Goal: Task Accomplishment & Management: Use online tool/utility

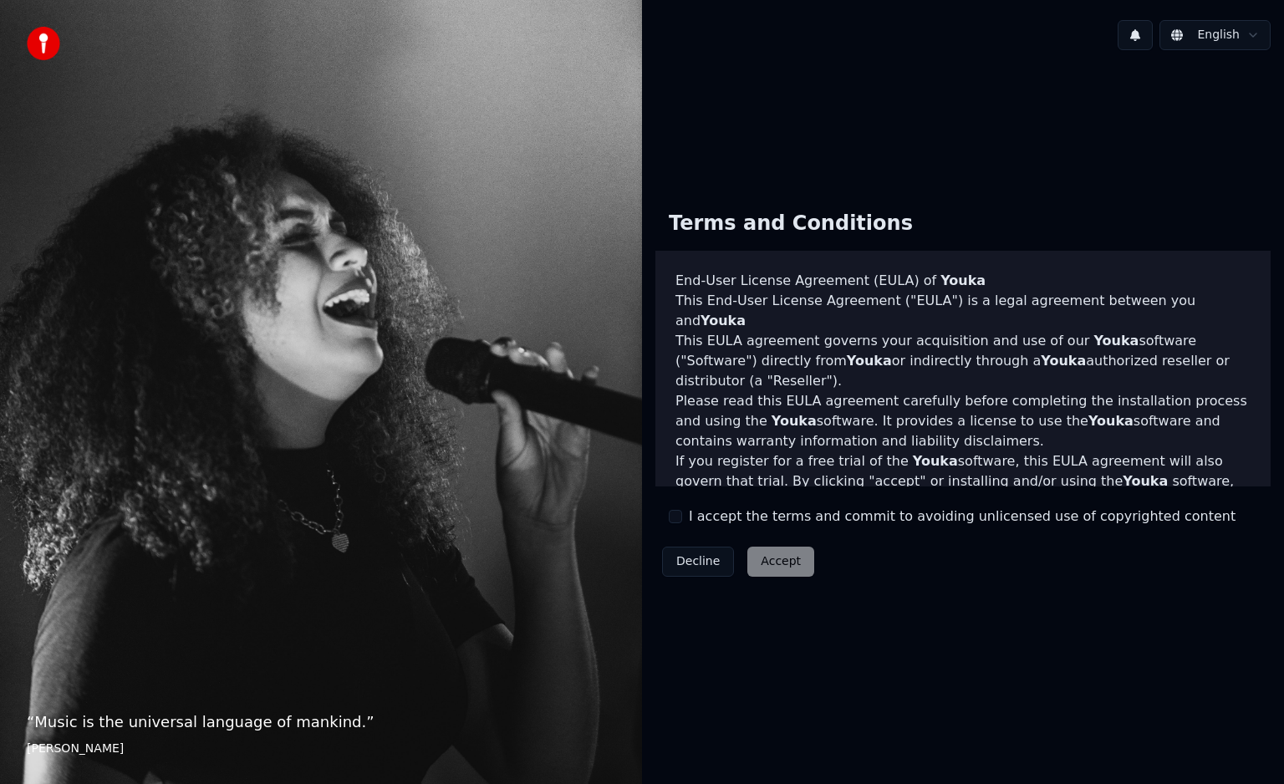
click at [798, 515] on label "I accept the terms and commit to avoiding unlicensed use of copyrighted content" at bounding box center [962, 517] width 547 height 20
click at [682, 515] on button "I accept the terms and commit to avoiding unlicensed use of copyrighted content" at bounding box center [675, 516] width 13 height 13
click at [776, 564] on button "Accept" at bounding box center [780, 562] width 67 height 30
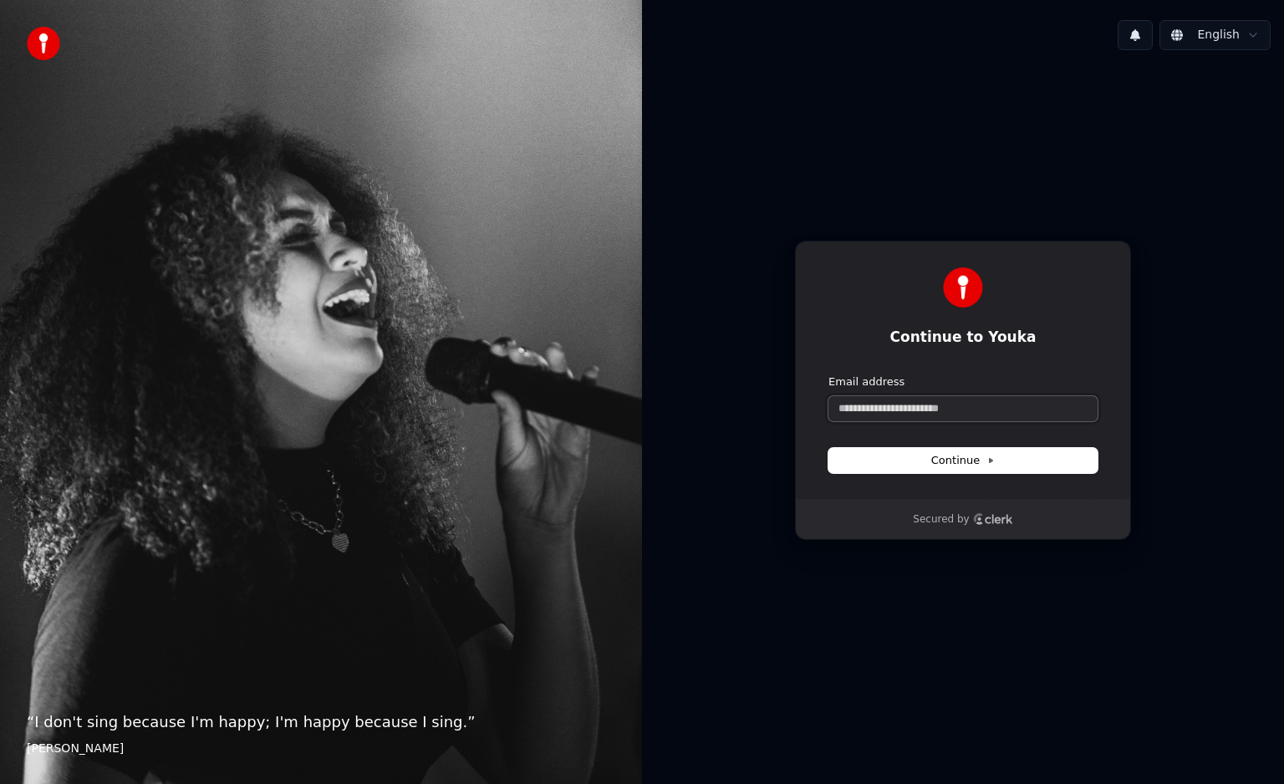
click at [1023, 405] on input "Email address" at bounding box center [963, 408] width 269 height 25
click at [1016, 469] on button "Continue" at bounding box center [963, 460] width 269 height 25
type input "**********"
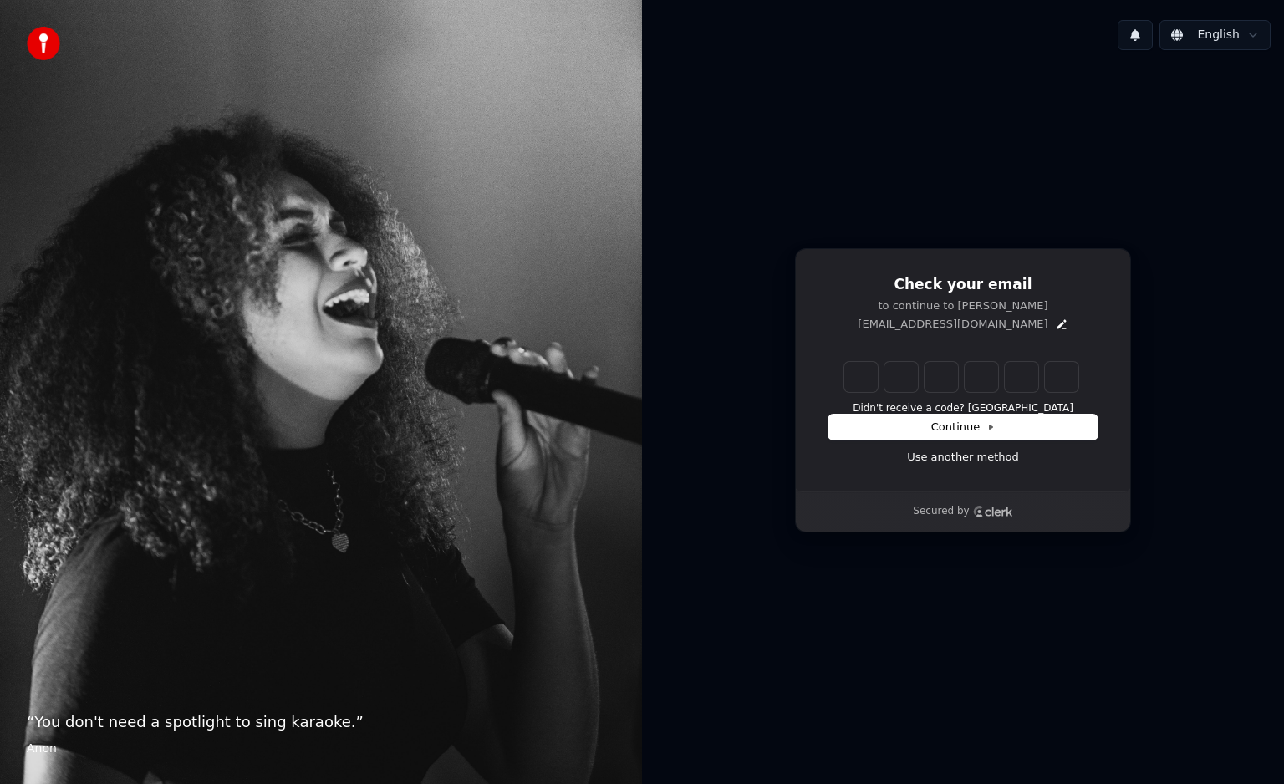
type input "******"
type input "*"
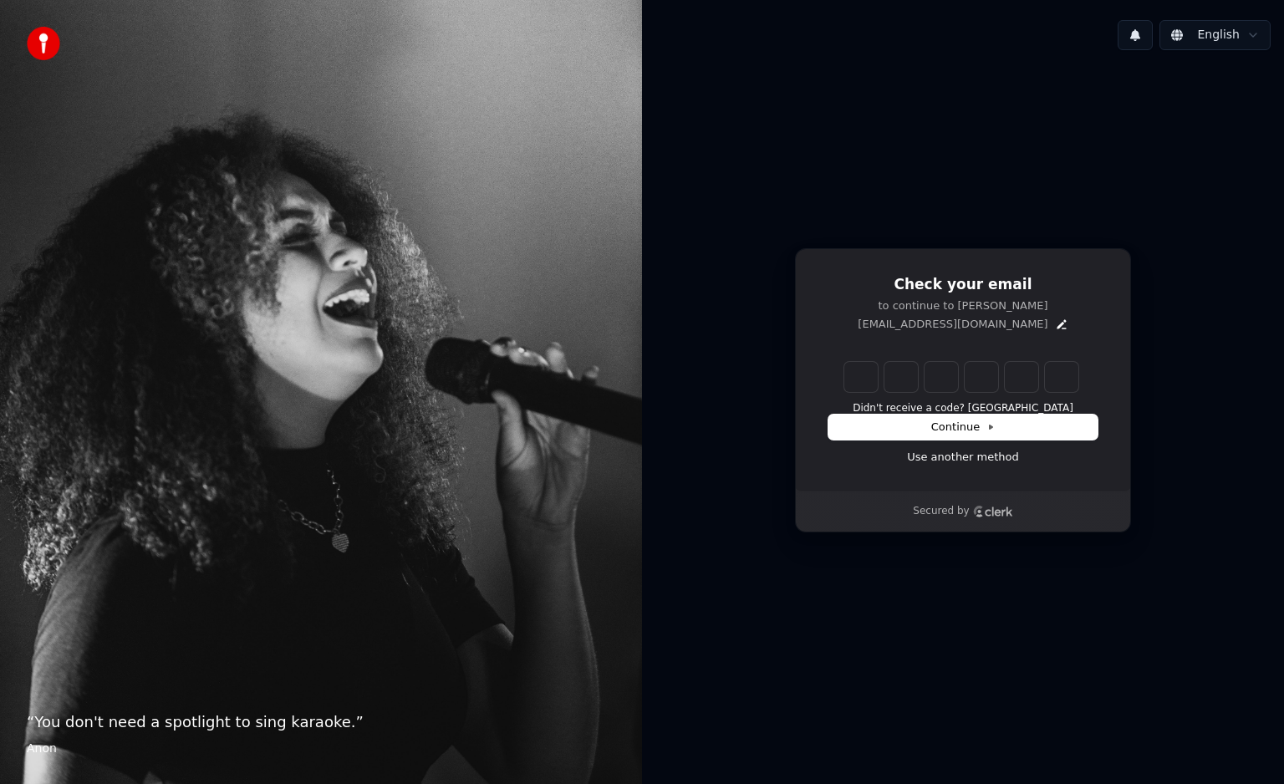
type input "*"
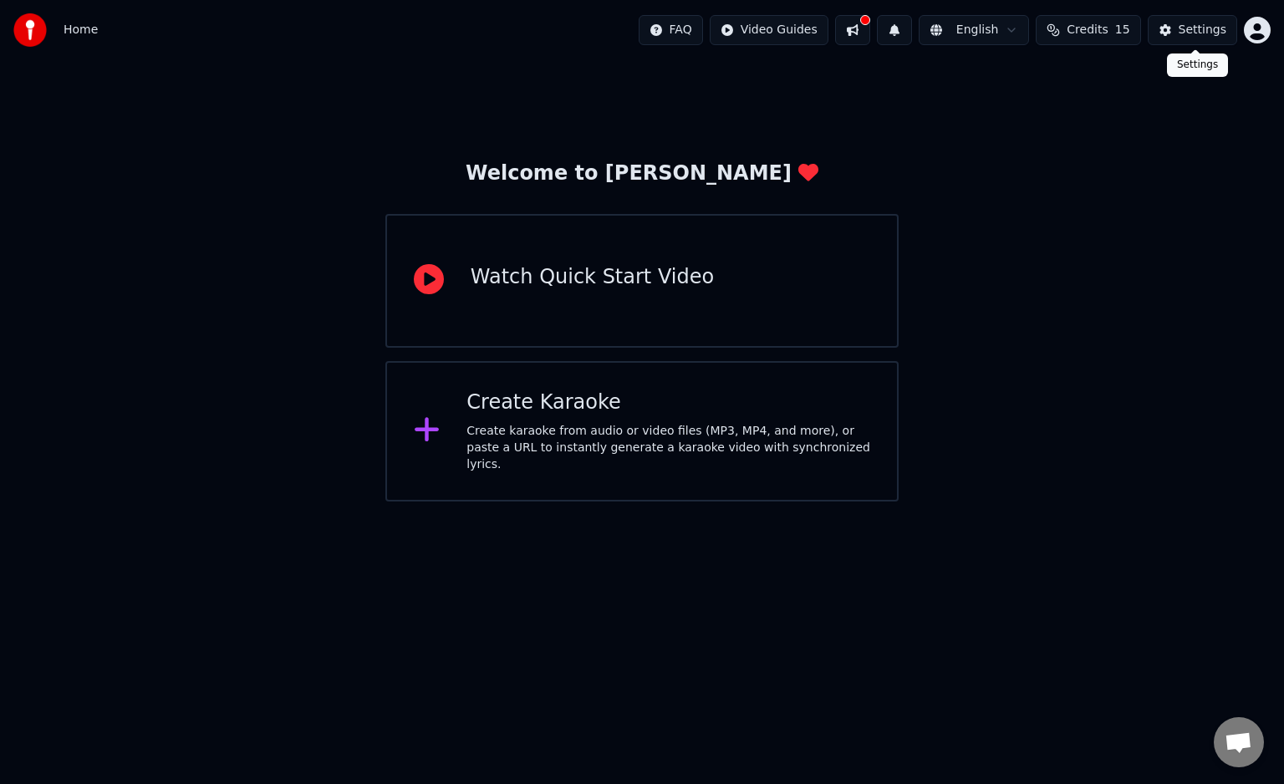
click at [1207, 43] on button "Settings" at bounding box center [1192, 30] width 89 height 30
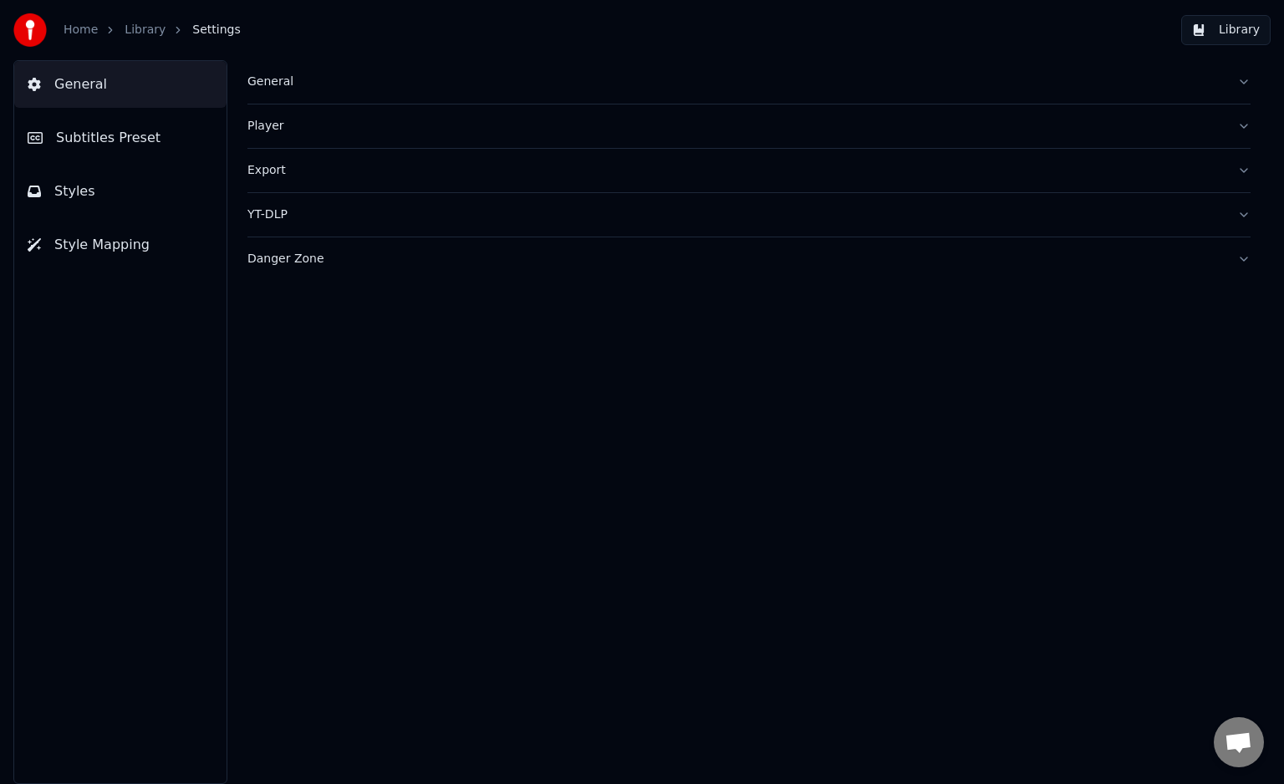
click at [291, 207] on div "YT-DLP" at bounding box center [735, 215] width 977 height 17
click at [262, 283] on button "button" at bounding box center [260, 280] width 27 height 15
click at [83, 31] on link "Home" at bounding box center [81, 30] width 34 height 17
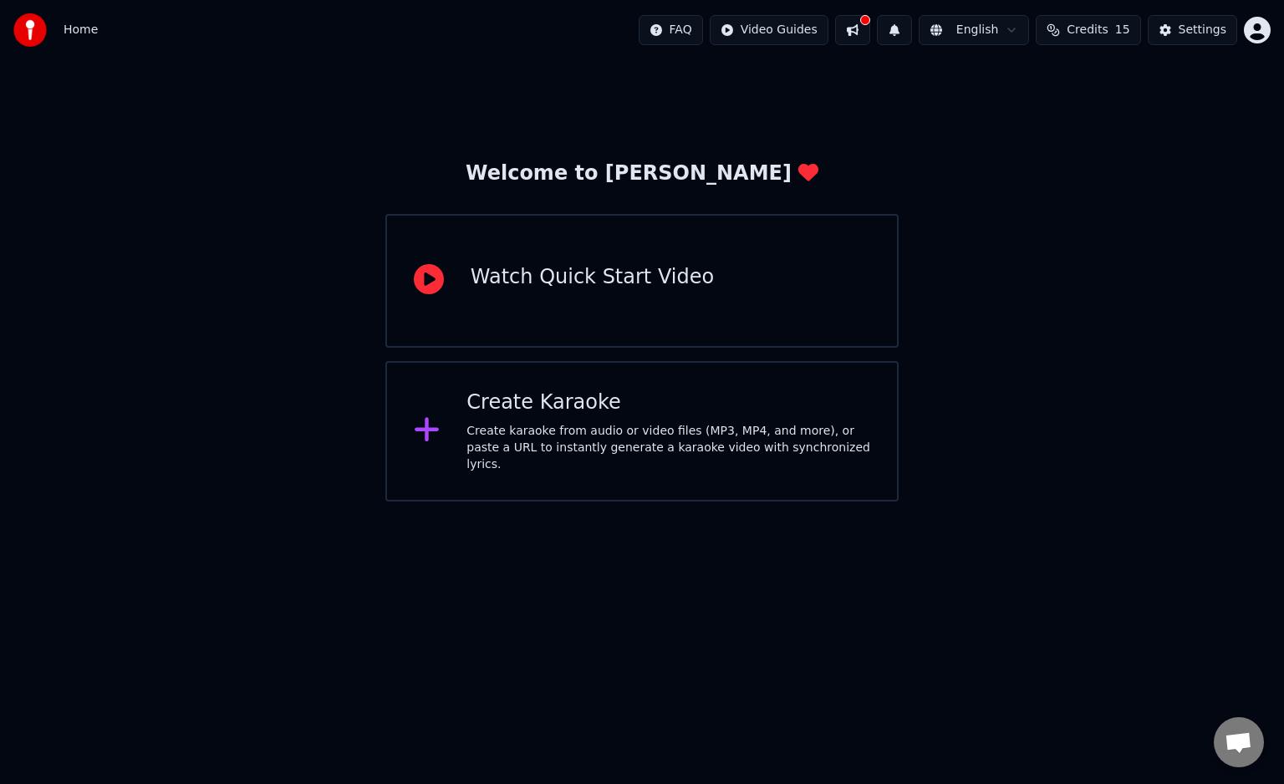
click at [664, 436] on div "Create karaoke from audio or video files (MP3, MP4, and more), or paste a URL t…" at bounding box center [669, 448] width 404 height 50
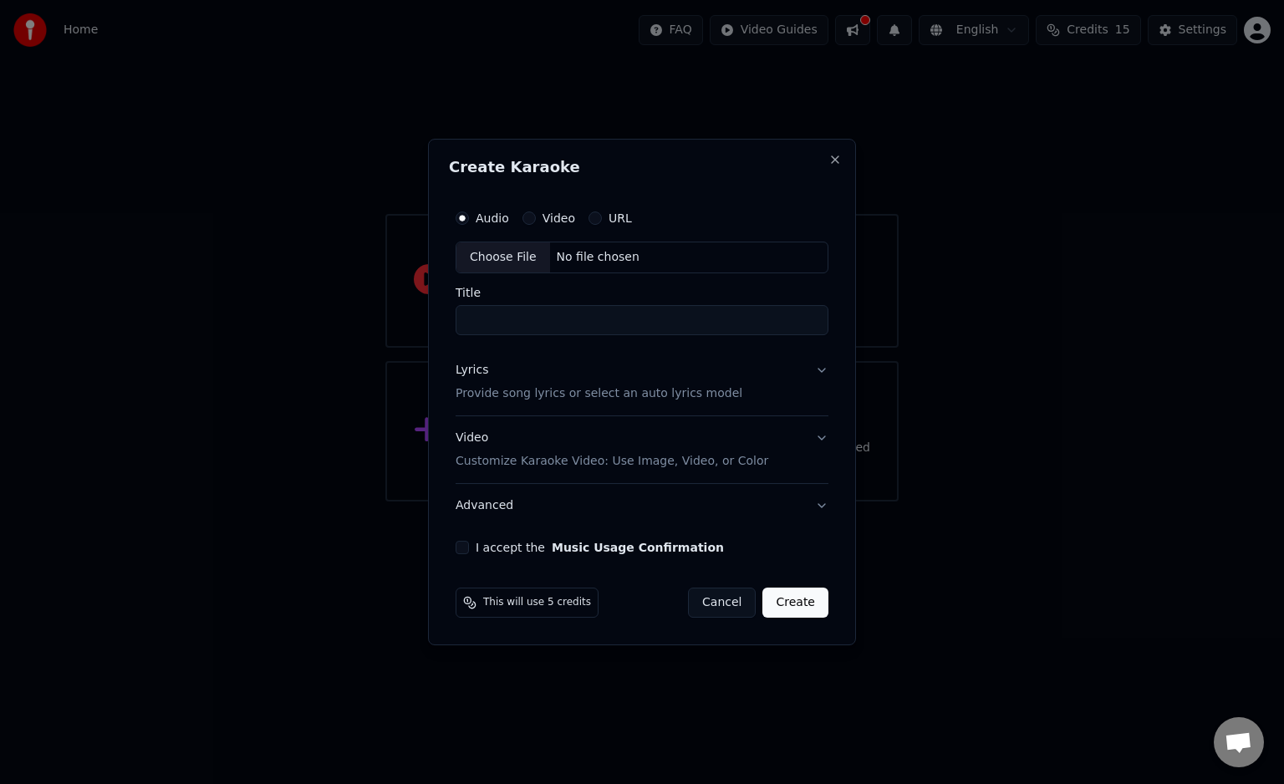
click at [565, 222] on label "Video" at bounding box center [559, 218] width 33 height 12
click at [536, 222] on button "Video" at bounding box center [529, 218] width 13 height 13
click at [589, 222] on button "URL" at bounding box center [595, 218] width 13 height 13
type button "url"
click at [548, 257] on input "text" at bounding box center [642, 257] width 373 height 33
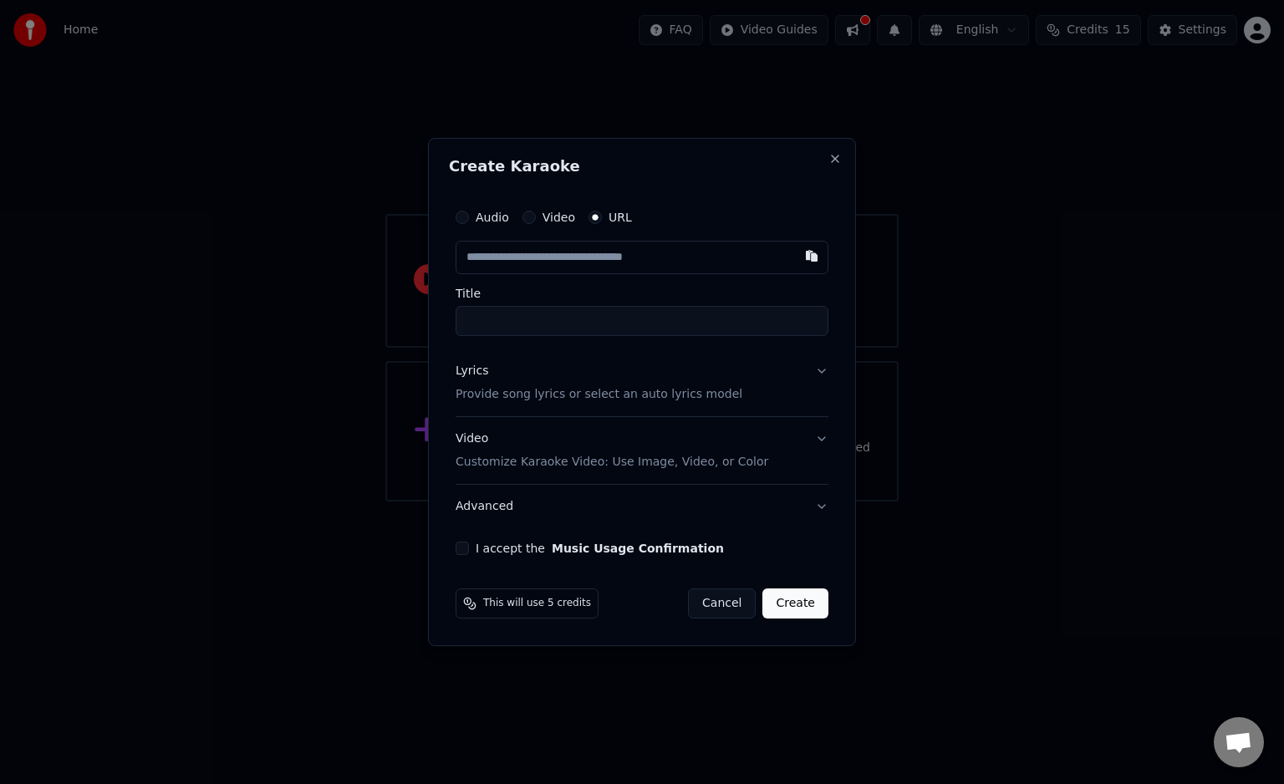
paste input "**********"
type input "**********"
click at [711, 324] on input "Title" at bounding box center [642, 321] width 373 height 30
type input "**********"
click at [661, 556] on div "**********" at bounding box center [642, 378] width 386 height 368
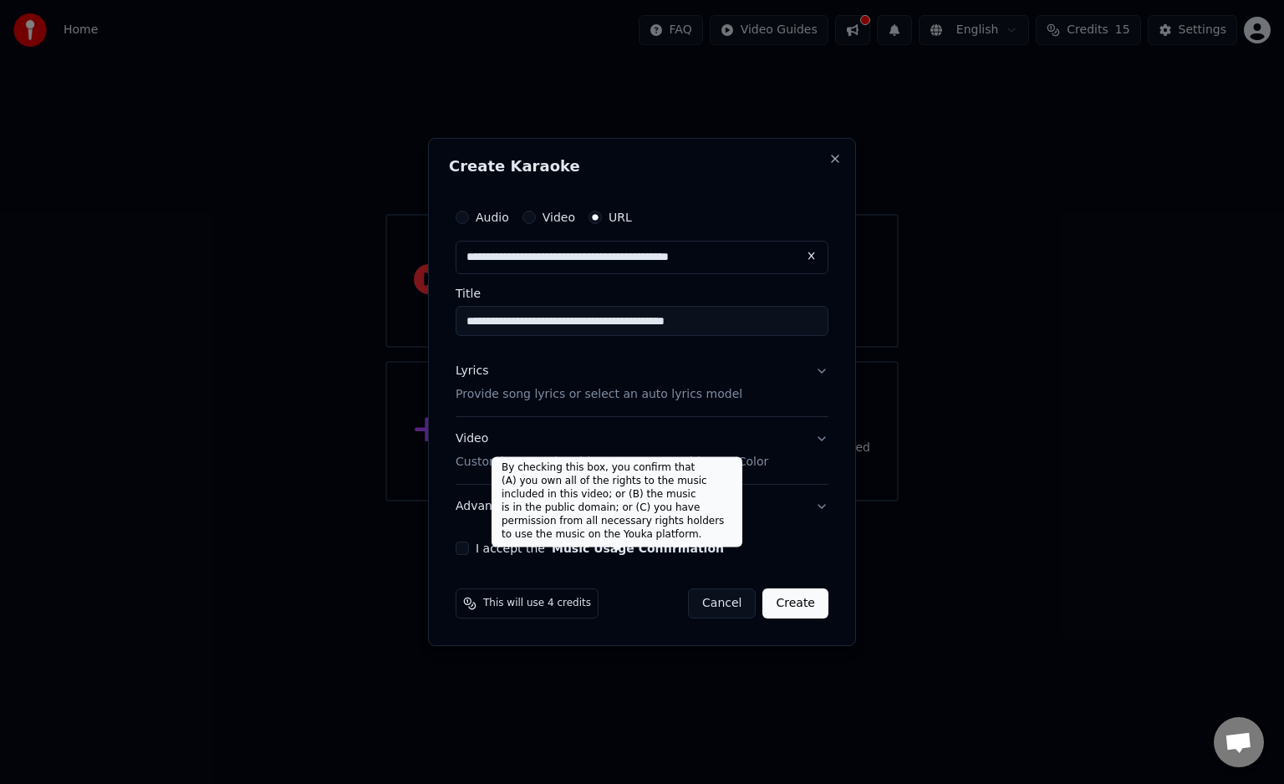
click at [636, 548] on button "Music Usage Confirmation" at bounding box center [638, 549] width 172 height 12
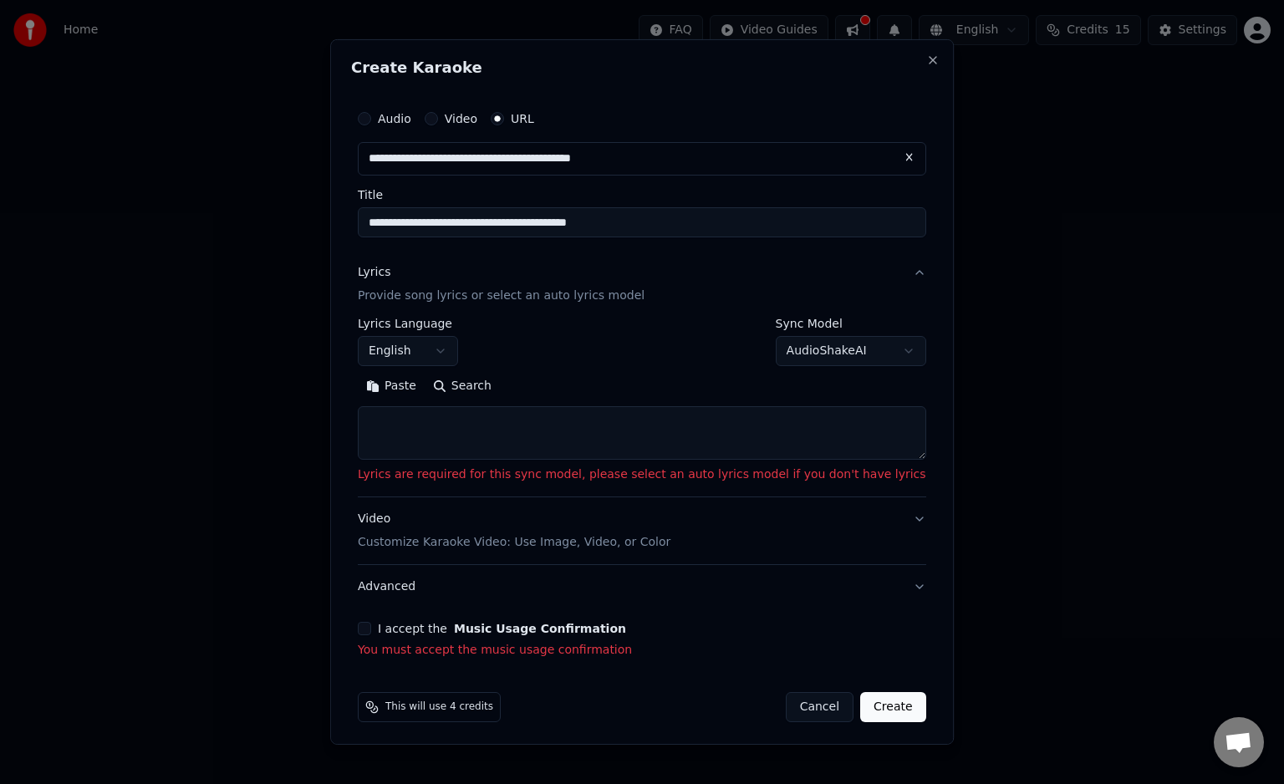
click at [405, 640] on div "I accept the Music Usage Confirmation You must accept the music usage confirmat…" at bounding box center [642, 640] width 569 height 37
click at [371, 632] on button "I accept the Music Usage Confirmation" at bounding box center [364, 628] width 13 height 13
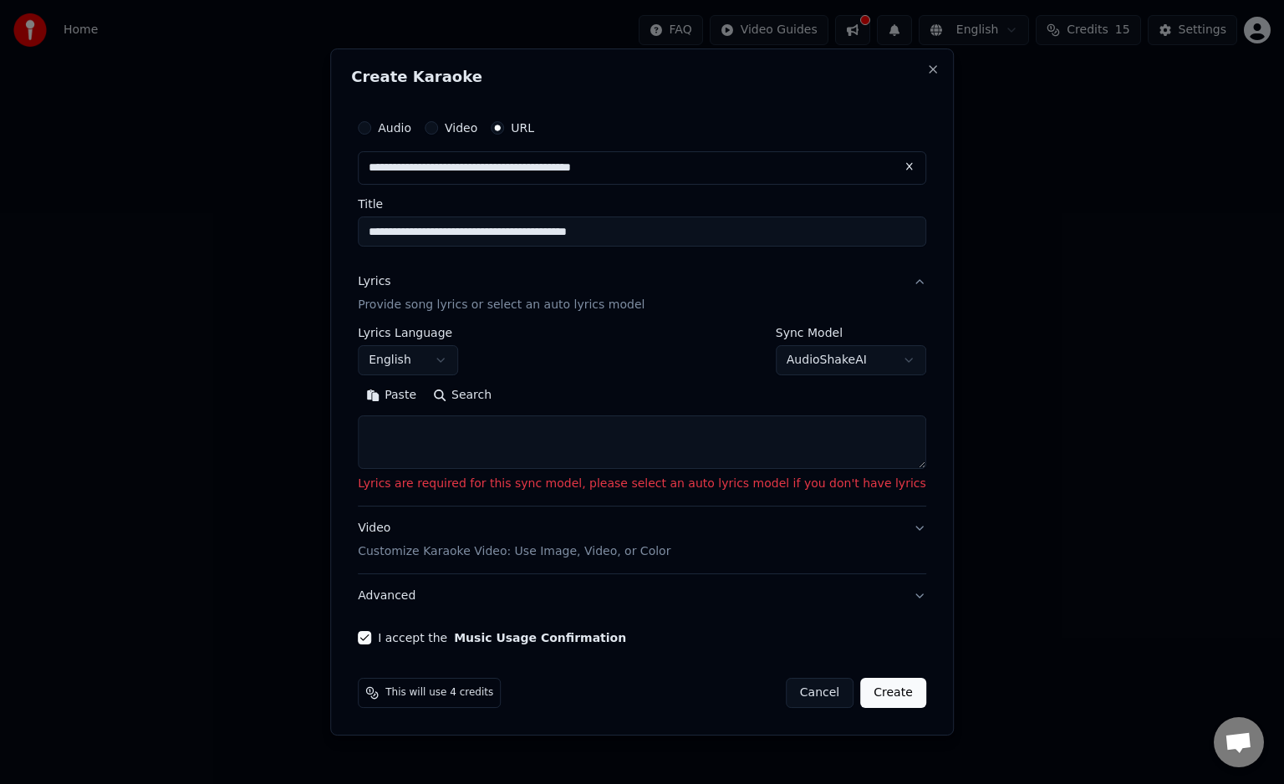
click at [870, 689] on button "Create" at bounding box center [893, 693] width 66 height 30
click at [866, 699] on button "Create" at bounding box center [893, 693] width 66 height 30
click at [530, 434] on textarea at bounding box center [642, 443] width 569 height 54
click at [425, 405] on button "Paste" at bounding box center [391, 395] width 67 height 27
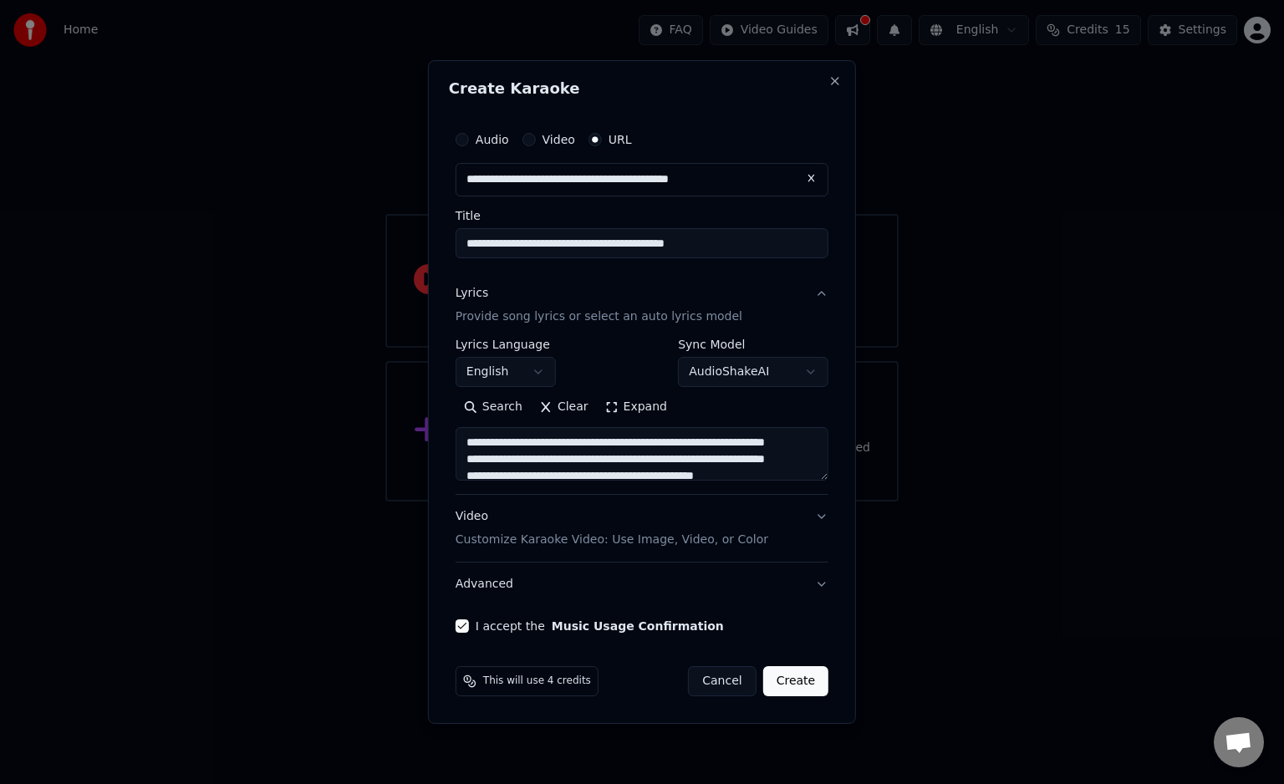
click at [813, 668] on button "Create" at bounding box center [796, 681] width 66 height 30
type textarea "**********"
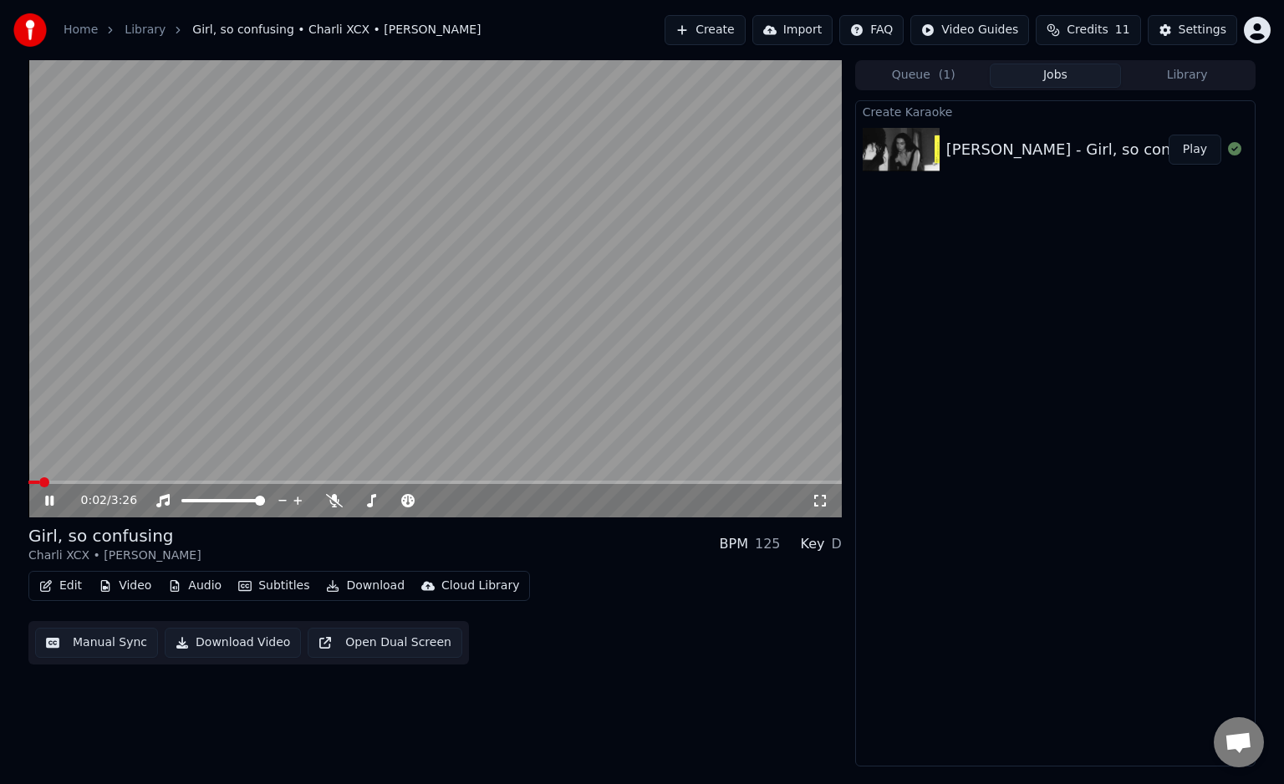
click at [343, 359] on video at bounding box center [435, 288] width 814 height 457
click at [238, 482] on span at bounding box center [435, 482] width 814 height 3
click at [331, 502] on icon at bounding box center [334, 500] width 17 height 13
click at [401, 370] on video at bounding box center [435, 288] width 814 height 457
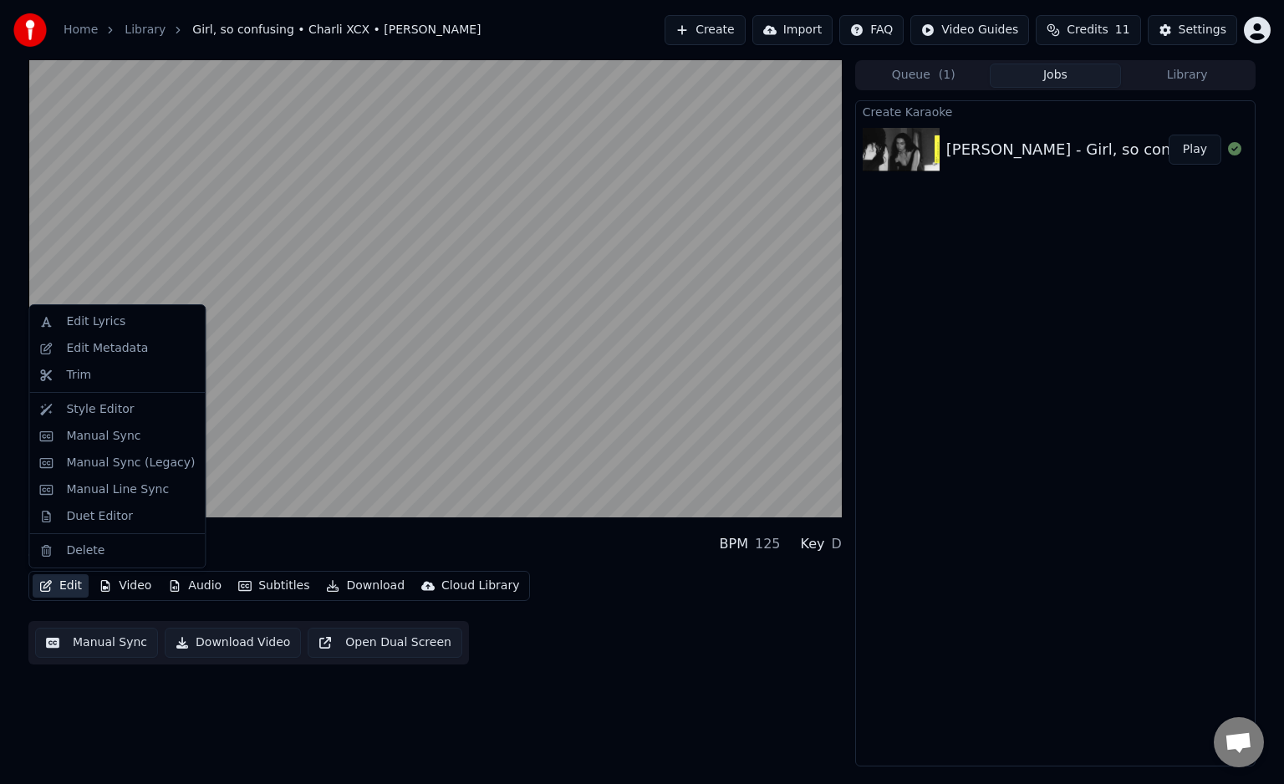
click at [61, 597] on button "Edit" at bounding box center [61, 585] width 56 height 23
click at [120, 411] on div "Style Editor" at bounding box center [100, 409] width 68 height 17
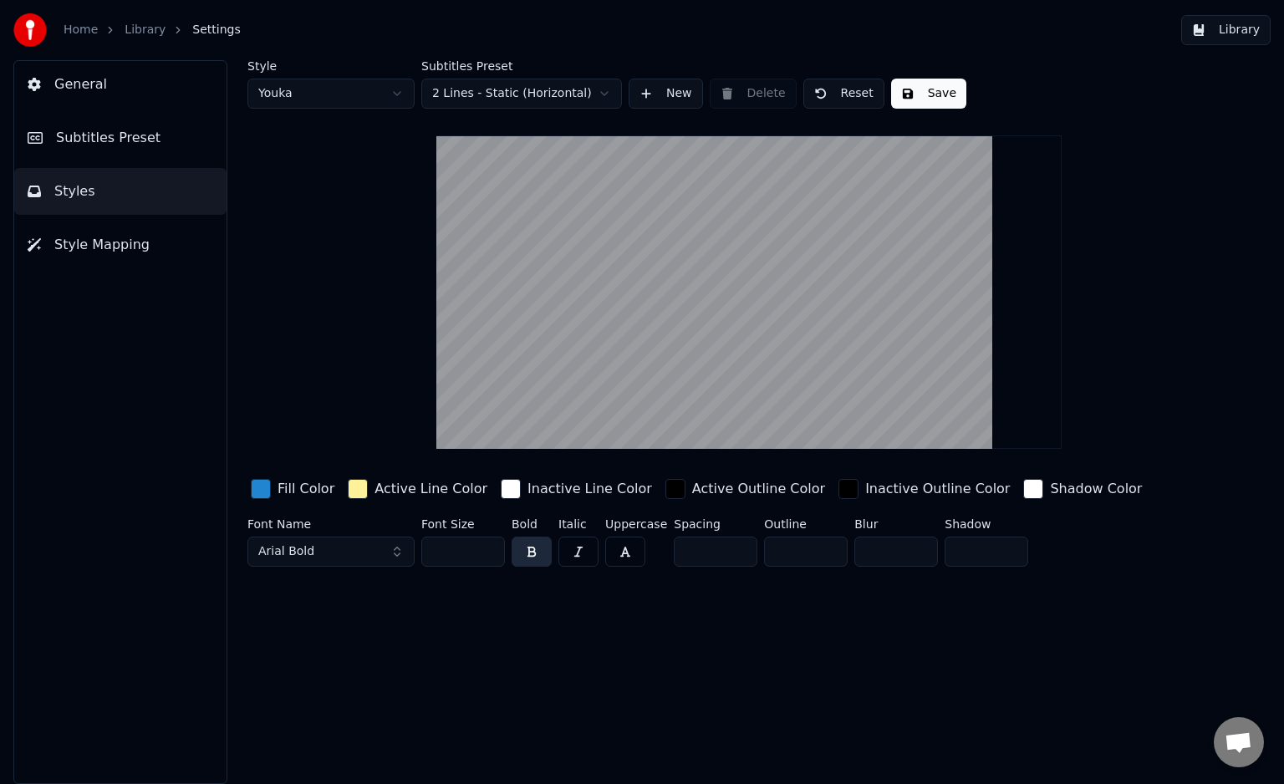
click at [258, 495] on div "button" at bounding box center [261, 489] width 20 height 20
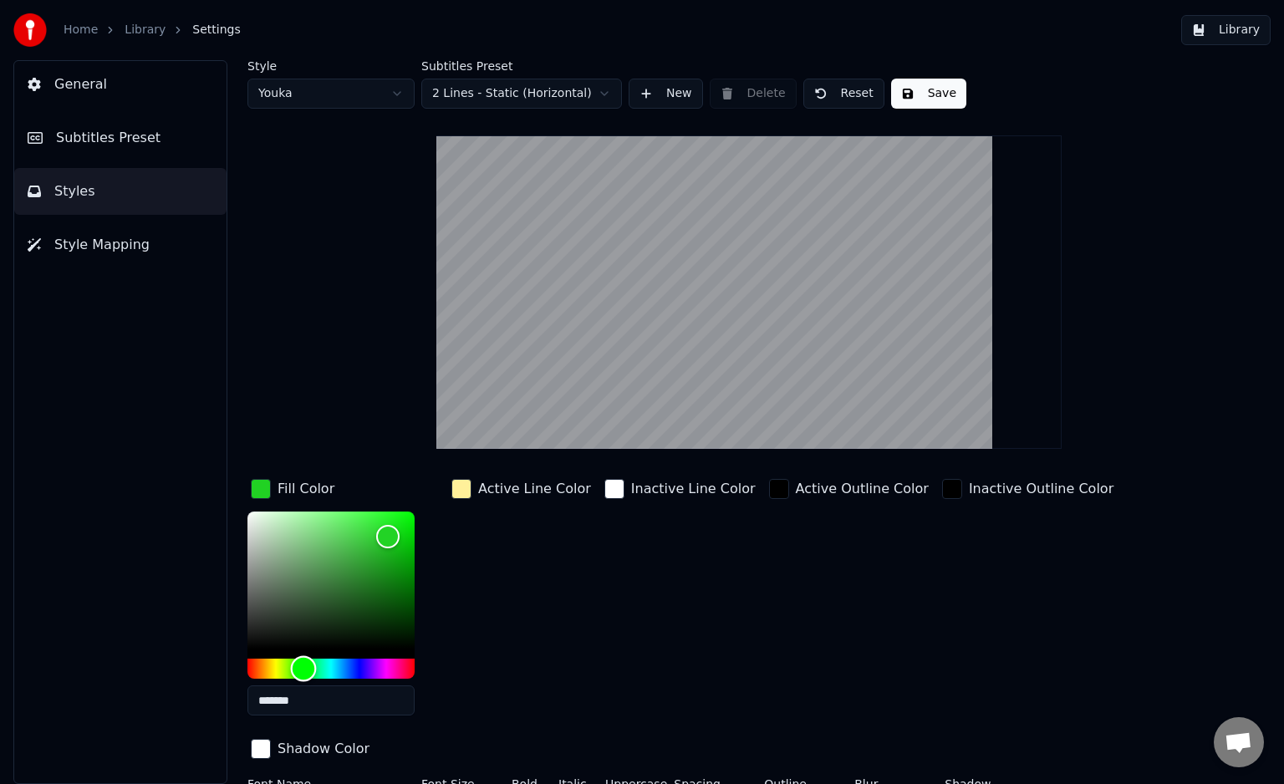
type input "*******"
drag, startPoint x: 381, startPoint y: 666, endPoint x: 303, endPoint y: 656, distance: 79.1
click at [303, 659] on div "Hue" at bounding box center [330, 669] width 167 height 20
click at [910, 93] on button "Save" at bounding box center [928, 94] width 75 height 30
click at [75, 38] on div "Home Library Settings" at bounding box center [126, 29] width 227 height 33
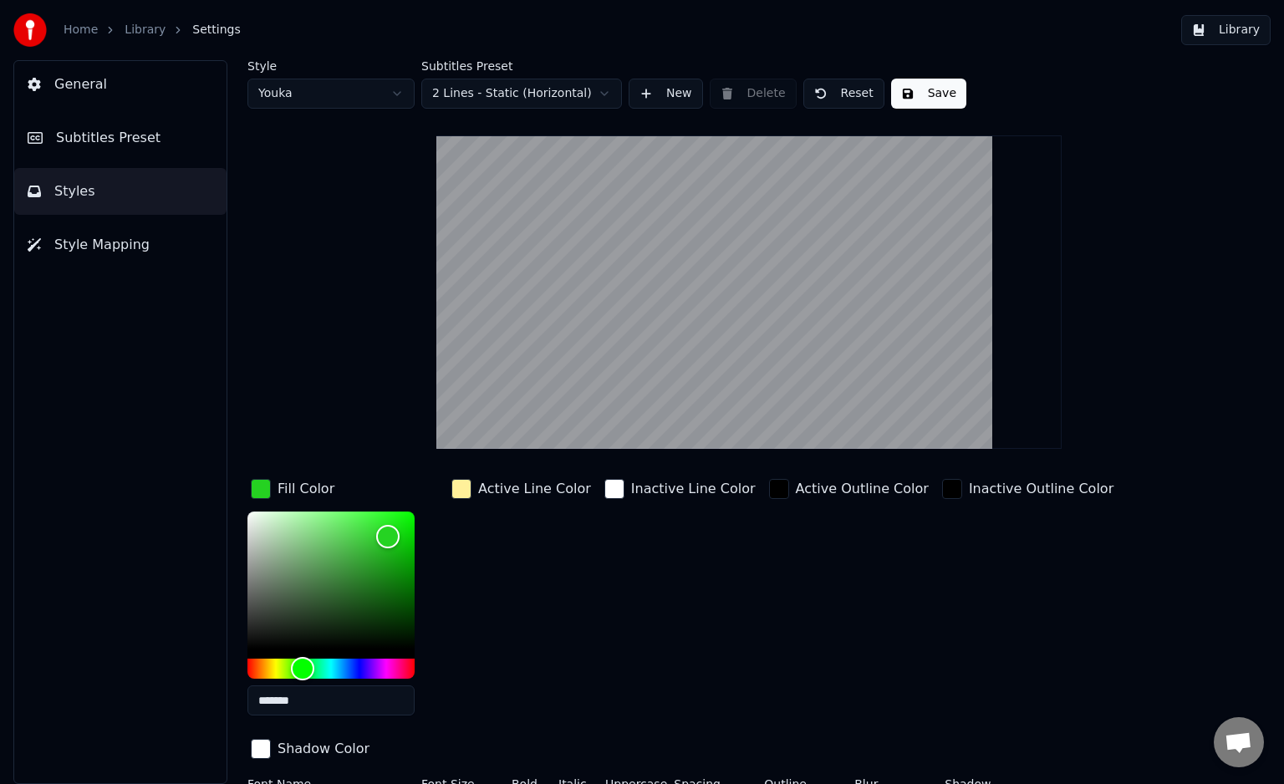
click at [74, 38] on link "Home" at bounding box center [81, 30] width 34 height 17
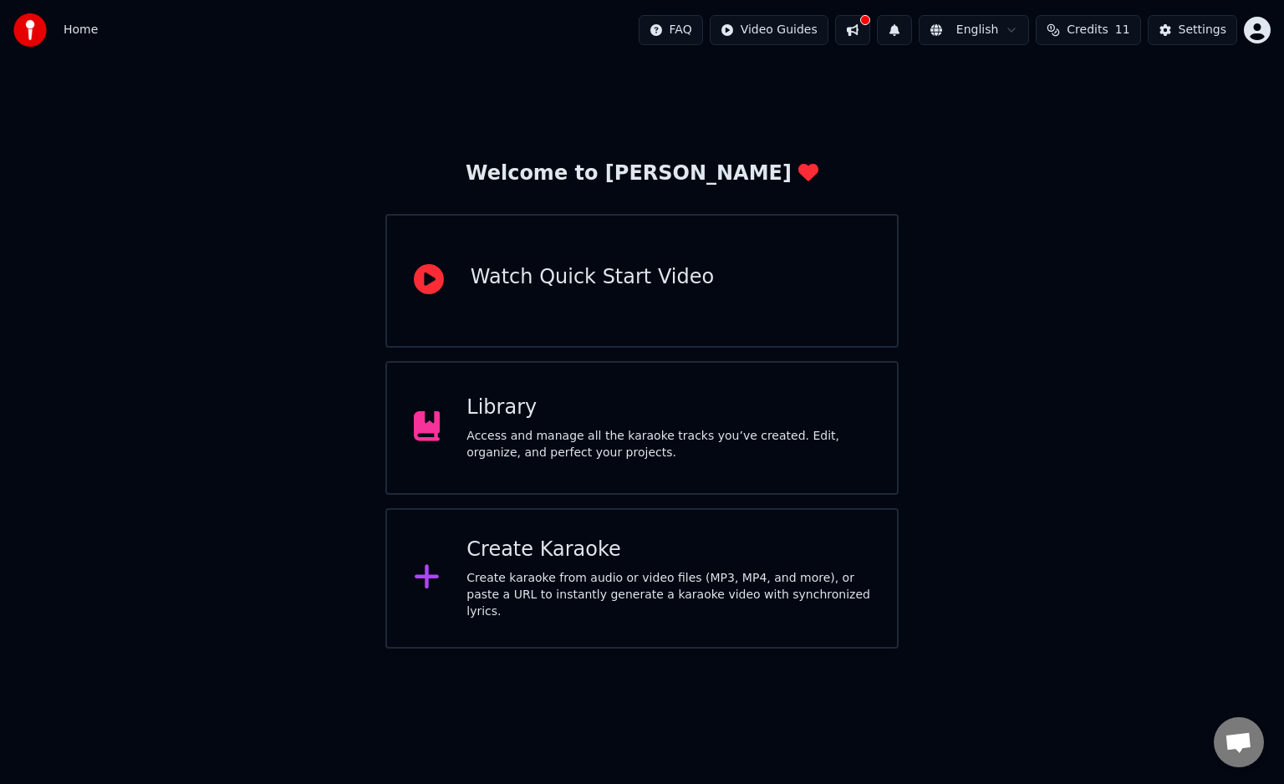
click at [616, 418] on div "Library" at bounding box center [669, 408] width 404 height 27
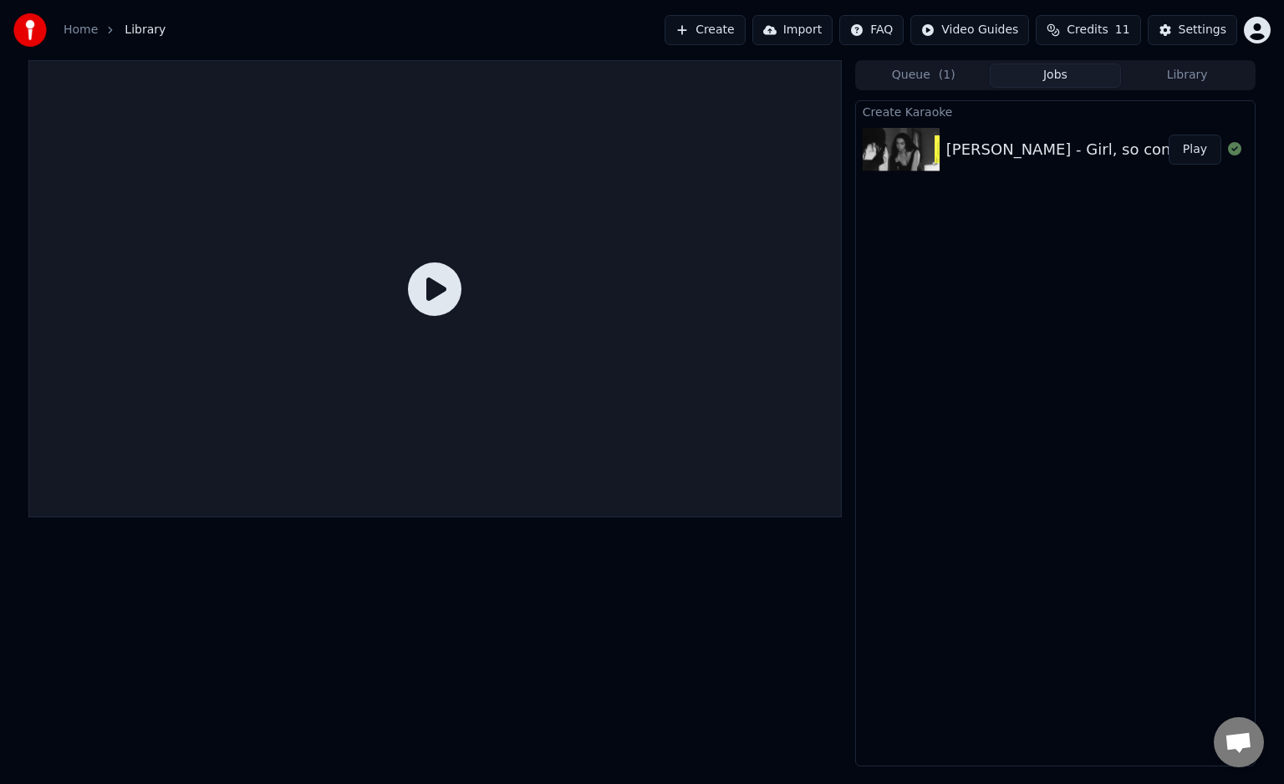
click at [463, 266] on div at bounding box center [435, 288] width 814 height 457
click at [451, 287] on icon at bounding box center [435, 290] width 54 height 54
click at [440, 291] on icon at bounding box center [435, 290] width 54 height 54
click at [916, 157] on img at bounding box center [901, 149] width 77 height 43
click at [1199, 148] on button "Play" at bounding box center [1195, 150] width 53 height 30
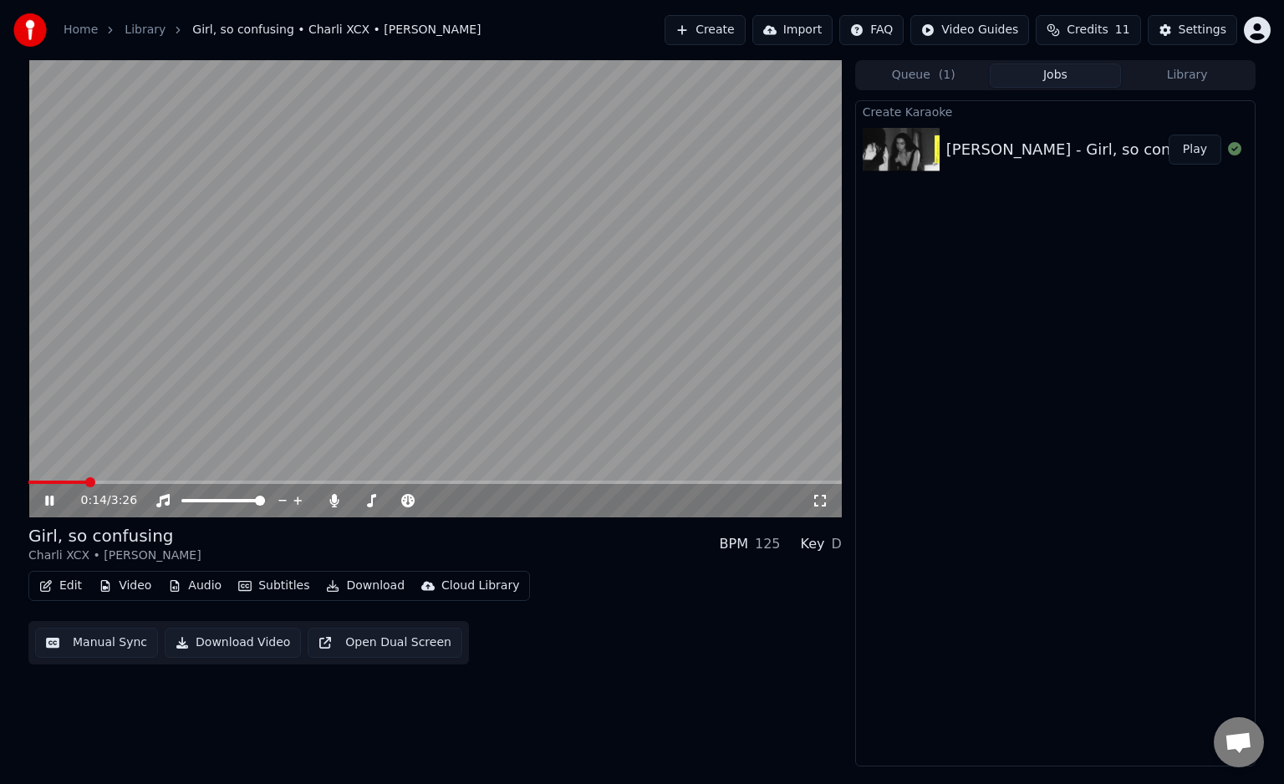
click at [329, 439] on video at bounding box center [435, 288] width 814 height 457
click at [256, 502] on span at bounding box center [260, 501] width 10 height 10
click at [207, 502] on div at bounding box center [238, 500] width 135 height 17
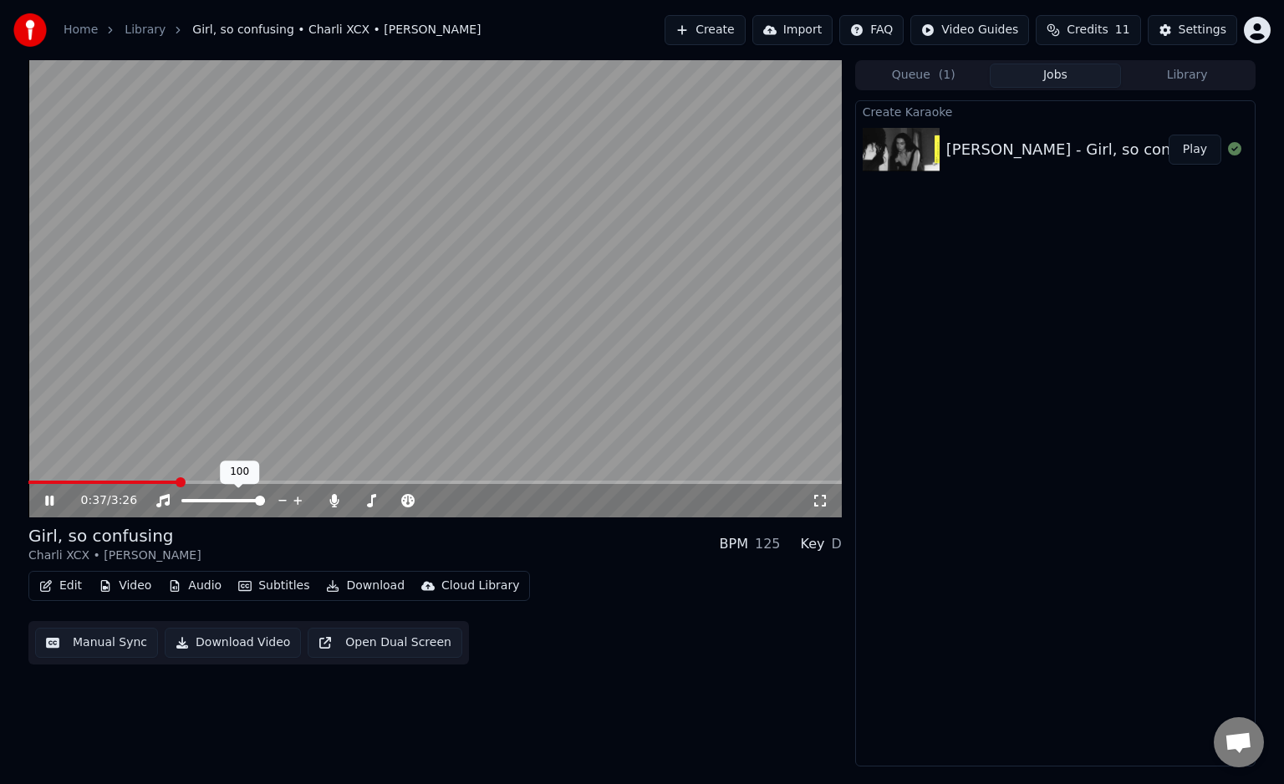
click at [207, 502] on div at bounding box center [238, 500] width 135 height 17
click at [181, 500] on span at bounding box center [186, 501] width 10 height 10
click at [167, 500] on icon at bounding box center [163, 500] width 17 height 13
click at [336, 498] on icon at bounding box center [333, 500] width 9 height 13
click at [336, 498] on icon at bounding box center [334, 500] width 17 height 13
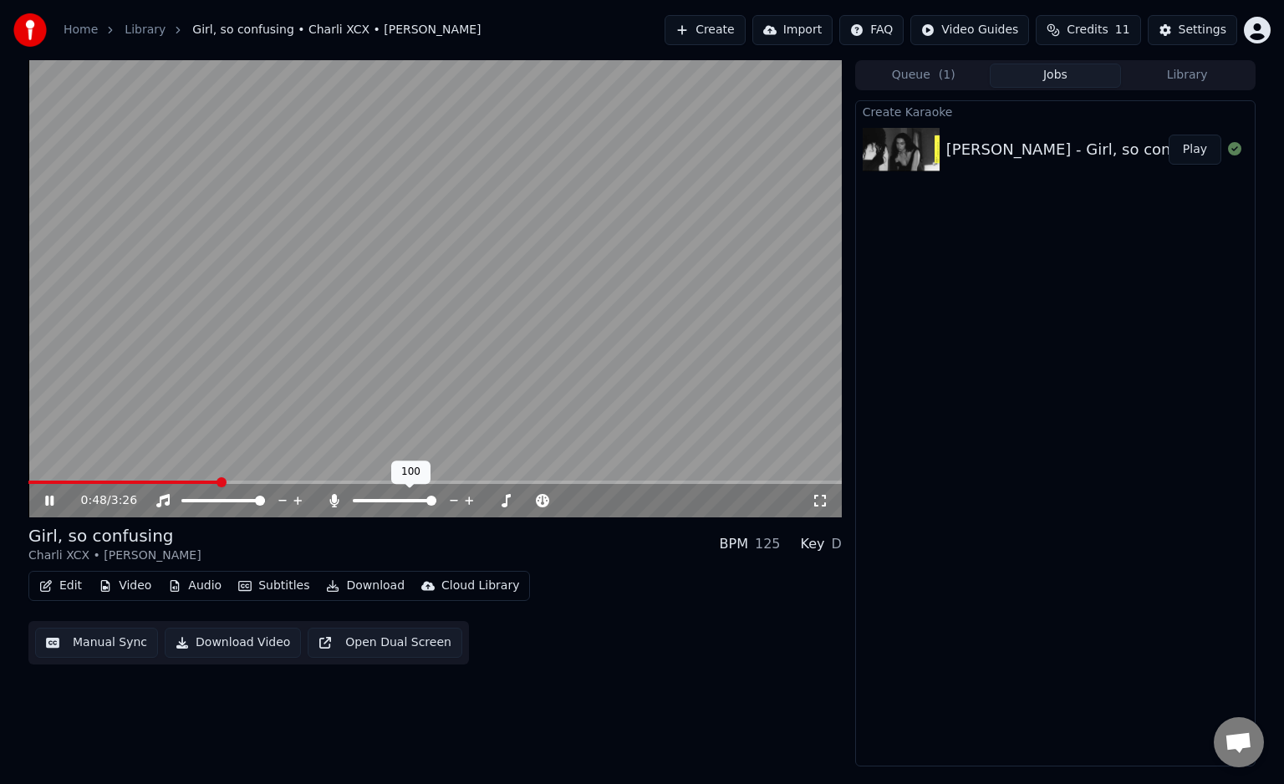
click at [336, 498] on icon at bounding box center [333, 500] width 9 height 13
click at [336, 498] on icon at bounding box center [334, 500] width 17 height 13
click at [428, 323] on video at bounding box center [435, 288] width 814 height 457
click at [59, 590] on button "Edit" at bounding box center [61, 585] width 56 height 23
click at [77, 34] on link "Home" at bounding box center [81, 30] width 34 height 17
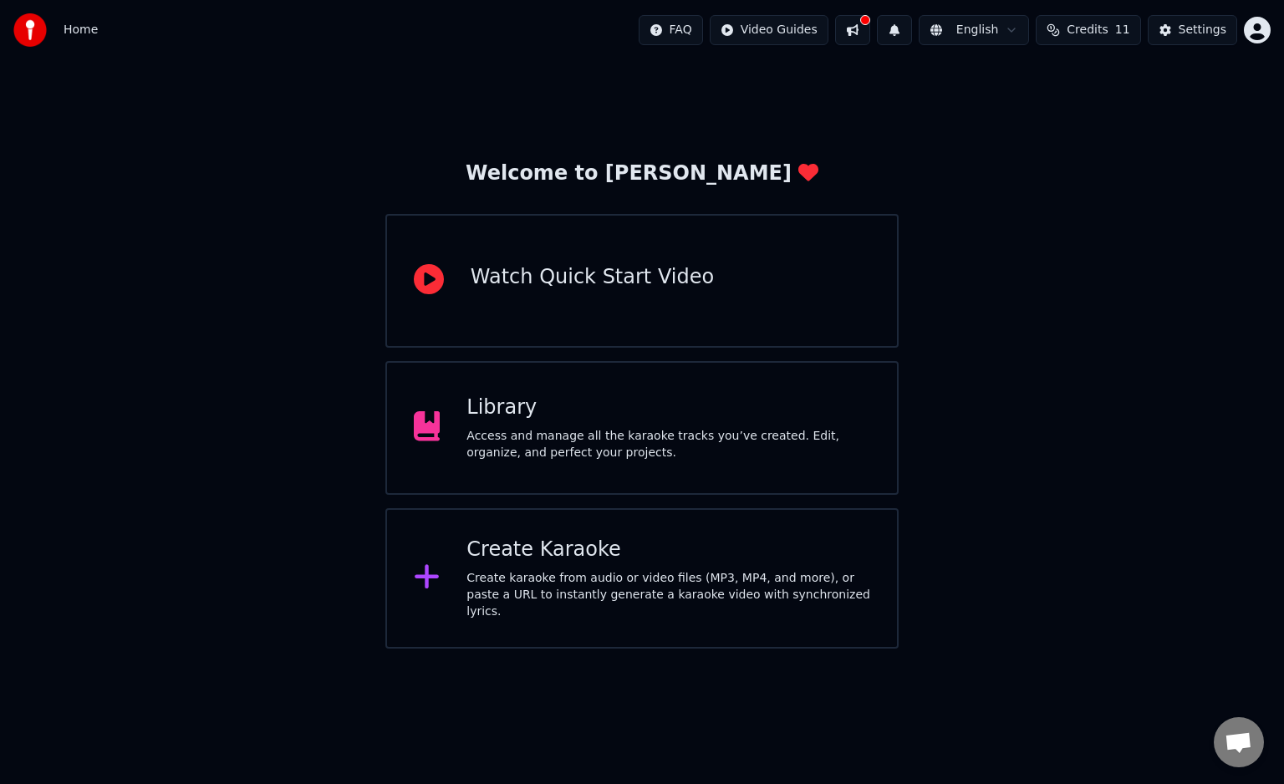
click at [579, 589] on div "Create karaoke from audio or video files (MP3, MP4, and more), or paste a URL t…" at bounding box center [669, 595] width 404 height 50
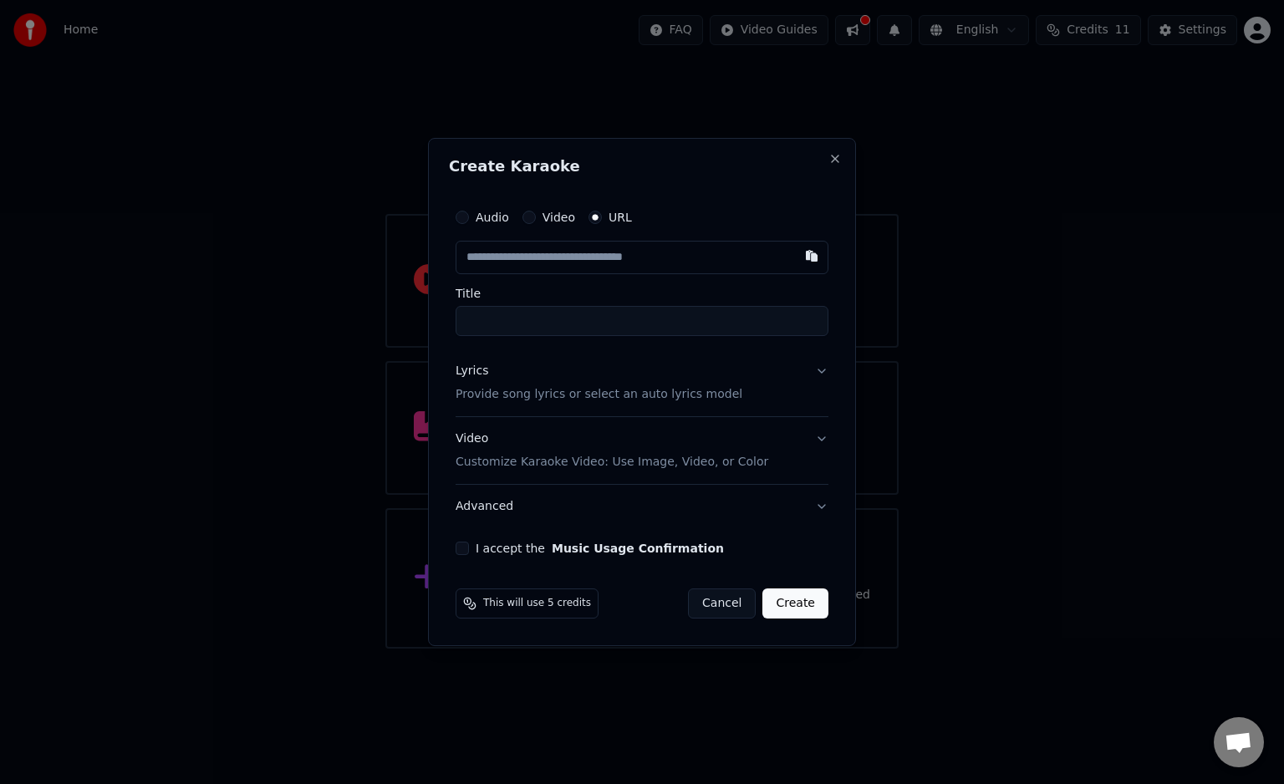
click at [465, 217] on button "Audio" at bounding box center [462, 217] width 13 height 13
click at [465, 217] on button "Audio" at bounding box center [462, 218] width 13 height 13
click at [477, 264] on div "Choose File" at bounding box center [504, 257] width 94 height 30
type input "**********"
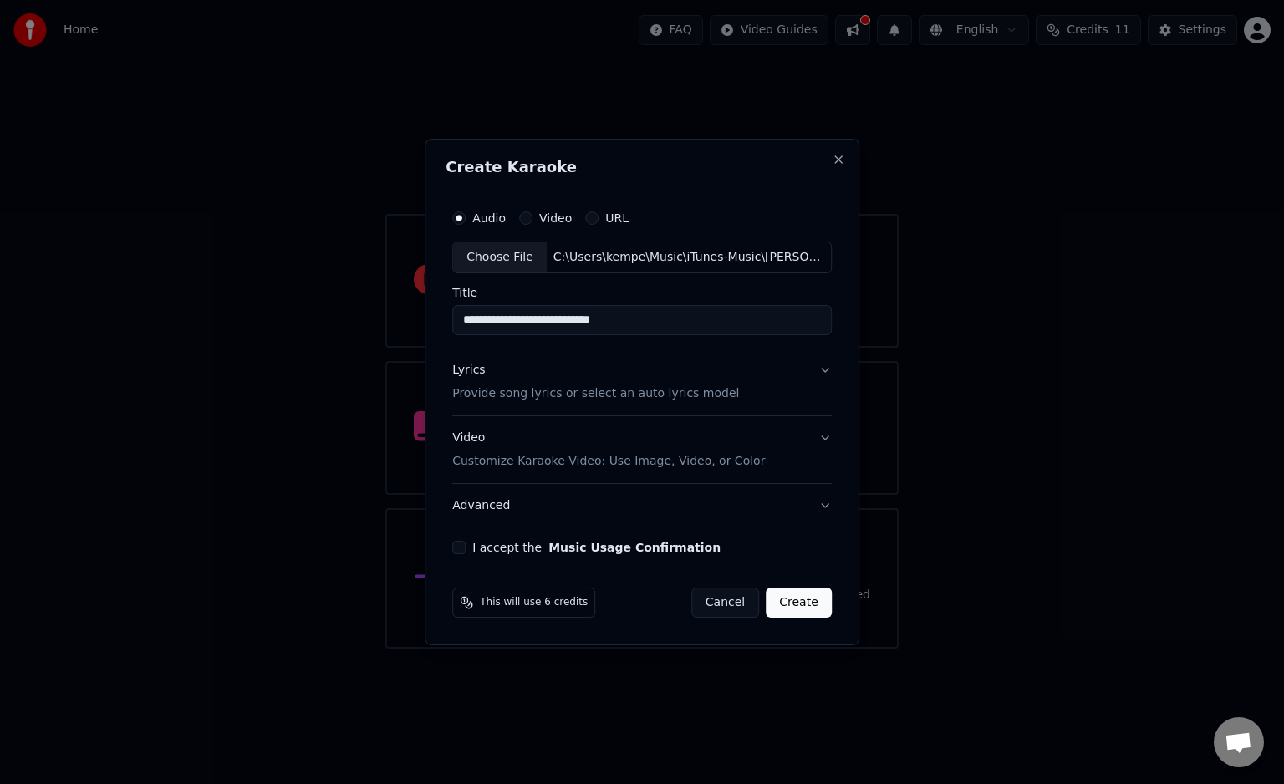
drag, startPoint x: 523, startPoint y: 324, endPoint x: 478, endPoint y: 318, distance: 44.7
click at [482, 318] on input "**********" at bounding box center [642, 320] width 380 height 30
click at [461, 318] on input "**********" at bounding box center [642, 320] width 380 height 30
drag, startPoint x: 525, startPoint y: 324, endPoint x: 431, endPoint y: 327, distance: 94.5
click at [431, 327] on div "**********" at bounding box center [642, 392] width 435 height 507
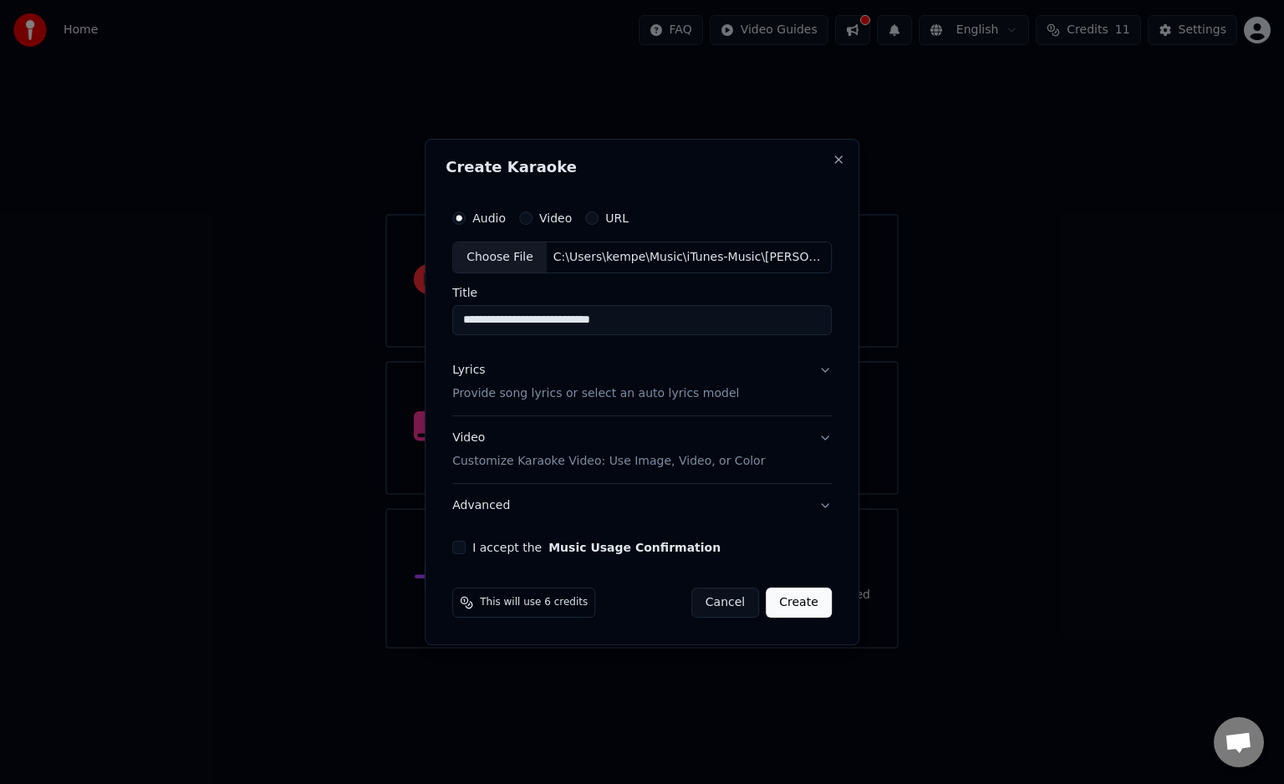
drag, startPoint x: 793, startPoint y: 604, endPoint x: 789, endPoint y: 592, distance: 13.2
click at [789, 592] on button "Create" at bounding box center [799, 603] width 66 height 30
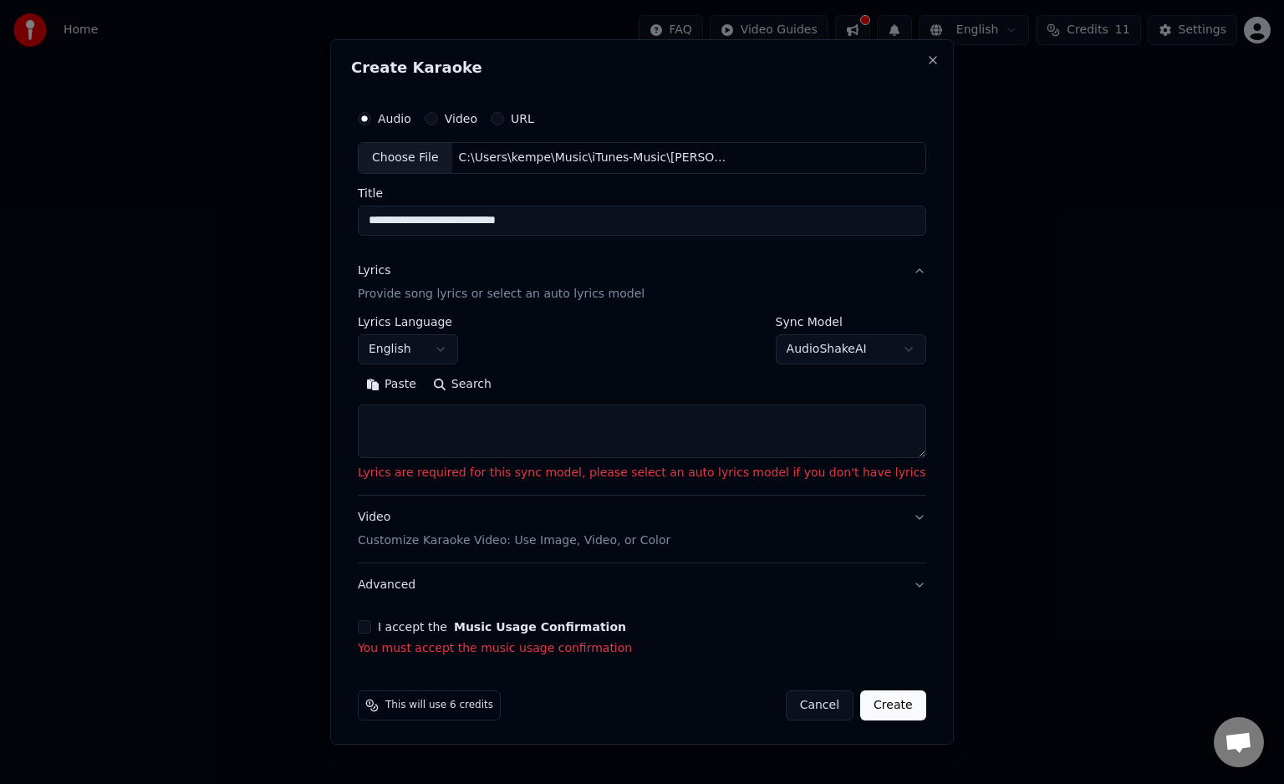
click at [562, 425] on textarea at bounding box center [642, 432] width 569 height 54
click at [547, 233] on input "**********" at bounding box center [642, 221] width 569 height 30
click at [371, 629] on button "I accept the Music Usage Confirmation" at bounding box center [364, 626] width 13 height 13
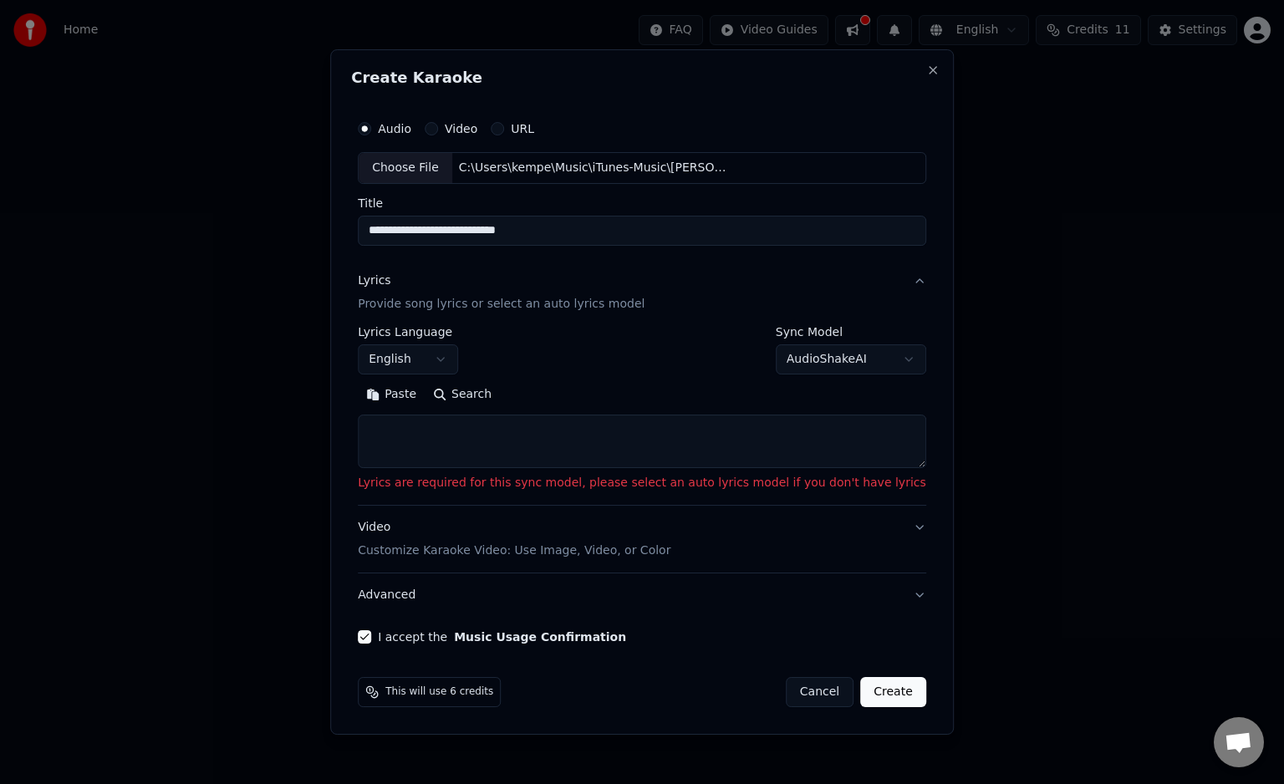
click at [502, 451] on textarea at bounding box center [642, 442] width 569 height 54
click at [425, 407] on button "Paste" at bounding box center [391, 394] width 67 height 27
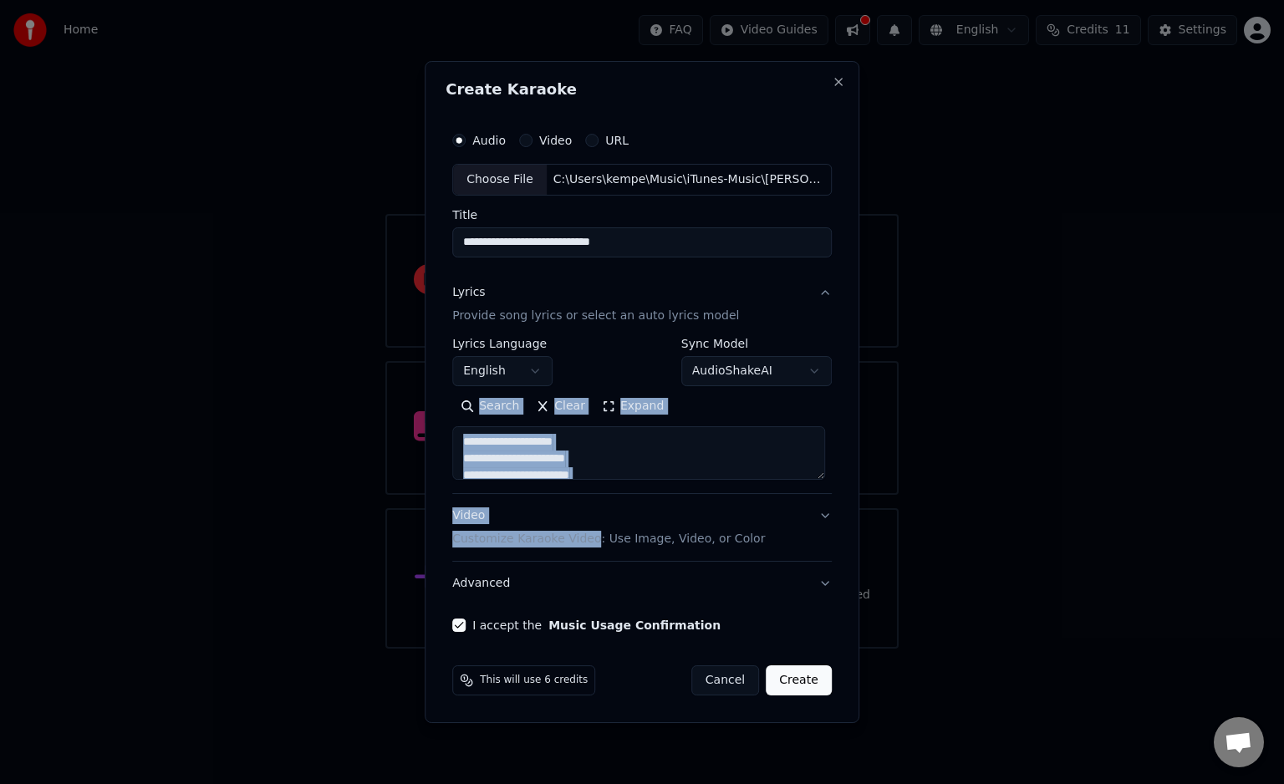
drag, startPoint x: 440, startPoint y: 407, endPoint x: 605, endPoint y: 566, distance: 229.4
click at [605, 566] on div "**********" at bounding box center [642, 392] width 435 height 662
click at [807, 688] on button "Create" at bounding box center [799, 681] width 66 height 30
type textarea "**********"
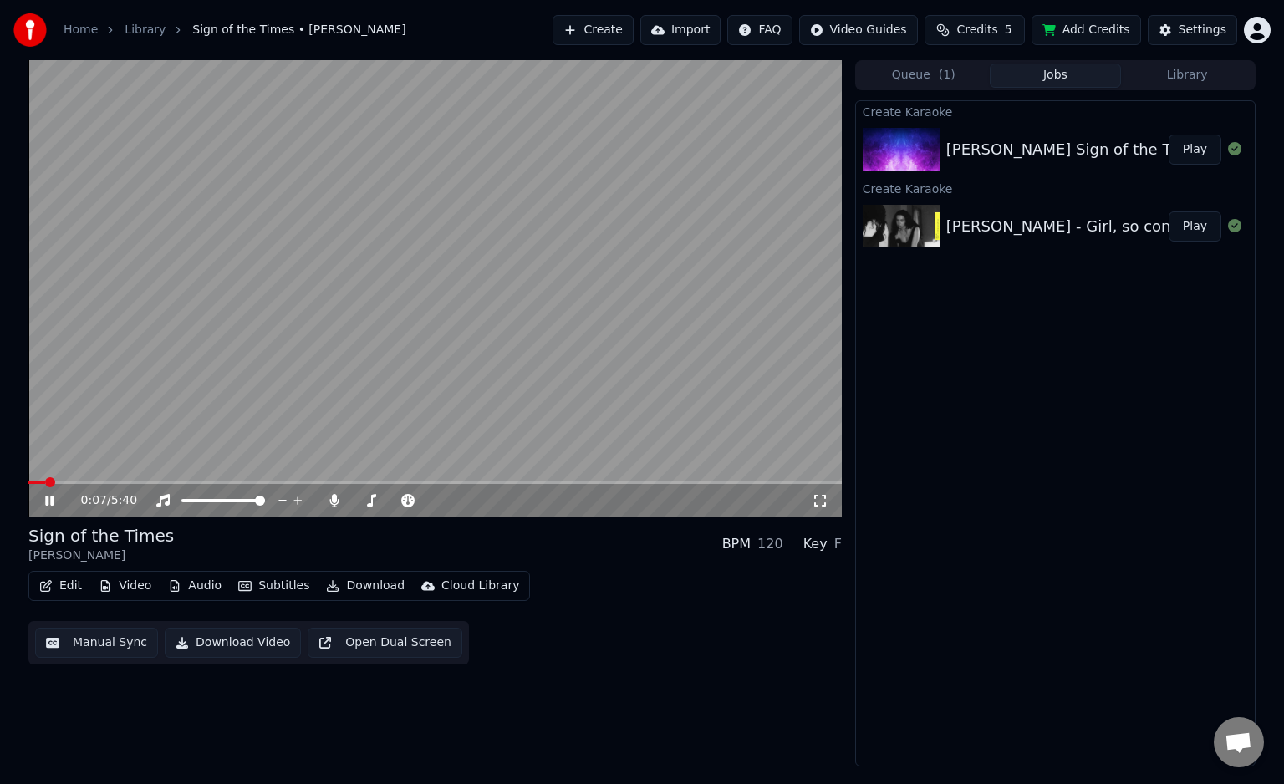
click at [820, 496] on icon at bounding box center [820, 500] width 17 height 13
click at [191, 501] on span at bounding box center [192, 500] width 22 height 3
drag, startPoint x: 174, startPoint y: 501, endPoint x: 288, endPoint y: 498, distance: 113.7
click at [288, 498] on div at bounding box center [238, 500] width 135 height 17
click at [246, 496] on div at bounding box center [238, 500] width 135 height 17
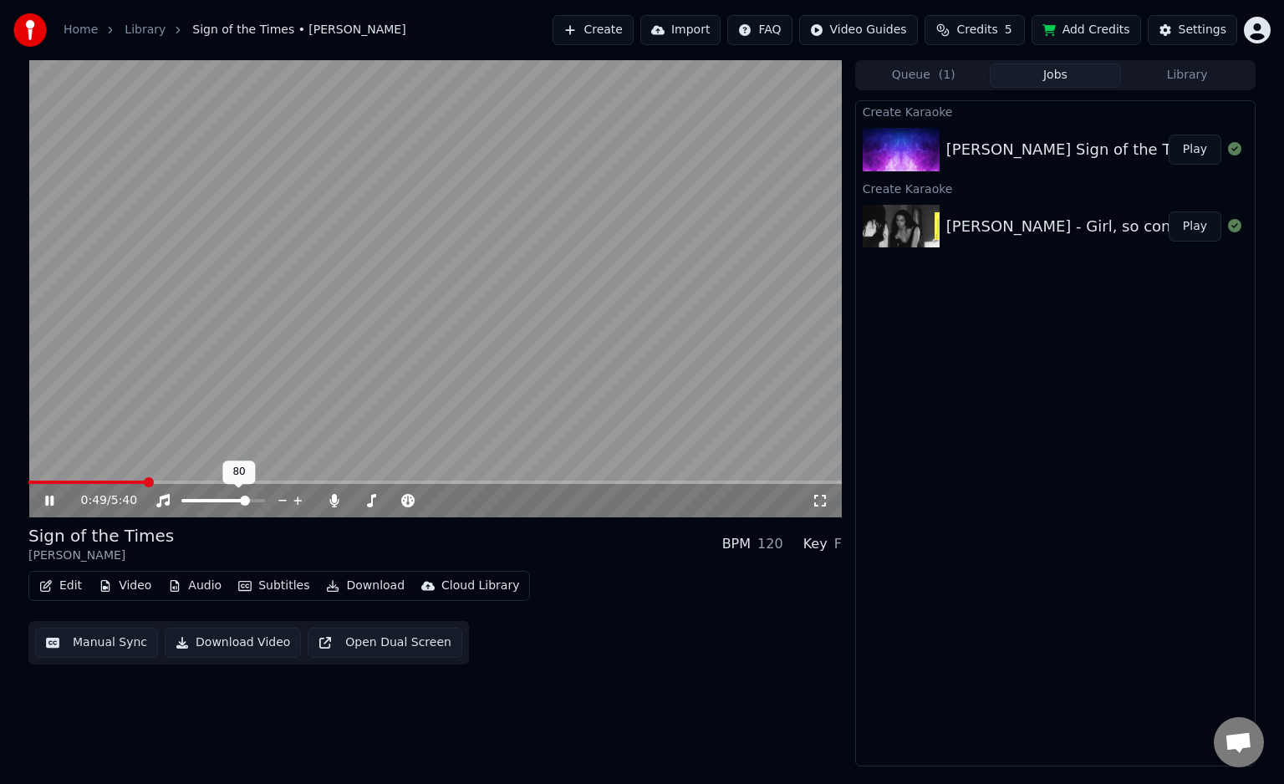
click at [247, 500] on span at bounding box center [223, 500] width 84 height 3
click at [265, 499] on span at bounding box center [260, 501] width 10 height 10
click at [341, 501] on icon at bounding box center [334, 500] width 17 height 13
click at [164, 508] on div at bounding box center [230, 500] width 151 height 17
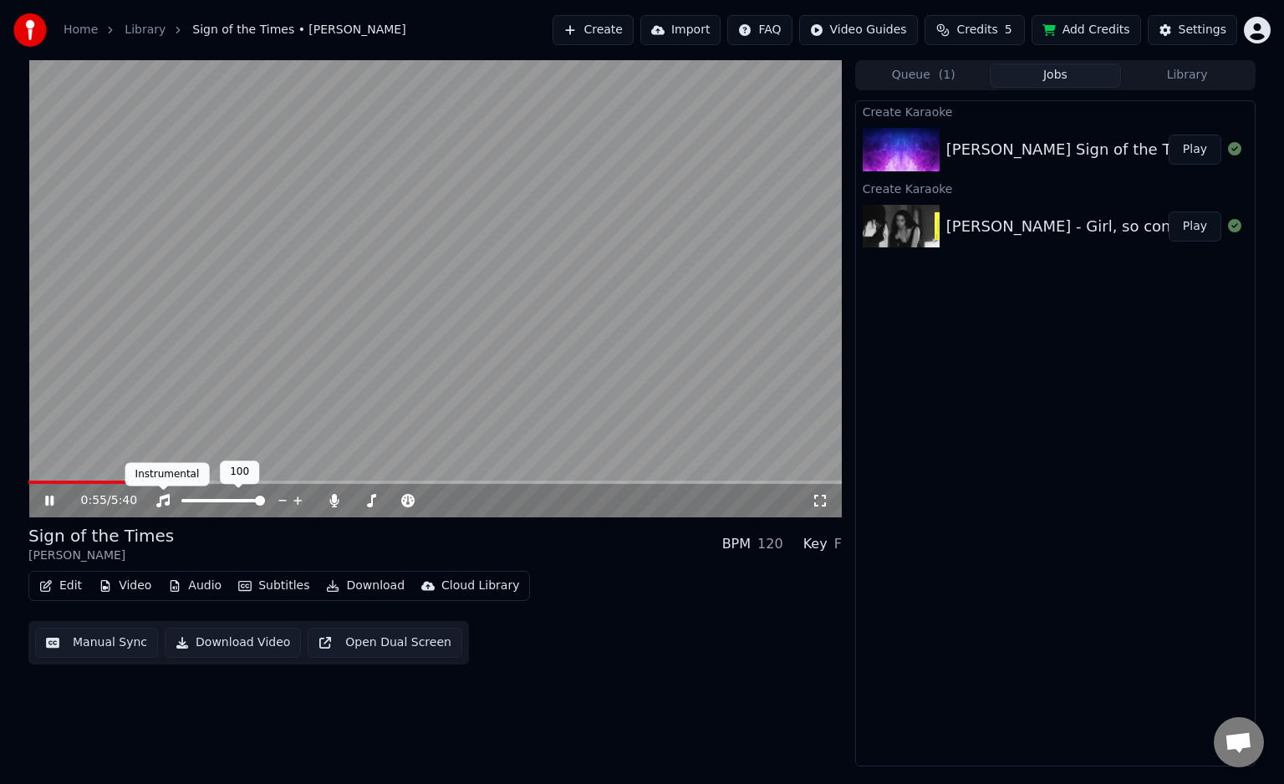
click at [164, 505] on icon at bounding box center [163, 500] width 17 height 13
click at [327, 500] on icon at bounding box center [334, 500] width 17 height 13
click at [61, 593] on button "Edit" at bounding box center [61, 585] width 56 height 23
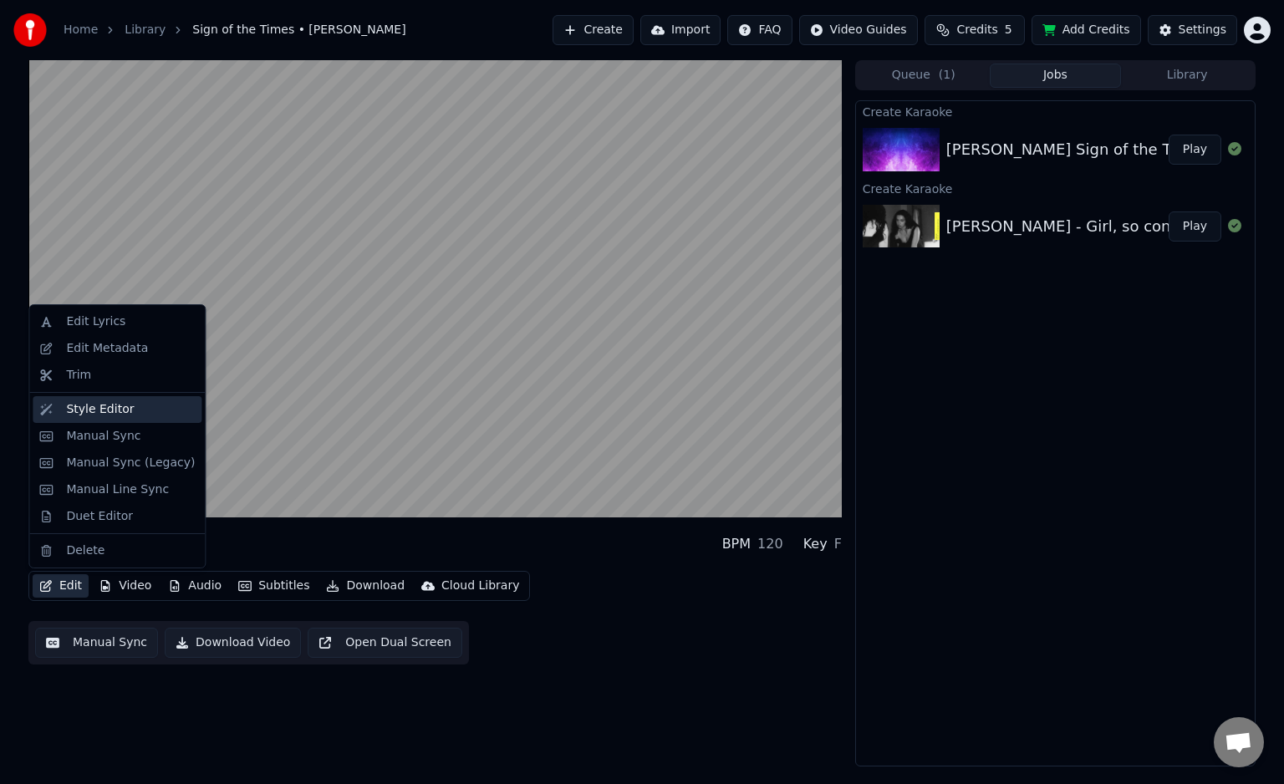
click at [136, 415] on div "Style Editor" at bounding box center [130, 409] width 129 height 17
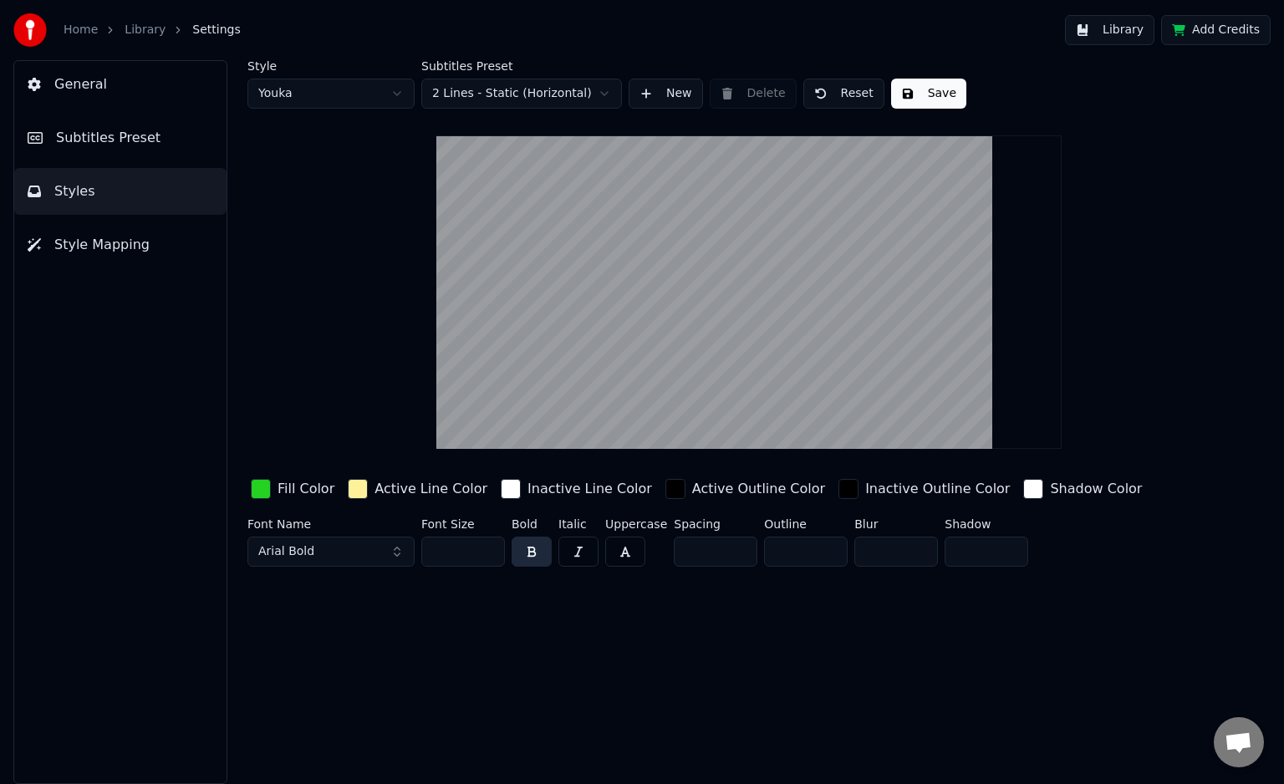
click at [634, 391] on video at bounding box center [748, 292] width 625 height 314
click at [727, 389] on video at bounding box center [748, 292] width 625 height 314
click at [94, 139] on span "Subtitles Preset" at bounding box center [108, 138] width 105 height 20
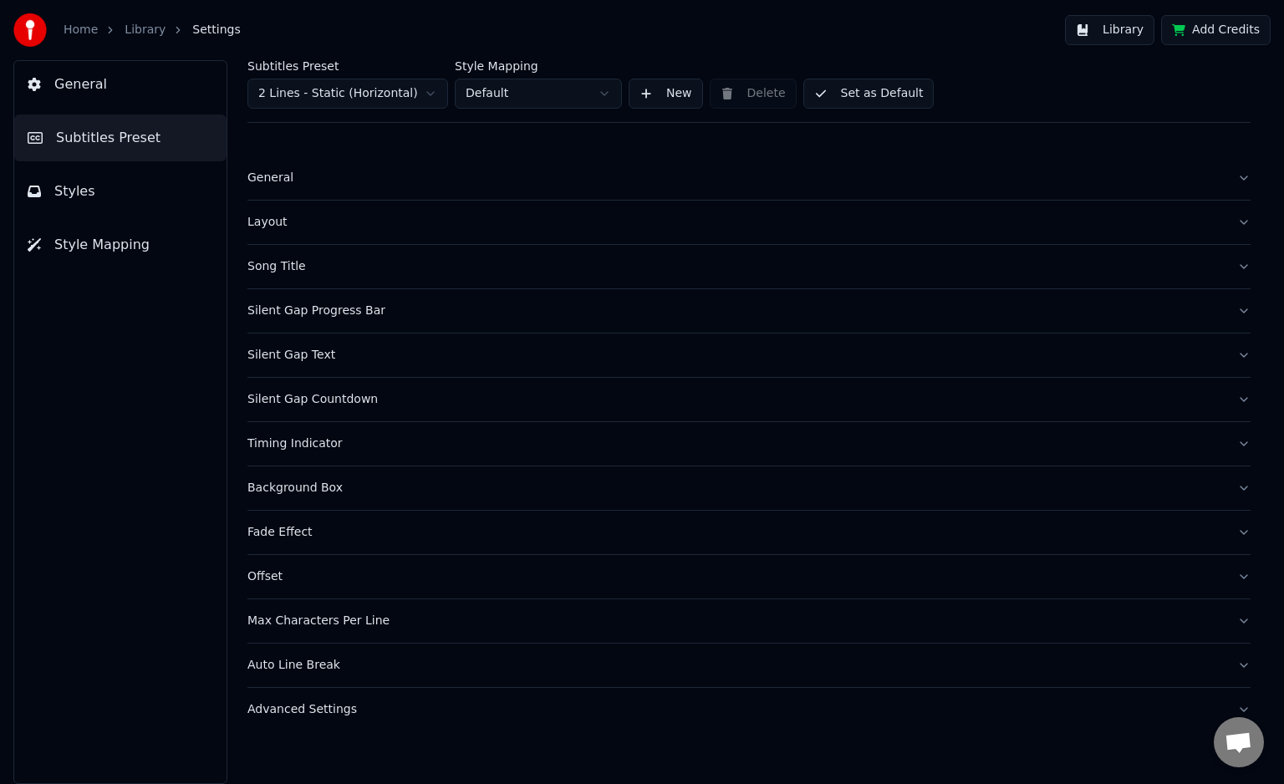
click at [101, 176] on button "Styles" at bounding box center [120, 191] width 212 height 47
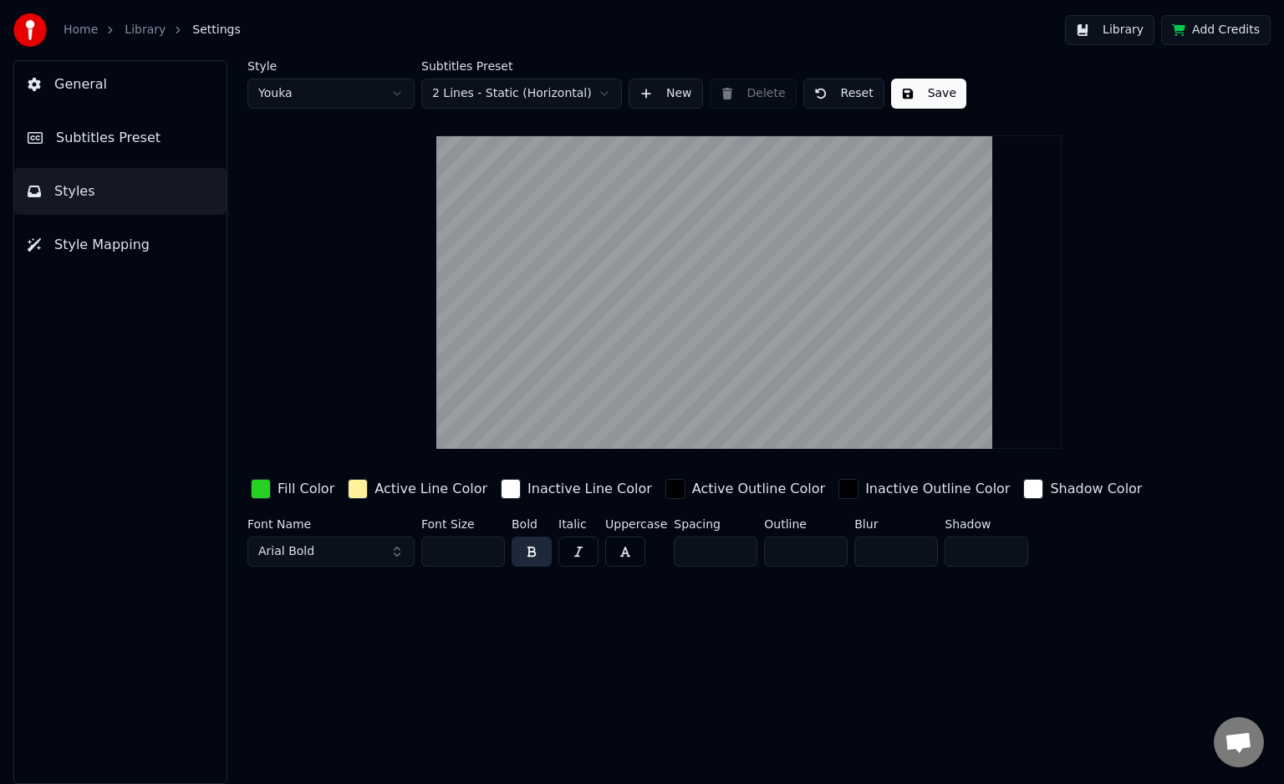
click at [138, 100] on button "General" at bounding box center [120, 84] width 212 height 47
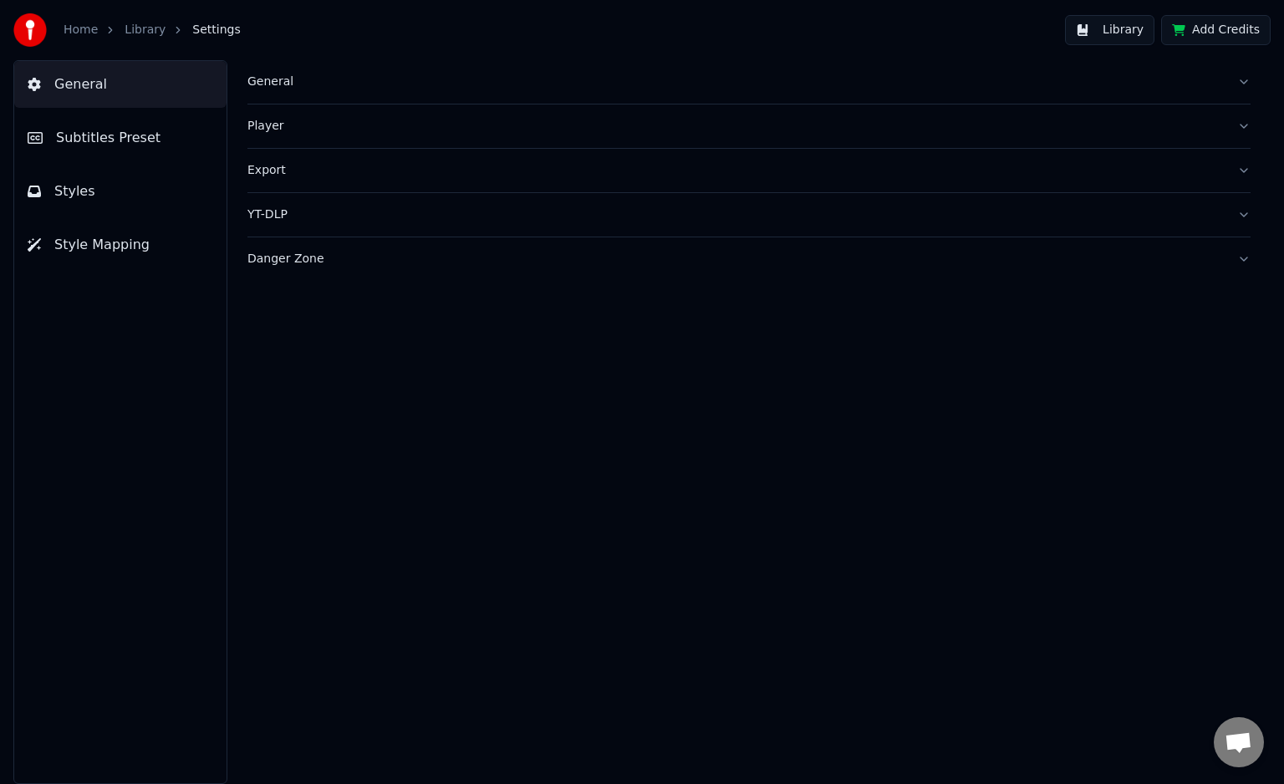
click at [137, 197] on button "Styles" at bounding box center [120, 191] width 212 height 47
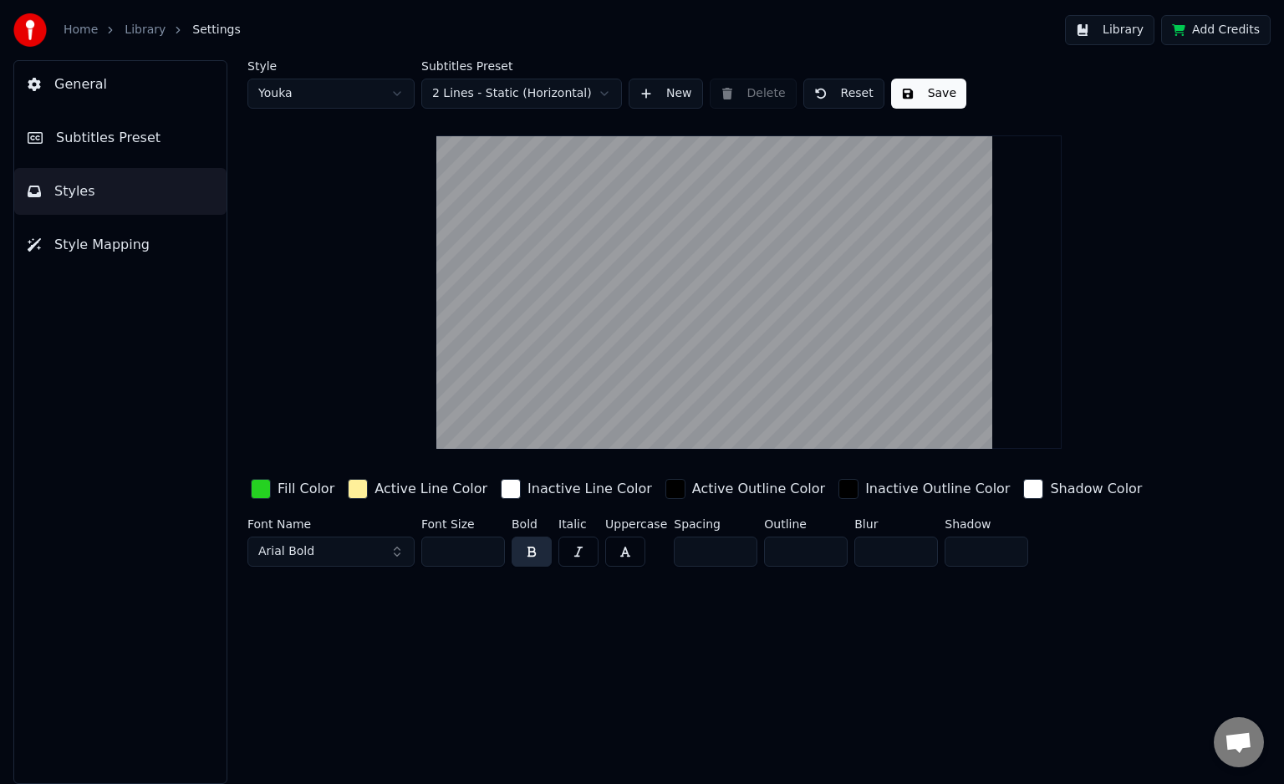
click at [251, 493] on div "button" at bounding box center [261, 489] width 20 height 20
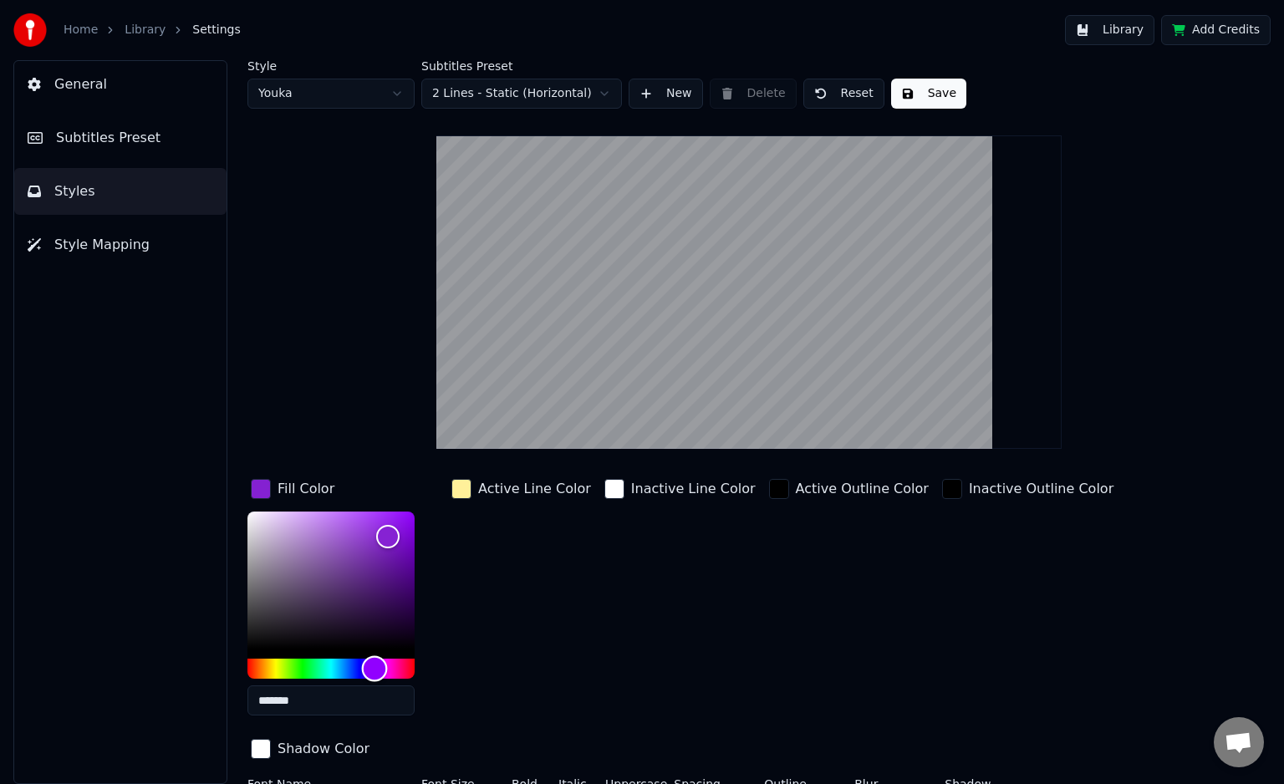
click at [375, 659] on div "Hue" at bounding box center [330, 669] width 167 height 20
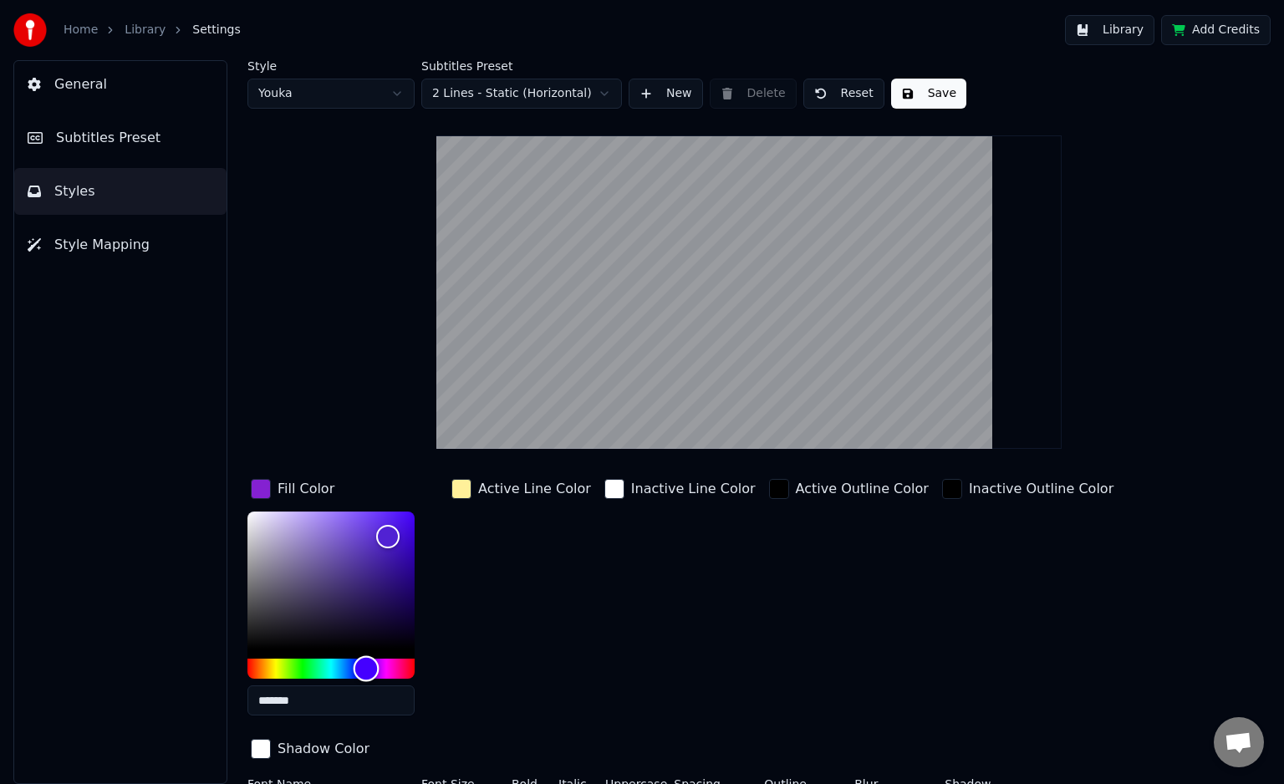
type input "*******"
click at [366, 661] on div "Hue" at bounding box center [367, 669] width 26 height 26
click at [539, 635] on div "Active Line Color" at bounding box center [521, 602] width 146 height 253
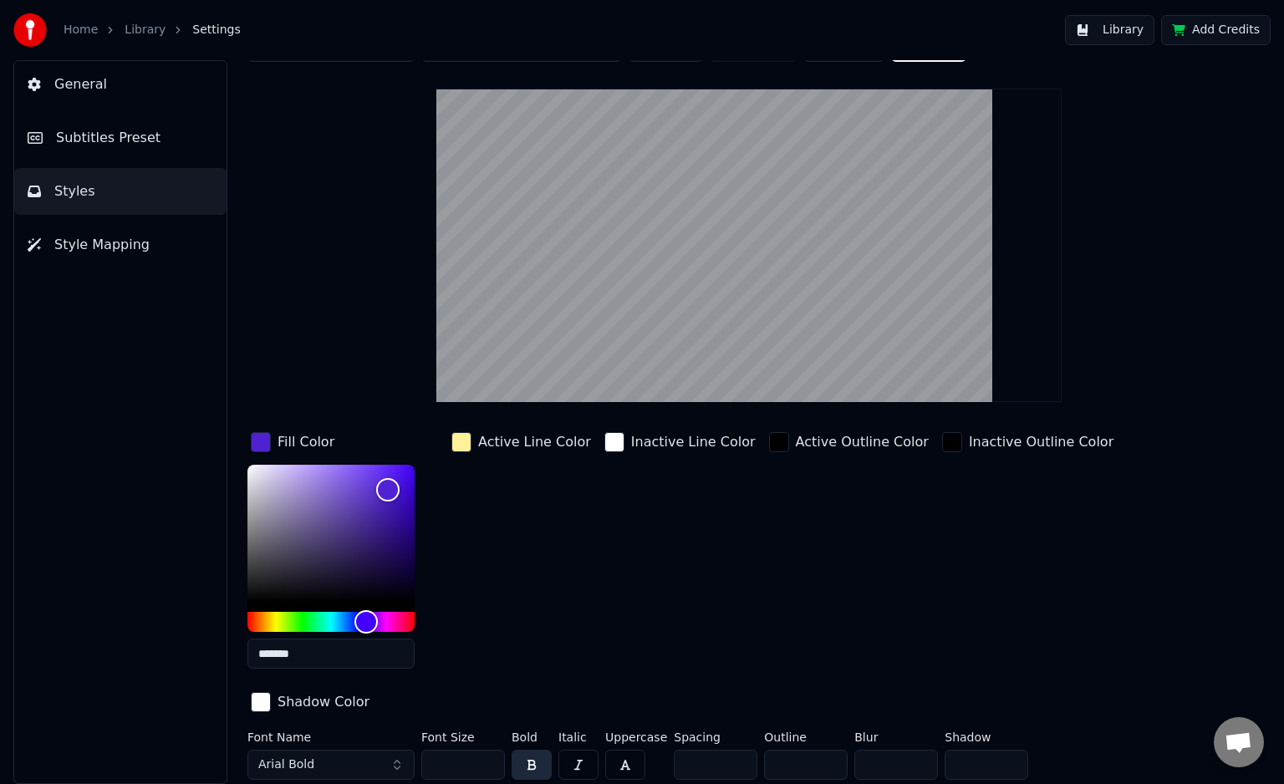
click at [963, 525] on div "Inactive Outline Color" at bounding box center [1028, 555] width 178 height 253
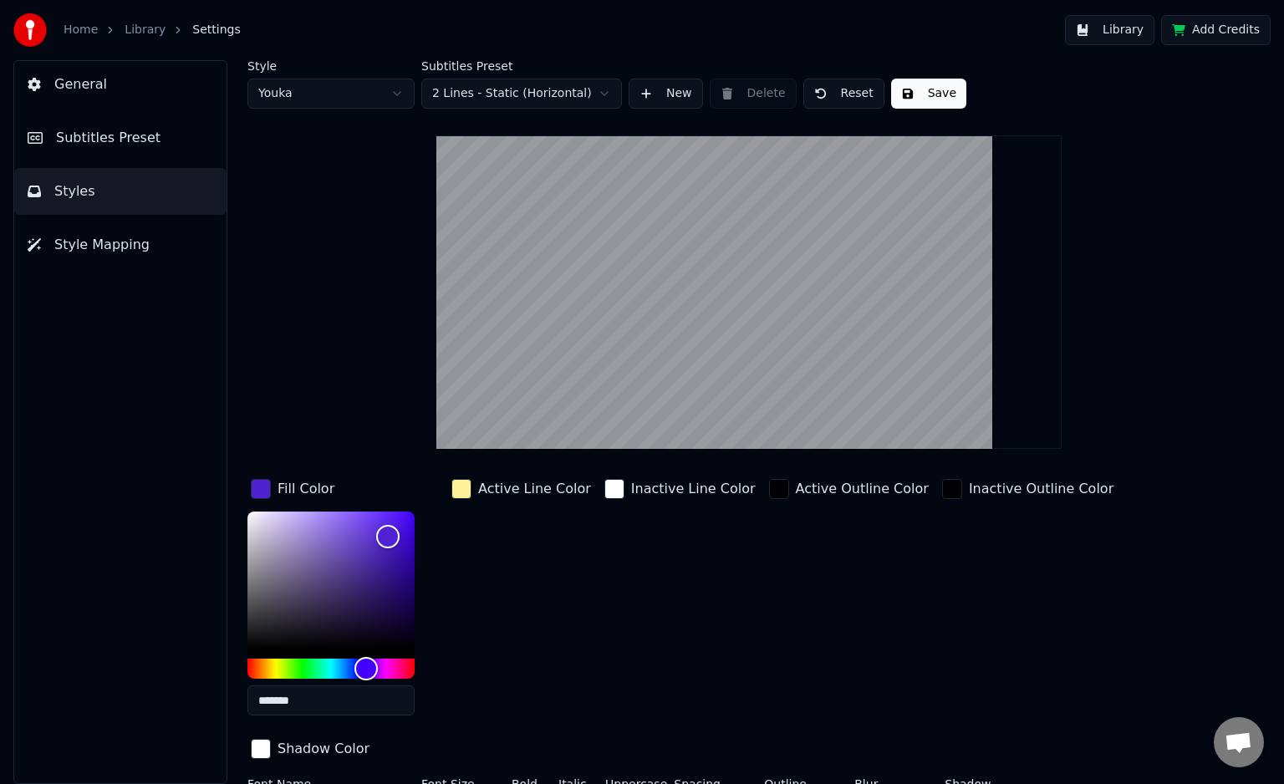
click at [567, 89] on button "2 Lines - Static (Horizontal)" at bounding box center [521, 94] width 201 height 30
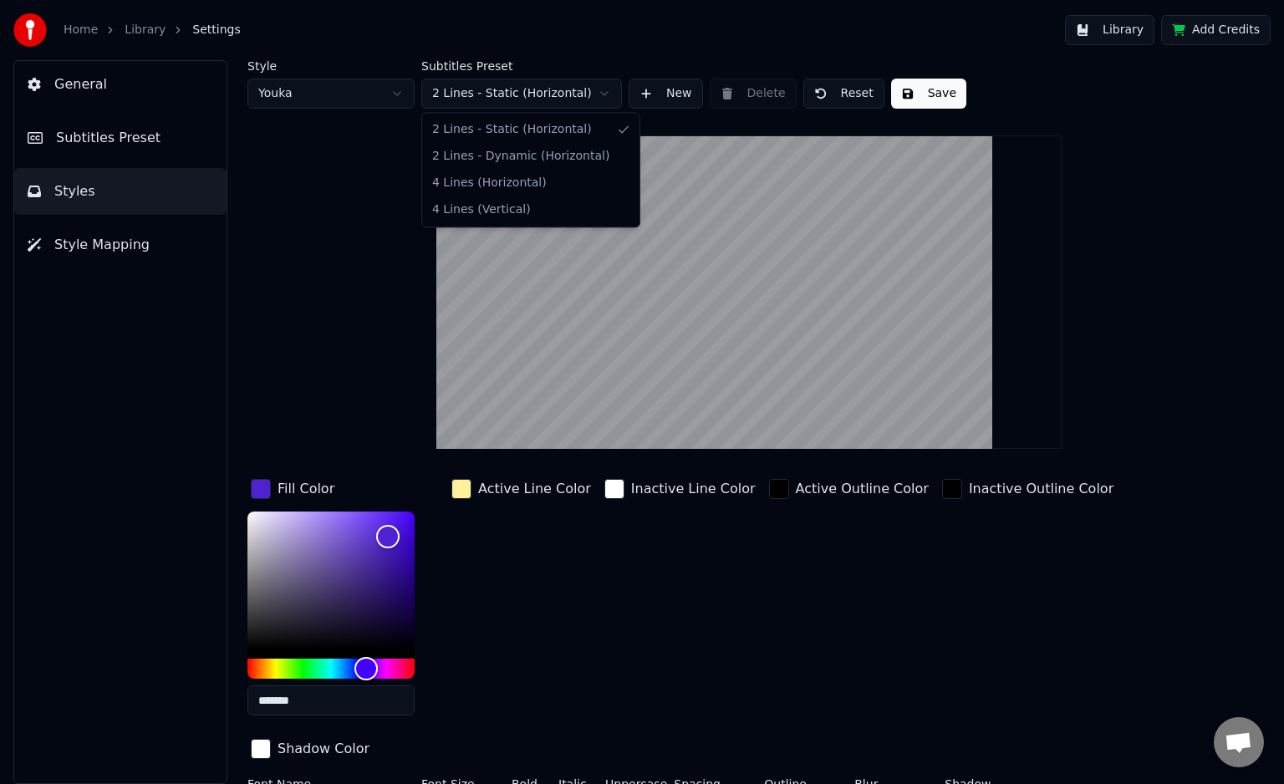
click at [578, 154] on span "2 Lines - Dynamic (Horizontal)" at bounding box center [520, 156] width 177 height 17
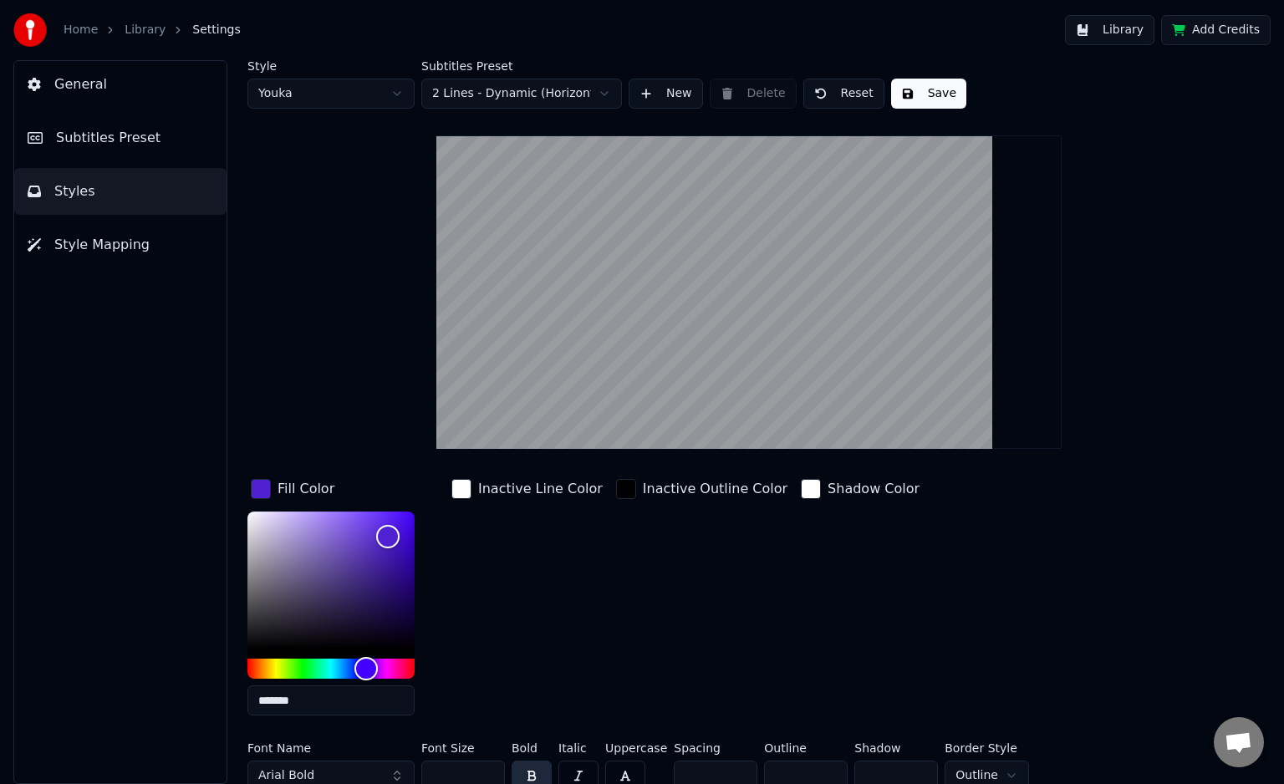
click at [538, 87] on button "2 Lines - Dynamic (Horizontal)" at bounding box center [521, 94] width 201 height 30
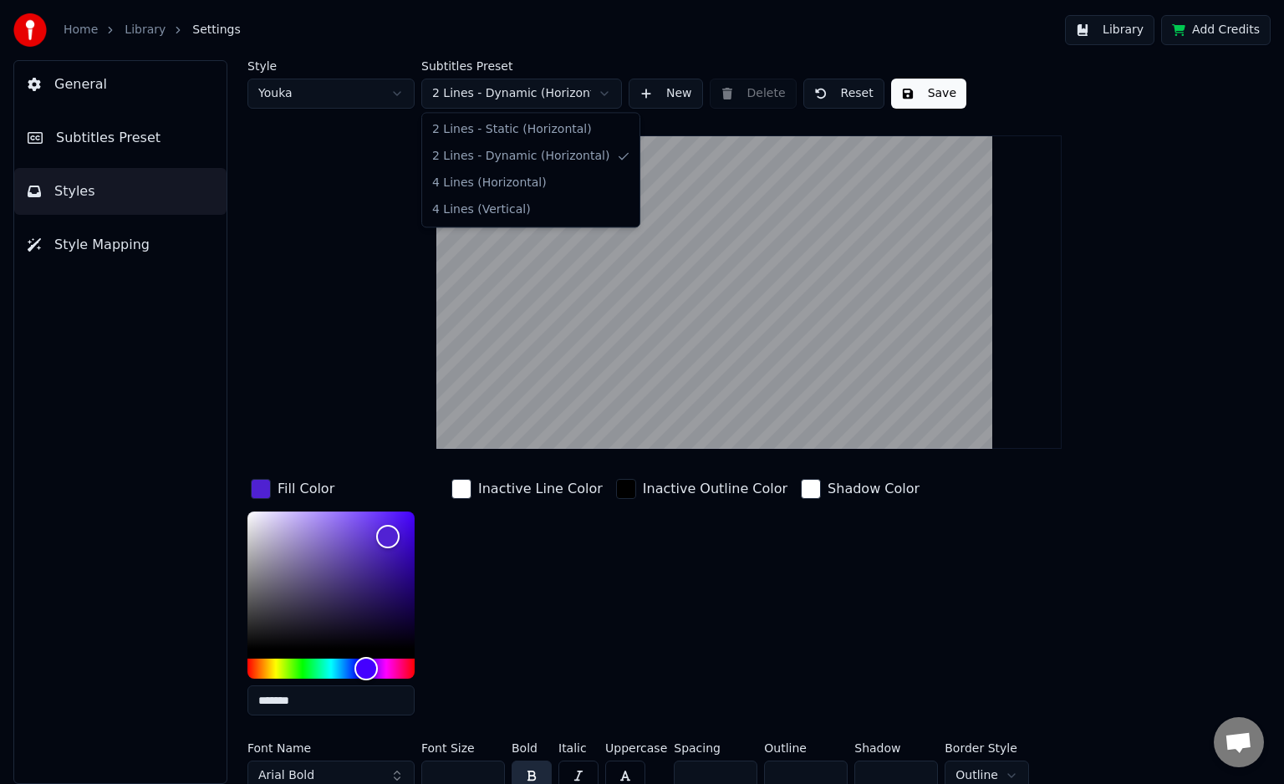
click at [1083, 339] on html "Home Library Settings Library Add Credits General Subtitles Preset Styles Style…" at bounding box center [642, 392] width 1284 height 784
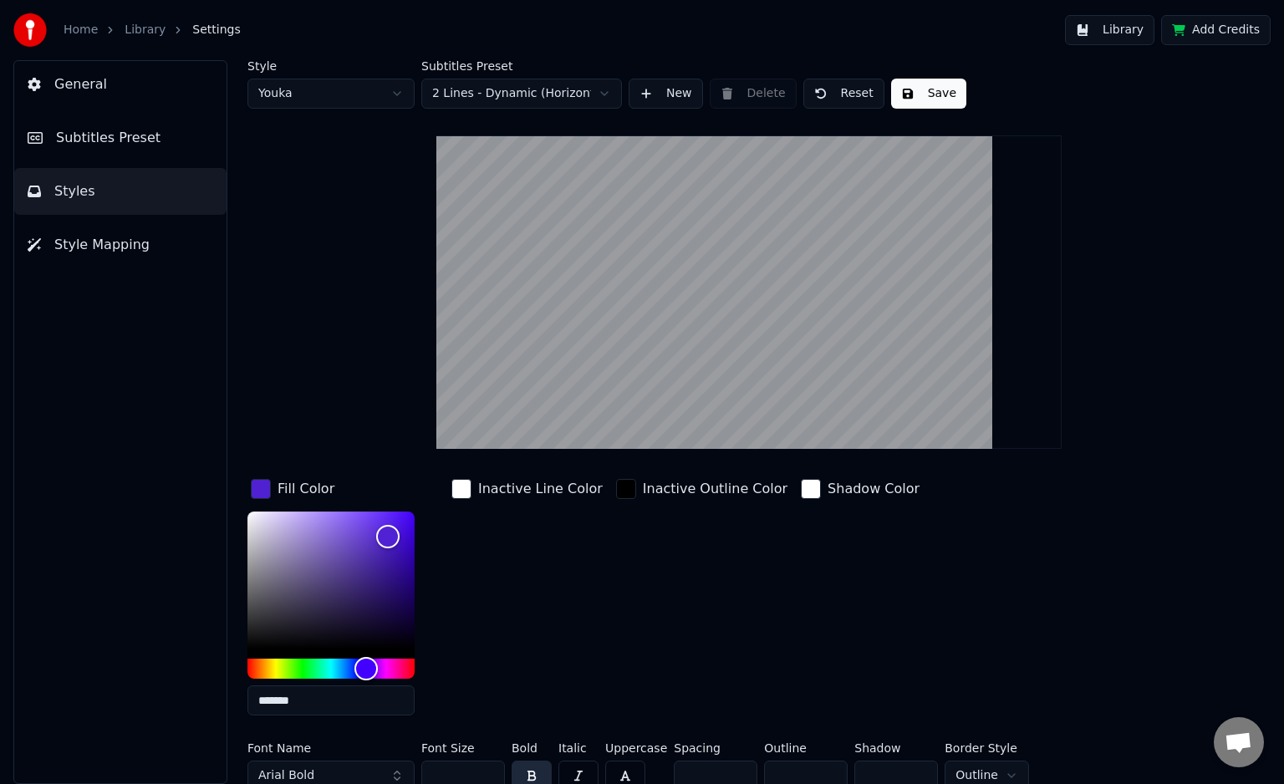
scroll to position [13, 0]
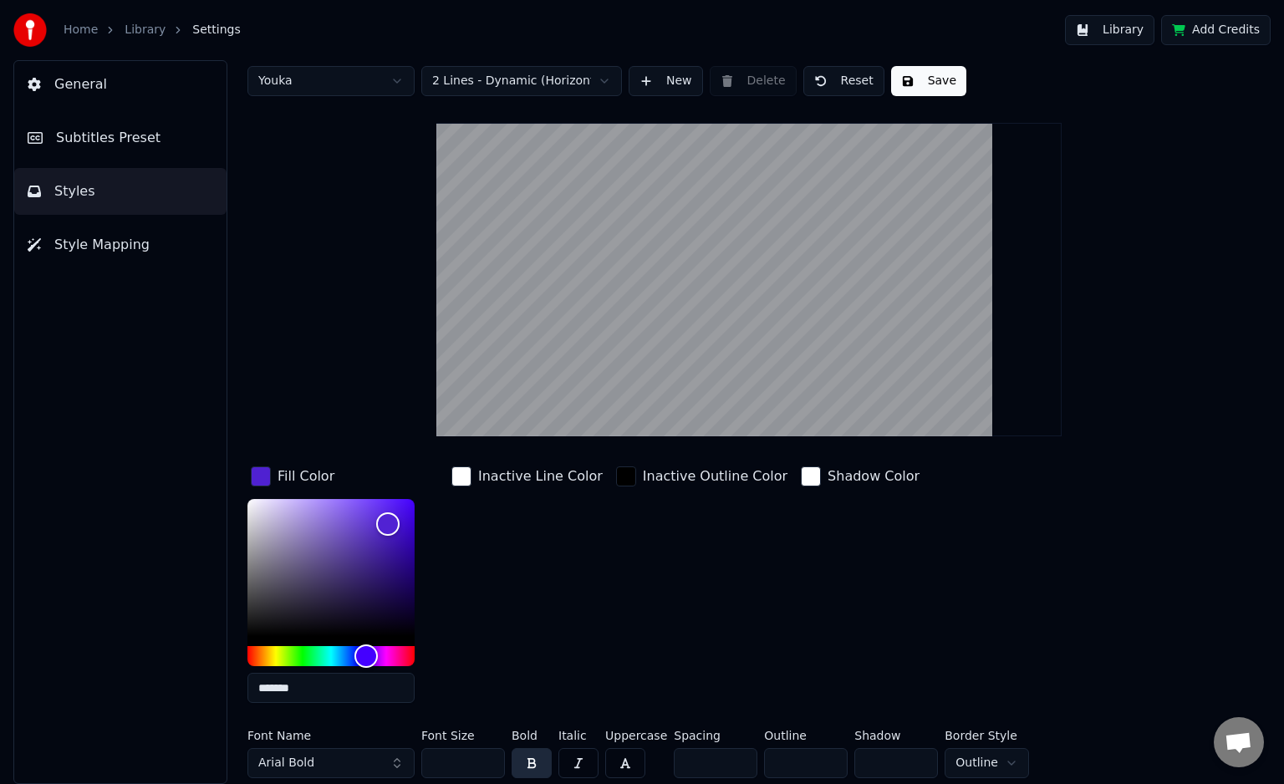
click at [929, 77] on button "Save" at bounding box center [928, 81] width 75 height 30
click at [1112, 30] on button "Library" at bounding box center [1109, 30] width 89 height 30
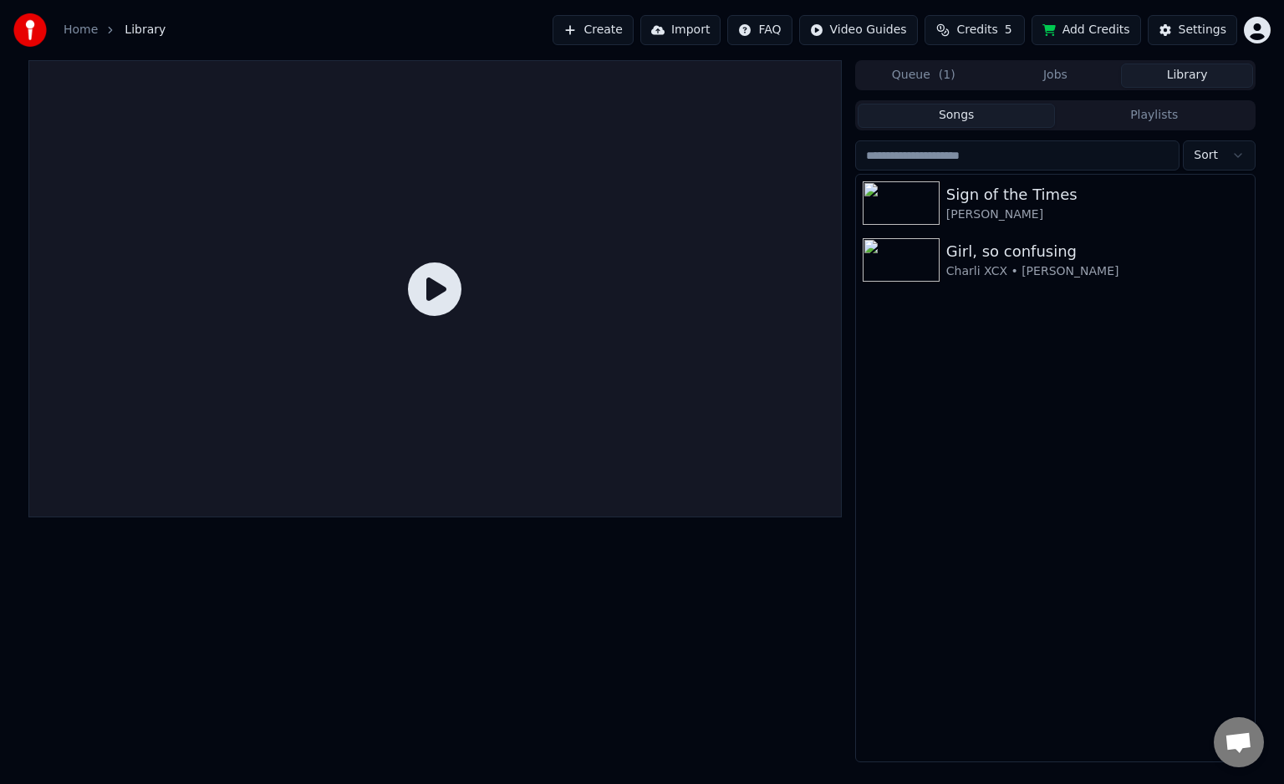
click at [384, 327] on div at bounding box center [435, 288] width 814 height 457
click at [405, 294] on div at bounding box center [435, 288] width 814 height 457
click at [943, 220] on div at bounding box center [905, 202] width 84 height 43
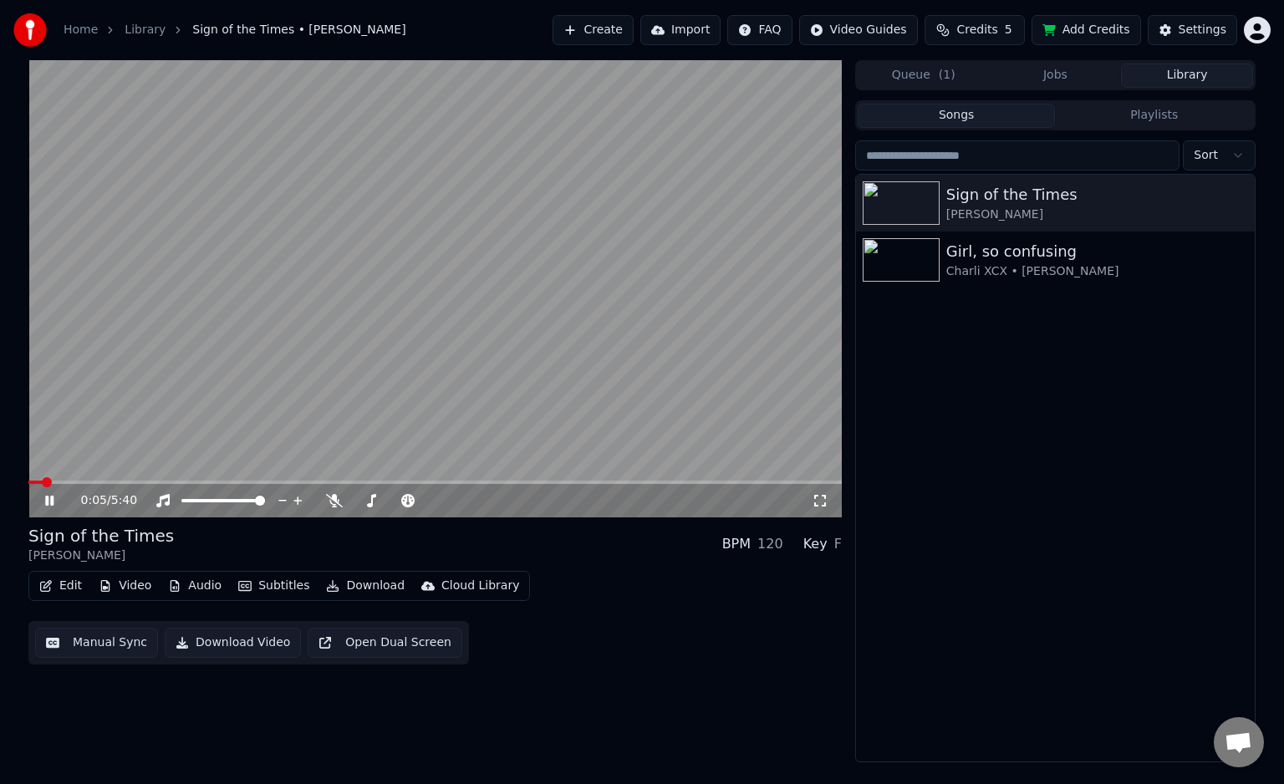
click at [232, 486] on div "0:05 / 5:40" at bounding box center [435, 500] width 814 height 33
click at [207, 484] on span at bounding box center [435, 482] width 814 height 3
click at [474, 577] on button "Cloud Library" at bounding box center [470, 585] width 111 height 23
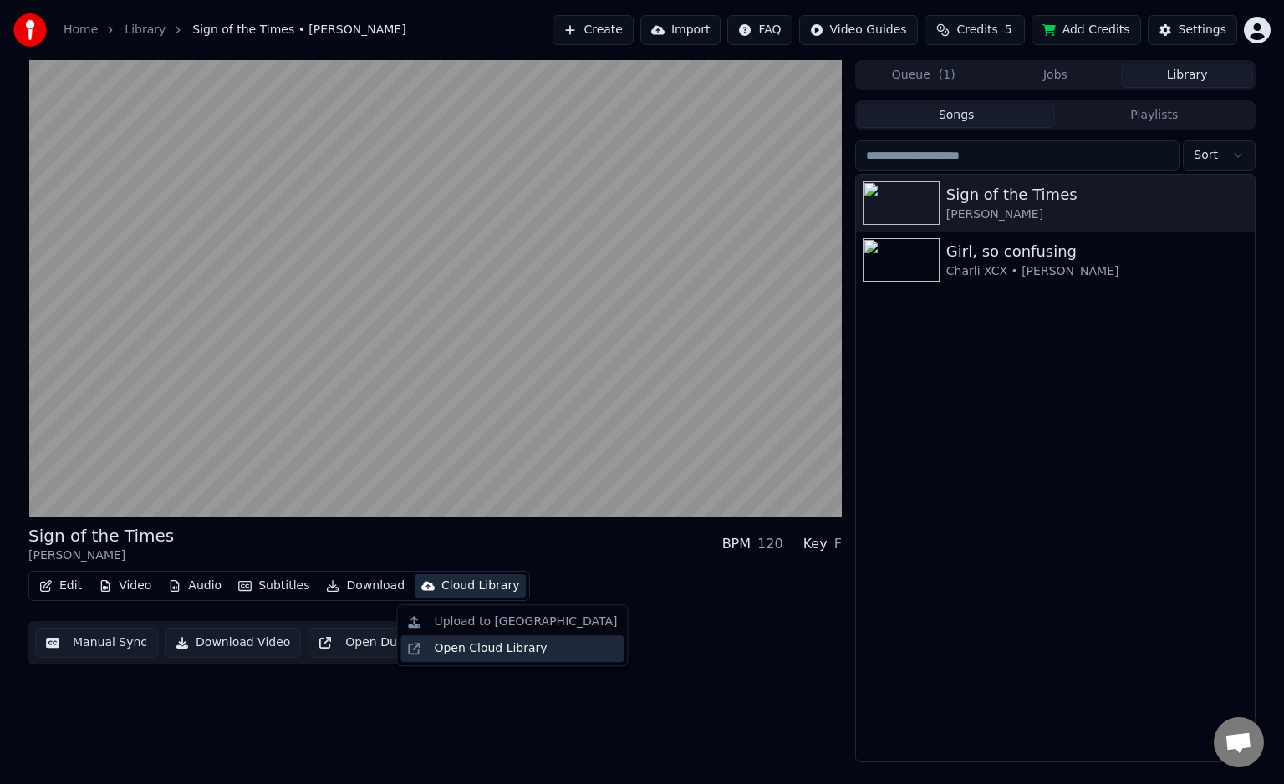
click at [459, 646] on div "Open Cloud Library" at bounding box center [490, 648] width 113 height 17
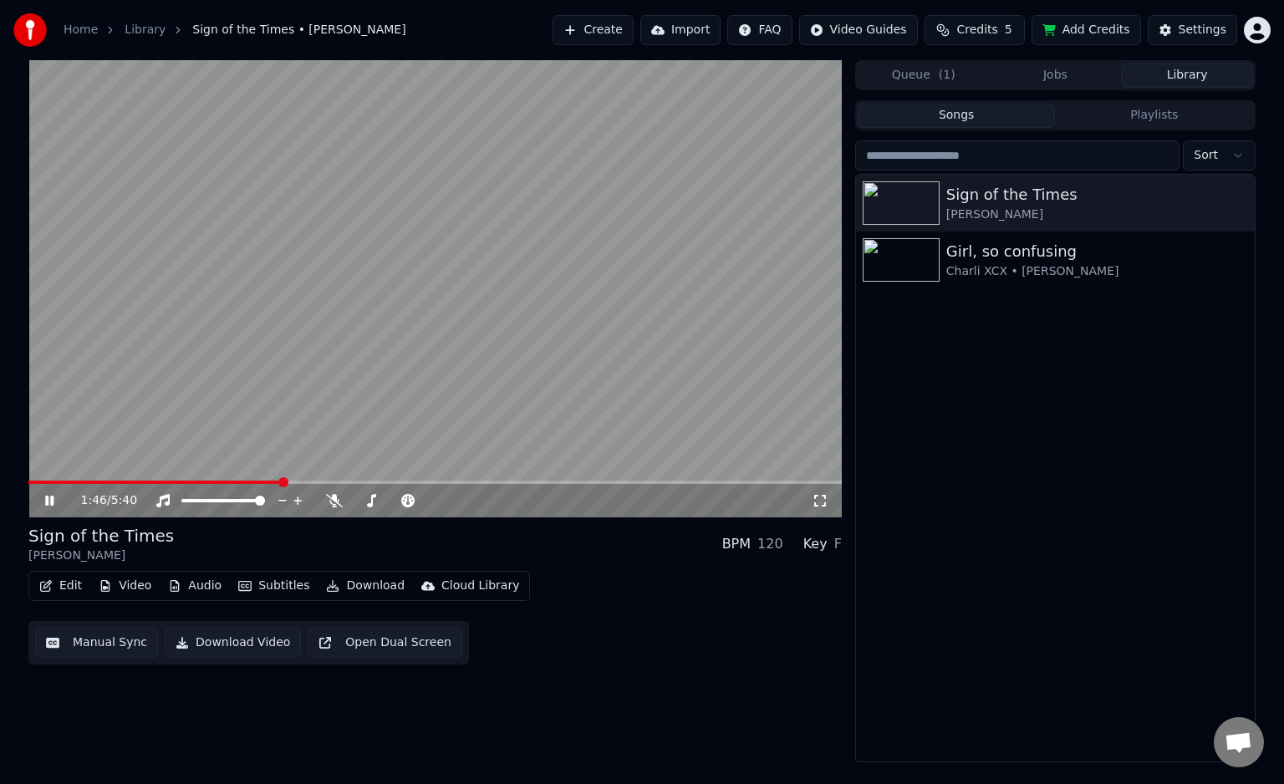
click at [433, 426] on video at bounding box center [435, 288] width 814 height 457
click at [74, 25] on link "Home" at bounding box center [81, 30] width 34 height 17
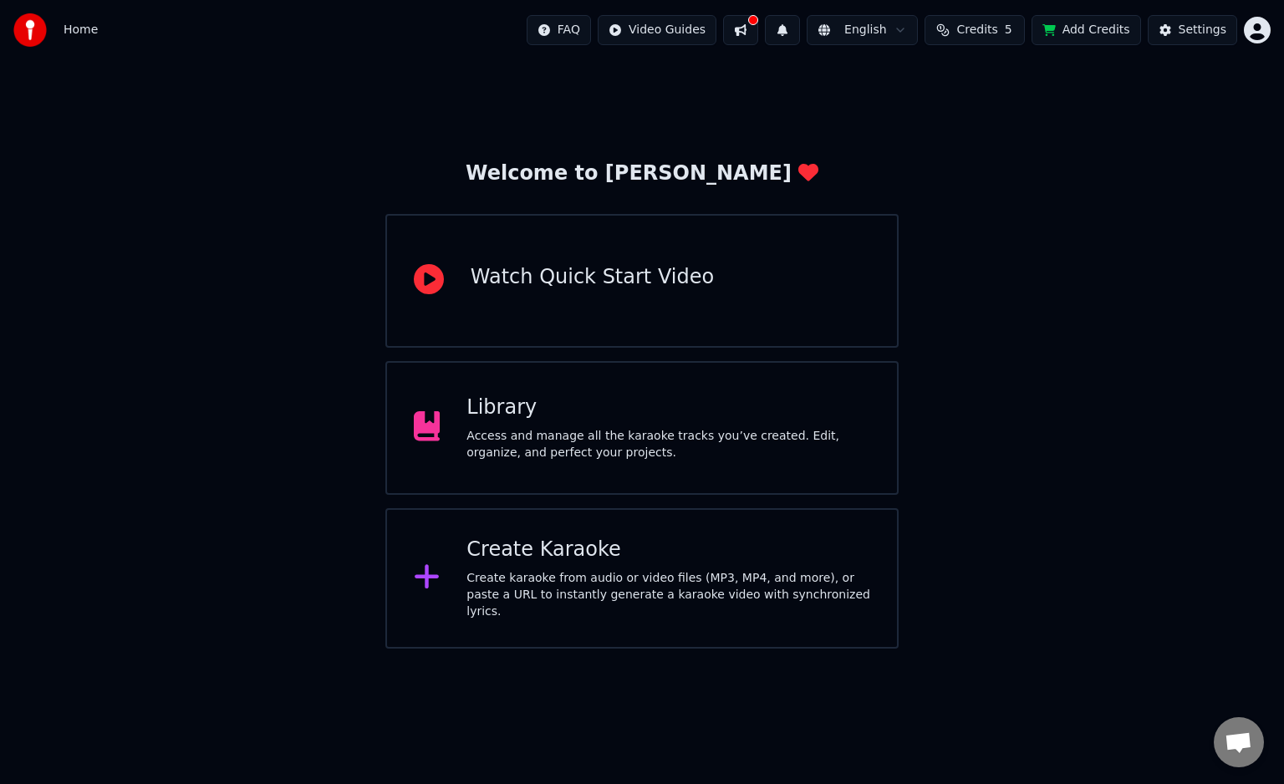
click at [634, 547] on div "Create Karaoke" at bounding box center [669, 550] width 404 height 27
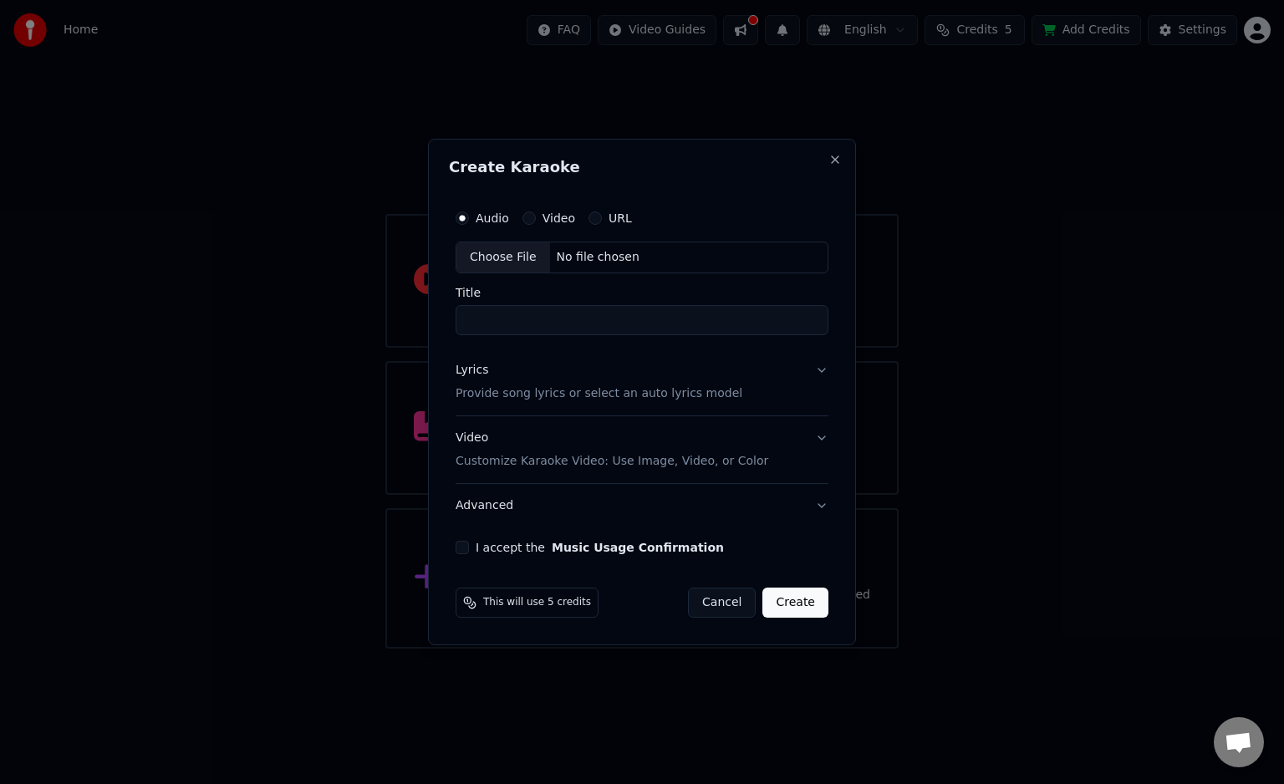
click at [488, 269] on div "Choose File" at bounding box center [504, 257] width 94 height 30
type input "**********"
click at [512, 548] on label "I accept the Music Usage Confirmation" at bounding box center [596, 548] width 248 height 12
click at [466, 548] on button "I accept the Music Usage Confirmation" at bounding box center [458, 547] width 13 height 13
click at [737, 387] on button "Lyrics Provide song lyrics or select an auto lyrics model" at bounding box center [642, 382] width 380 height 67
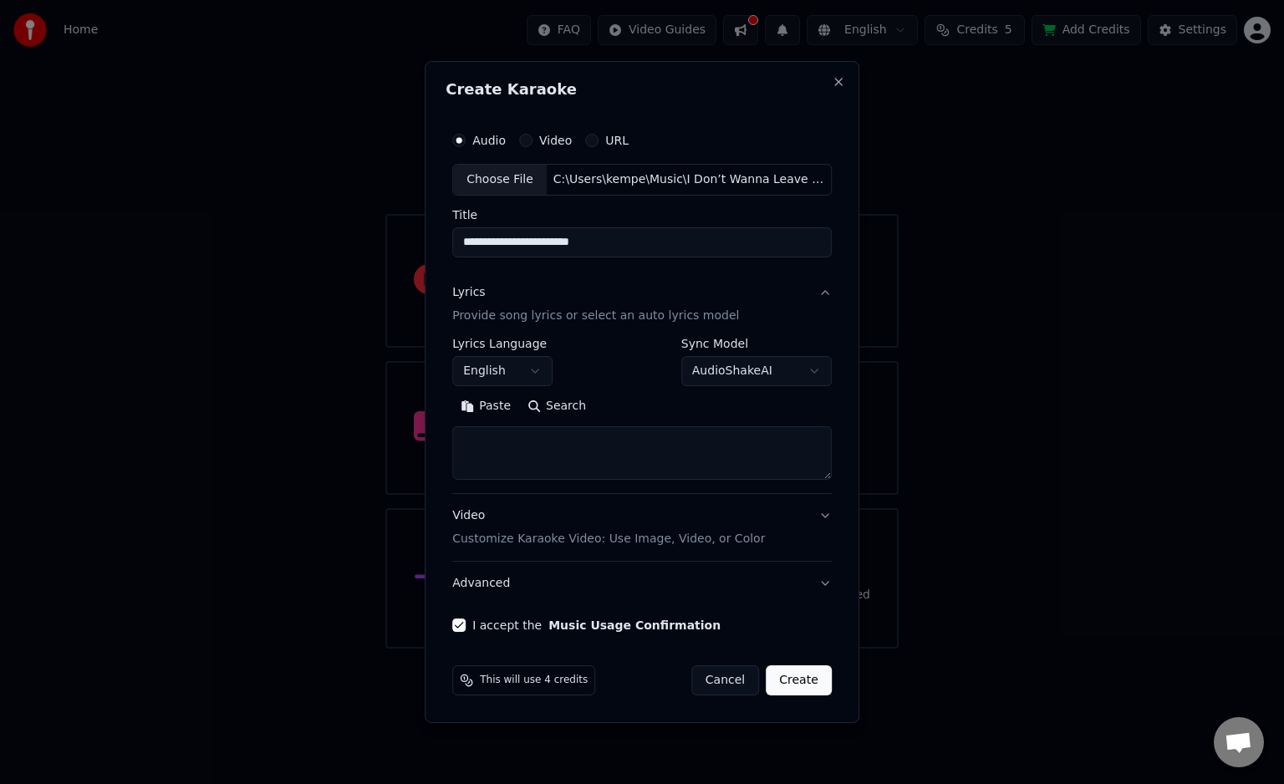
click at [514, 460] on textarea at bounding box center [642, 453] width 380 height 54
click at [491, 412] on button "Paste" at bounding box center [485, 406] width 67 height 27
click at [630, 401] on button "Expand" at bounding box center [633, 406] width 79 height 27
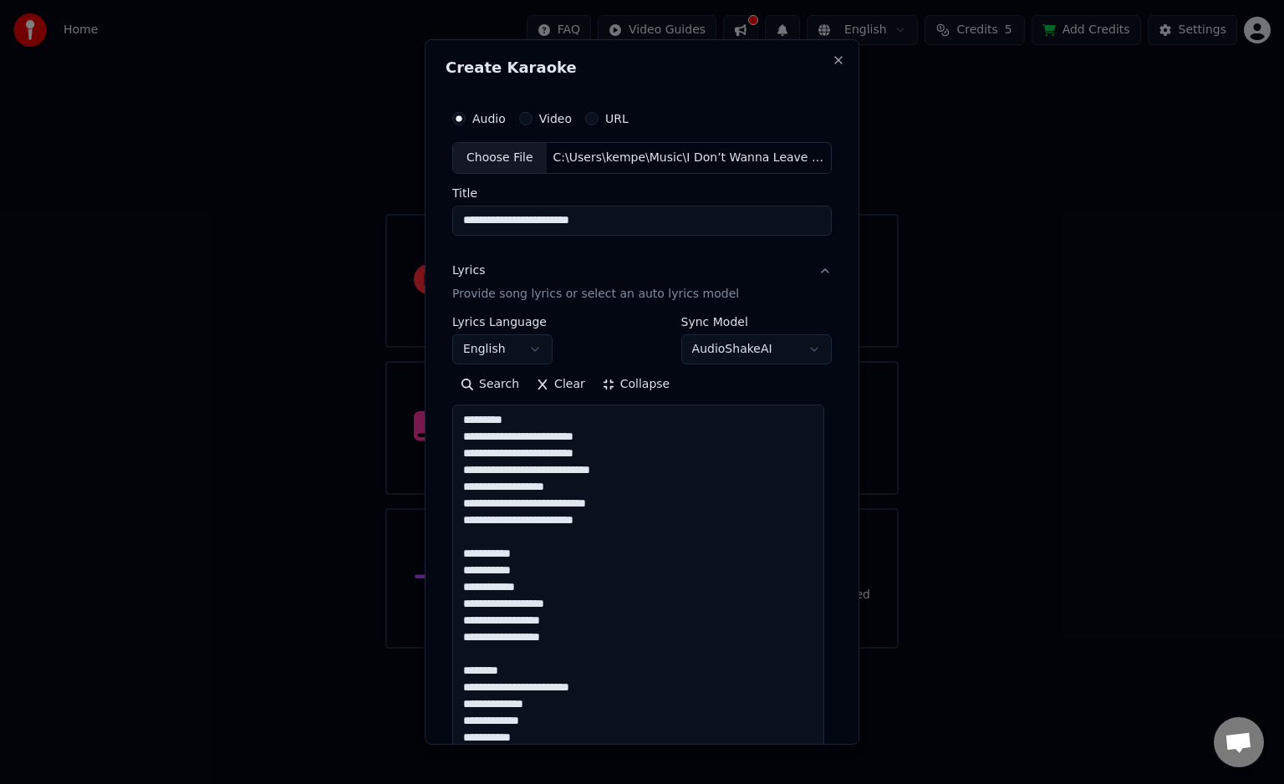
type textarea "**********"
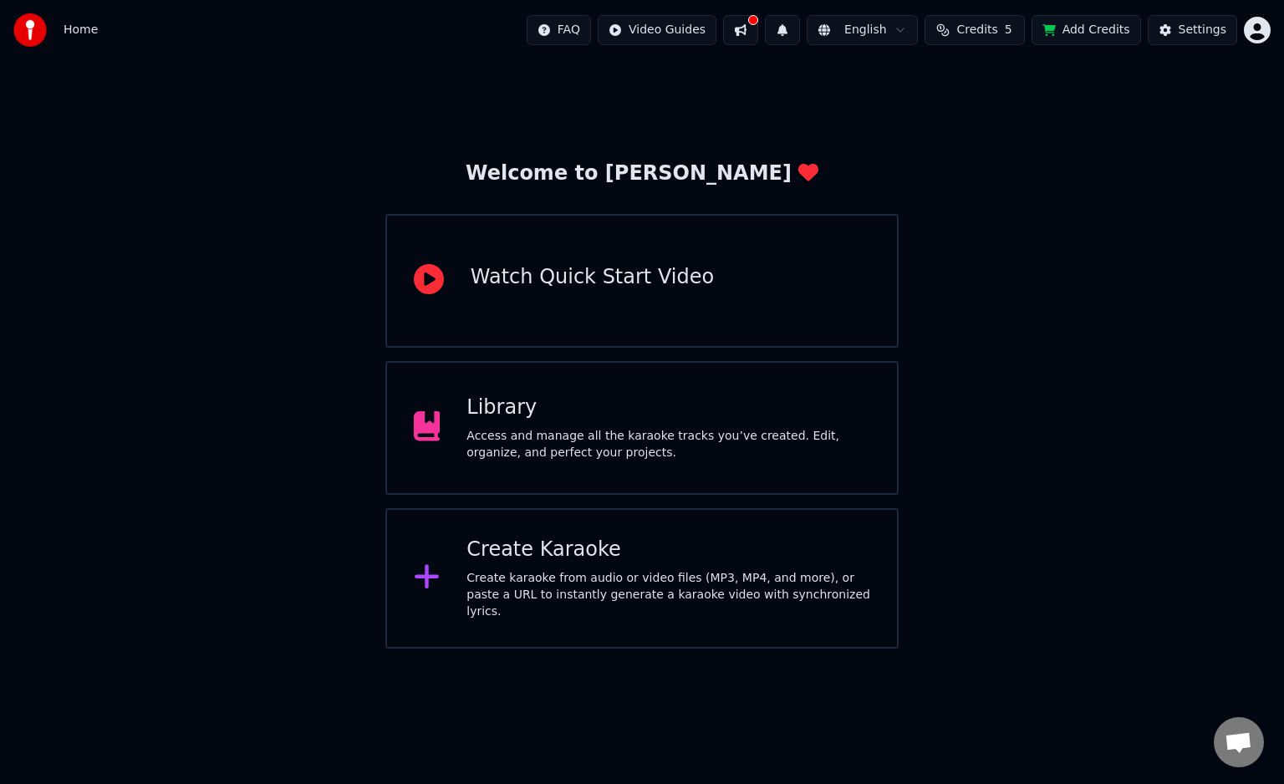
click at [579, 435] on div "Access and manage all the karaoke tracks you’ve created. Edit, organize, and pe…" at bounding box center [669, 444] width 404 height 33
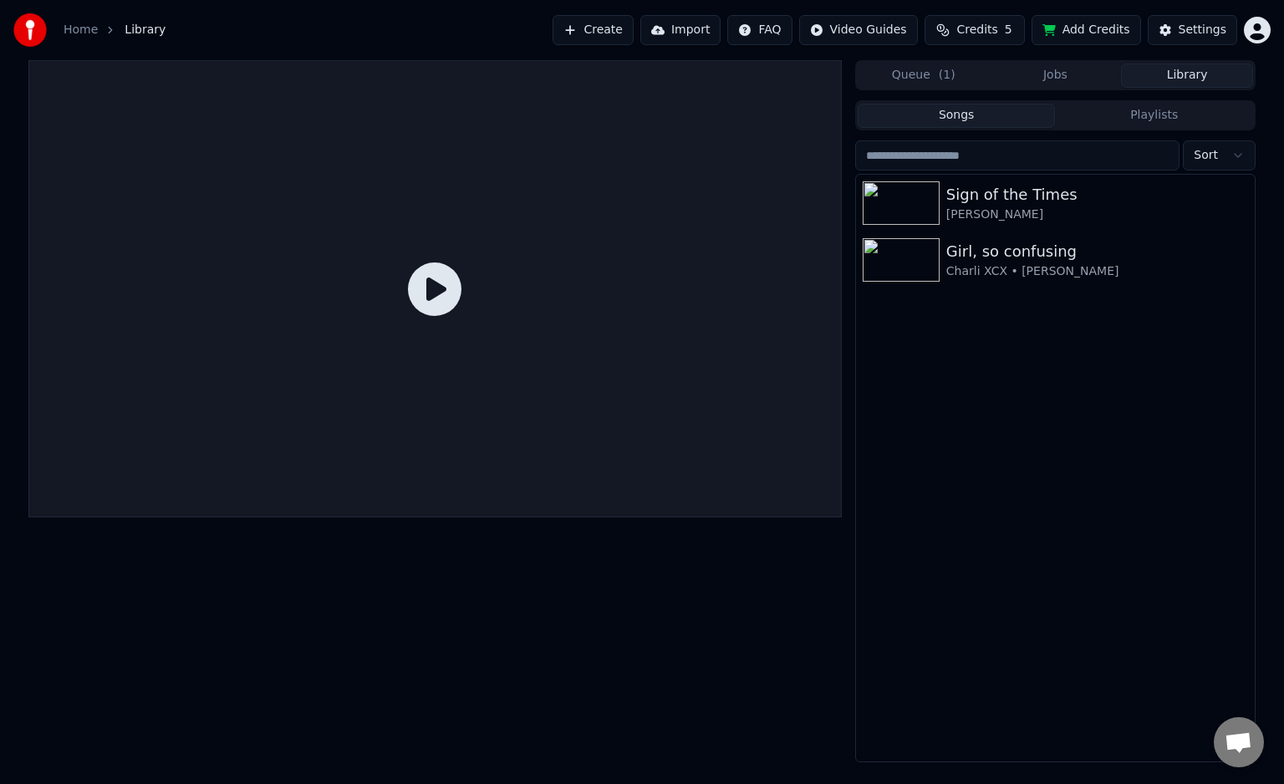
click at [90, 26] on link "Home" at bounding box center [81, 30] width 34 height 17
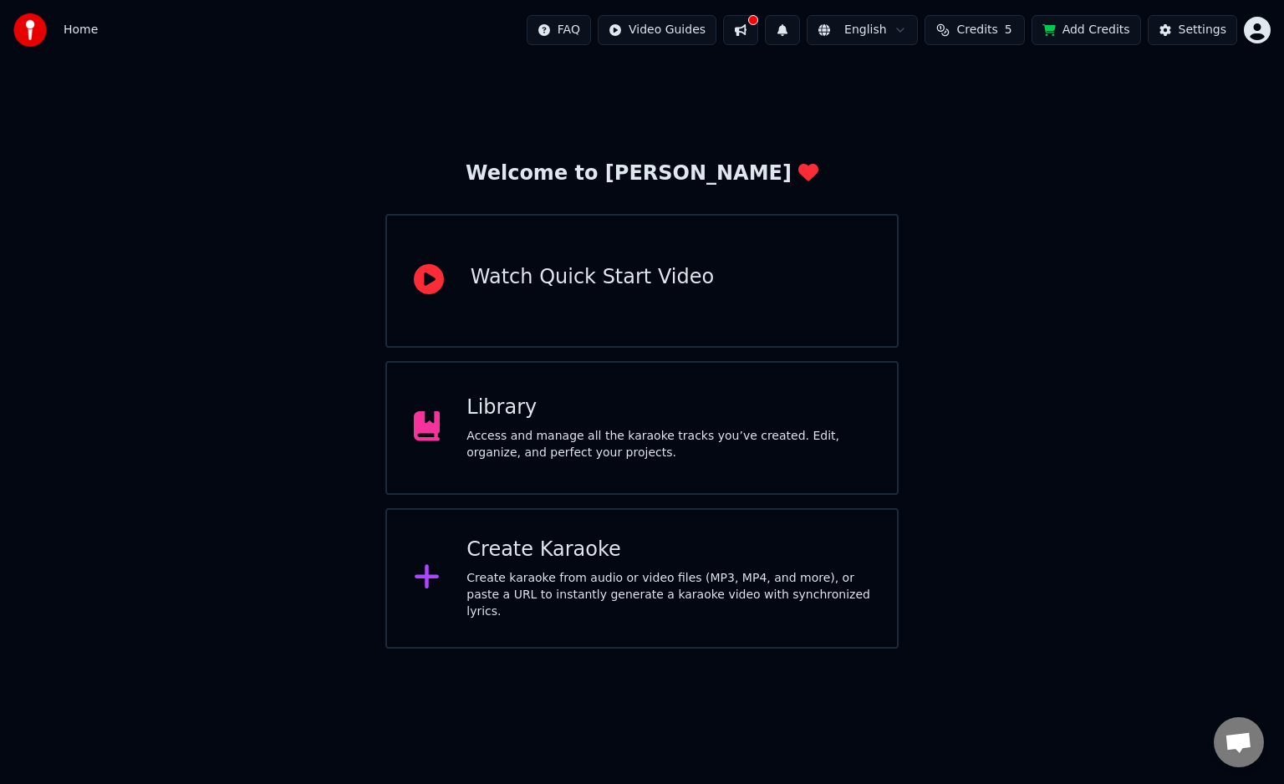
click at [700, 556] on div "Create Karaoke" at bounding box center [669, 550] width 404 height 27
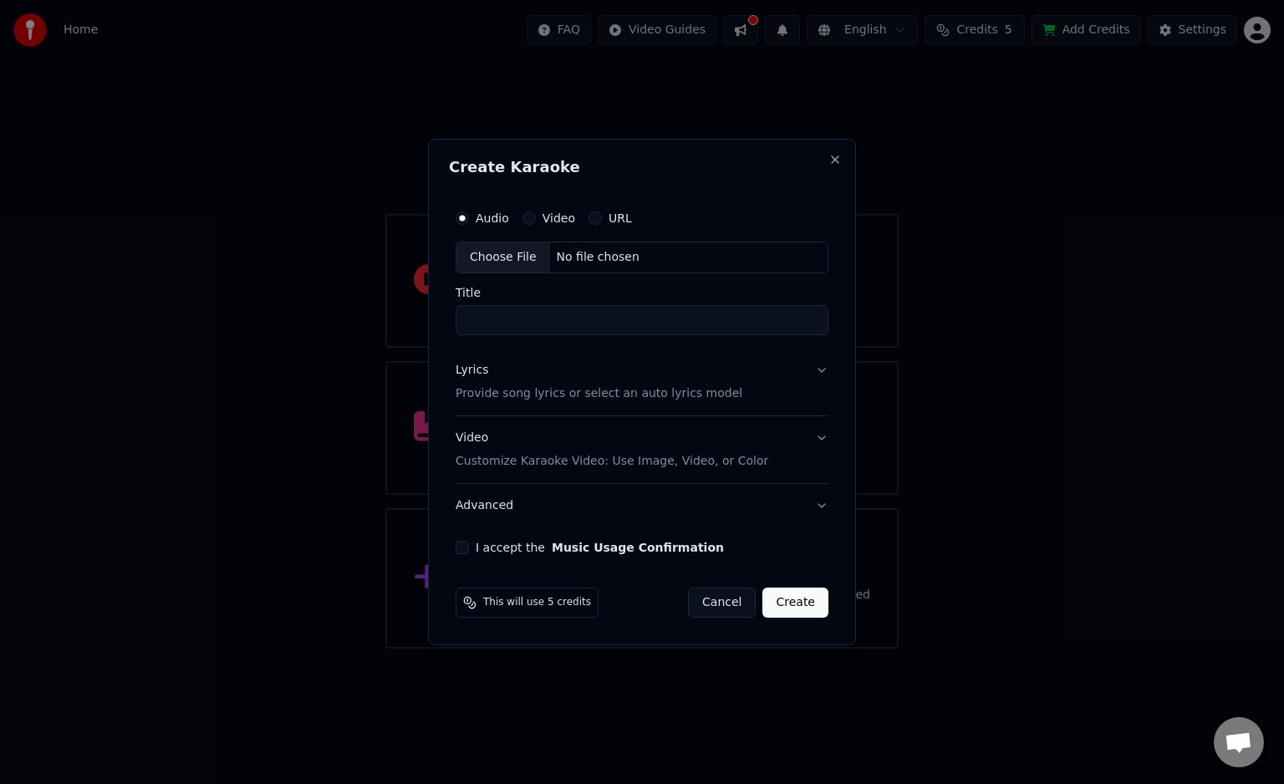
click at [513, 264] on div "Choose File" at bounding box center [504, 257] width 94 height 30
click at [477, 324] on input "**********" at bounding box center [642, 320] width 380 height 30
type input "**********"
click at [611, 397] on p "Provide song lyrics or select an auto lyrics model" at bounding box center [595, 393] width 287 height 17
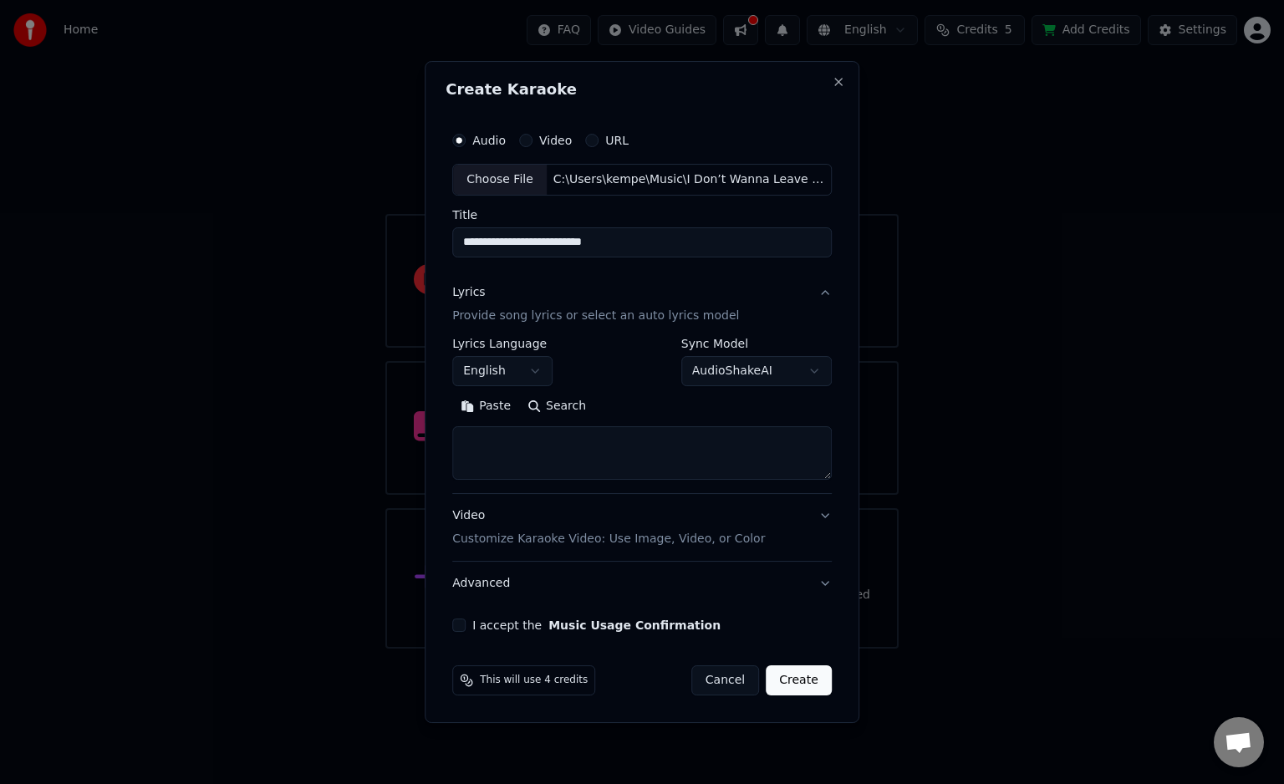
click at [498, 414] on button "Paste" at bounding box center [485, 406] width 67 height 27
click at [474, 443] on textarea "**********" at bounding box center [638, 453] width 373 height 54
type textarea "**********"
click at [528, 629] on label "I accept the Music Usage Confirmation" at bounding box center [596, 626] width 248 height 12
click at [466, 629] on button "I accept the Music Usage Confirmation" at bounding box center [458, 625] width 13 height 13
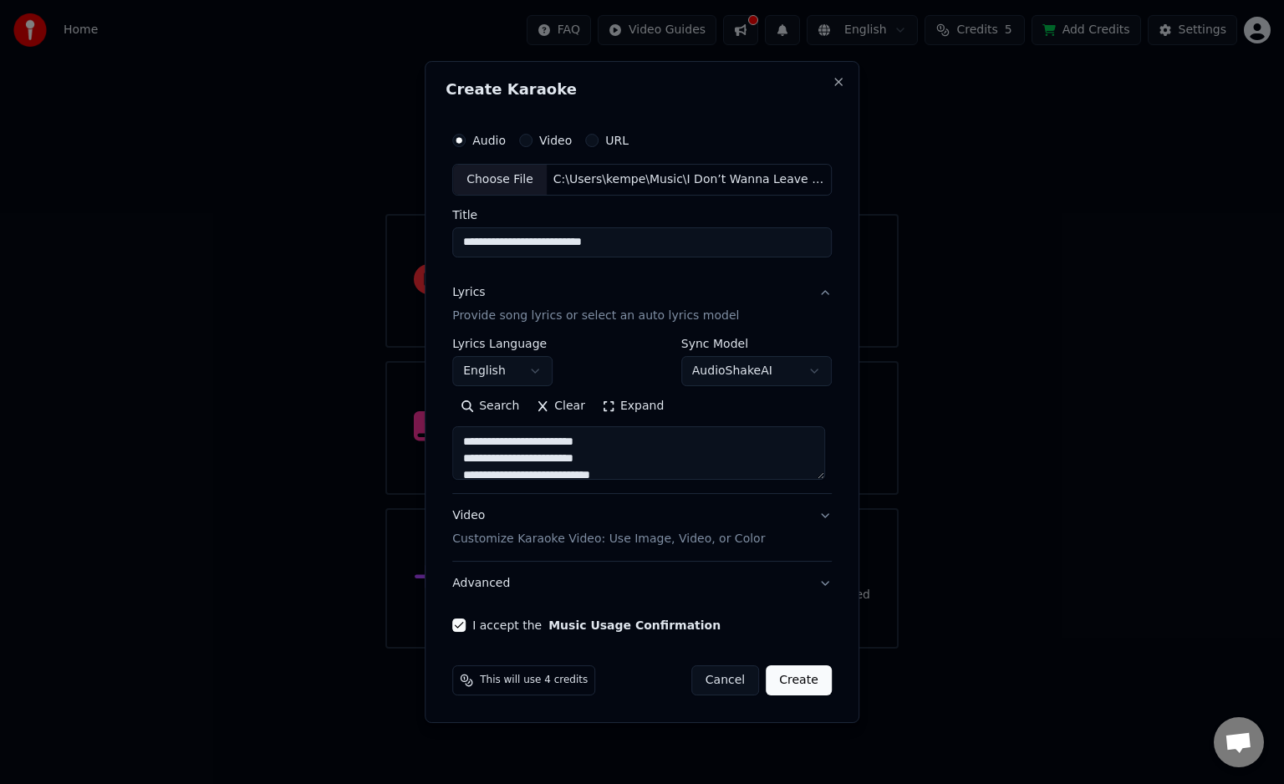
click at [802, 681] on button "Create" at bounding box center [799, 681] width 66 height 30
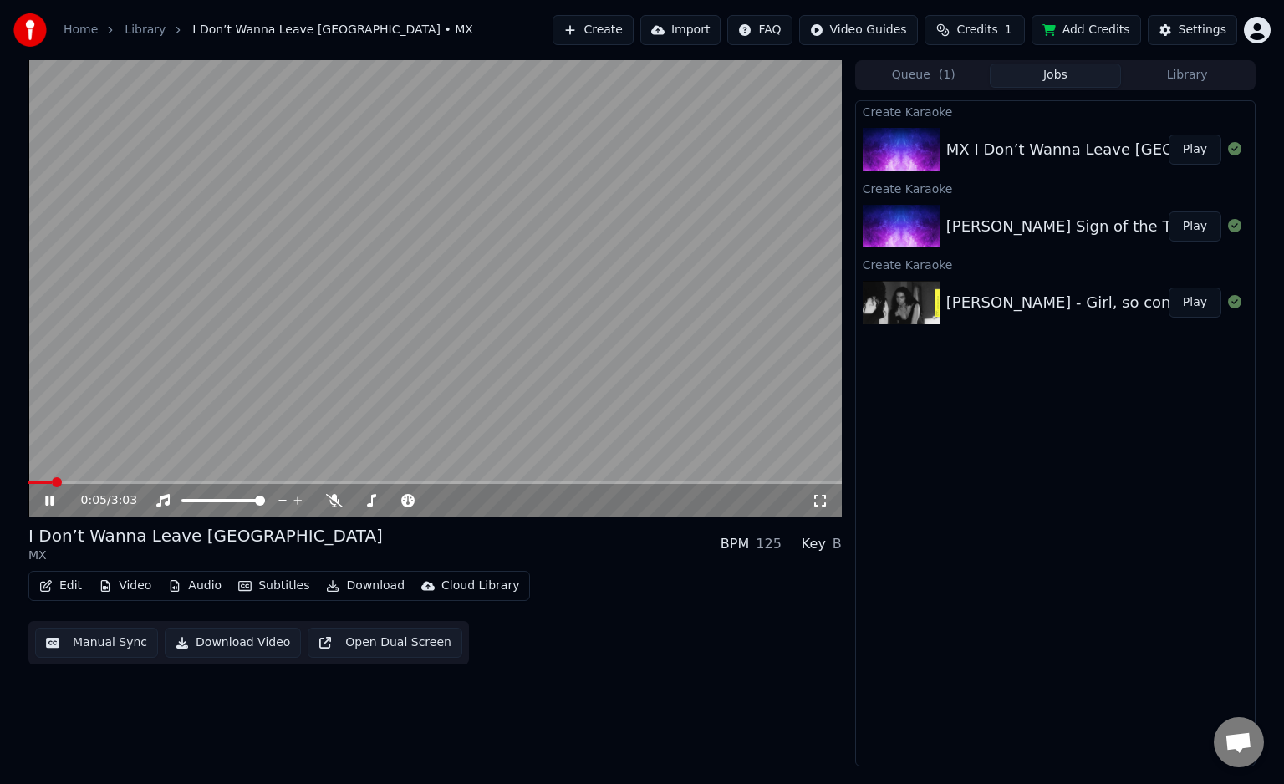
click at [820, 504] on icon at bounding box center [820, 500] width 17 height 13
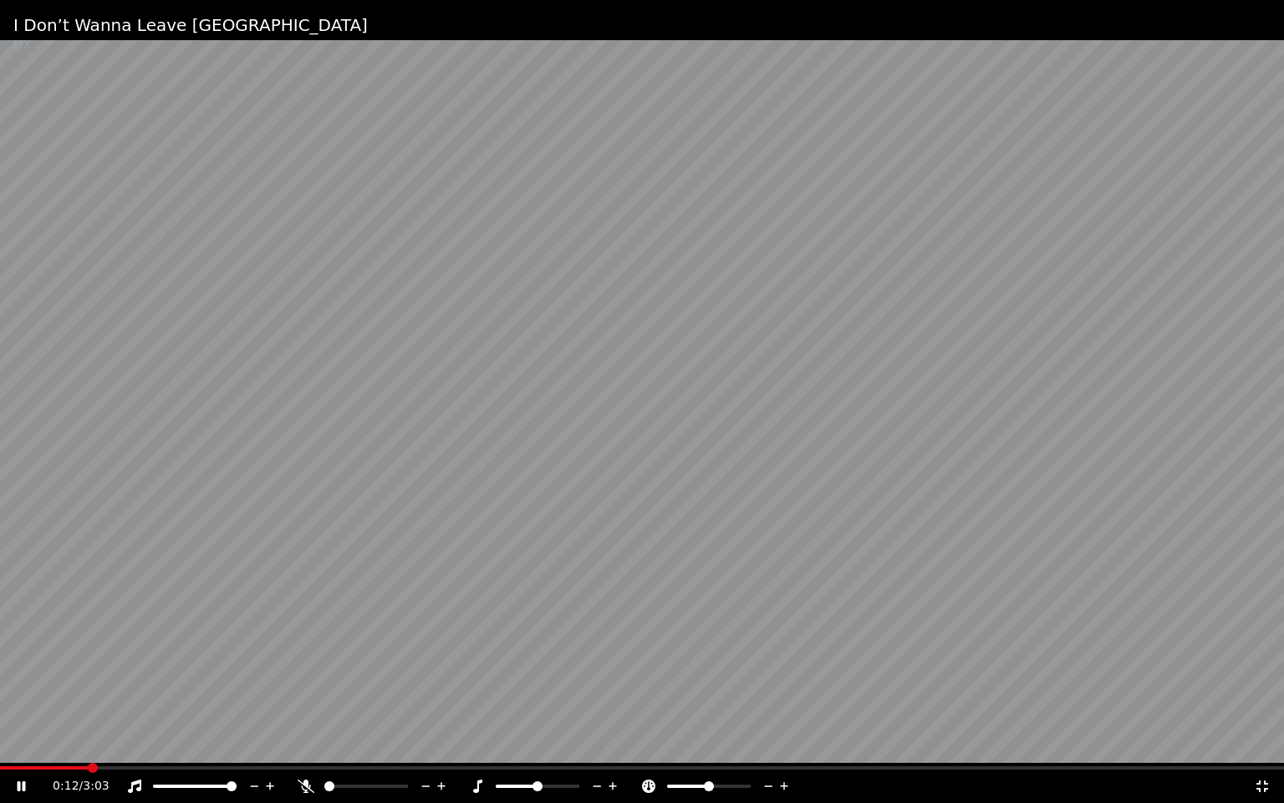
click at [306, 783] on icon at bounding box center [306, 785] width 17 height 13
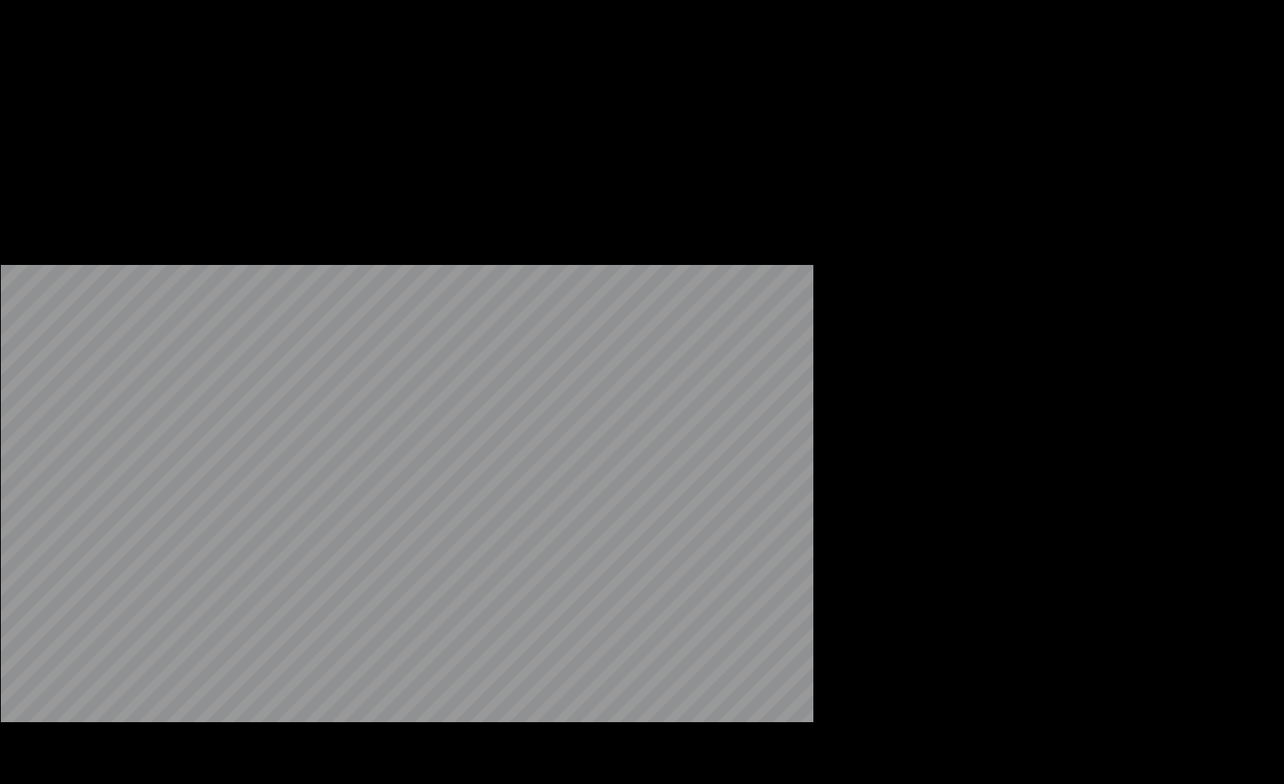
click at [55, 140] on button "Edit" at bounding box center [61, 128] width 56 height 23
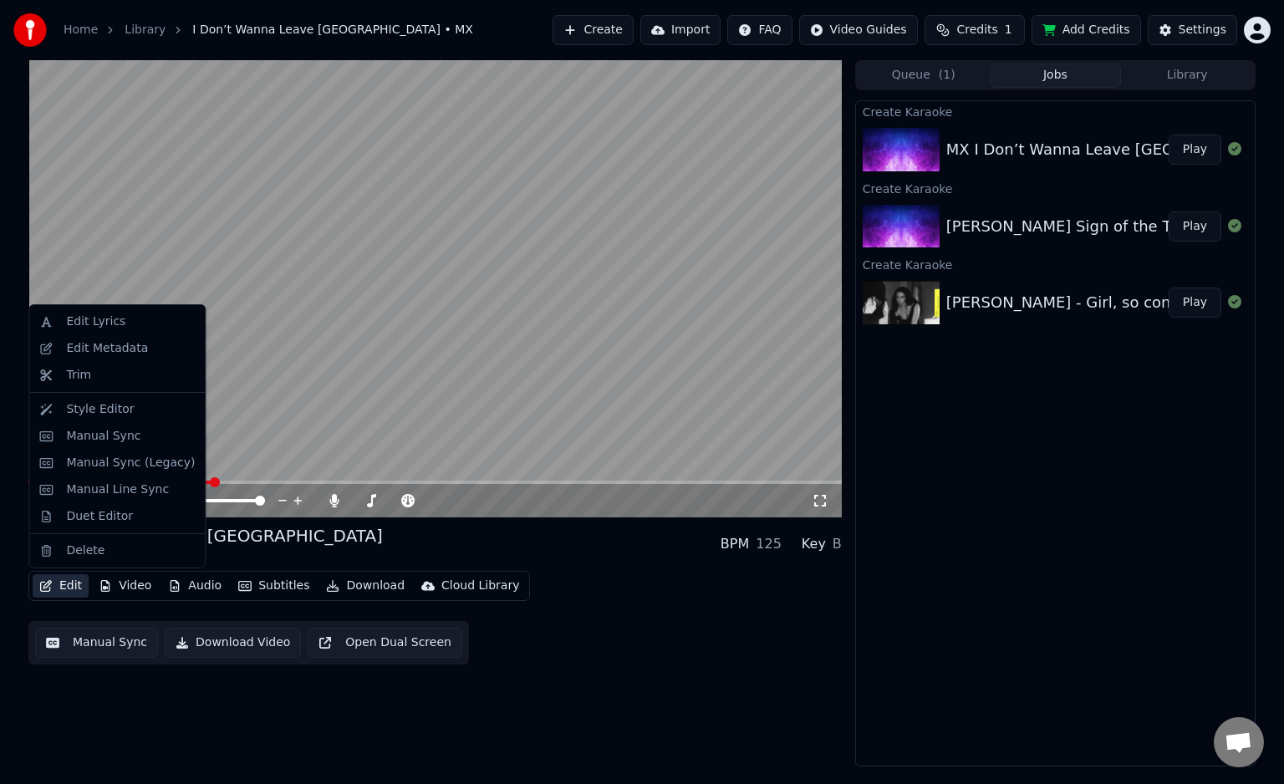
click at [62, 585] on button "Edit" at bounding box center [61, 585] width 56 height 23
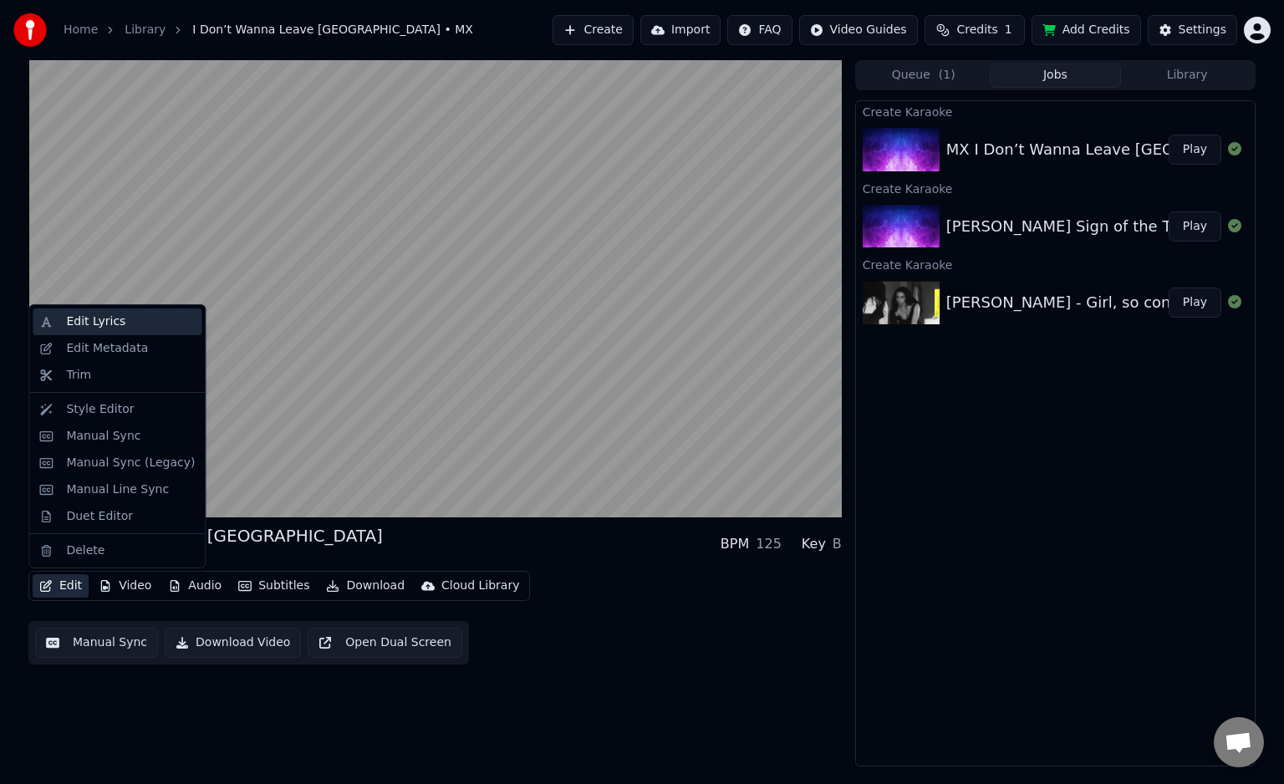
click at [110, 329] on div "Edit Lyrics" at bounding box center [95, 322] width 59 height 17
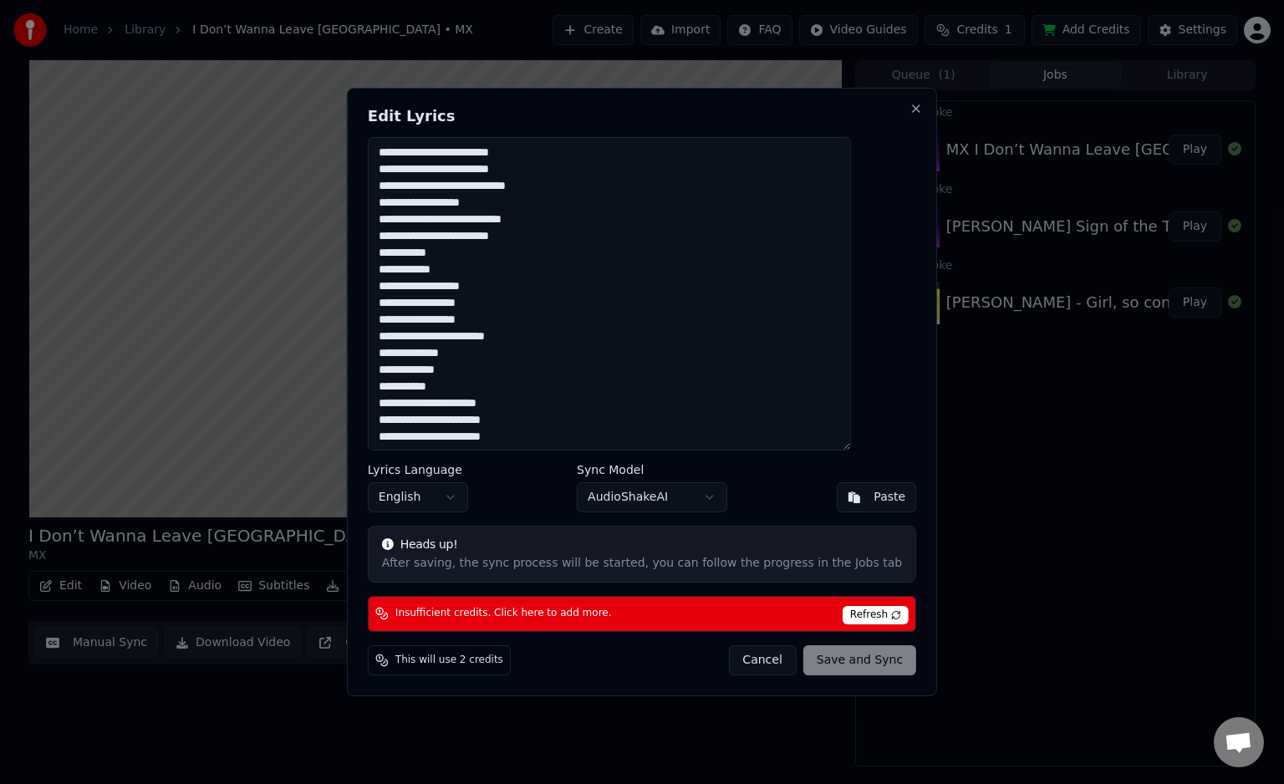
click at [728, 661] on button "Cancel" at bounding box center [762, 660] width 68 height 30
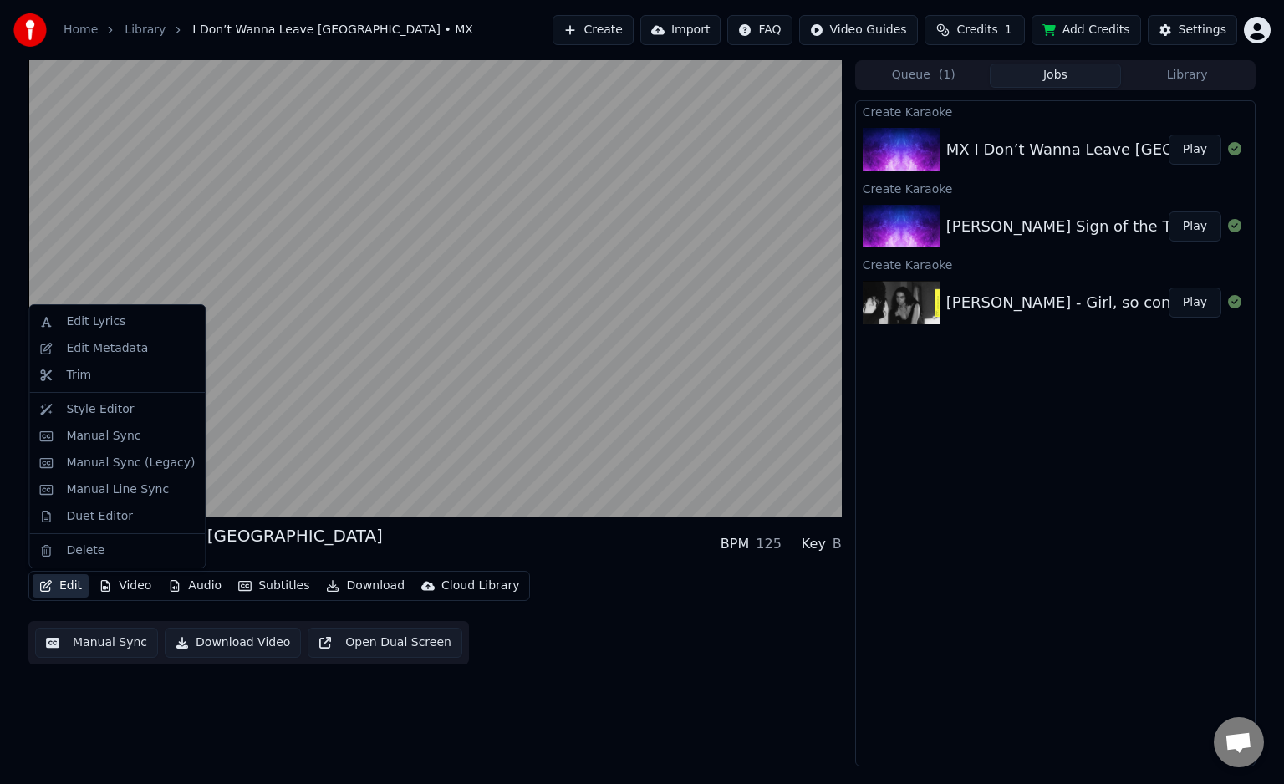
click at [63, 589] on button "Edit" at bounding box center [61, 585] width 56 height 23
click at [104, 322] on div "Edit Lyrics" at bounding box center [95, 322] width 59 height 17
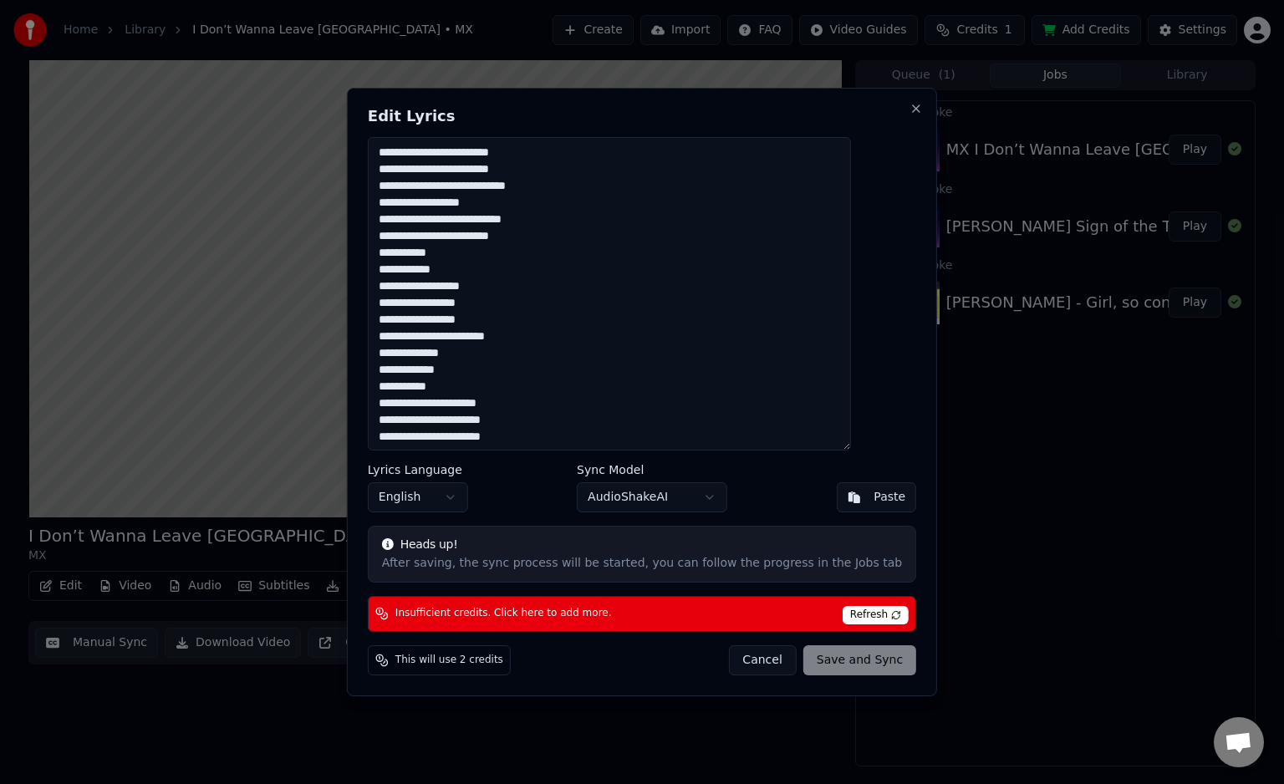
click at [748, 659] on button "Cancel" at bounding box center [762, 660] width 68 height 30
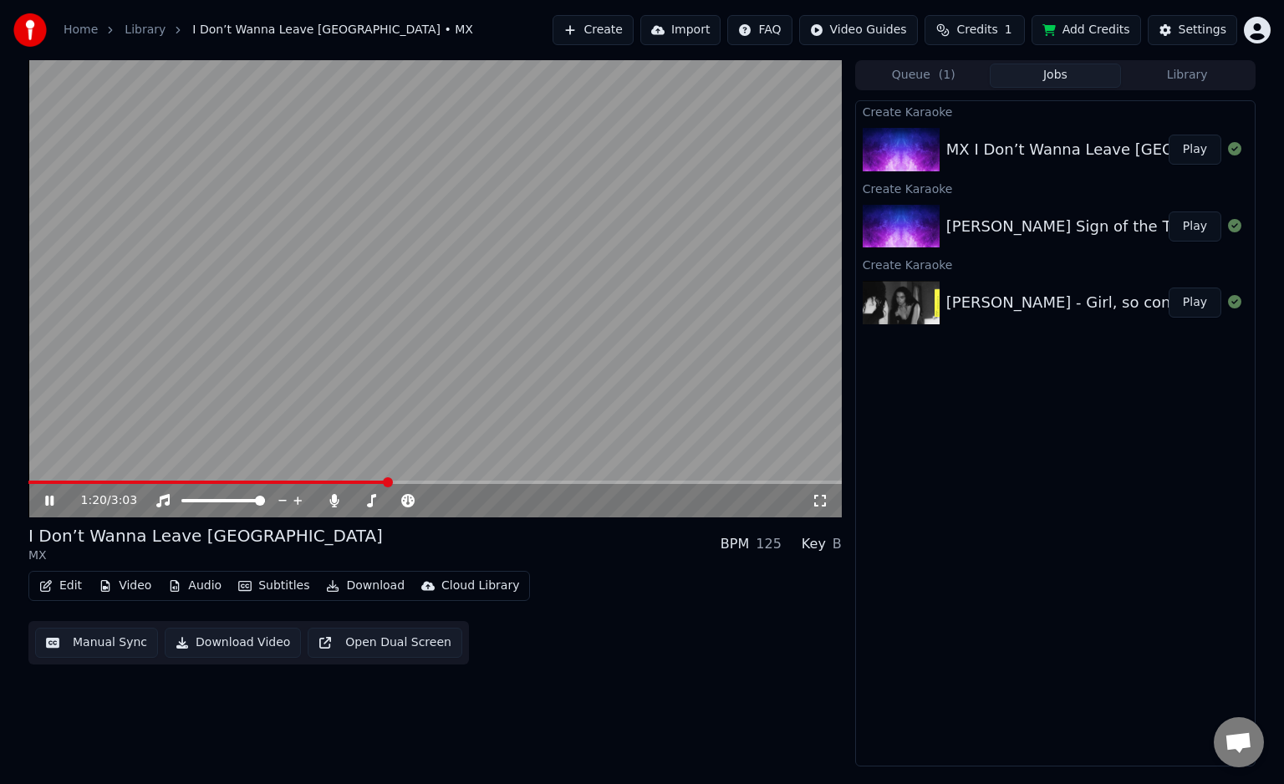
click at [484, 254] on video at bounding box center [435, 288] width 814 height 457
click at [1125, 36] on button "Add Credits" at bounding box center [1087, 30] width 110 height 30
click at [634, 32] on button "Create" at bounding box center [593, 30] width 81 height 30
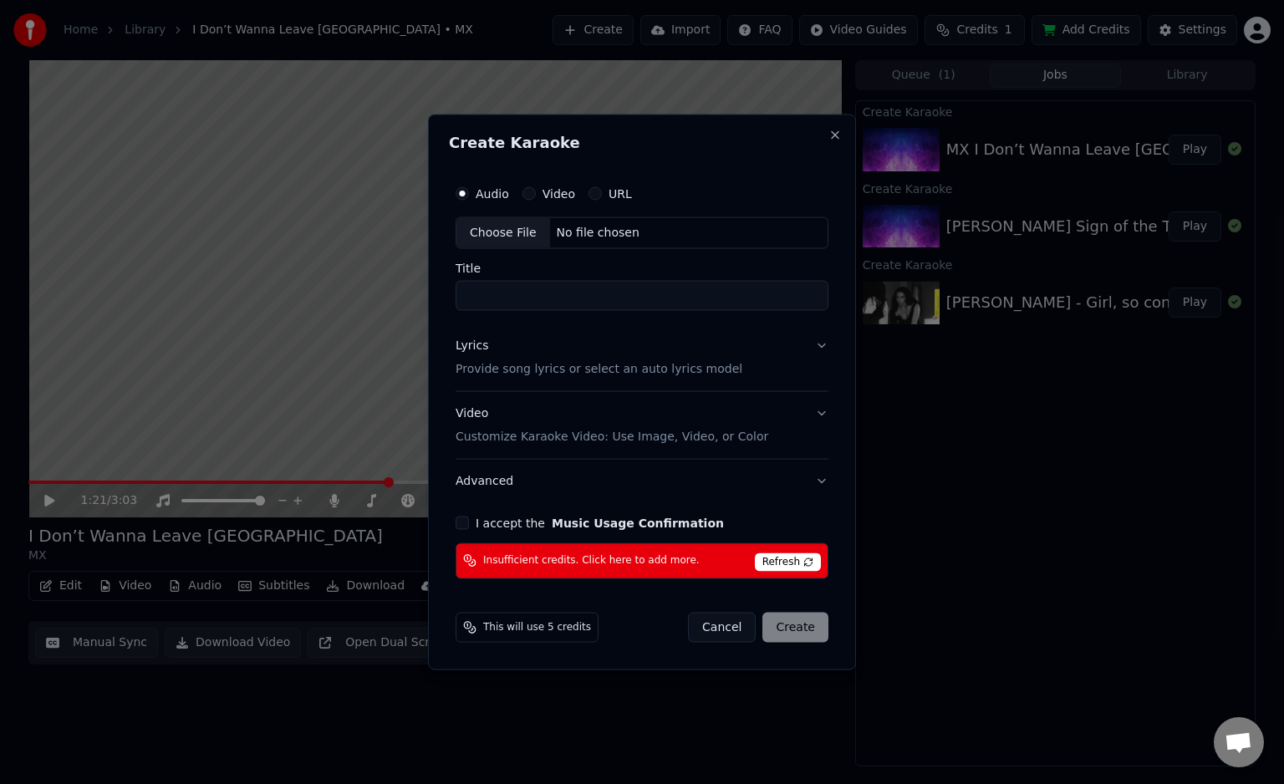
click at [602, 196] on div "URL" at bounding box center [610, 193] width 43 height 13
click at [599, 196] on div "URL" at bounding box center [610, 193] width 43 height 13
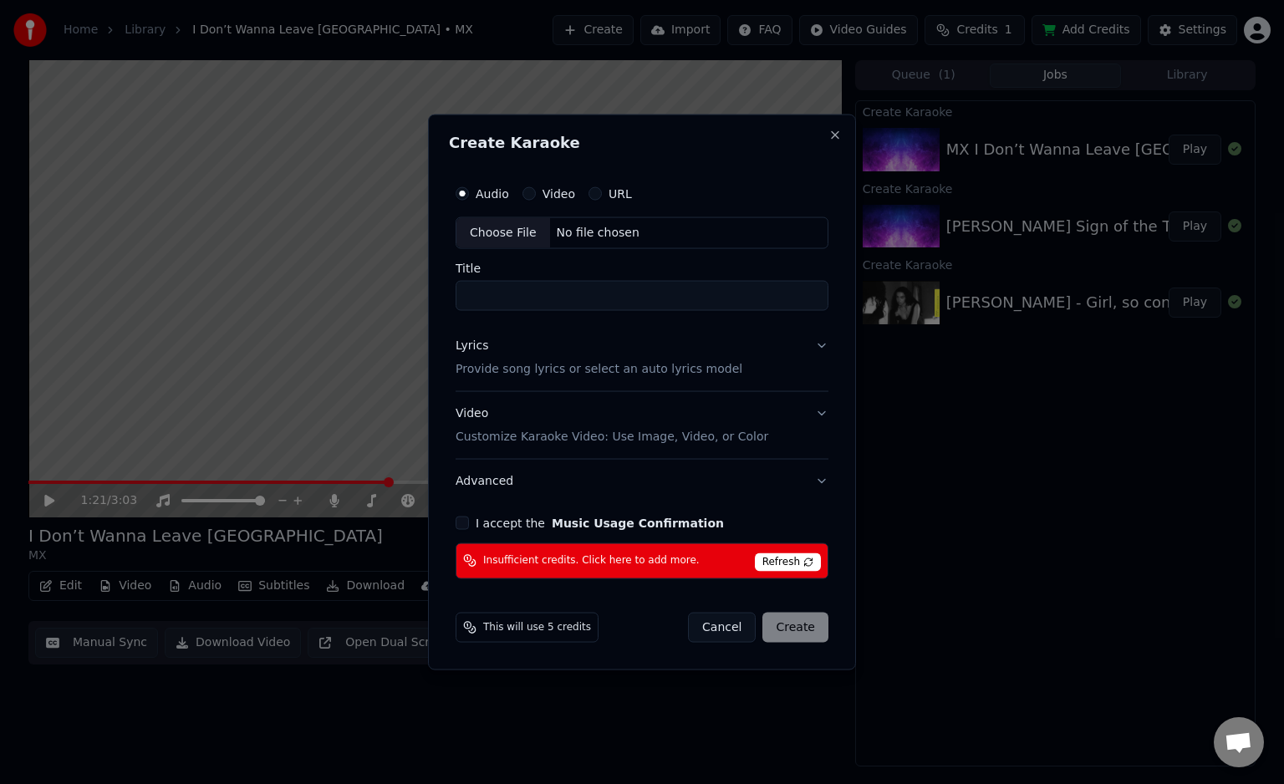
click at [594, 194] on button "URL" at bounding box center [595, 193] width 13 height 13
click at [595, 219] on input "text" at bounding box center [642, 233] width 373 height 33
paste input "**********"
type input "**********"
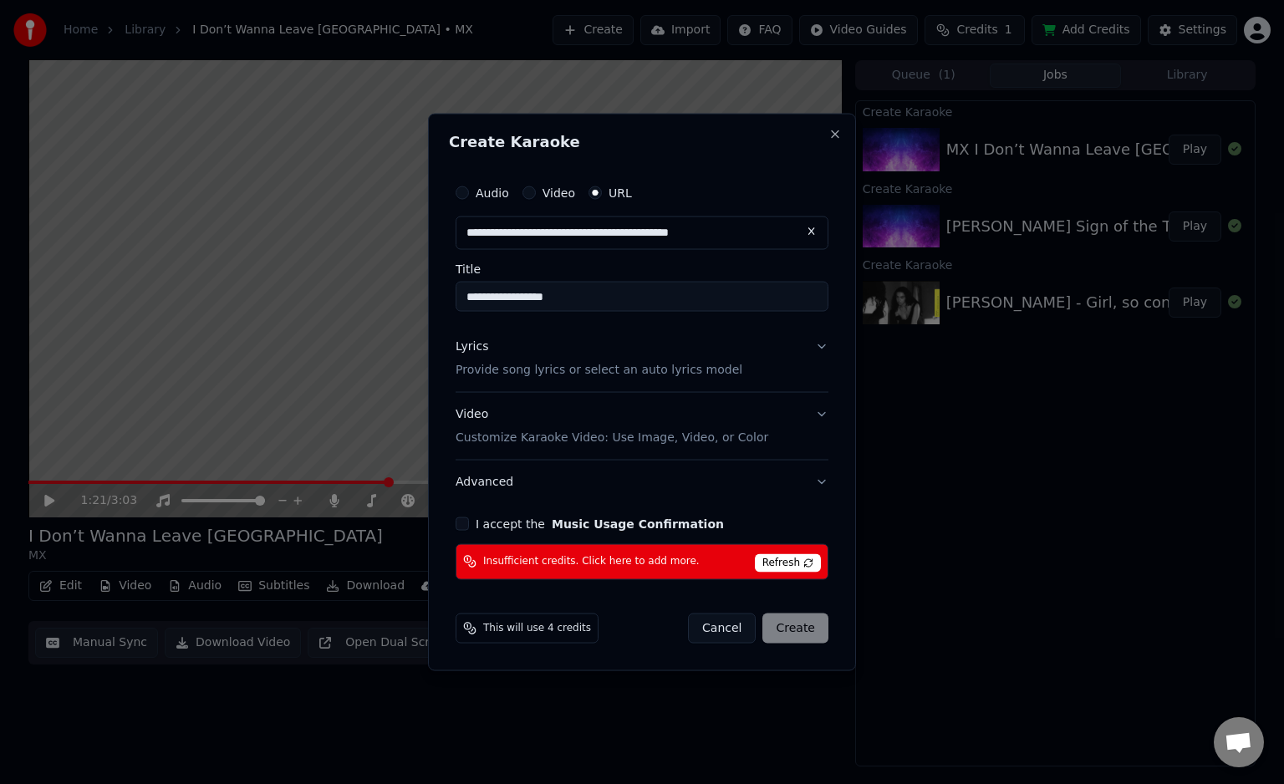
type input "**********"
click at [609, 303] on input "**********" at bounding box center [642, 297] width 373 height 30
click at [613, 301] on input "**********" at bounding box center [642, 297] width 373 height 30
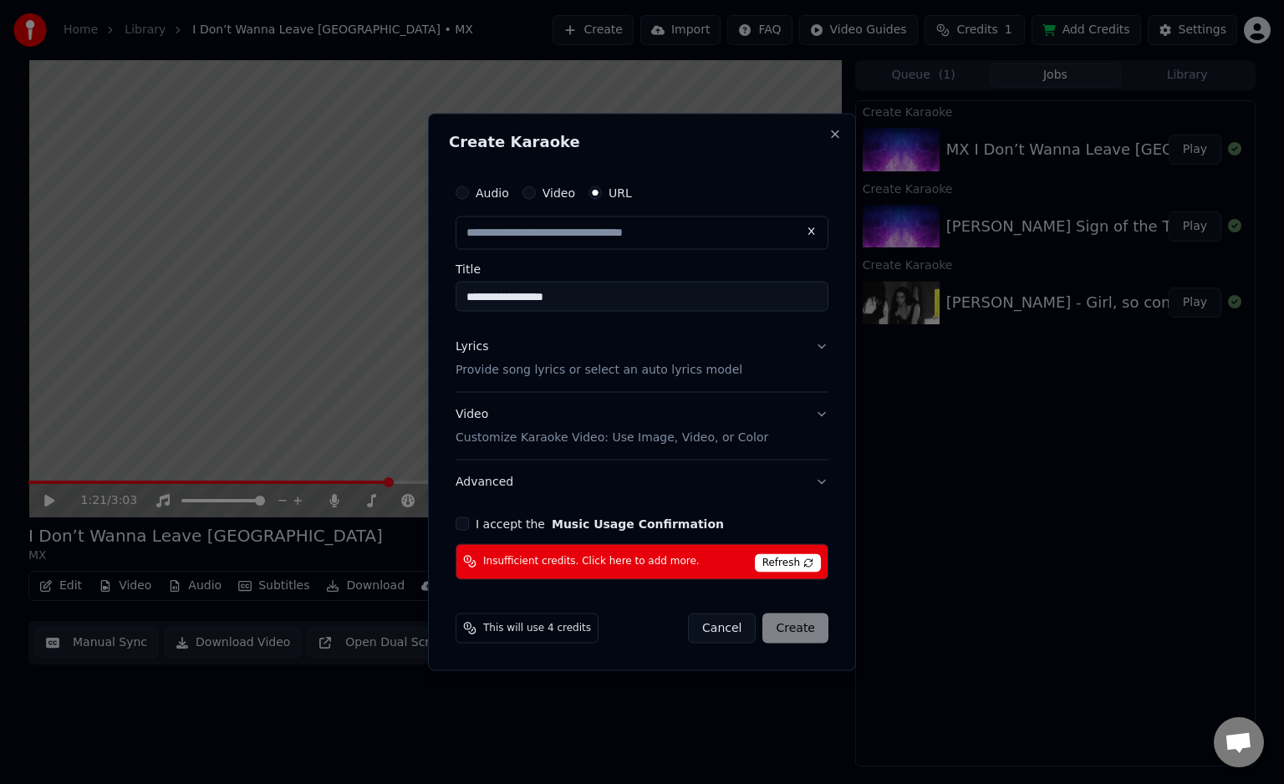
paste input "**********"
type input "**********"
click at [763, 441] on button "Video Customize Karaoke Video: Use Image, Video, or Color" at bounding box center [642, 426] width 373 height 67
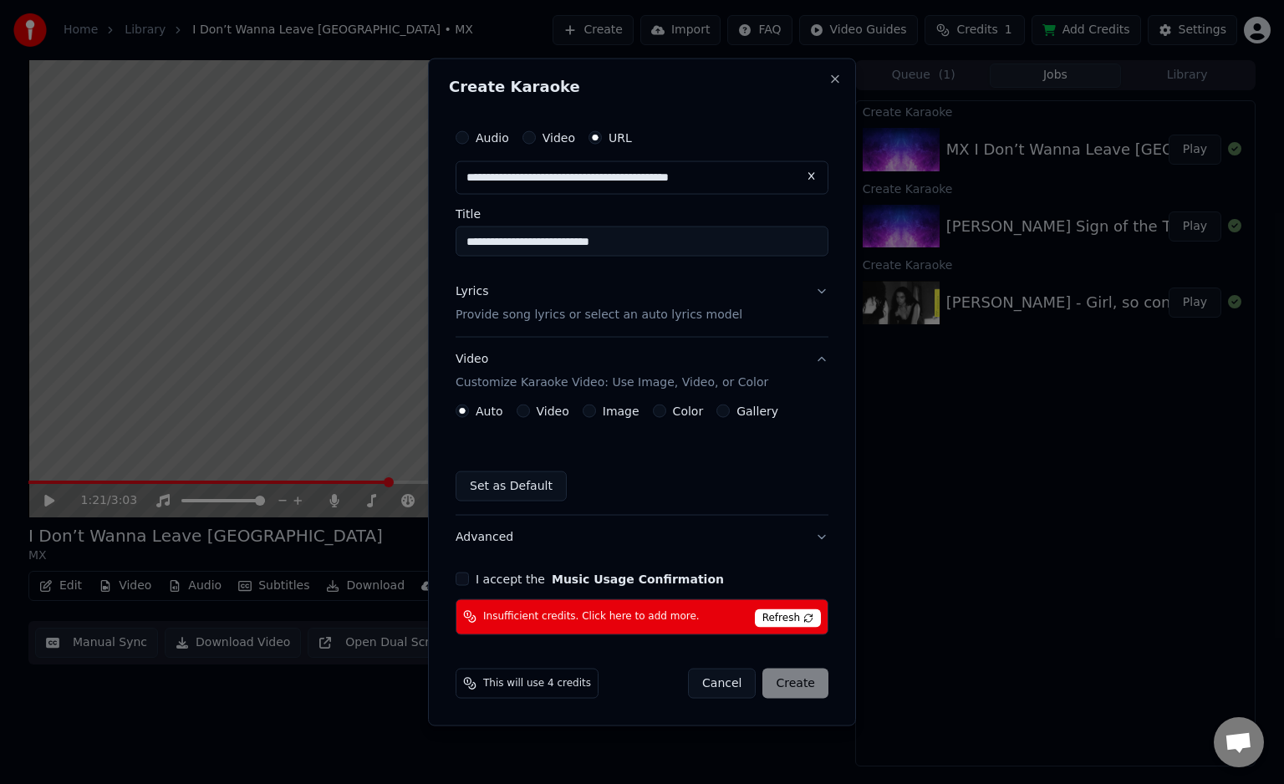
click at [603, 409] on label "Image" at bounding box center [621, 411] width 37 height 12
click at [596, 409] on button "Image" at bounding box center [589, 410] width 13 height 13
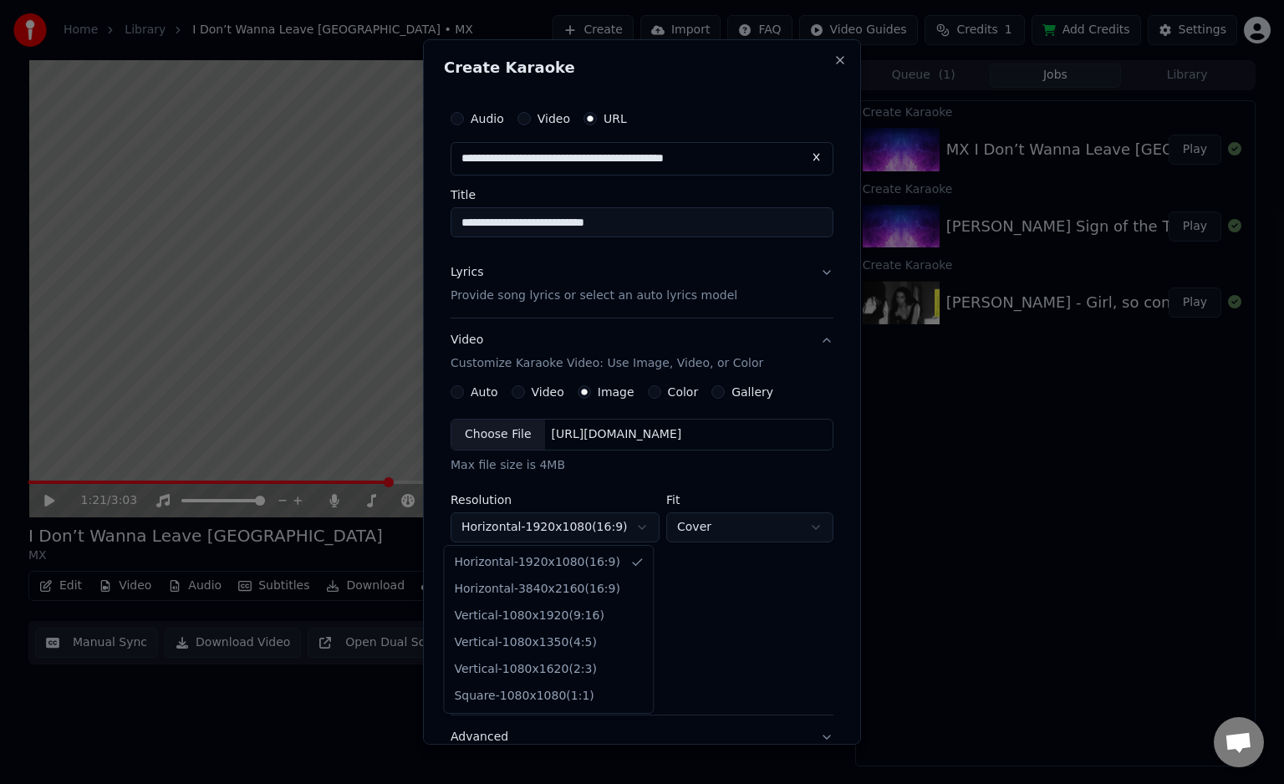
click at [579, 530] on body "**********" at bounding box center [642, 392] width 1284 height 784
click at [555, 528] on body "**********" at bounding box center [642, 392] width 1284 height 784
click at [568, 518] on body "**********" at bounding box center [642, 392] width 1284 height 784
select select "*********"
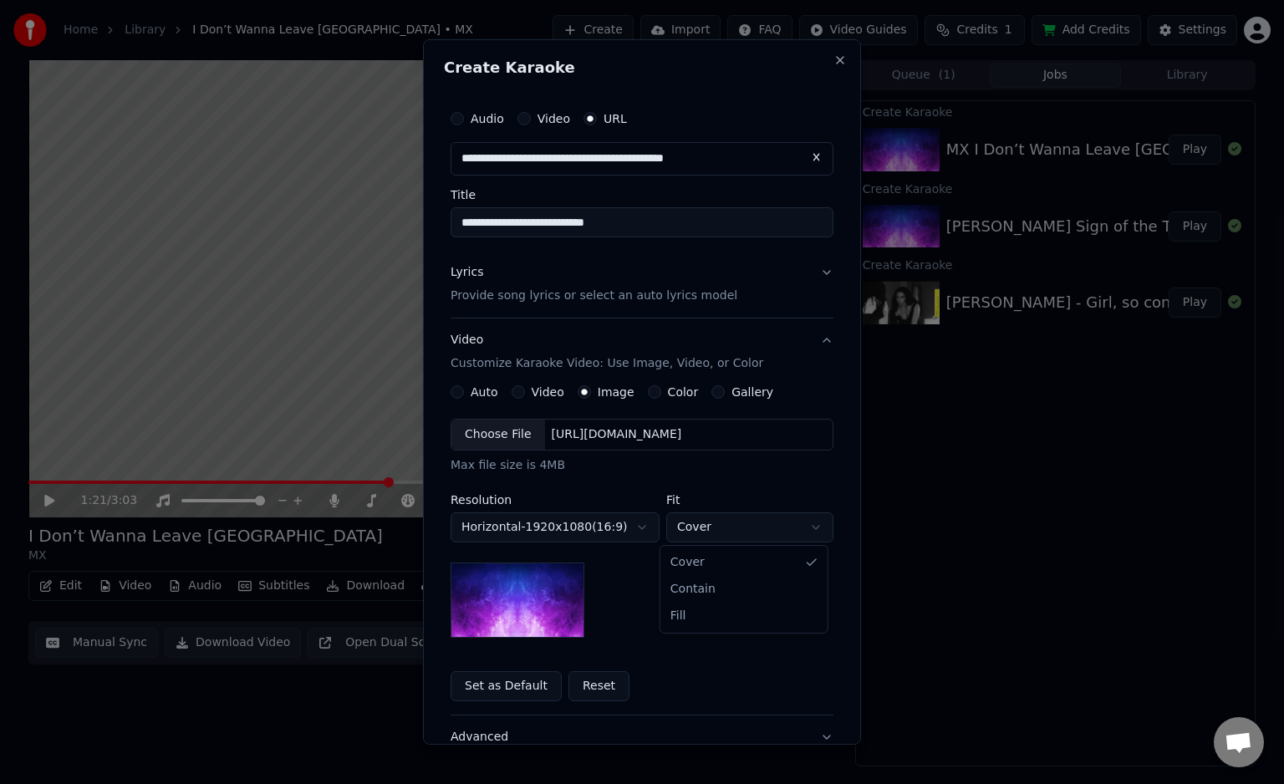
click at [691, 536] on body "**********" at bounding box center [642, 392] width 1284 height 784
click at [632, 575] on body "**********" at bounding box center [642, 392] width 1284 height 784
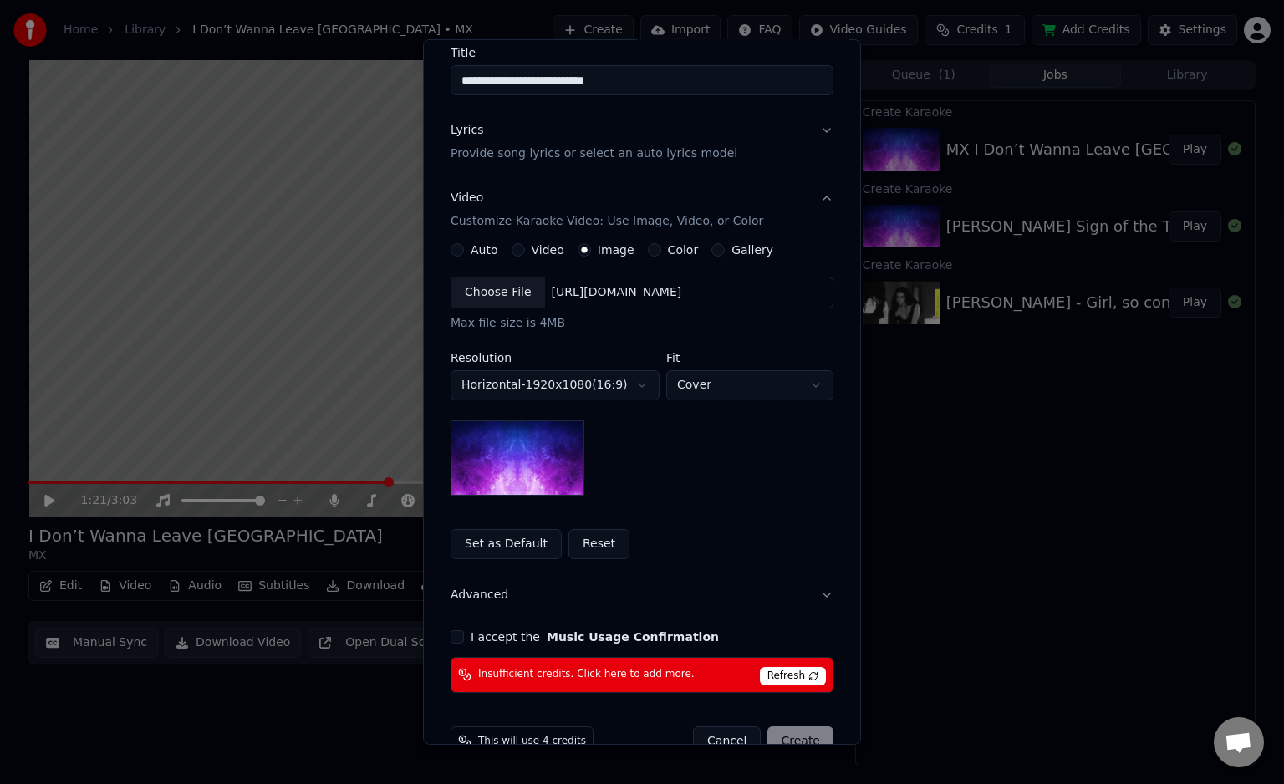
scroll to position [144, 0]
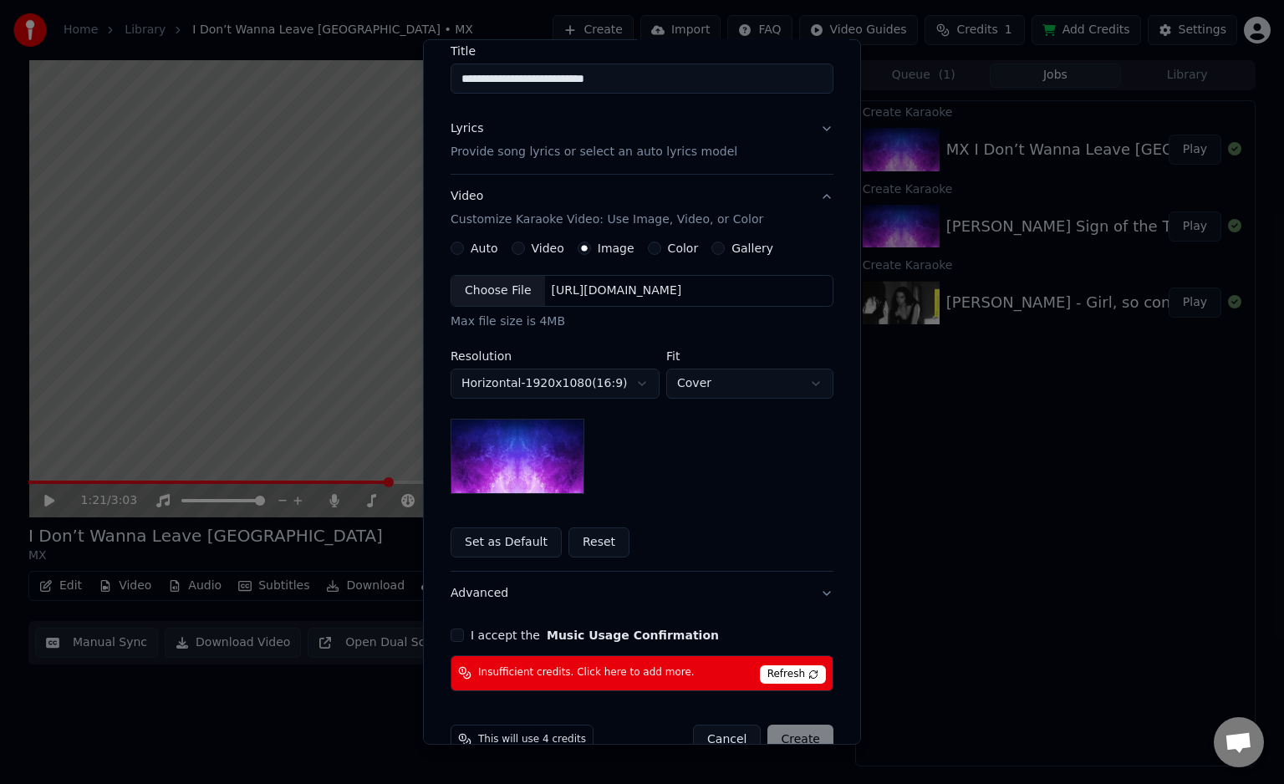
click at [496, 289] on div "Choose File" at bounding box center [498, 291] width 94 height 30
click at [614, 291] on div "https://imagedelivery.net/jkI57_JBx8hWPzcSI-uF5w/c7639807-3f76-4ea5-9112-66e75e…" at bounding box center [617, 291] width 144 height 17
click at [507, 299] on div "Choose File" at bounding box center [498, 291] width 94 height 30
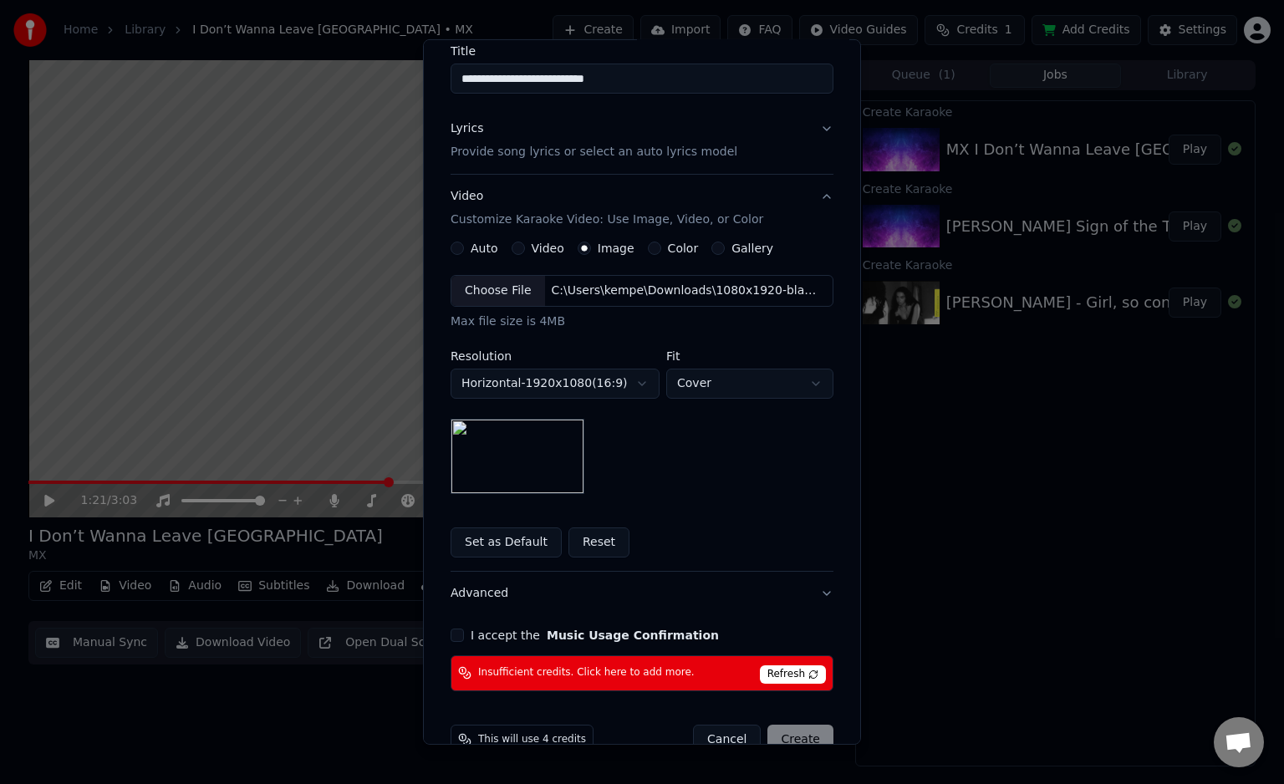
scroll to position [179, 0]
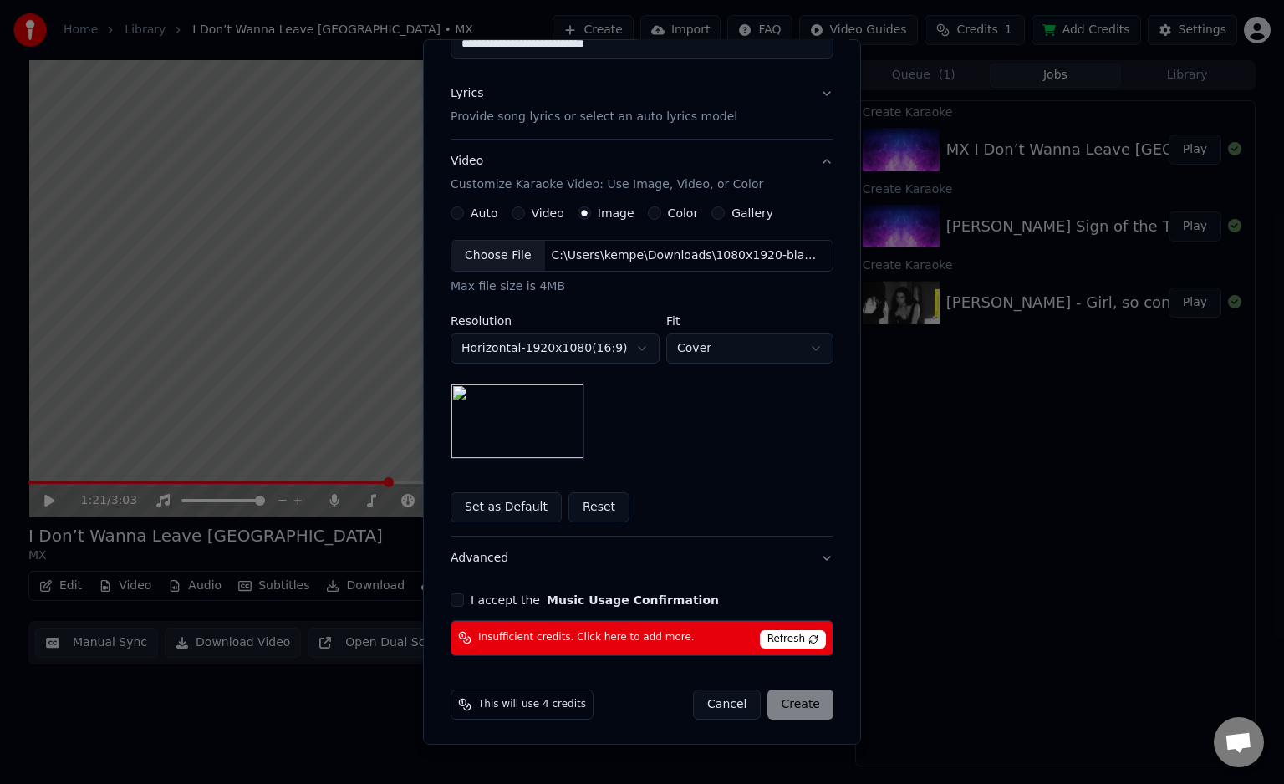
click at [794, 707] on div "Cancel Create" at bounding box center [763, 705] width 140 height 30
click at [472, 600] on label "I accept the Music Usage Confirmation" at bounding box center [595, 600] width 248 height 12
click at [464, 600] on button "I accept the Music Usage Confirmation" at bounding box center [457, 600] width 13 height 13
click at [800, 711] on div "Cancel Create" at bounding box center [763, 705] width 140 height 30
click at [806, 645] on span "Refresh" at bounding box center [793, 639] width 66 height 18
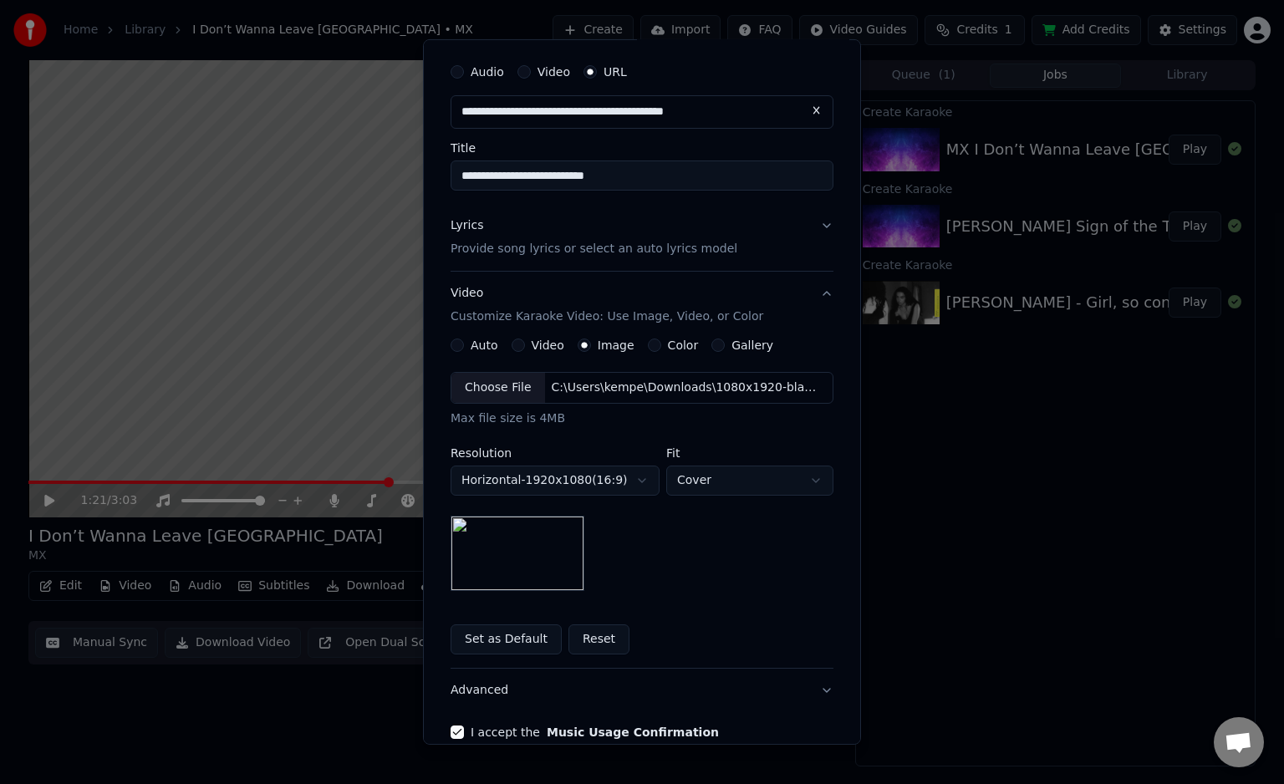
scroll to position [0, 0]
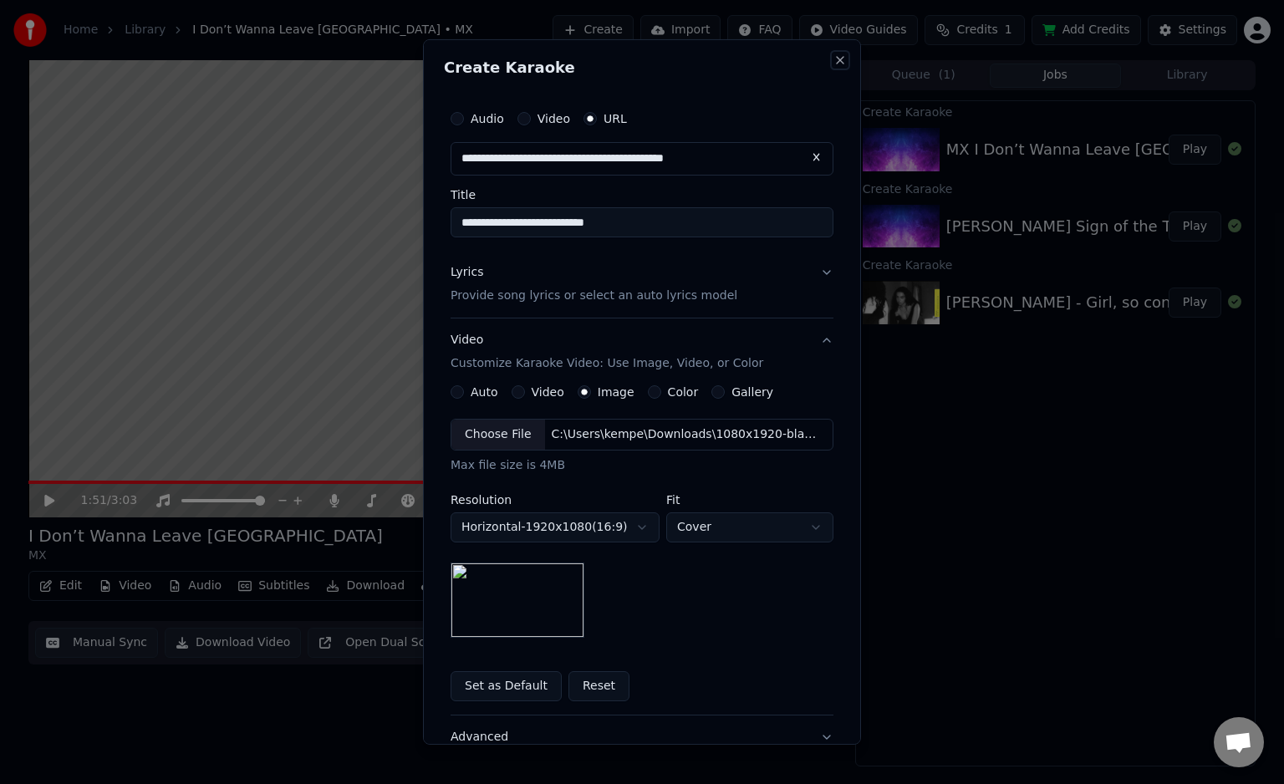
click at [839, 59] on button "Close" at bounding box center [840, 60] width 13 height 13
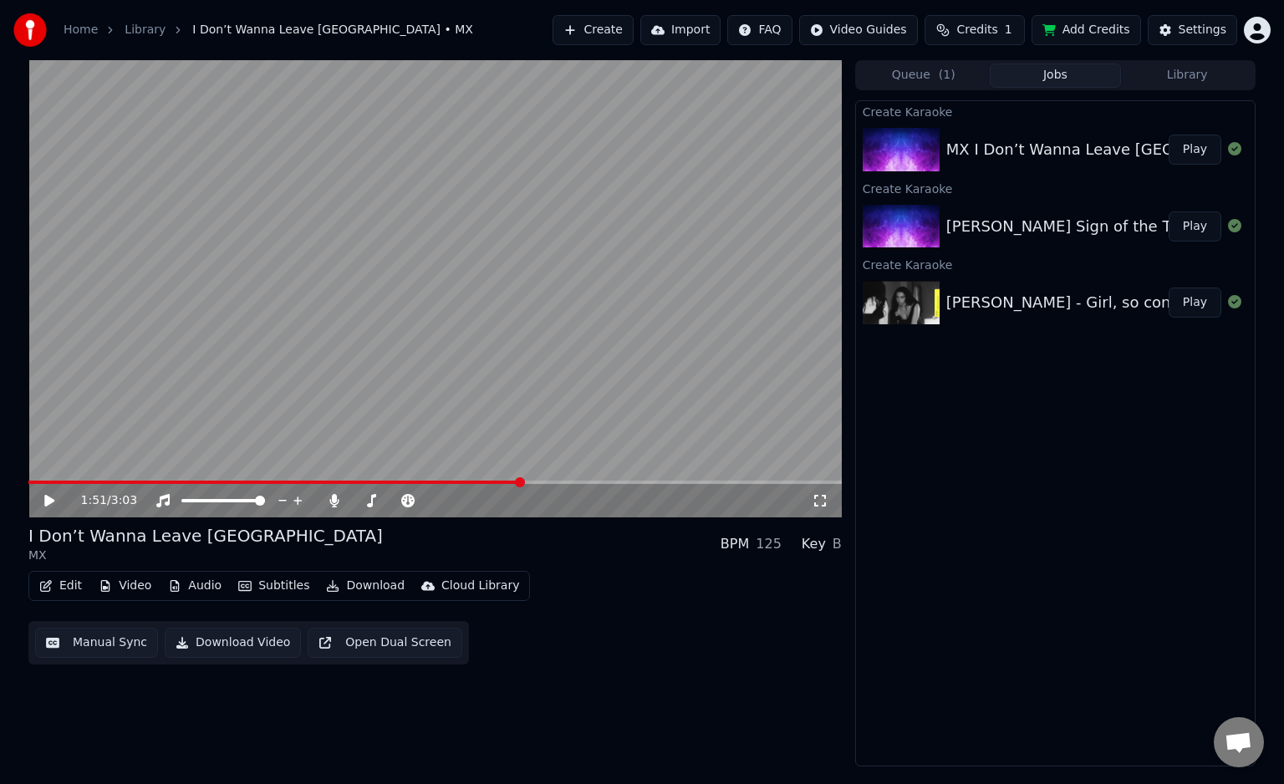
click at [784, 28] on html "Home Library I Don’t Wanna Leave Miami • MX Create Import FAQ Video Guides Cred…" at bounding box center [642, 392] width 1284 height 784
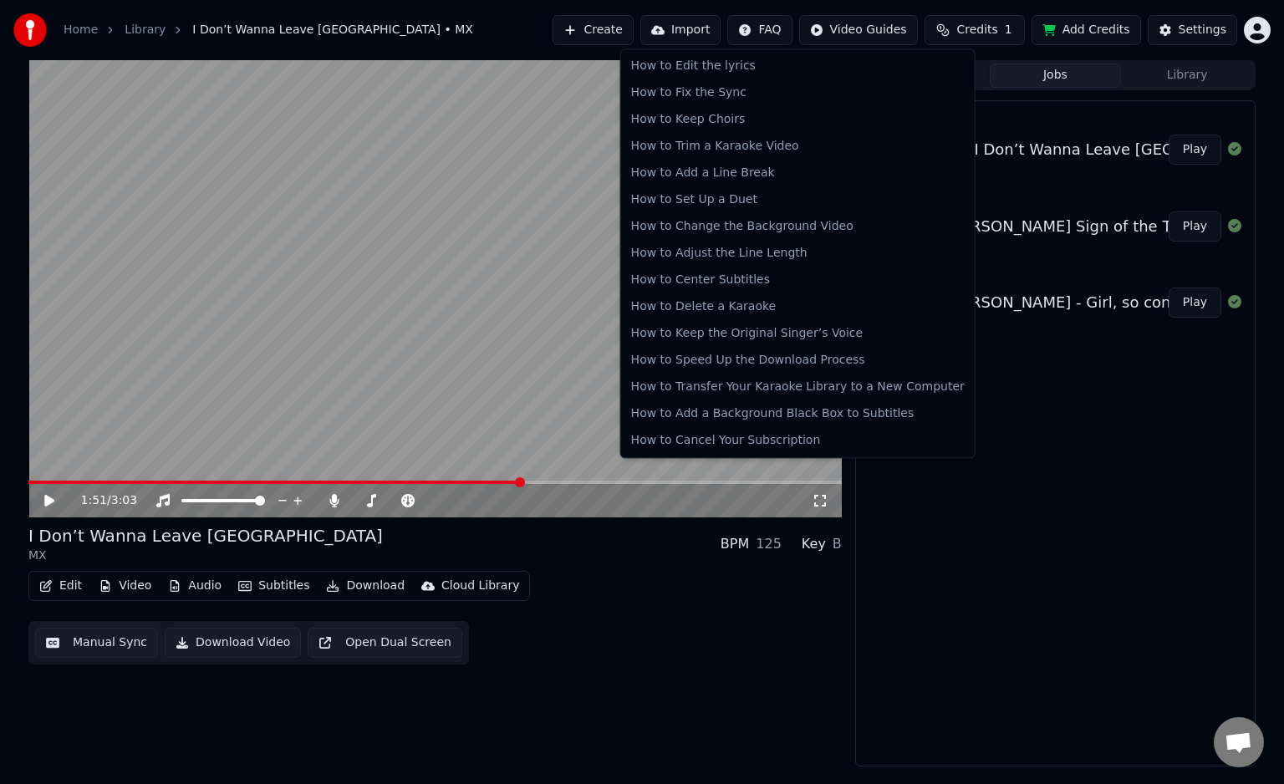
click at [475, 147] on html "Home Library I Don’t Wanna Leave Miami • MX Create Import FAQ Video Guides Cred…" at bounding box center [642, 392] width 1284 height 784
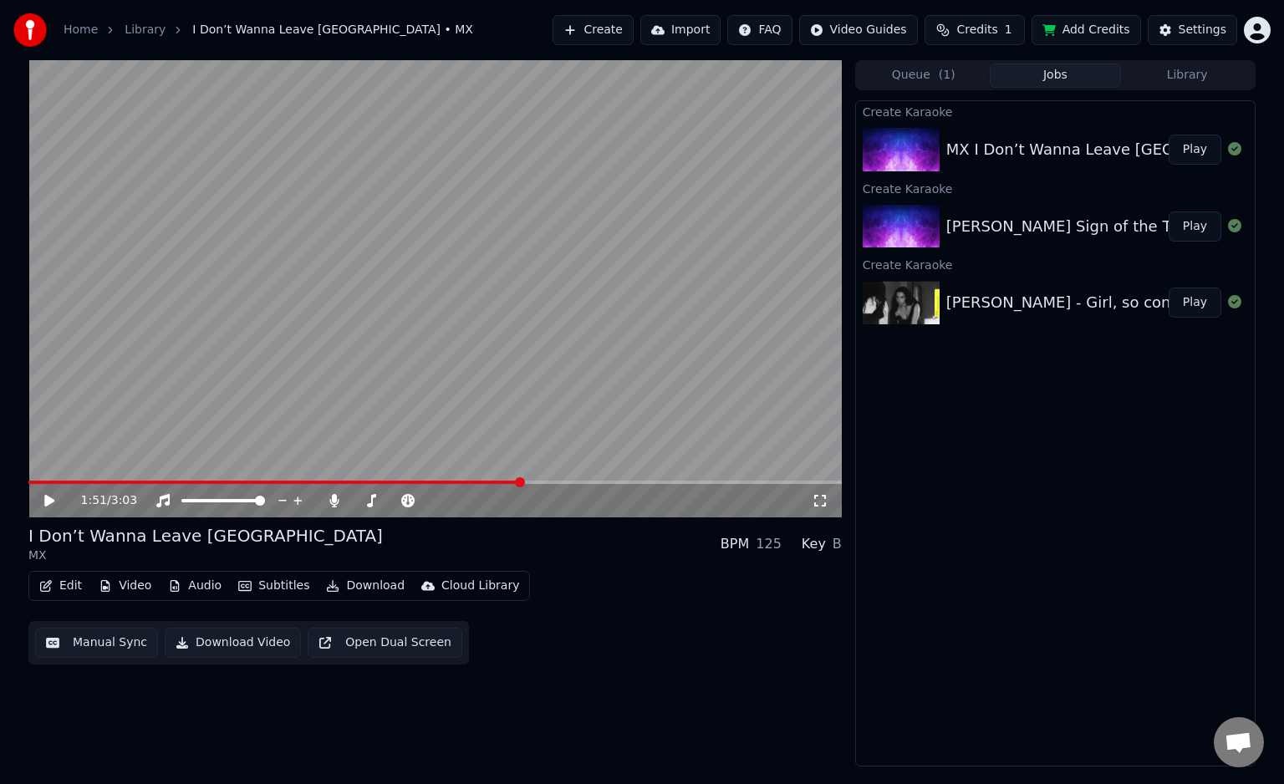
click at [482, 254] on video at bounding box center [435, 288] width 814 height 457
click at [1204, 217] on button "Play" at bounding box center [1195, 227] width 53 height 30
click at [203, 481] on span at bounding box center [435, 482] width 814 height 3
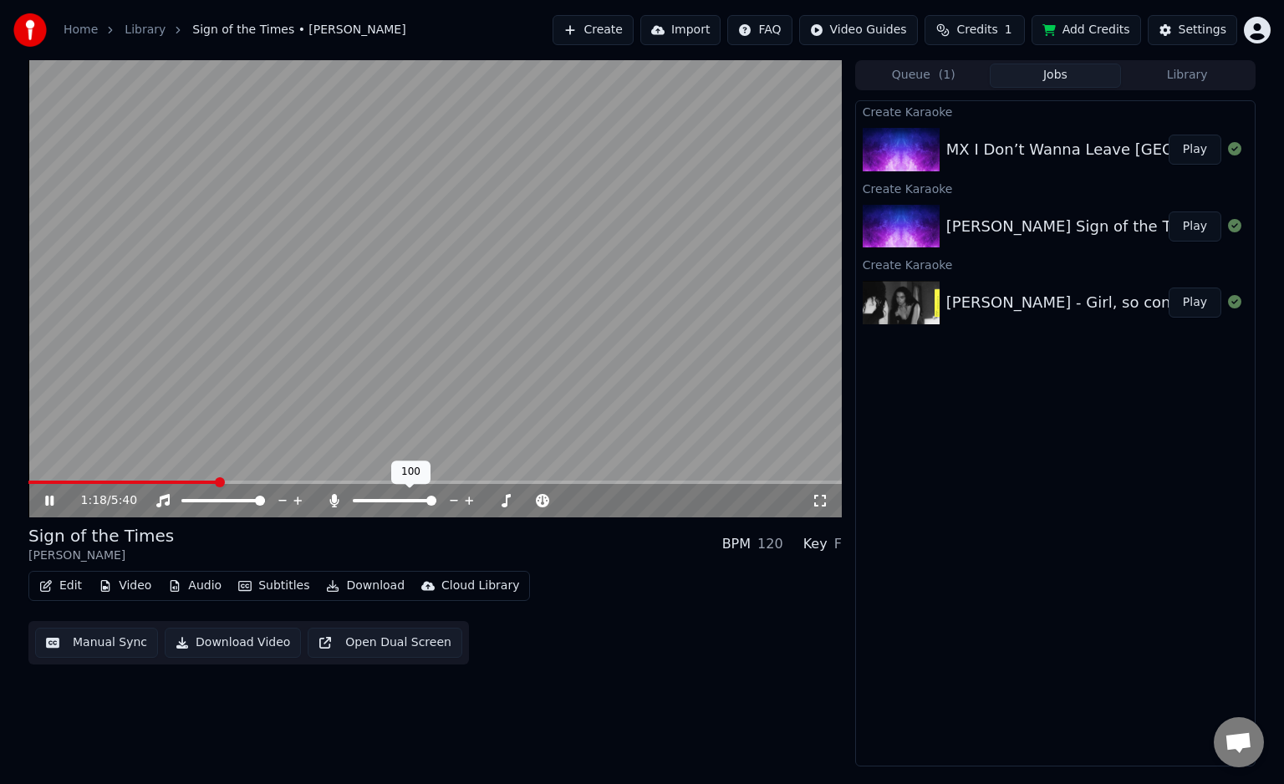
click at [338, 505] on icon at bounding box center [334, 500] width 17 height 13
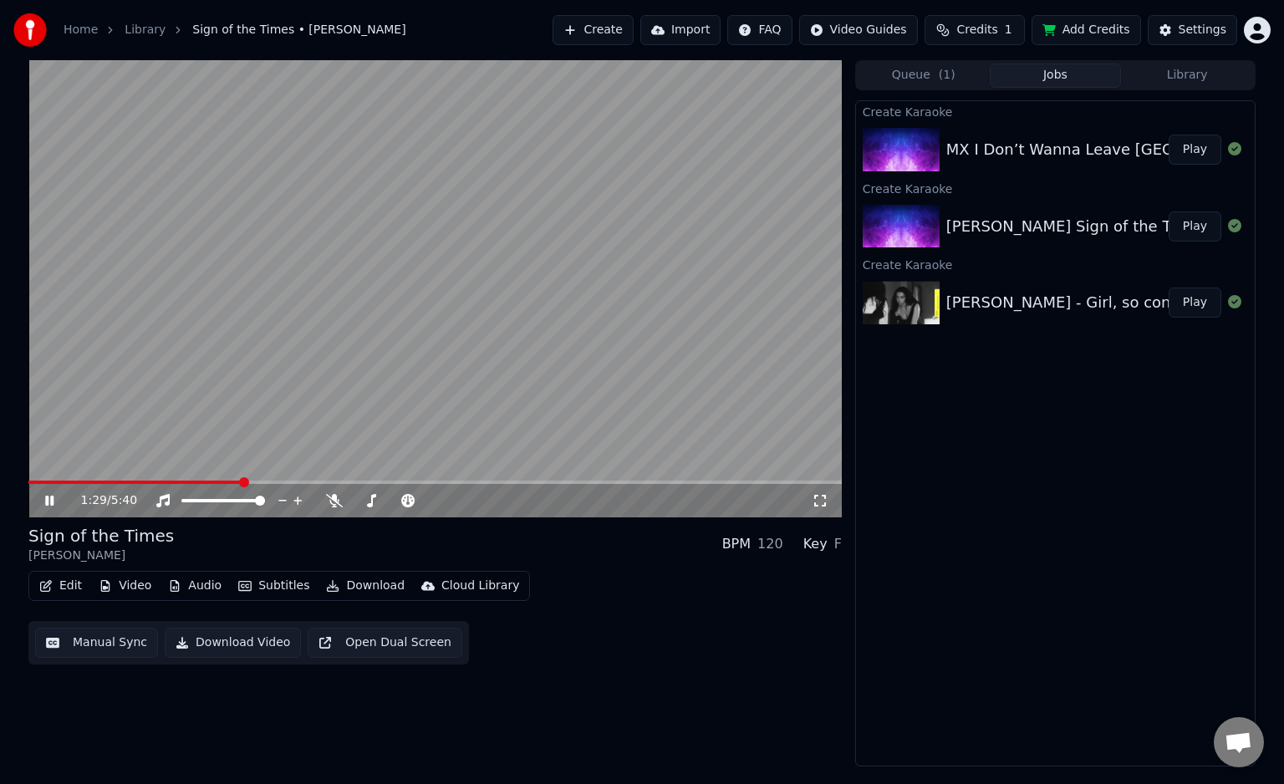
click at [54, 506] on icon at bounding box center [61, 500] width 39 height 13
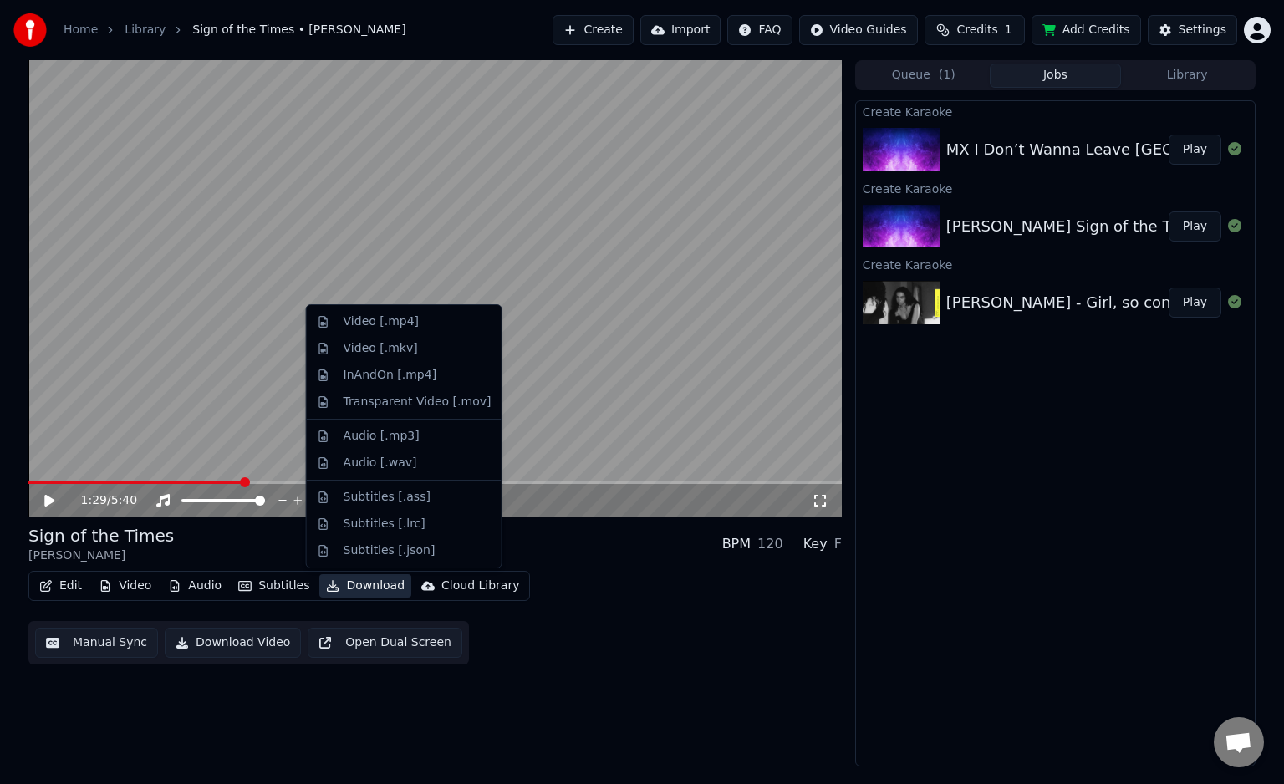
click at [340, 591] on button "Download" at bounding box center [365, 585] width 92 height 23
click at [421, 331] on div "Video [.mp4]" at bounding box center [404, 322] width 188 height 27
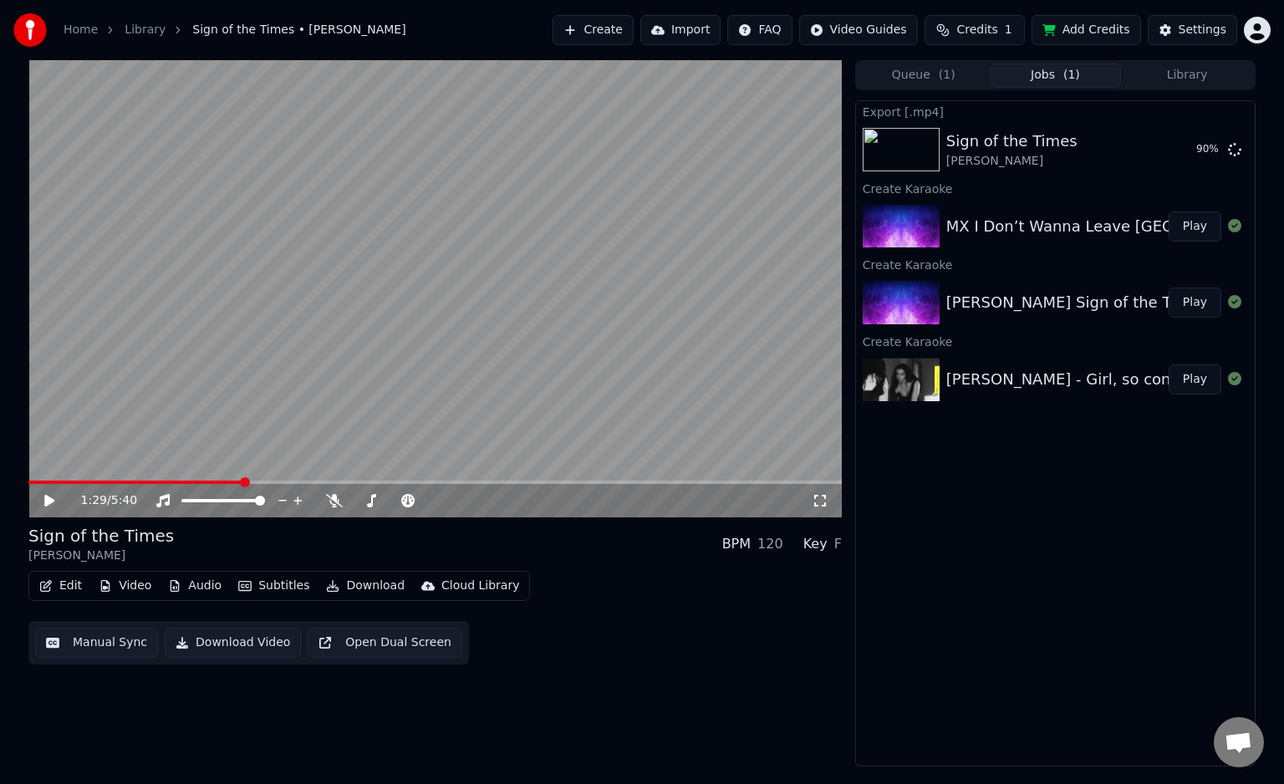
click at [366, 641] on button "Open Dual Screen" at bounding box center [385, 643] width 155 height 30
click at [597, 321] on video at bounding box center [435, 288] width 814 height 457
click at [1199, 150] on button "Show" at bounding box center [1191, 150] width 60 height 30
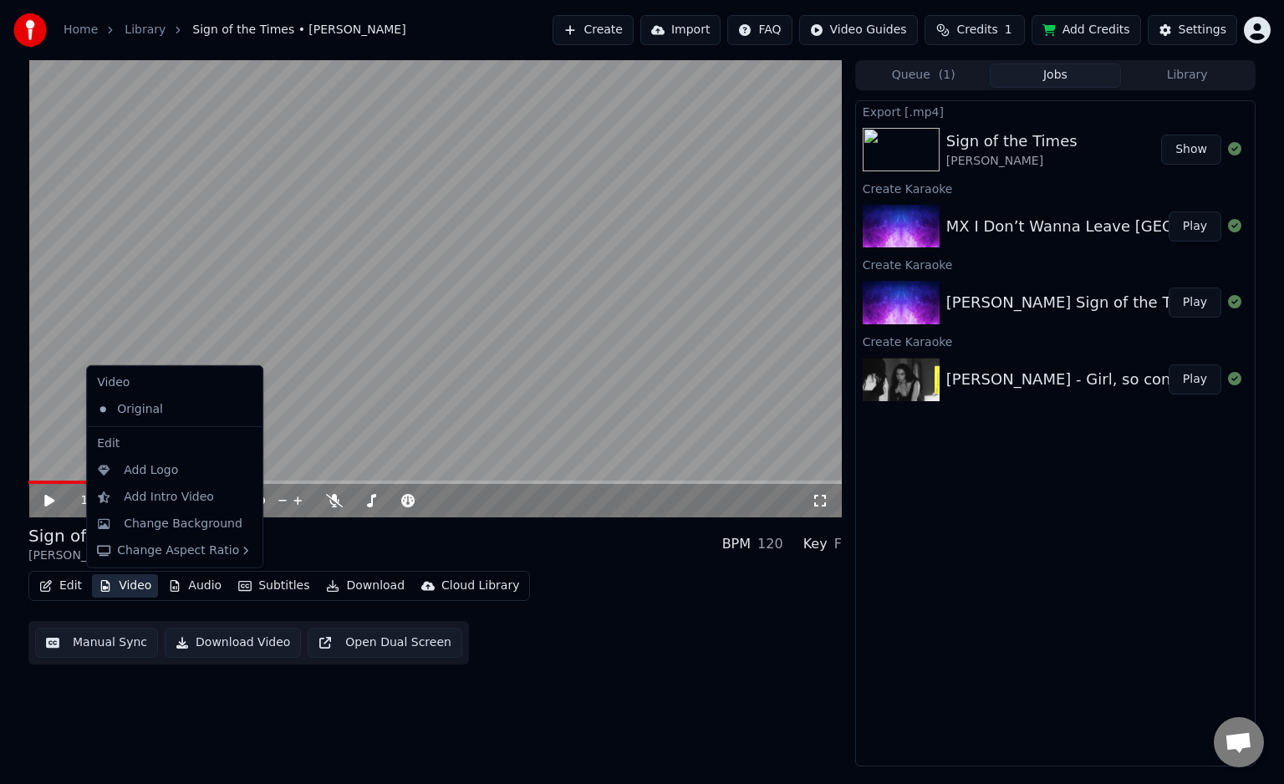
click at [109, 590] on icon "button" at bounding box center [105, 586] width 13 height 12
click at [210, 525] on div "Change Background" at bounding box center [183, 524] width 119 height 17
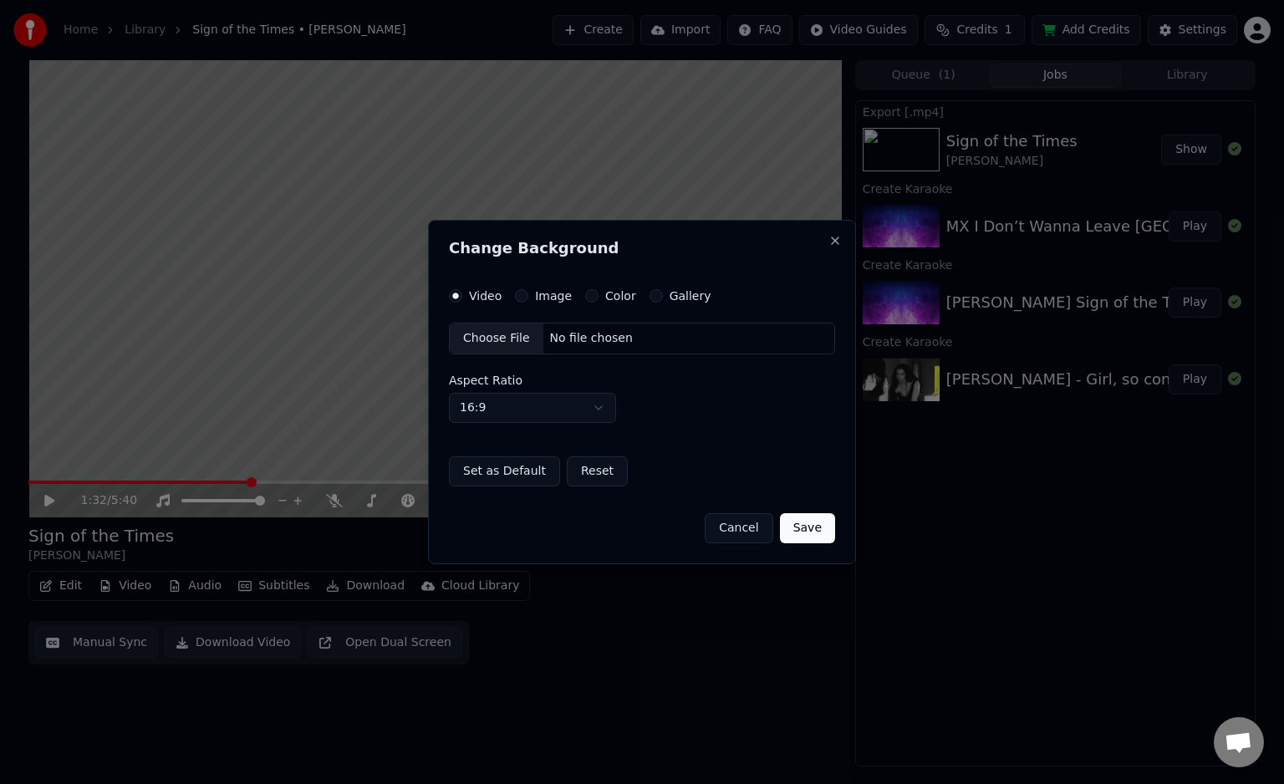
click at [508, 352] on div "Choose File" at bounding box center [497, 339] width 94 height 30
click at [548, 308] on div "Video Image Color Gallery Choose File No file chosen Aspect Ratio 16:9 **** ***…" at bounding box center [642, 387] width 386 height 197
click at [535, 298] on label "Image" at bounding box center [553, 296] width 37 height 12
click at [528, 298] on button "Image" at bounding box center [521, 295] width 13 height 13
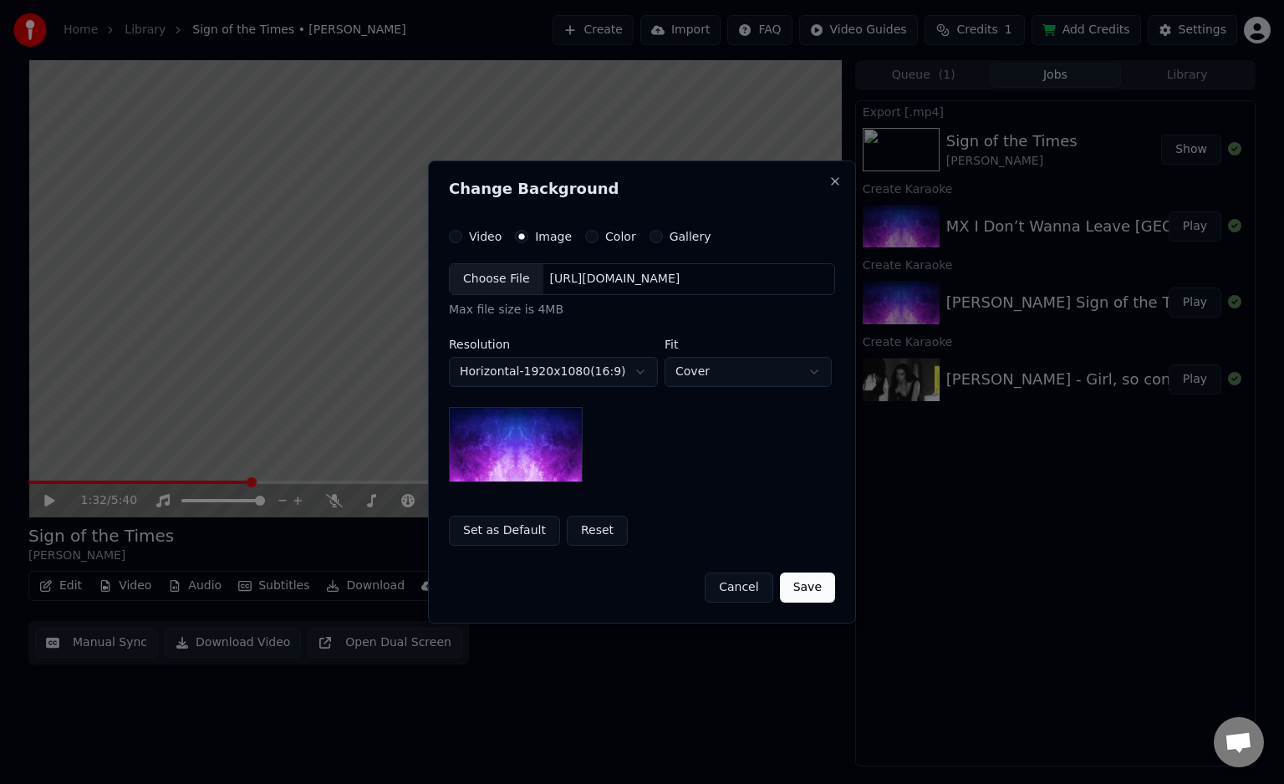
click at [503, 271] on div "Choose File" at bounding box center [497, 279] width 94 height 30
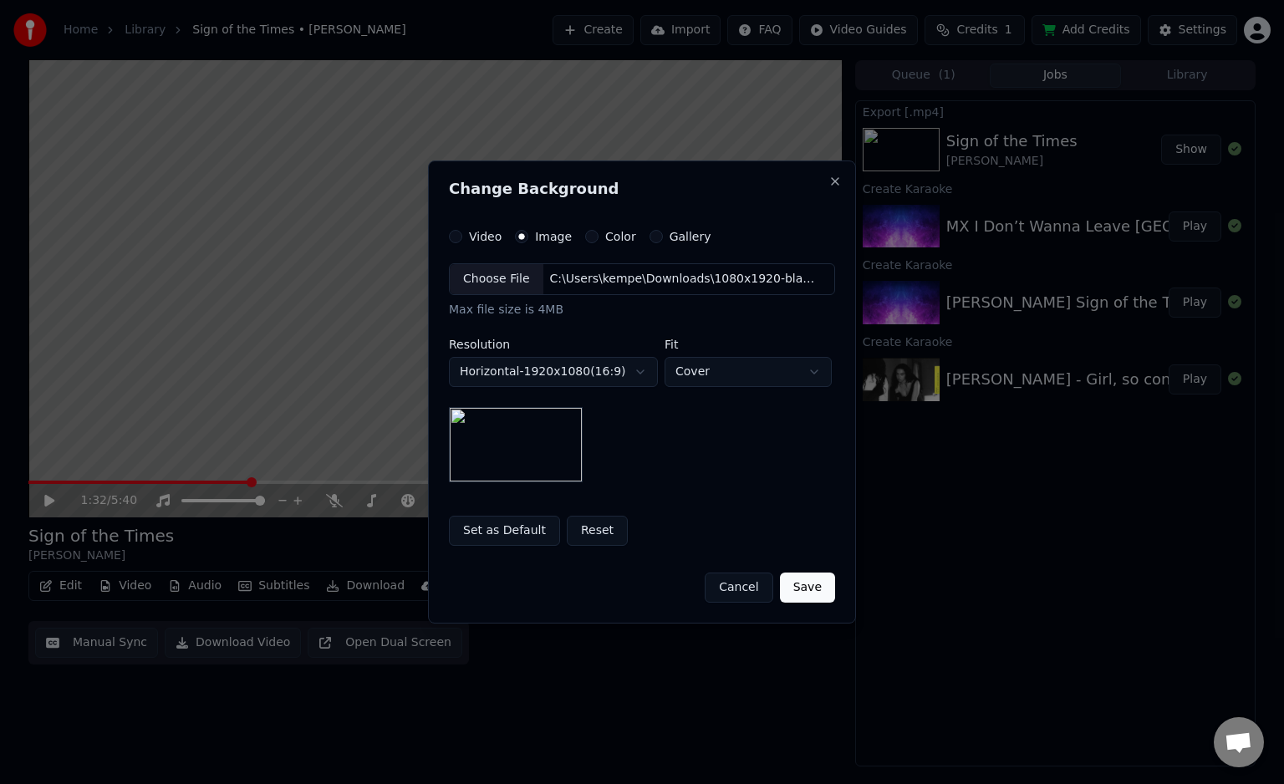
click at [816, 583] on button "Save" at bounding box center [807, 588] width 55 height 30
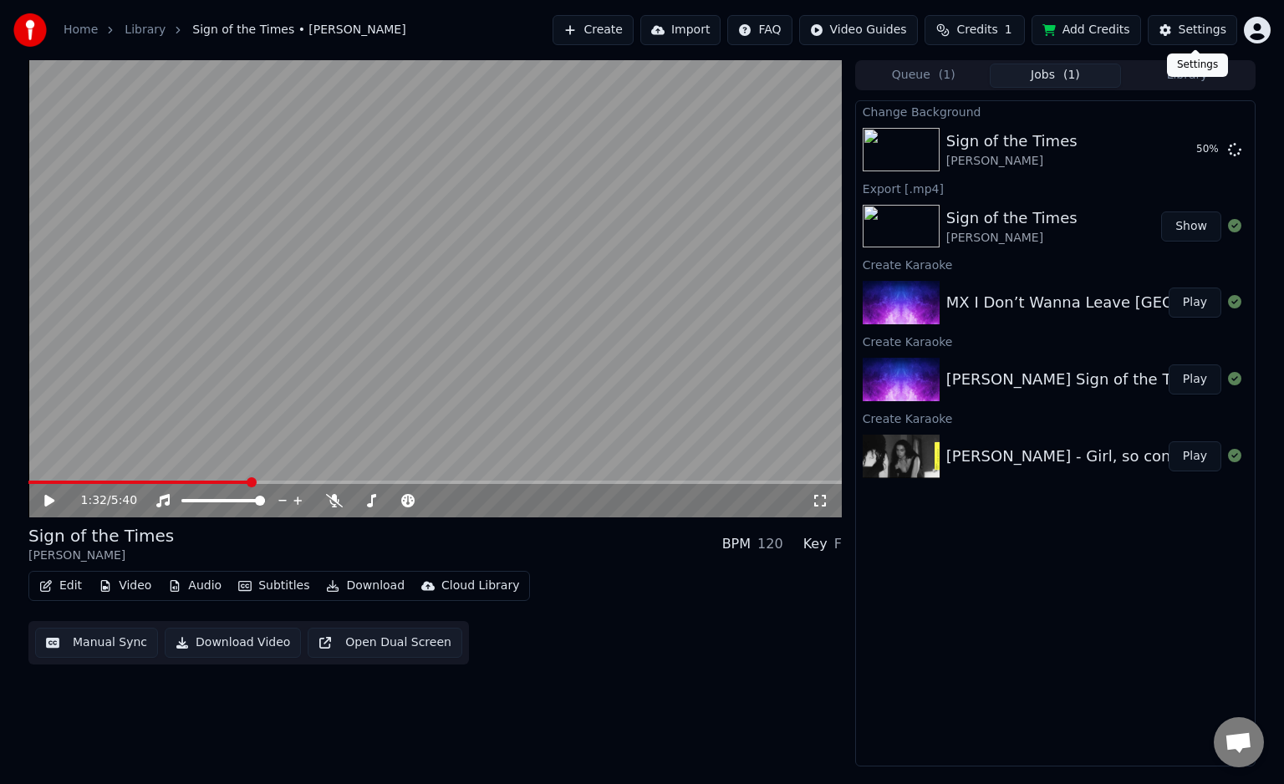
click at [1213, 28] on div "Settings" at bounding box center [1203, 30] width 48 height 17
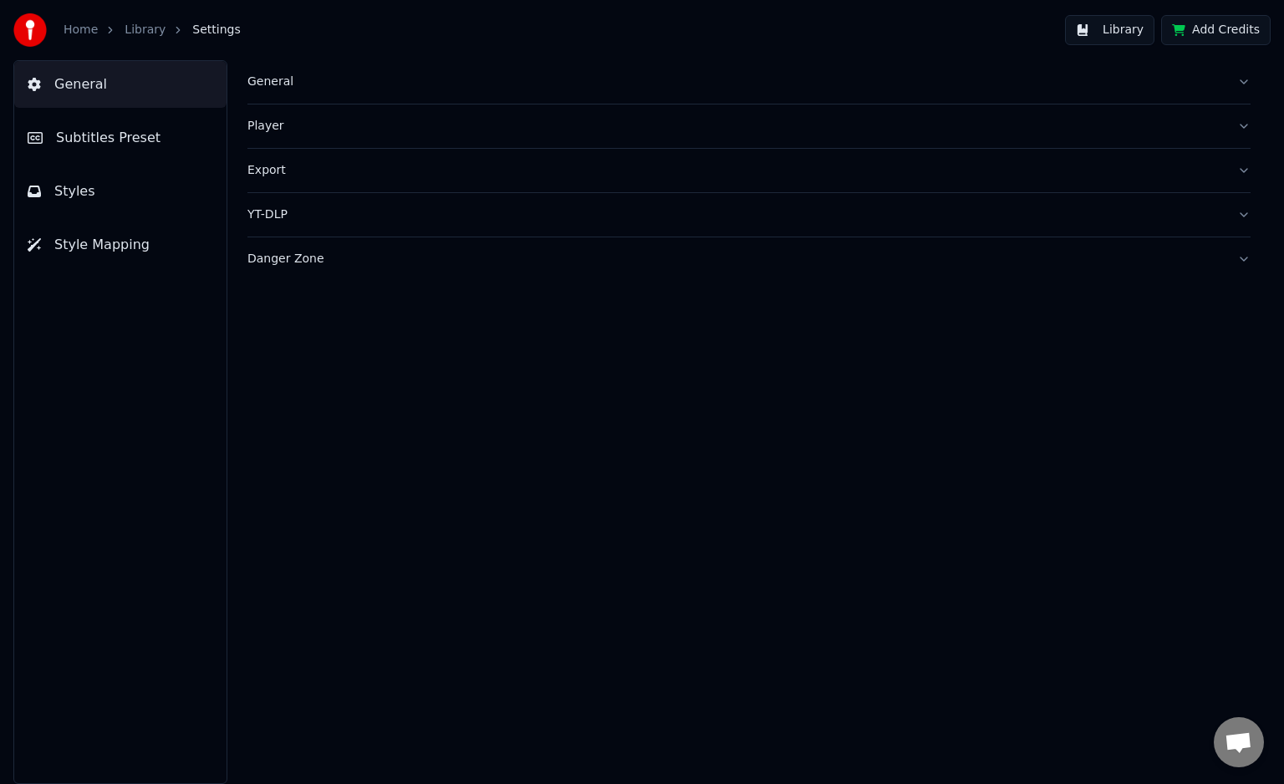
click at [294, 178] on button "Export" at bounding box center [748, 170] width 1003 height 43
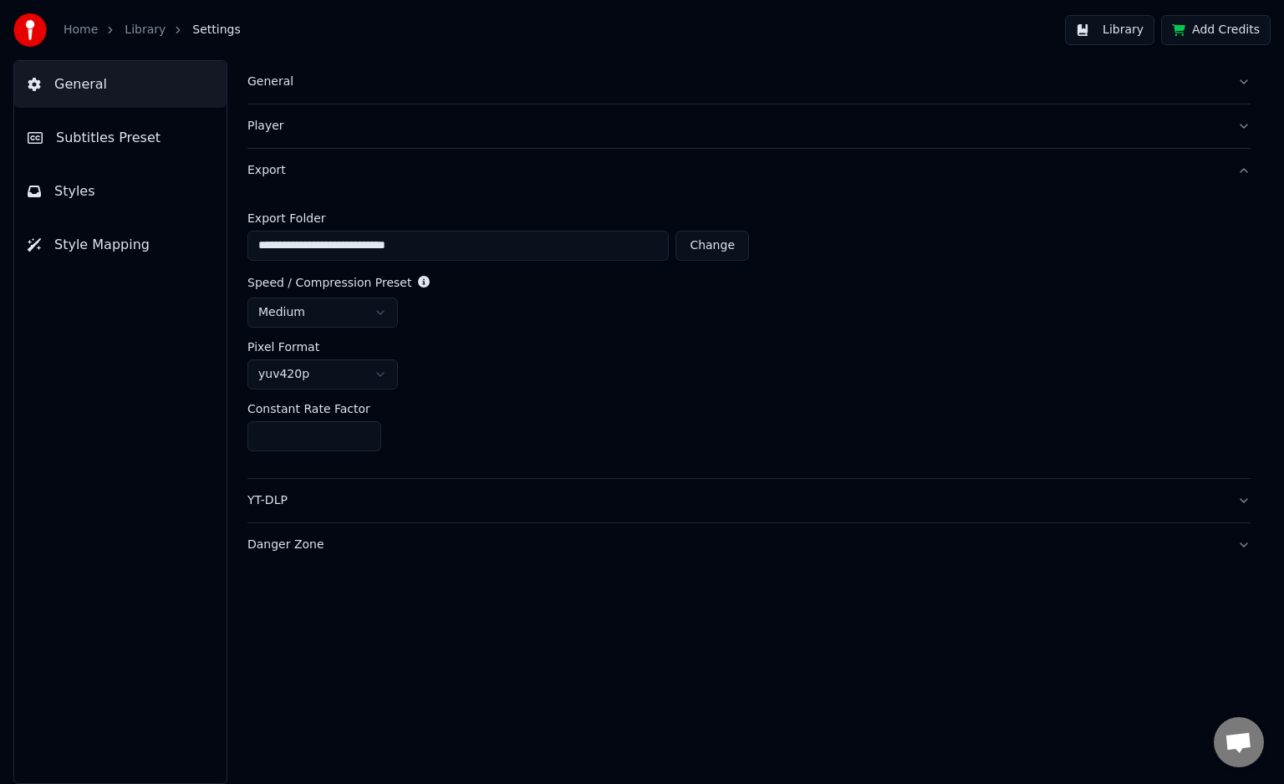
click at [716, 252] on button "Change" at bounding box center [713, 246] width 74 height 30
type input "**********"
click at [356, 371] on html "**********" at bounding box center [642, 392] width 1284 height 784
click at [533, 362] on html "**********" at bounding box center [642, 392] width 1284 height 784
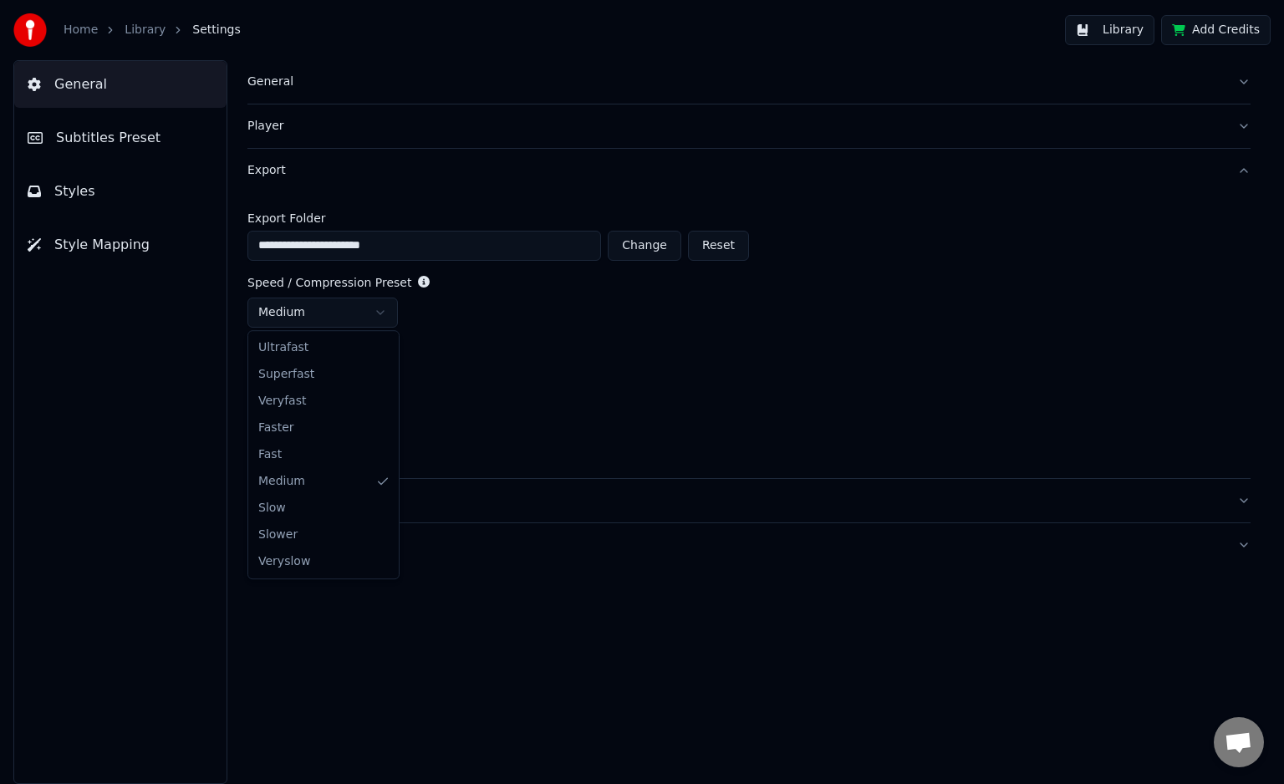
click at [335, 320] on html "**********" at bounding box center [642, 392] width 1284 height 784
click at [552, 429] on html "**********" at bounding box center [642, 392] width 1284 height 784
click at [338, 131] on div "Player" at bounding box center [735, 126] width 977 height 17
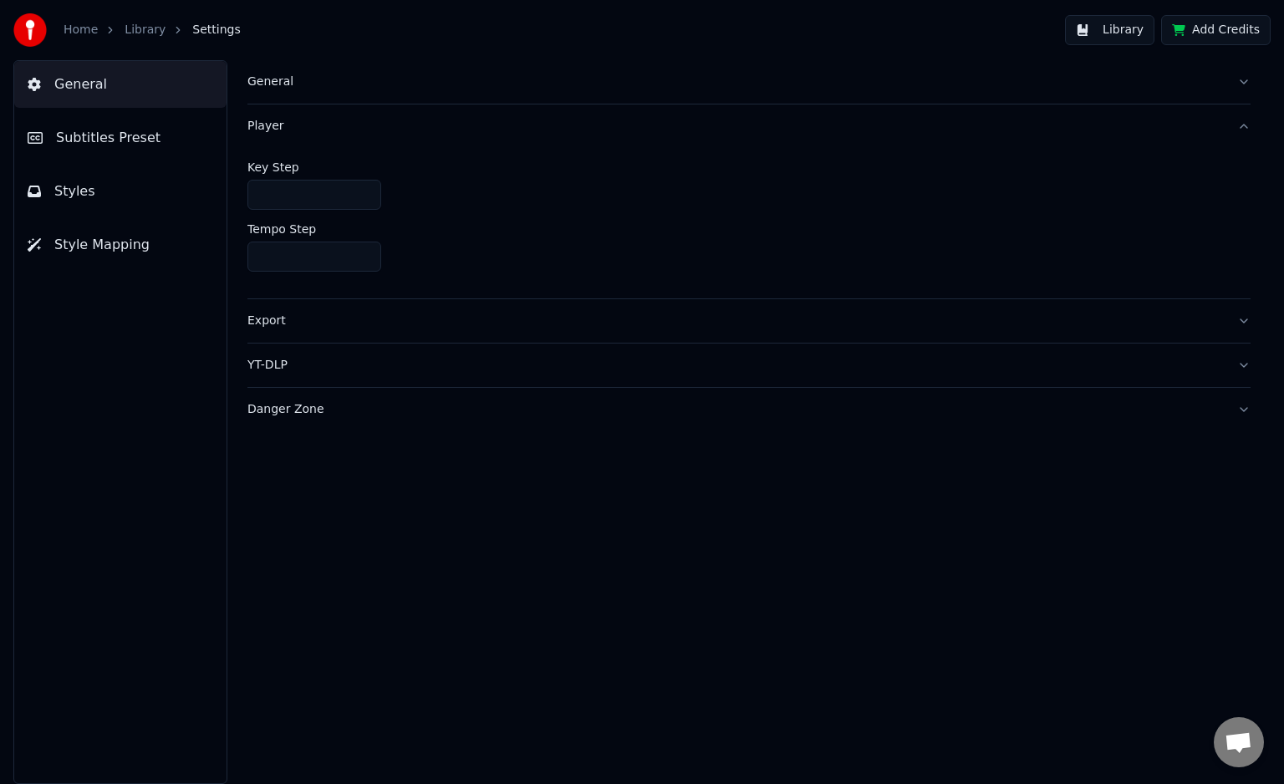
click at [82, 31] on link "Home" at bounding box center [81, 30] width 34 height 17
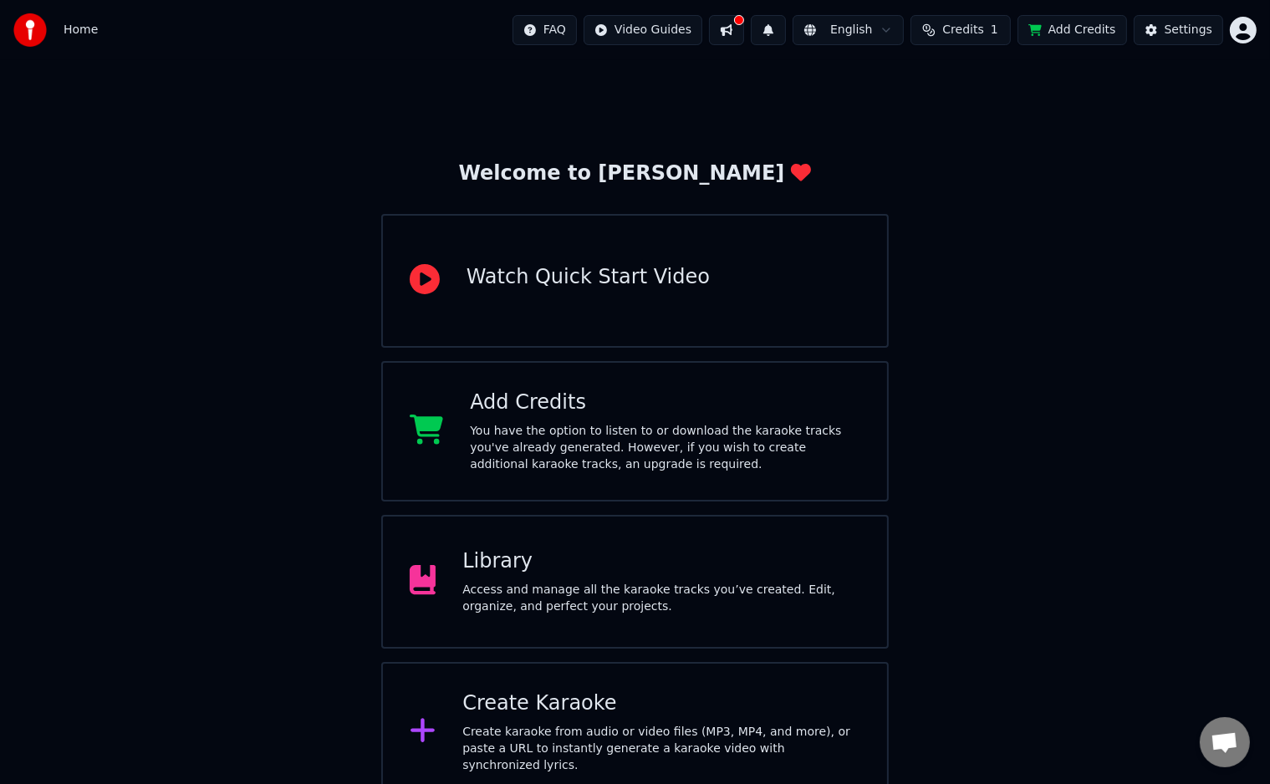
click at [575, 619] on div "Library Access and manage all the karaoke tracks you’ve created. Edit, organize…" at bounding box center [635, 582] width 508 height 134
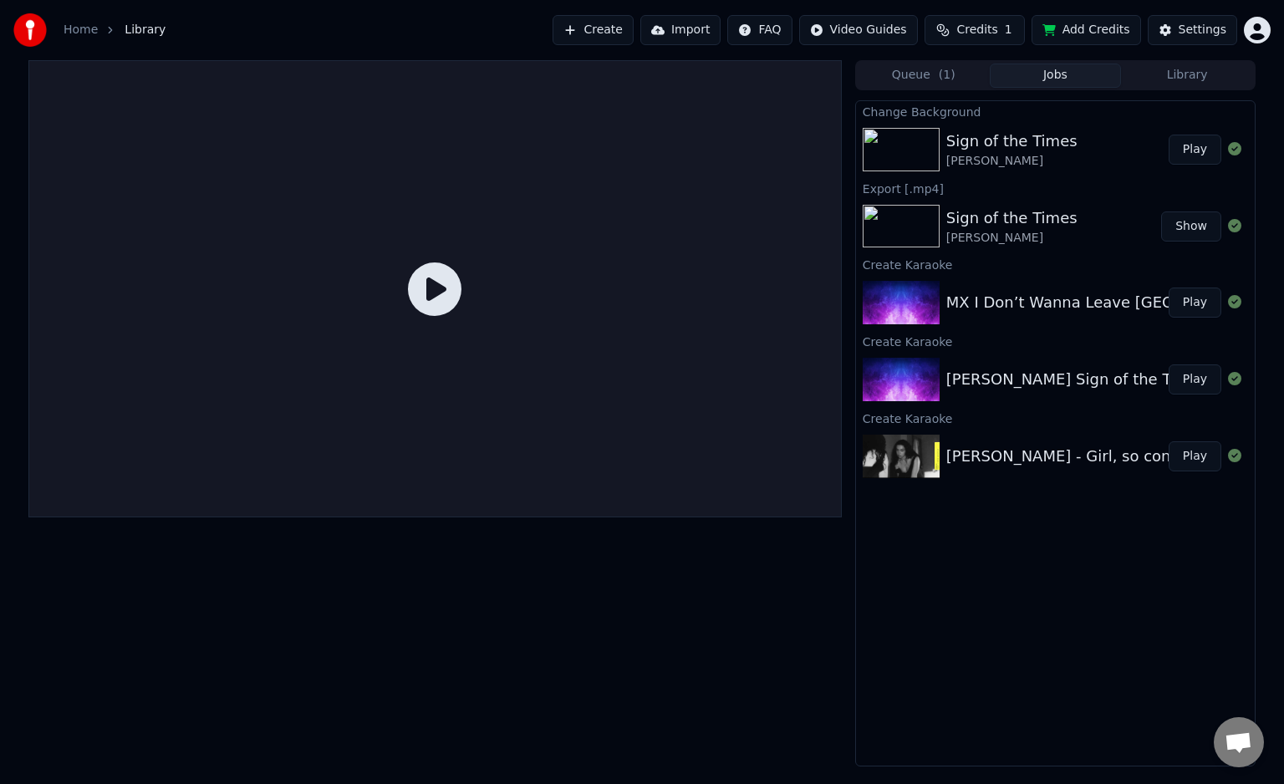
click at [1191, 151] on button "Play" at bounding box center [1195, 150] width 53 height 30
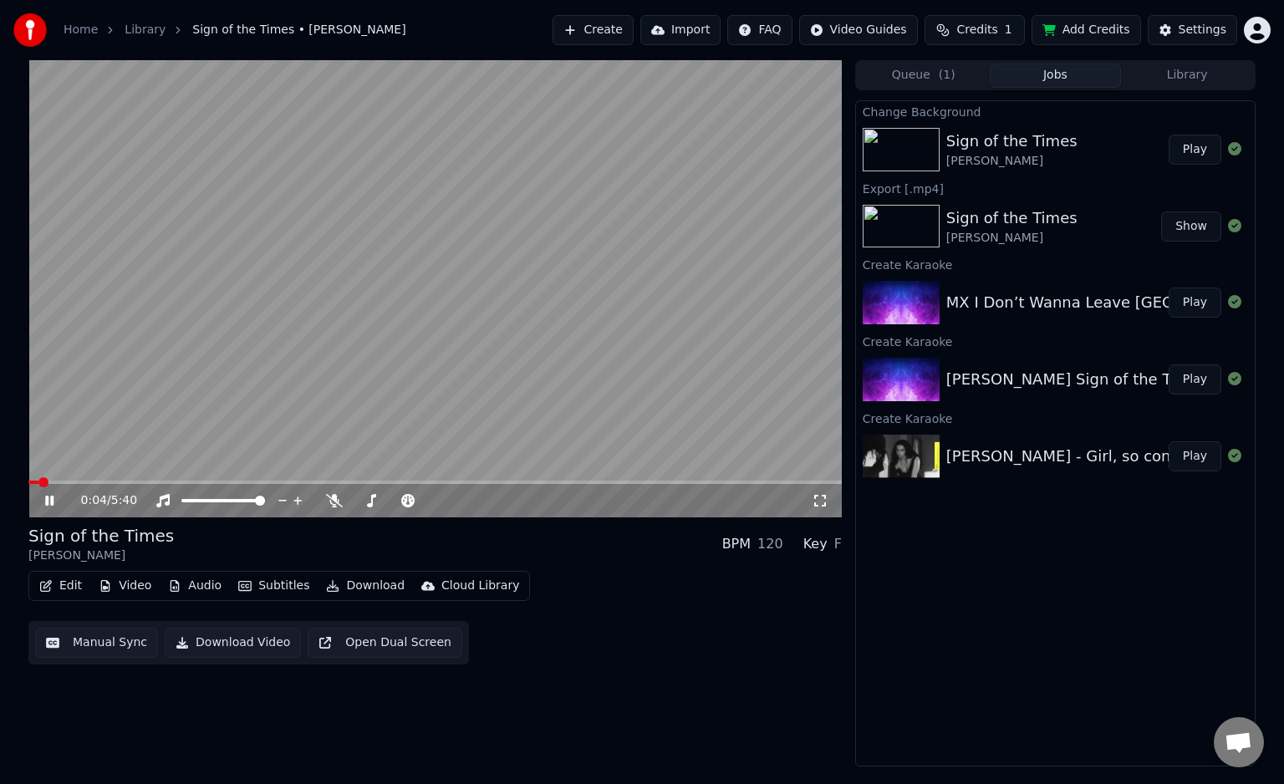
click at [829, 511] on div "0:04 / 5:40" at bounding box center [435, 500] width 814 height 33
click at [824, 508] on icon at bounding box center [820, 500] width 17 height 13
click at [327, 508] on icon at bounding box center [334, 500] width 17 height 13
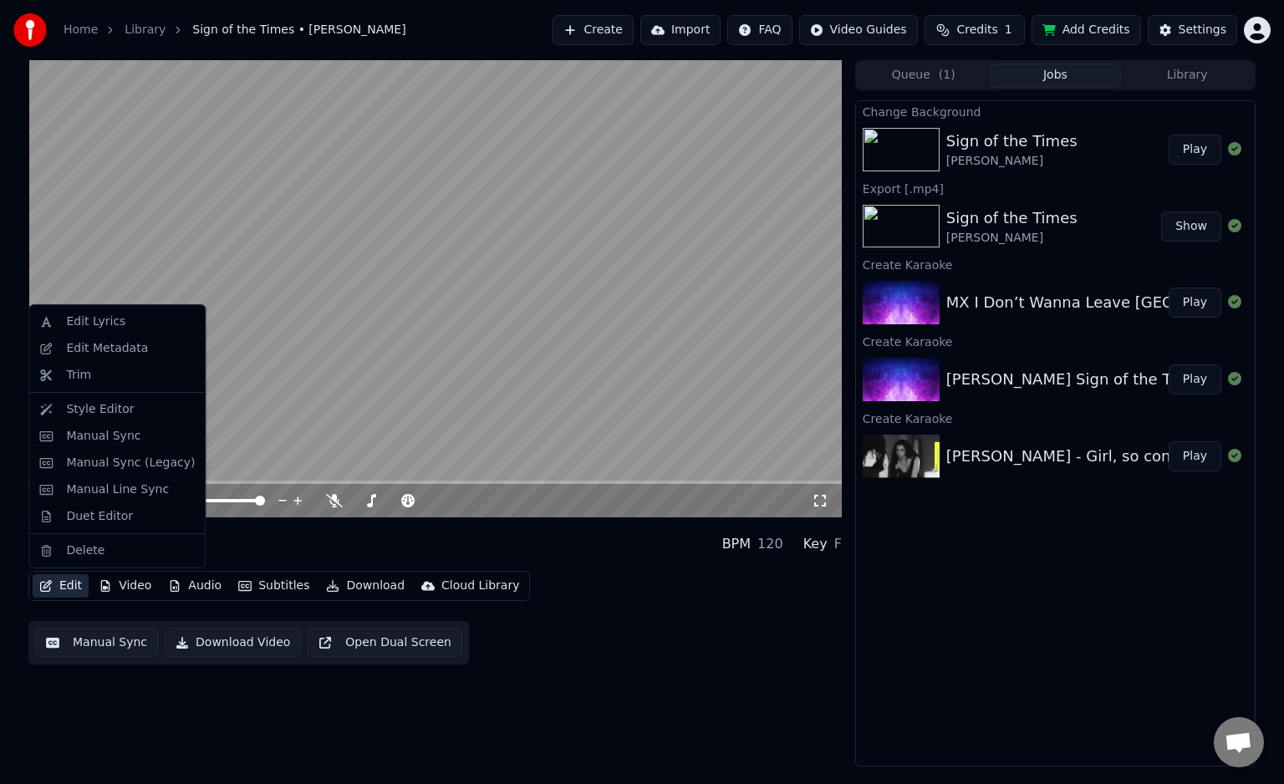
click at [56, 585] on button "Edit" at bounding box center [61, 585] width 56 height 23
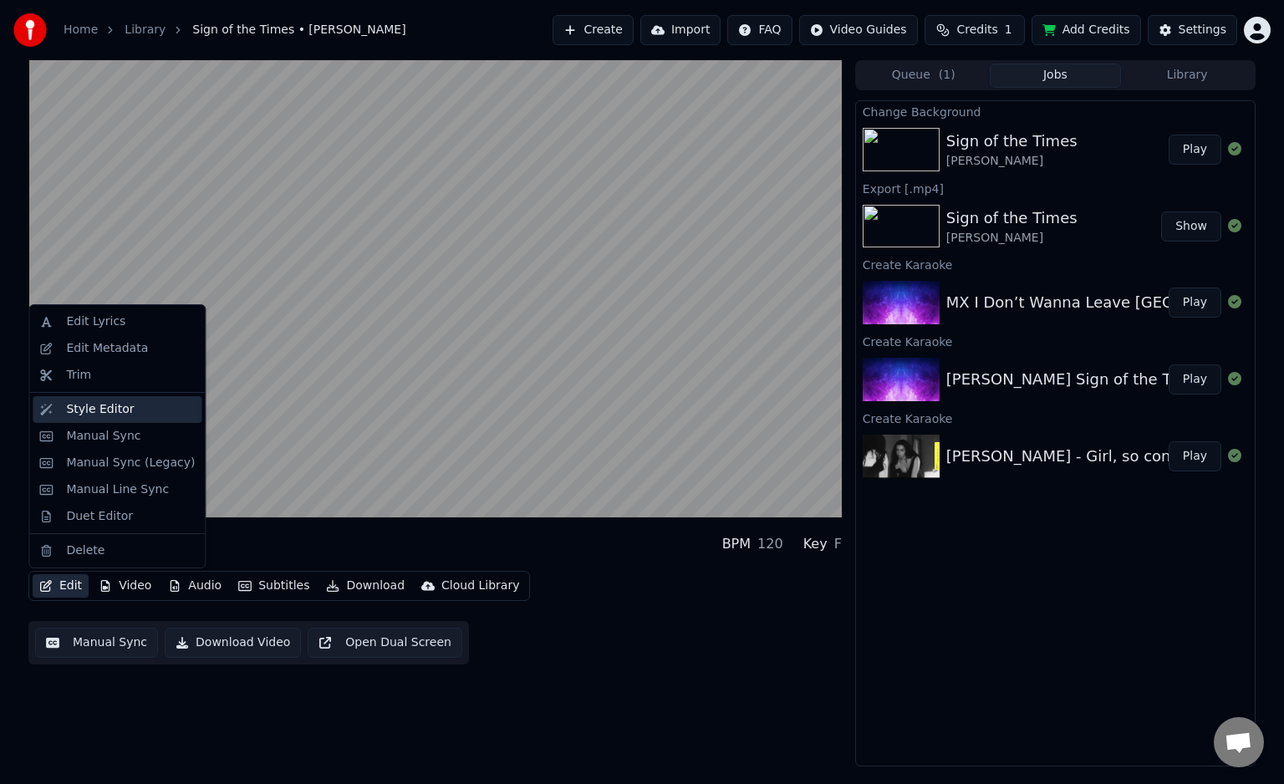
click at [135, 411] on div "Style Editor" at bounding box center [130, 409] width 129 height 17
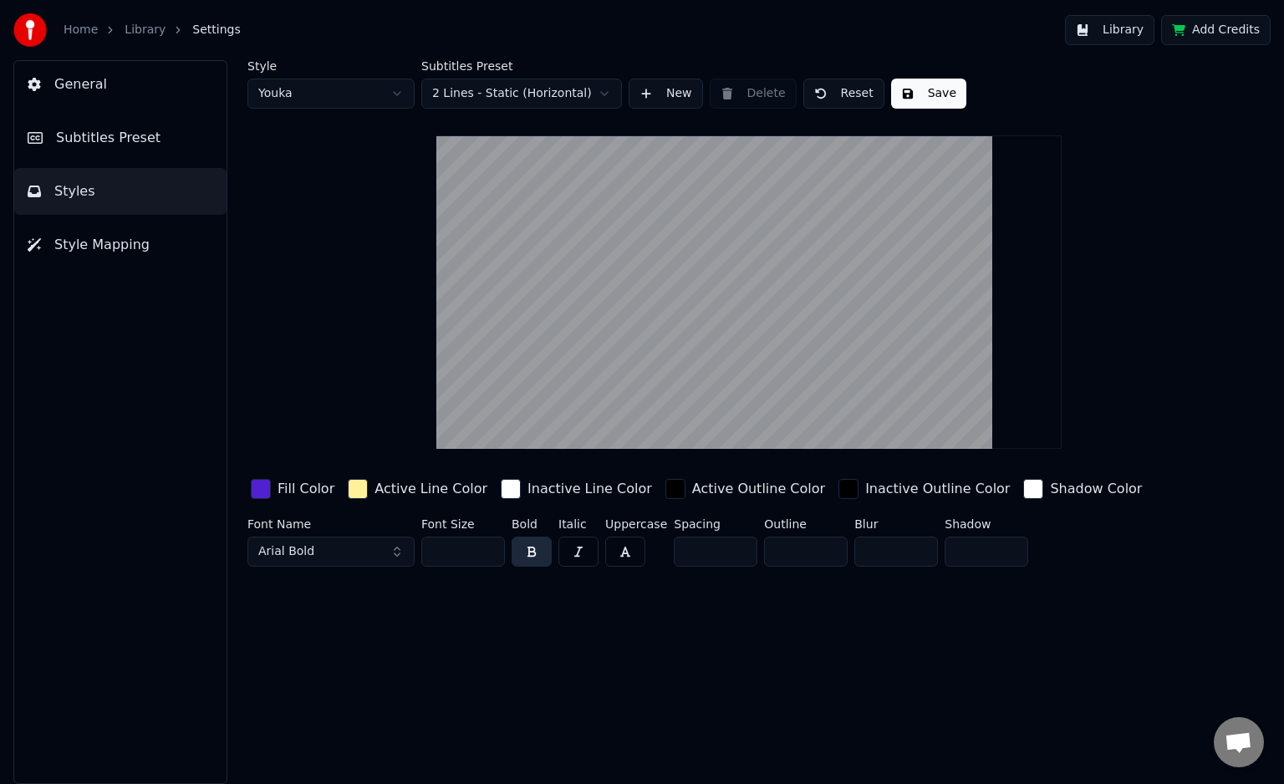
click at [348, 491] on div "button" at bounding box center [358, 489] width 20 height 20
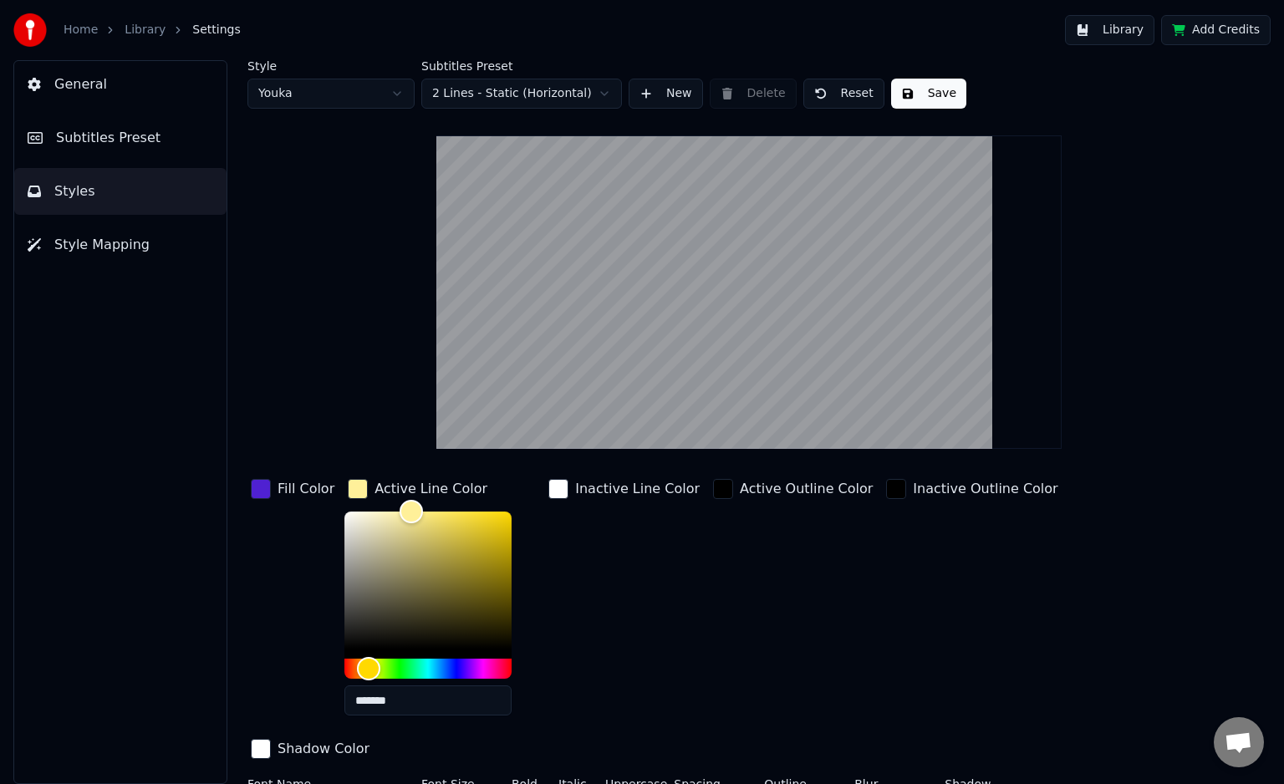
click at [348, 491] on div "button" at bounding box center [358, 489] width 20 height 20
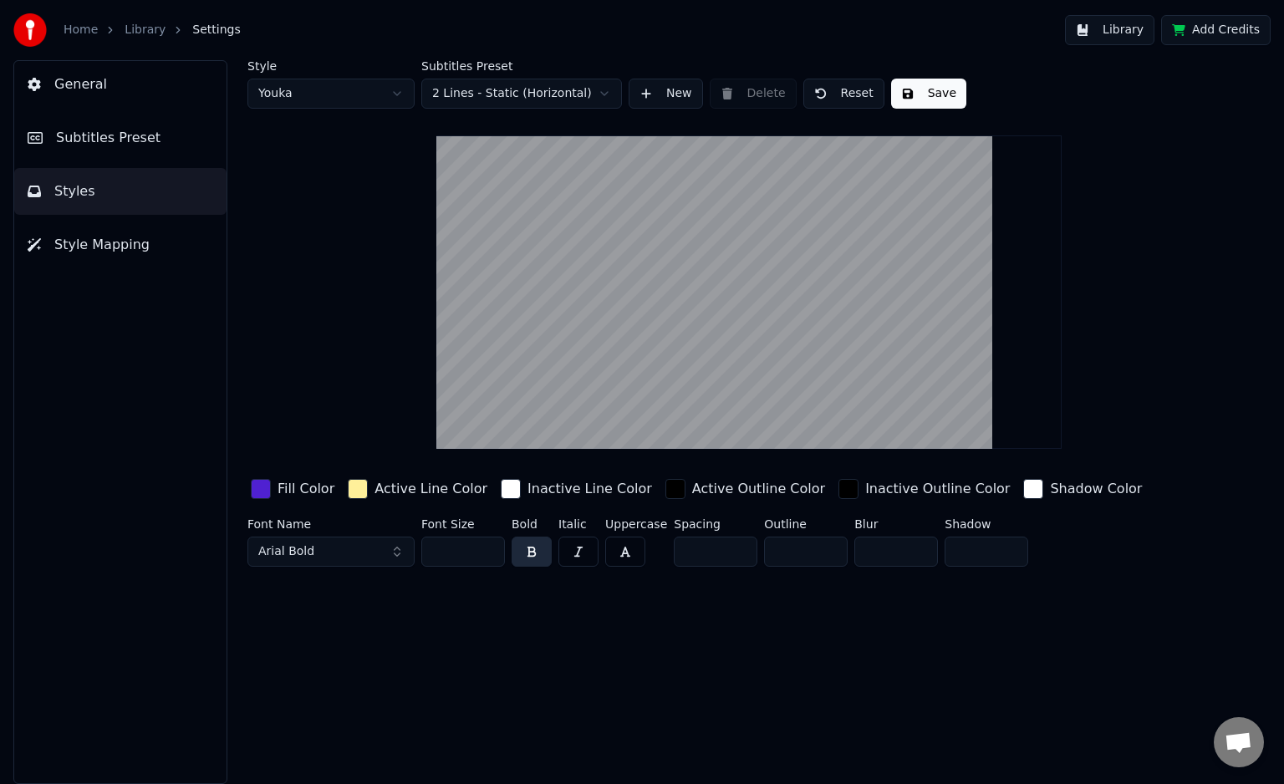
click at [535, 555] on button "button" at bounding box center [532, 552] width 40 height 30
drag, startPoint x: 771, startPoint y: 381, endPoint x: 784, endPoint y: 409, distance: 30.7
click at [784, 409] on video at bounding box center [748, 292] width 625 height 314
click at [542, 99] on html "Home Library Settings Library Add Credits General Subtitles Preset Styles Style…" at bounding box center [642, 392] width 1284 height 784
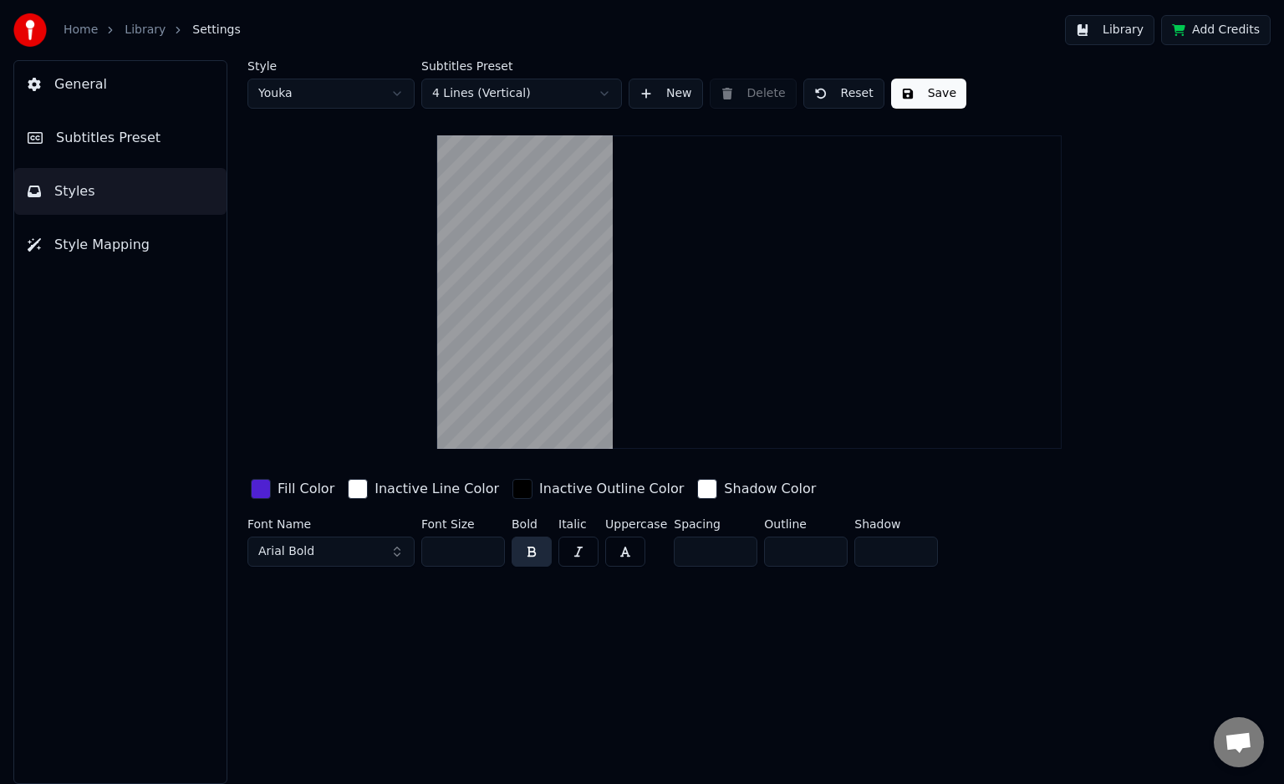
click at [482, 93] on html "Home Library Settings Library Add Credits General Subtitles Preset Styles Style…" at bounding box center [642, 392] width 1284 height 784
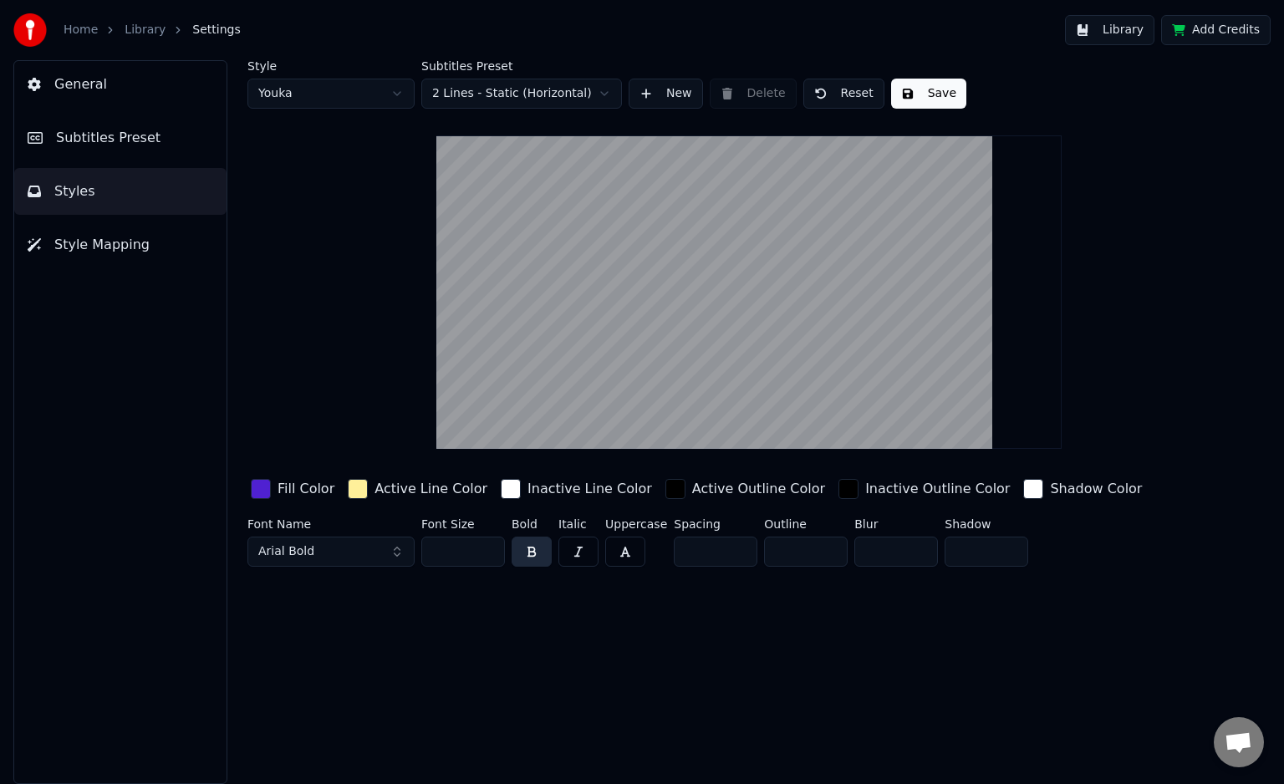
click at [582, 542] on button "button" at bounding box center [579, 552] width 40 height 30
click at [626, 562] on button "button" at bounding box center [625, 552] width 40 height 30
click at [865, 495] on div "Inactive Outline Color" at bounding box center [937, 489] width 145 height 20
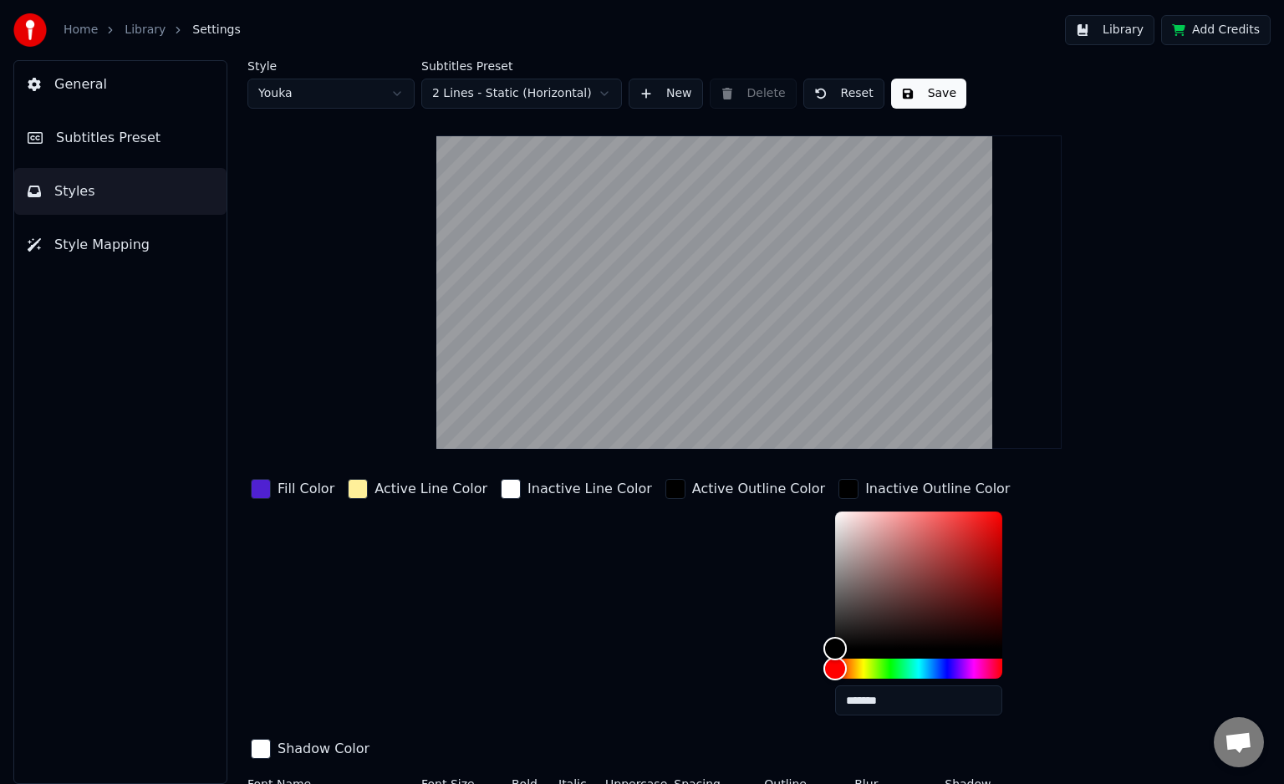
click at [865, 495] on div "Inactive Outline Color" at bounding box center [937, 489] width 145 height 20
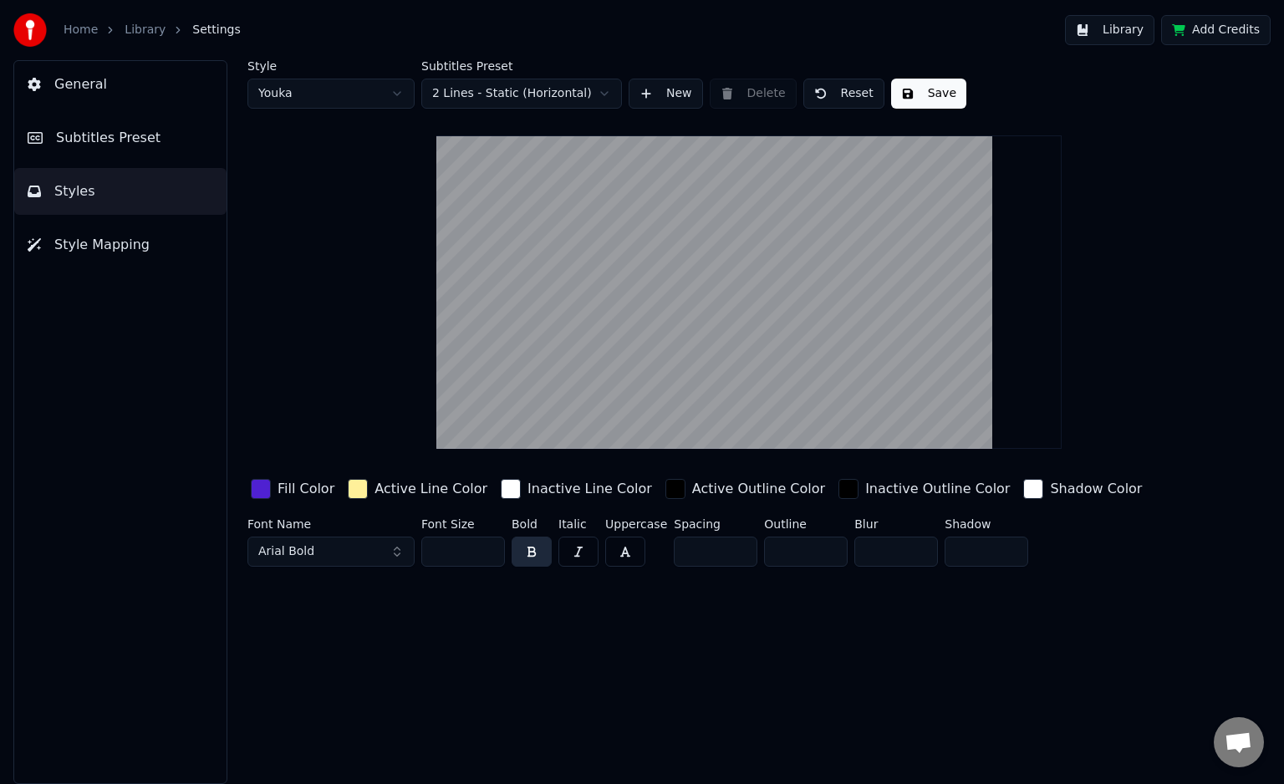
click at [796, 368] on video at bounding box center [748, 292] width 625 height 314
click at [489, 546] on input "**" at bounding box center [463, 552] width 84 height 30
click at [489, 546] on input "***" at bounding box center [463, 552] width 84 height 30
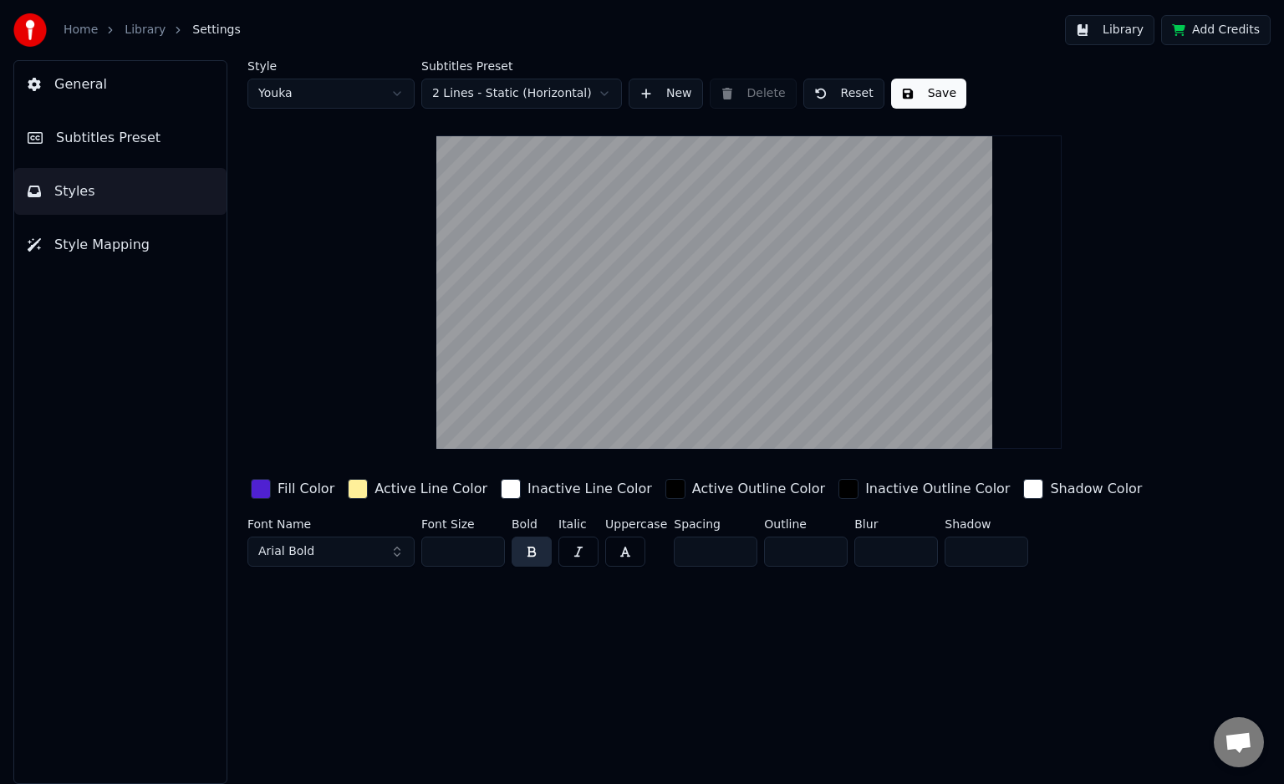
click at [489, 546] on input "***" at bounding box center [463, 552] width 84 height 30
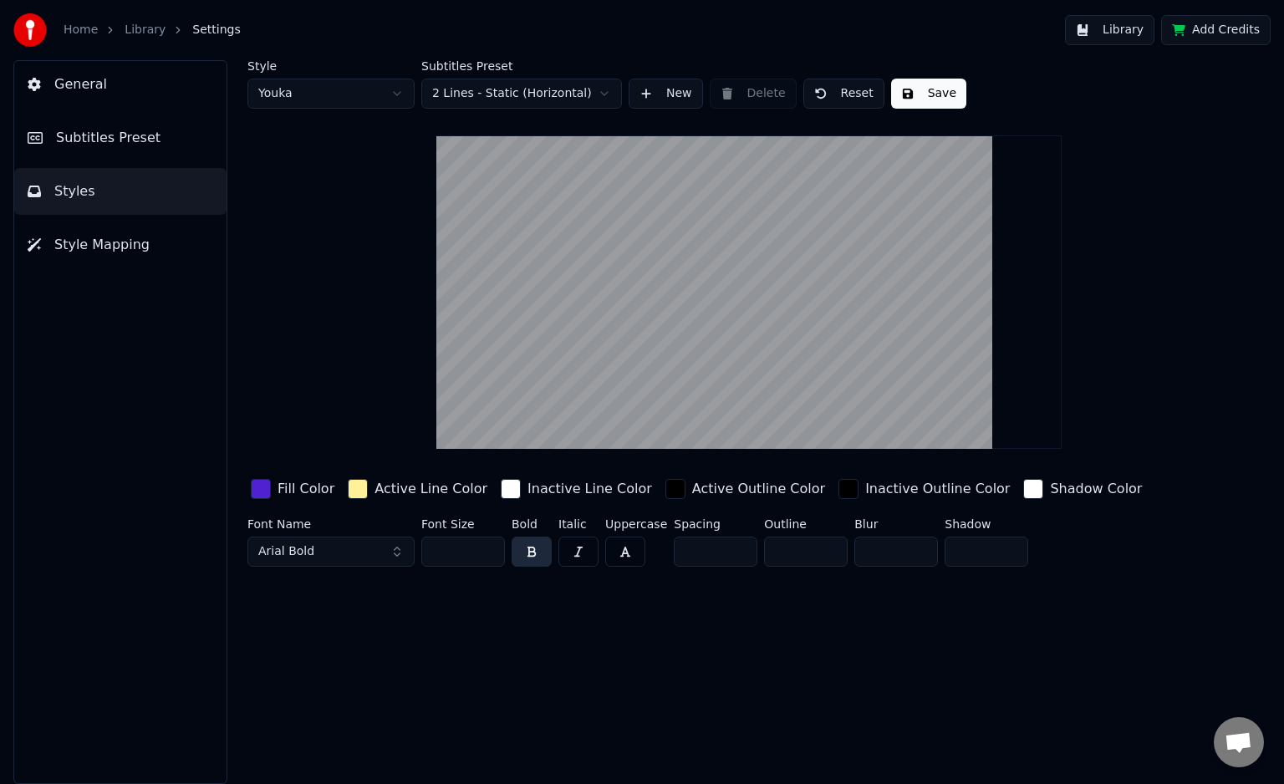
click at [489, 546] on input "***" at bounding box center [463, 552] width 84 height 30
click at [483, 558] on input "***" at bounding box center [463, 552] width 84 height 30
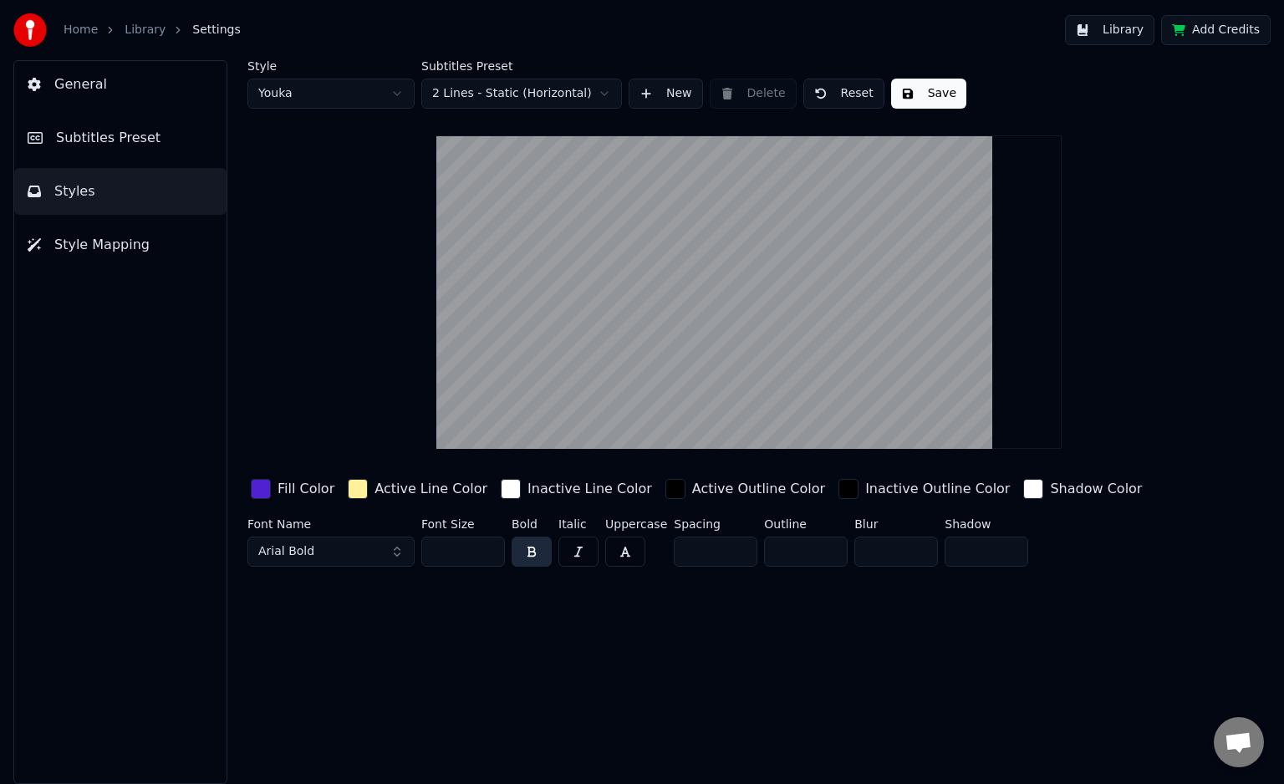
click at [483, 558] on input "***" at bounding box center [463, 552] width 84 height 30
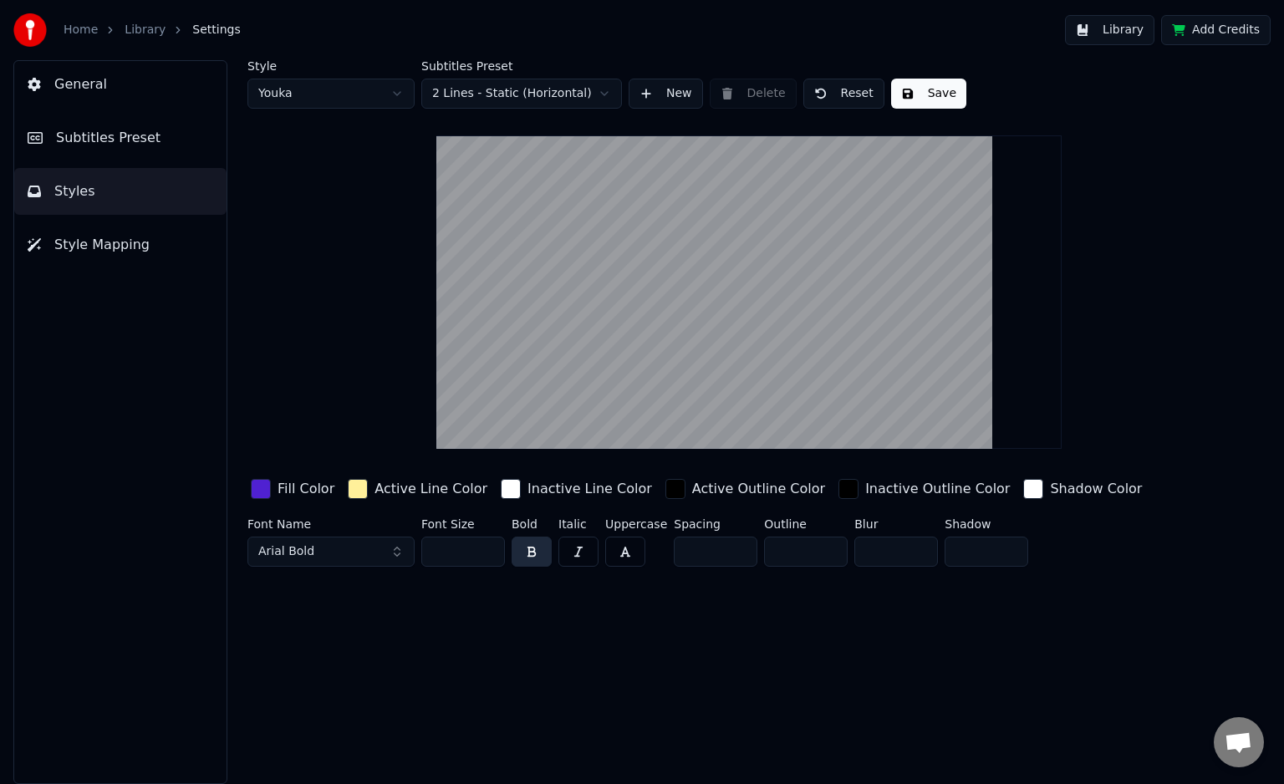
click at [483, 558] on input "***" at bounding box center [463, 552] width 84 height 30
click at [483, 558] on input "**" at bounding box center [463, 552] width 84 height 30
type input "**"
click at [483, 558] on input "**" at bounding box center [463, 552] width 84 height 30
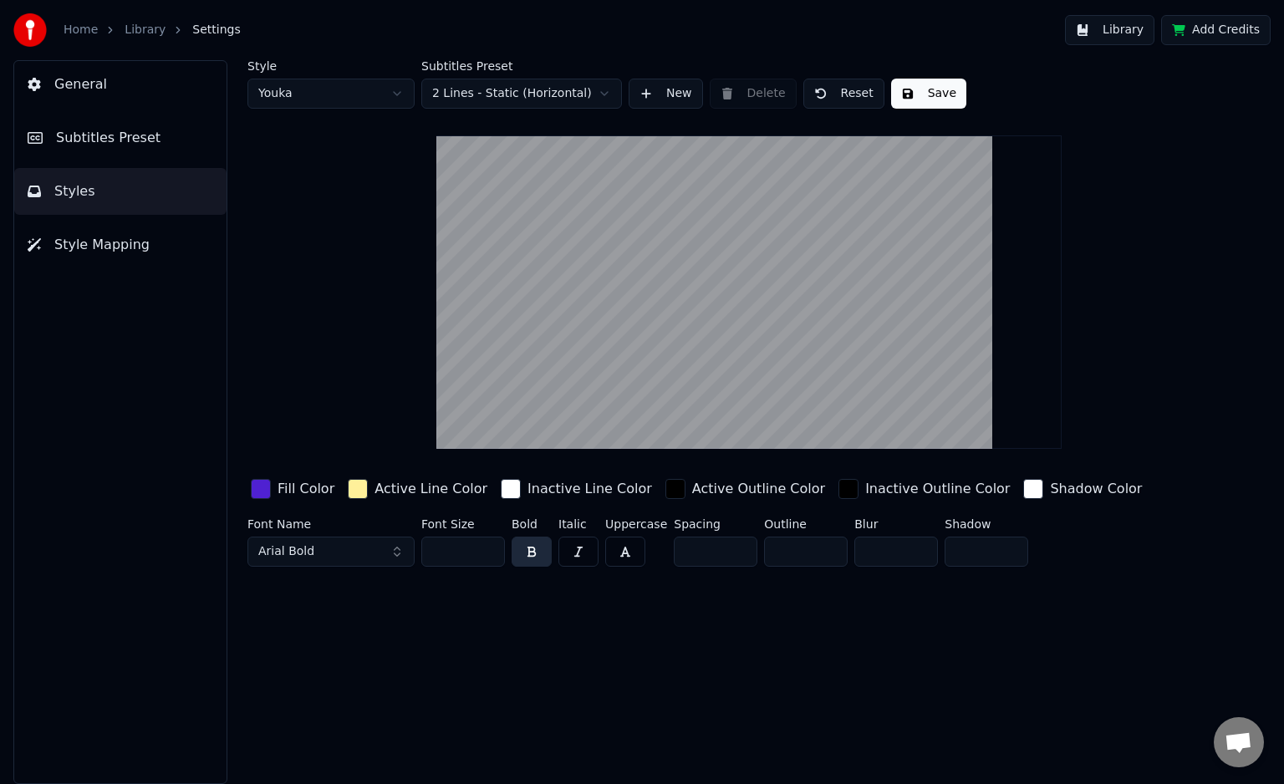
click at [110, 135] on span "Subtitles Preset" at bounding box center [108, 138] width 105 height 20
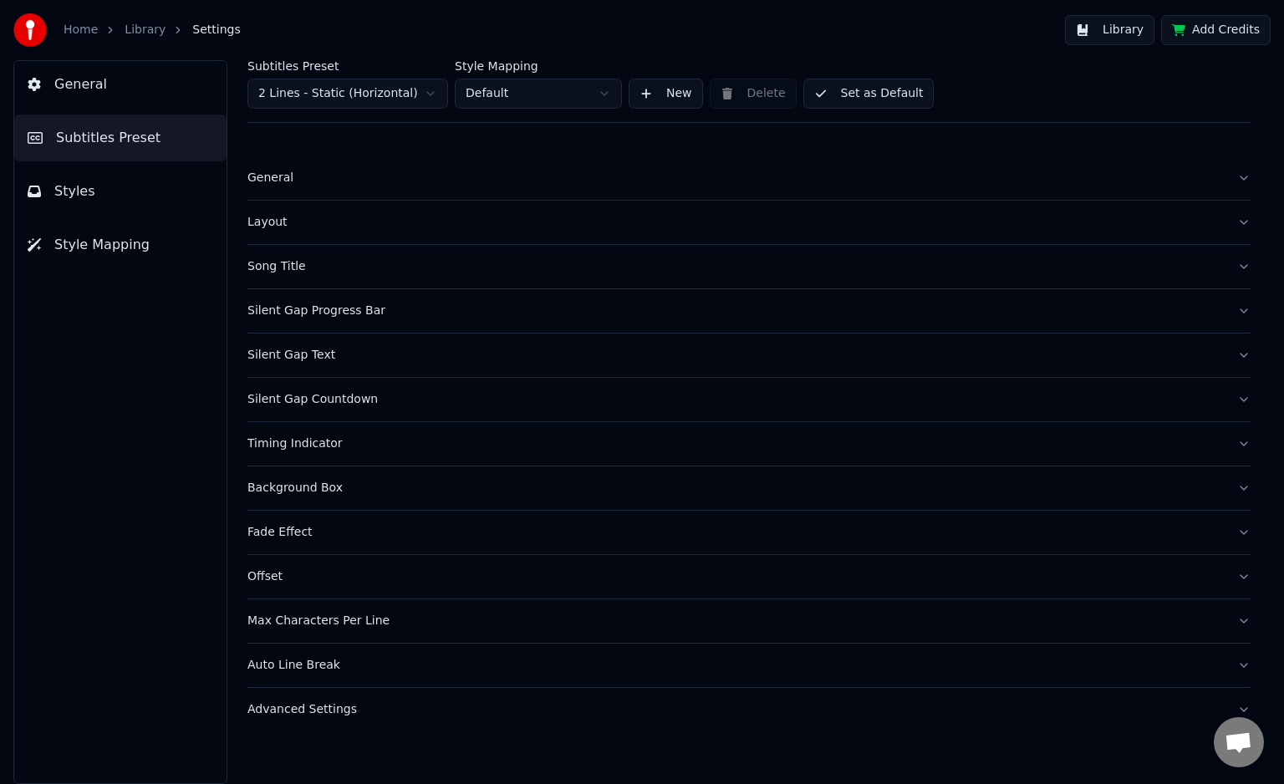
click at [337, 258] on div "Song Title" at bounding box center [735, 266] width 977 height 17
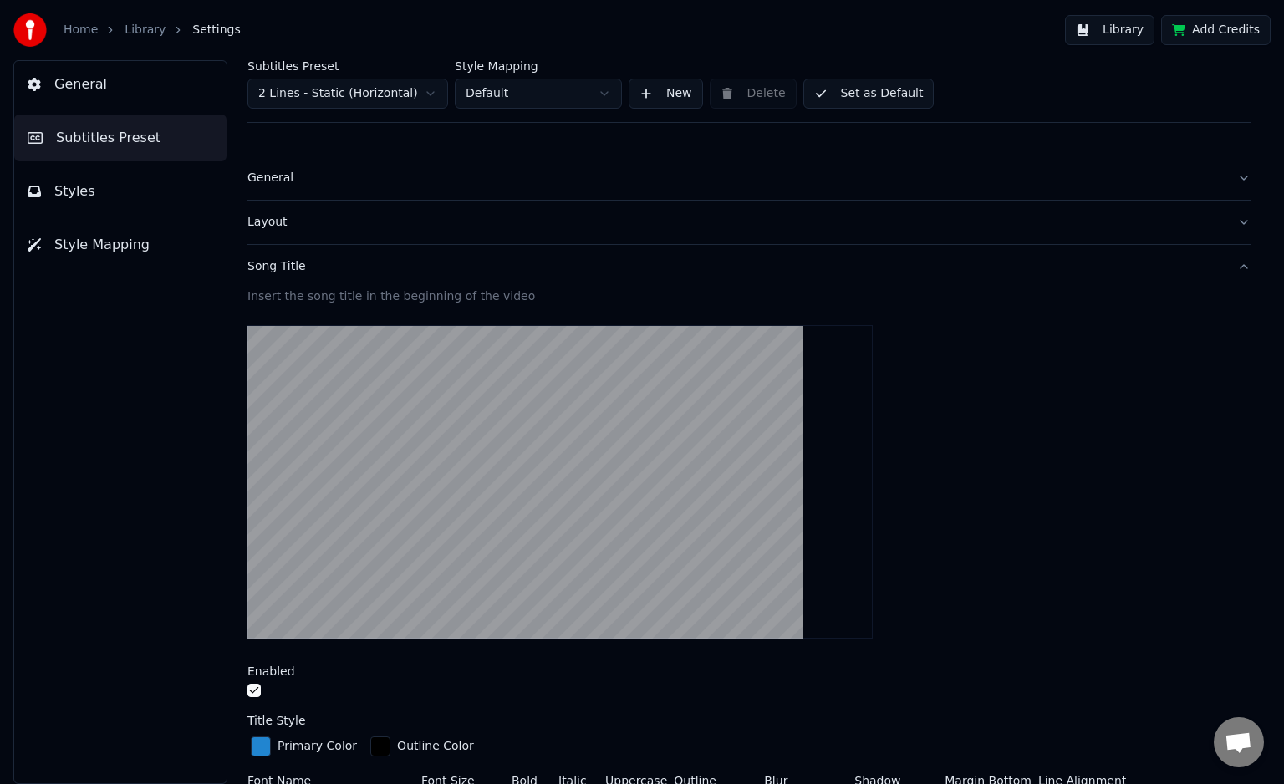
click at [337, 258] on div "Song Title" at bounding box center [735, 266] width 977 height 17
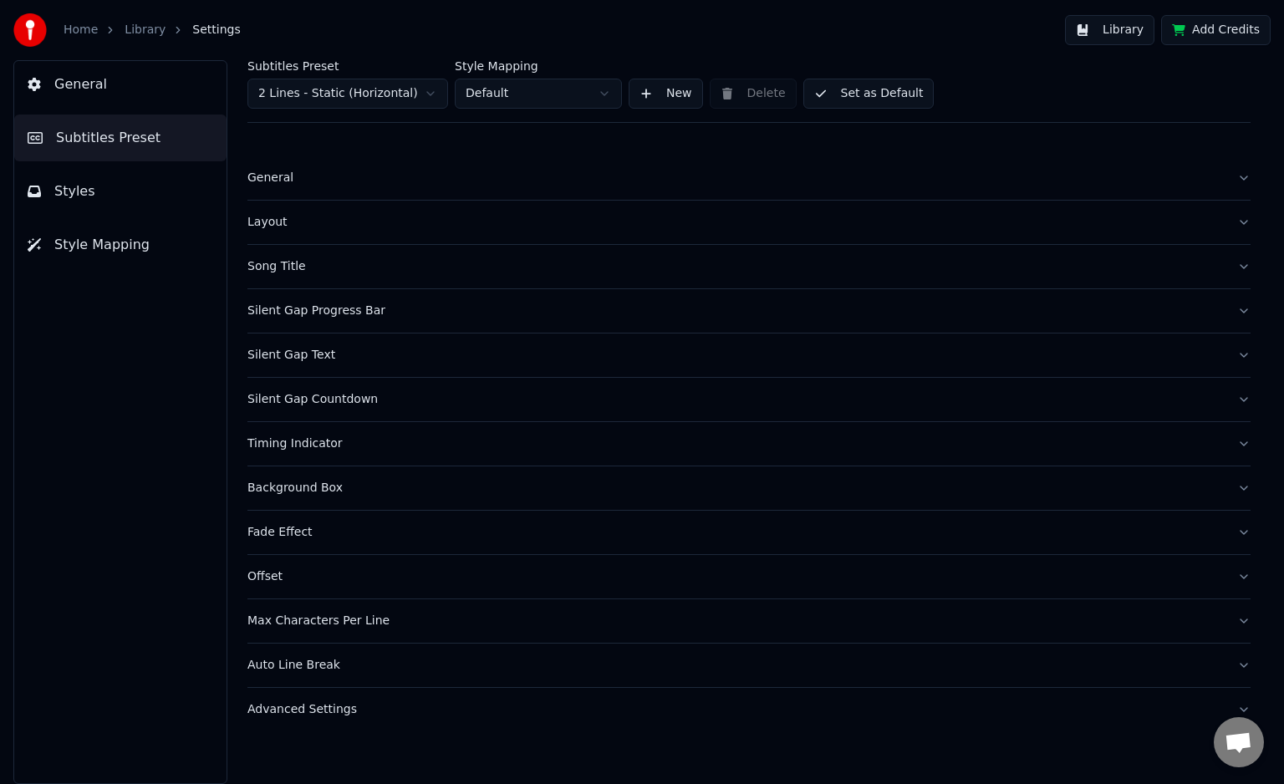
click at [310, 232] on button "Layout" at bounding box center [748, 222] width 1003 height 43
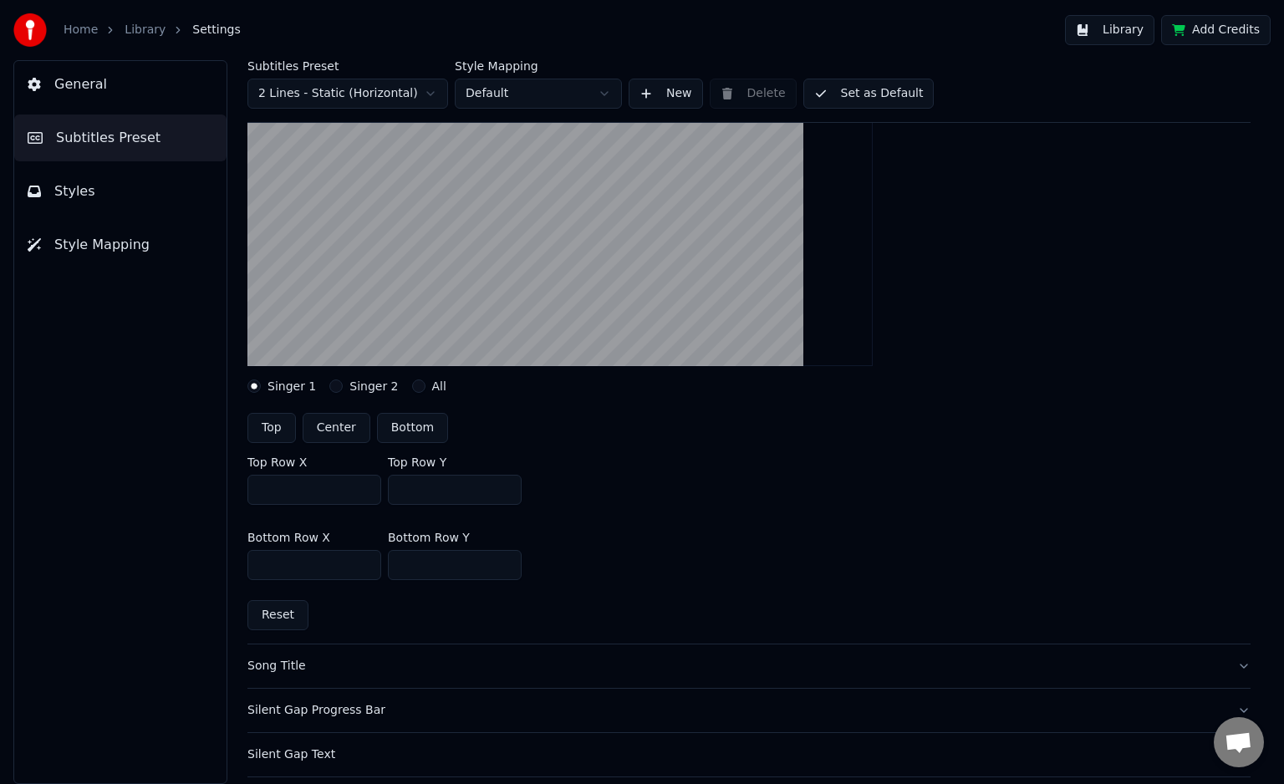
scroll to position [237, 0]
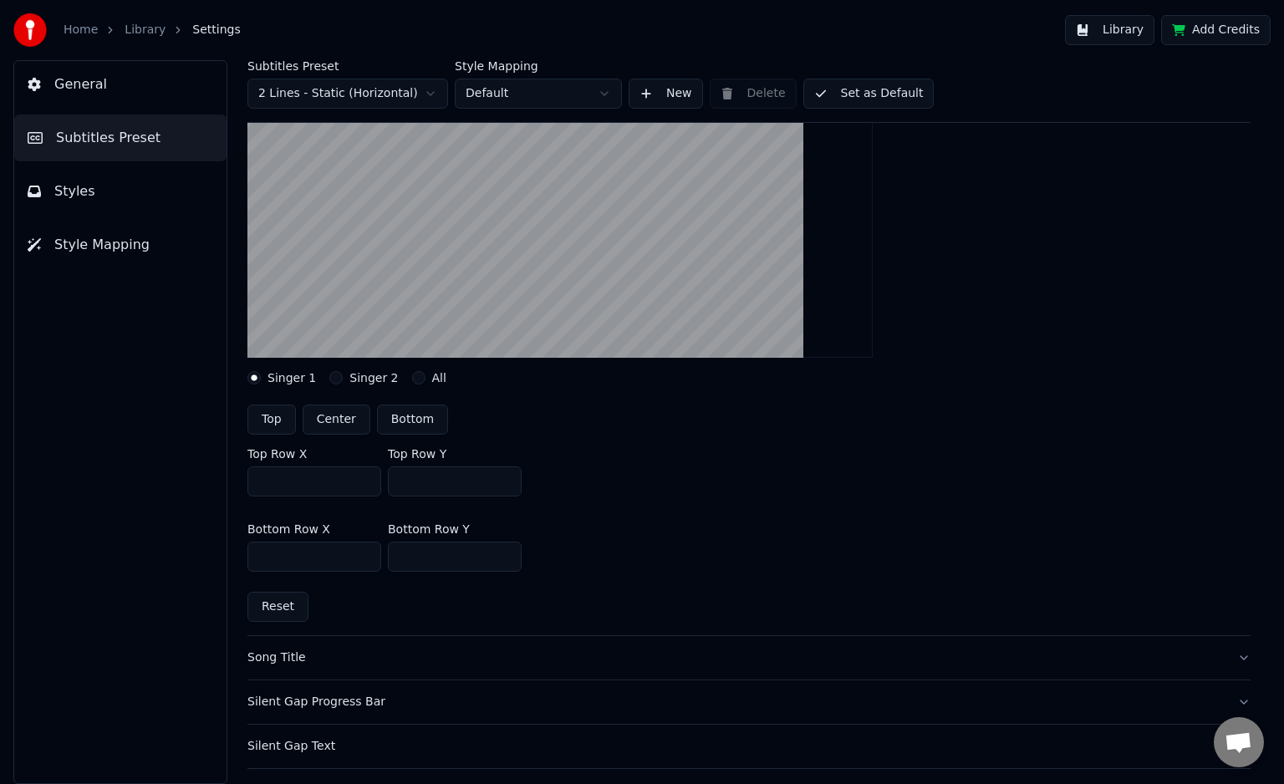
click at [332, 407] on button "Center" at bounding box center [337, 420] width 68 height 30
type input "***"
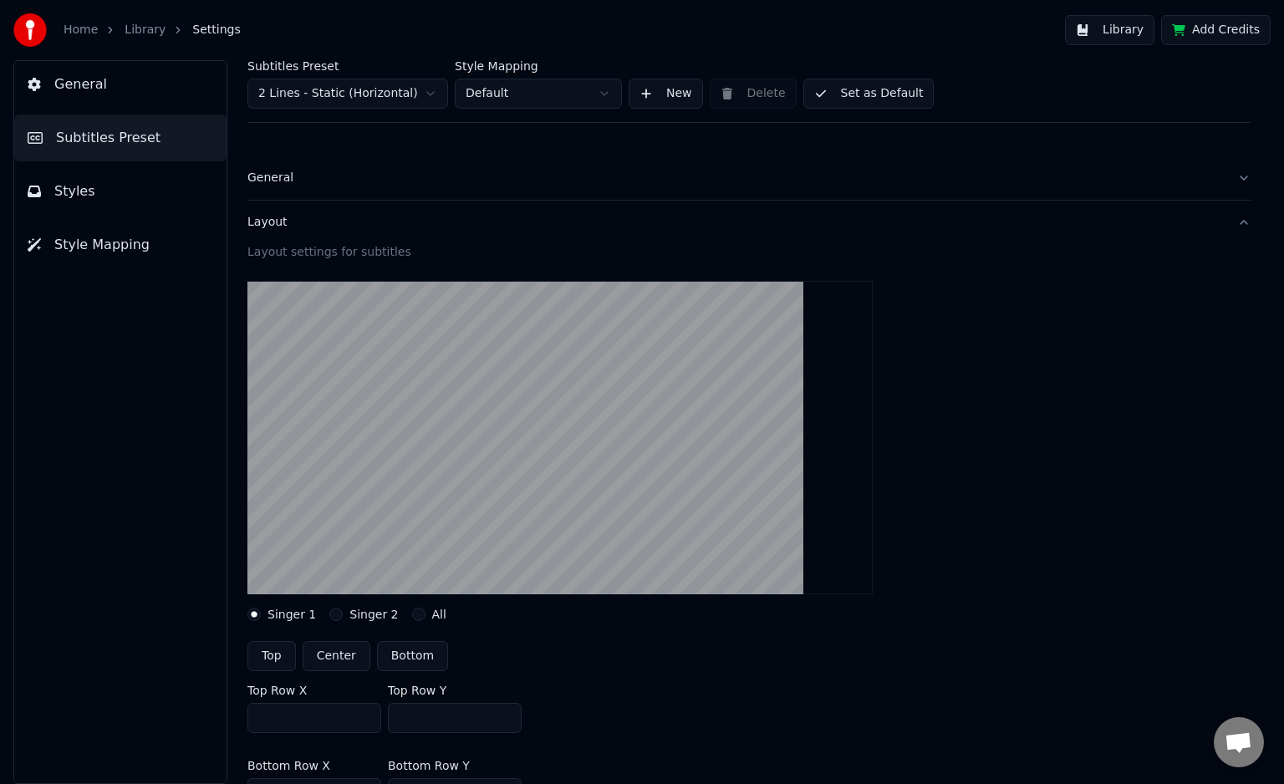
click at [863, 92] on button "Set as Default" at bounding box center [868, 94] width 131 height 30
click at [87, 37] on link "Home" at bounding box center [81, 30] width 34 height 17
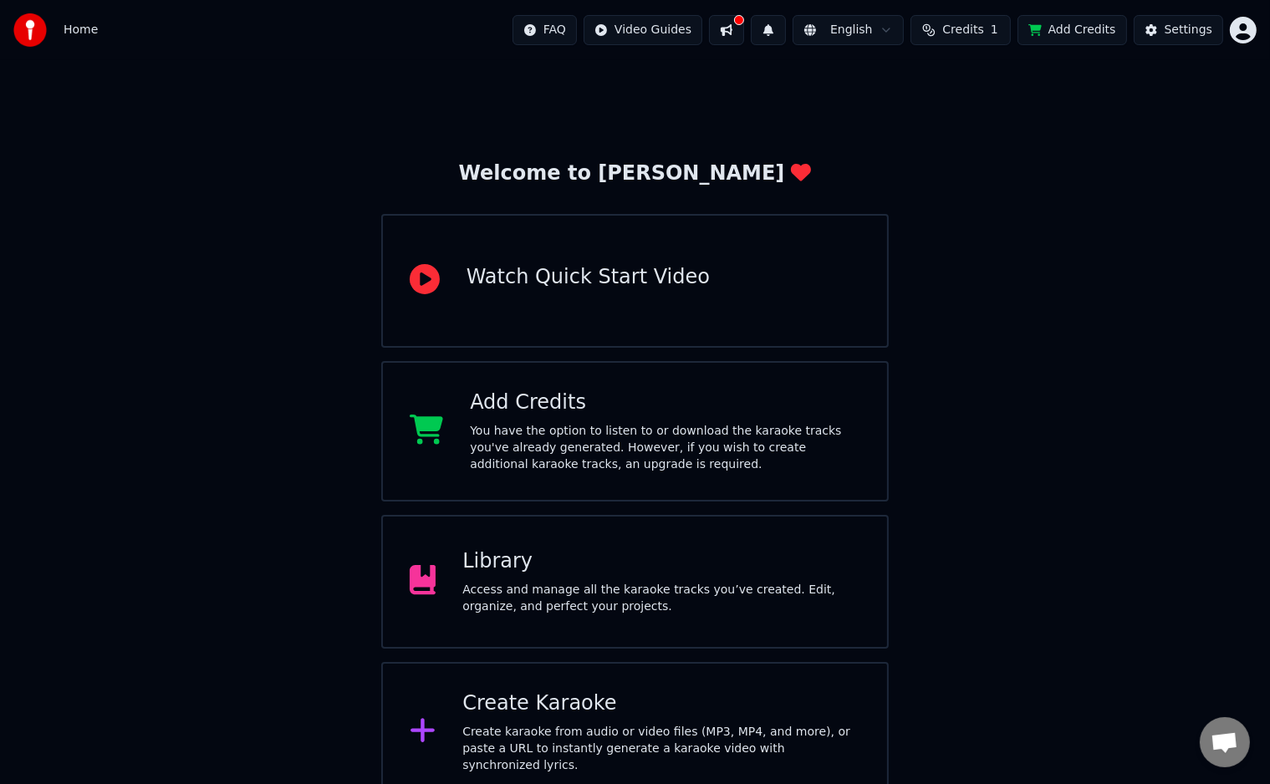
click at [581, 599] on div "Access and manage all the karaoke tracks you’ve created. Edit, organize, and pe…" at bounding box center [661, 598] width 398 height 33
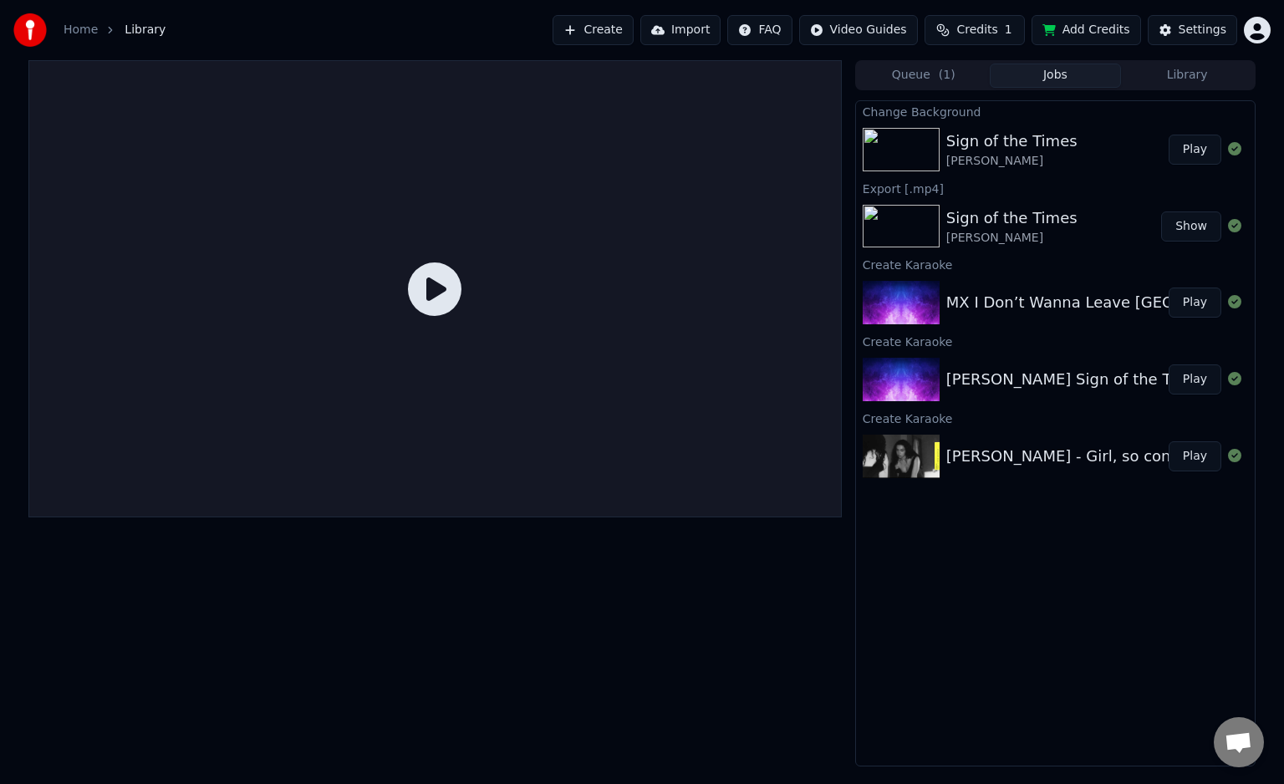
click at [913, 146] on img at bounding box center [901, 149] width 77 height 43
click at [436, 276] on icon at bounding box center [435, 290] width 54 height 54
click at [439, 281] on icon at bounding box center [435, 290] width 54 height 54
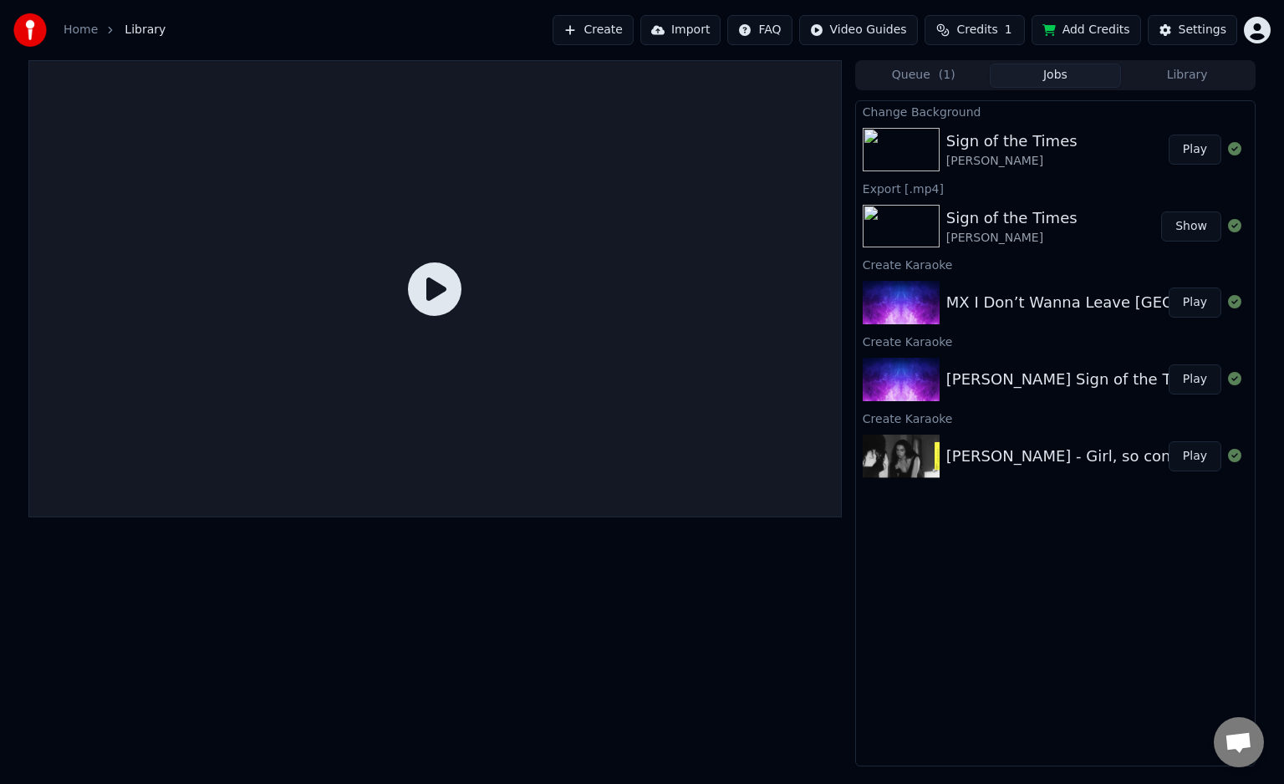
click at [441, 287] on icon at bounding box center [435, 290] width 54 height 54
click at [1206, 139] on button "Play" at bounding box center [1195, 150] width 53 height 30
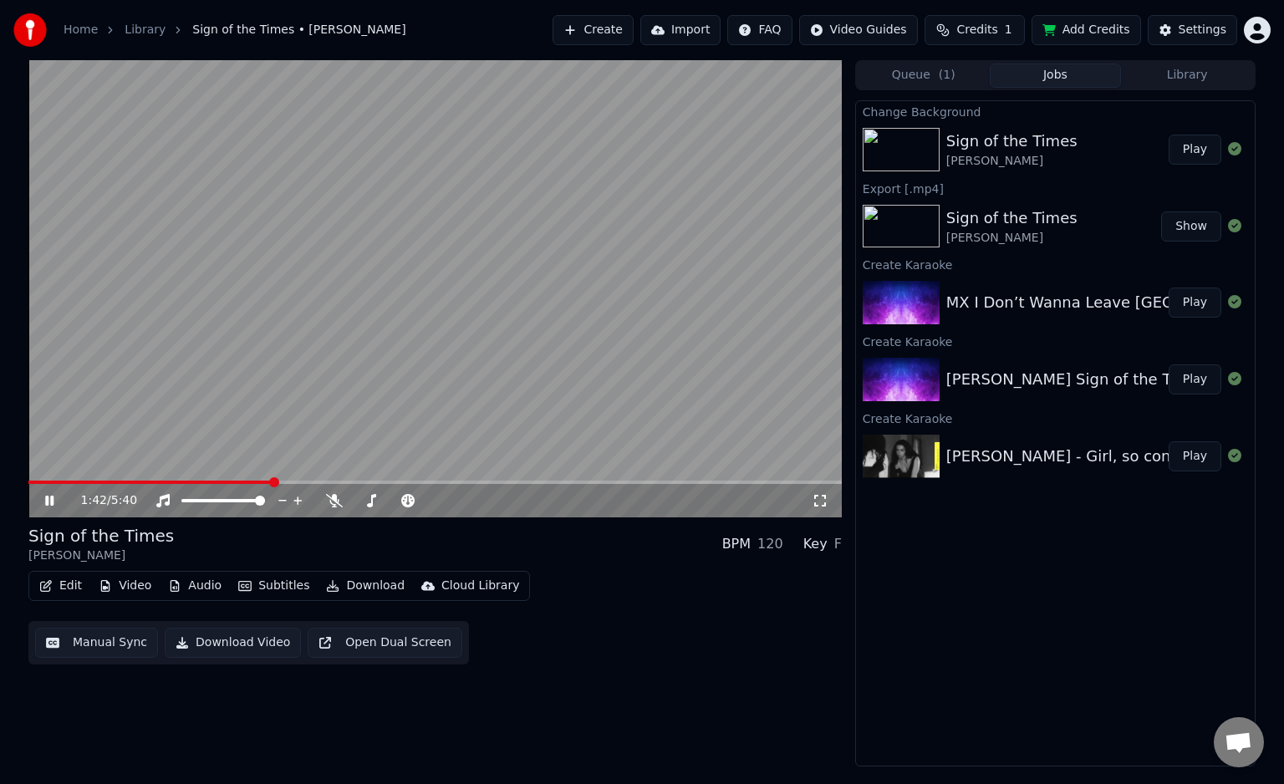
click at [273, 482] on span at bounding box center [435, 482] width 814 height 3
click at [349, 478] on video at bounding box center [435, 288] width 814 height 457
click at [437, 484] on span at bounding box center [435, 482] width 814 height 3
click at [508, 485] on div "2:52 / 5:40" at bounding box center [435, 500] width 814 height 33
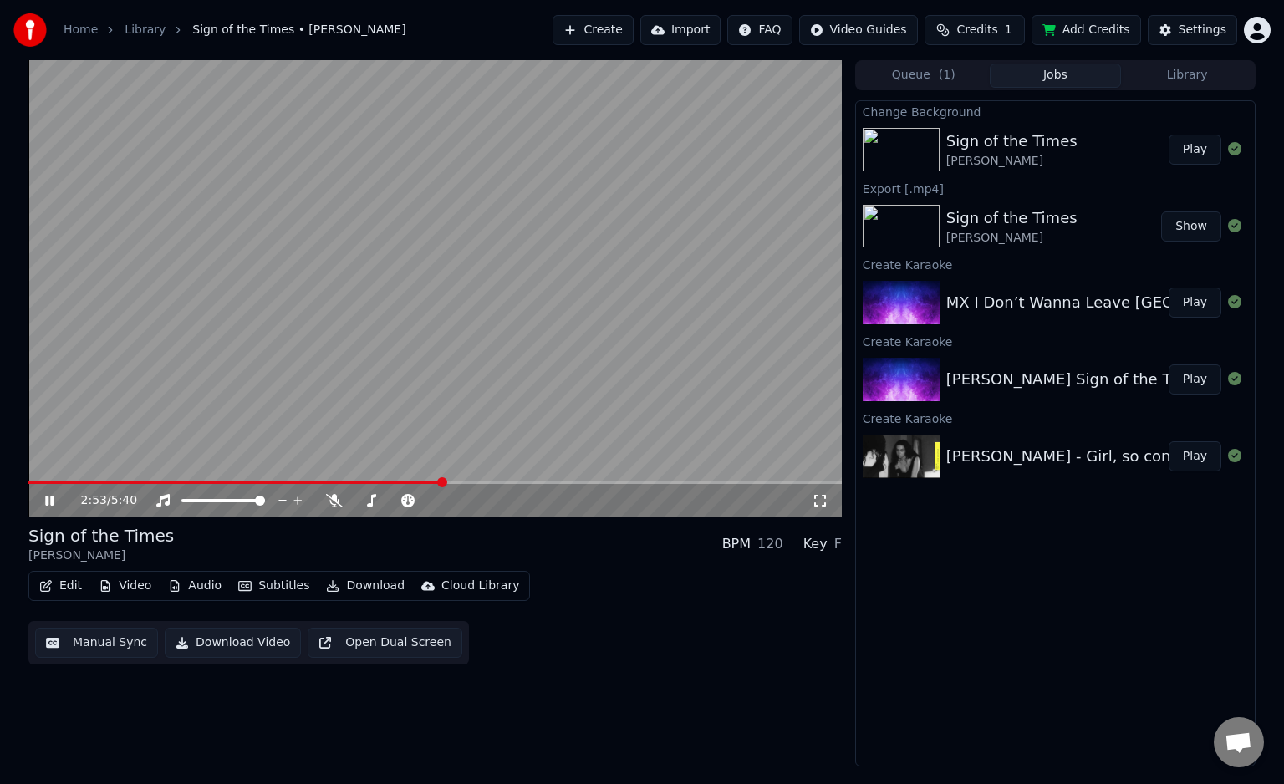
click at [553, 488] on div "2:53 / 5:40" at bounding box center [435, 500] width 814 height 33
click at [622, 482] on span at bounding box center [435, 482] width 814 height 3
click at [487, 365] on video at bounding box center [435, 288] width 814 height 457
click at [256, 639] on button "Download Video" at bounding box center [233, 643] width 136 height 30
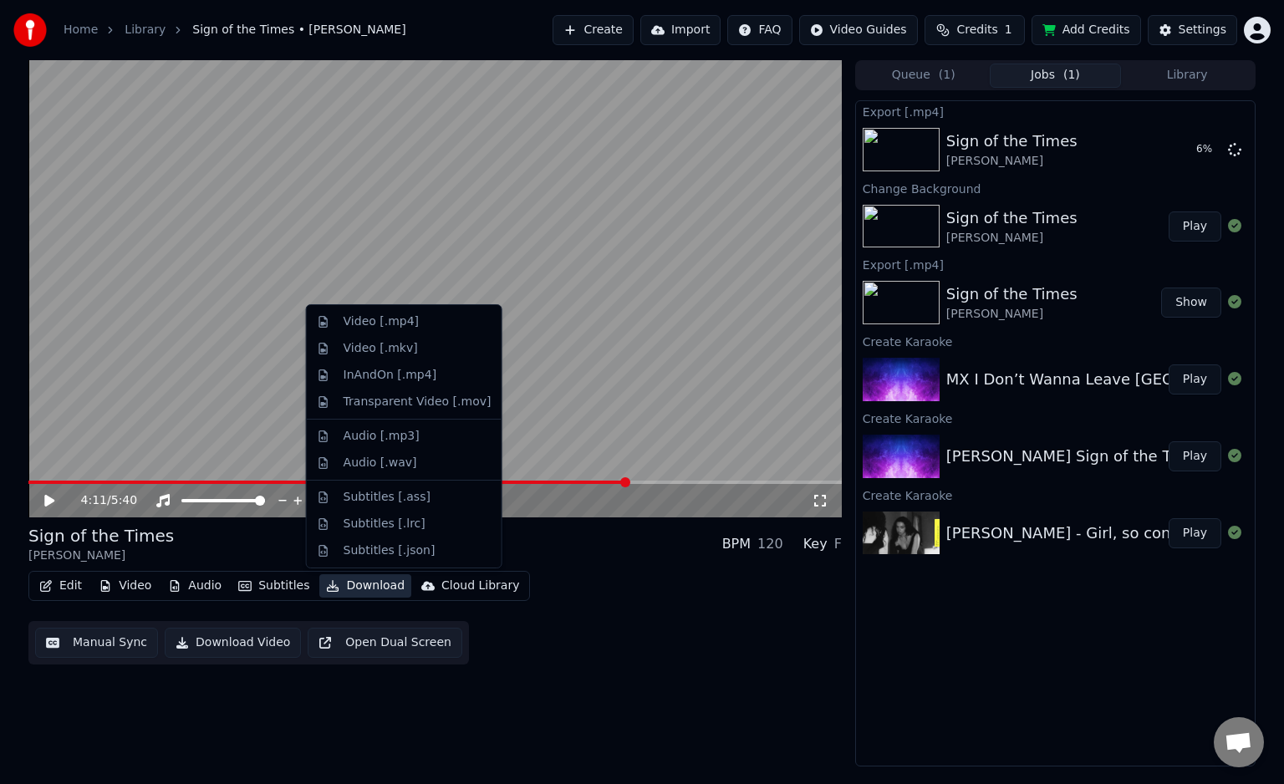
click at [351, 583] on button "Download" at bounding box center [365, 585] width 92 height 23
click at [445, 402] on div "Transparent Video [.mov]" at bounding box center [418, 402] width 148 height 17
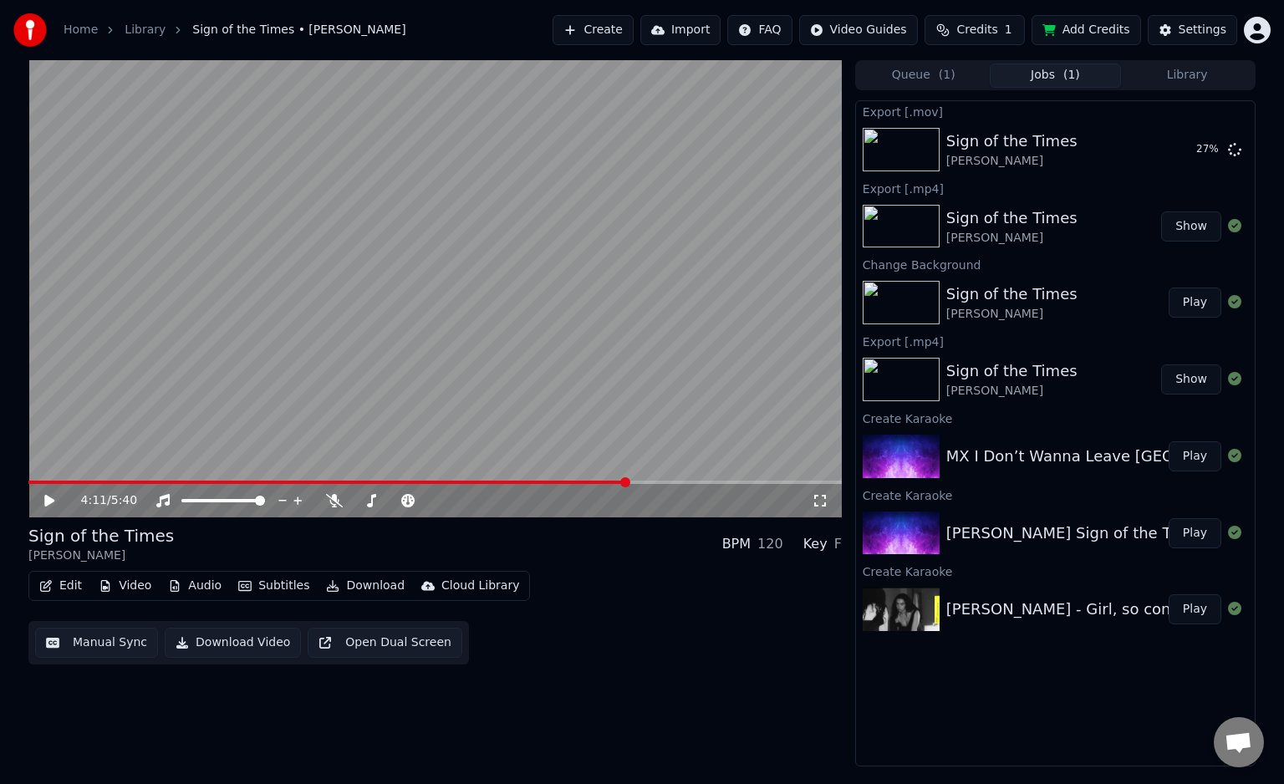
click at [1206, 232] on button "Show" at bounding box center [1191, 227] width 60 height 30
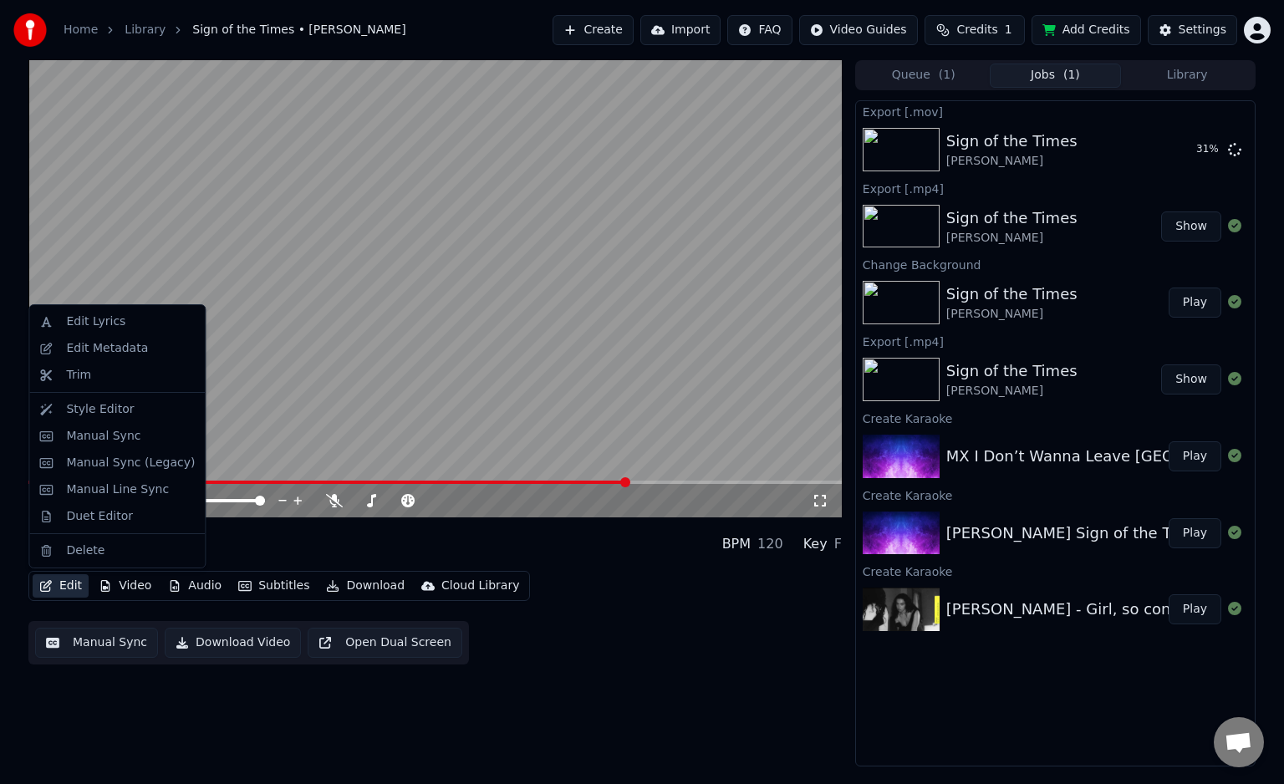
click at [66, 595] on button "Edit" at bounding box center [61, 585] width 56 height 23
click at [106, 318] on div "Edit Lyrics" at bounding box center [95, 322] width 59 height 17
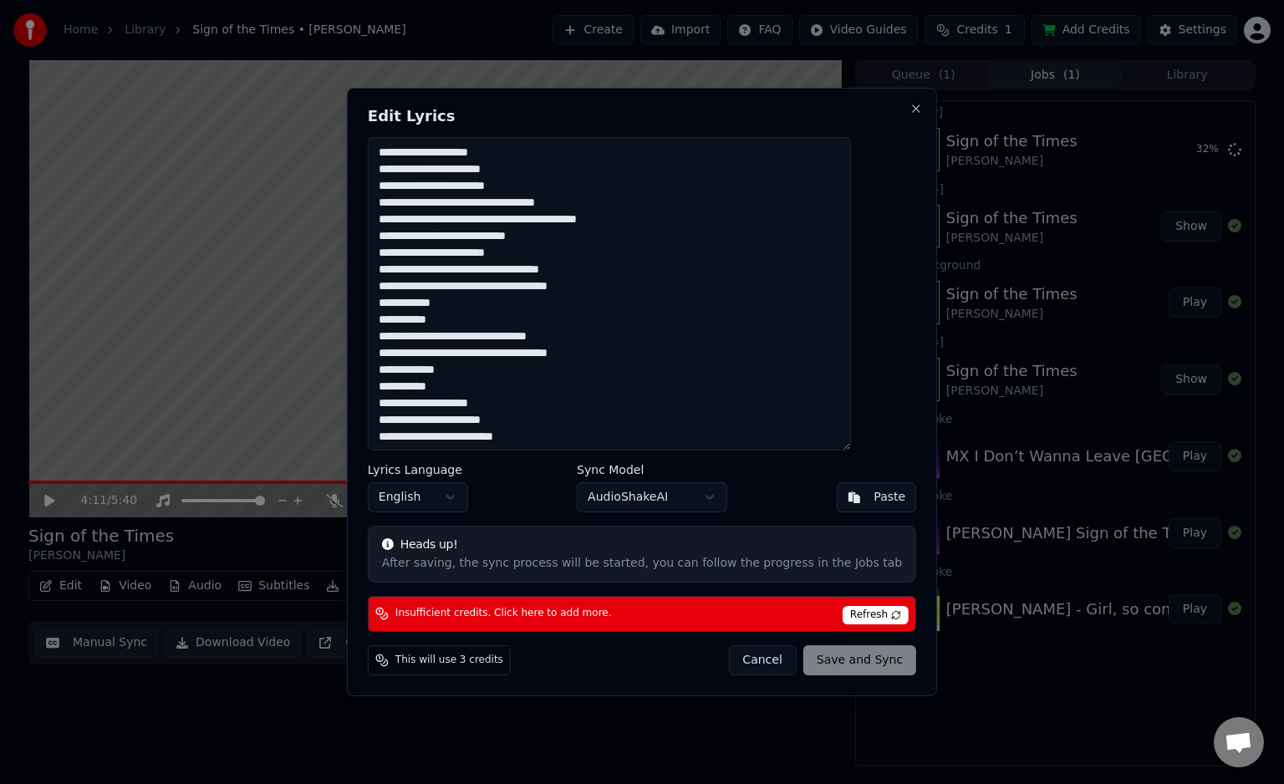
click at [732, 656] on button "Cancel" at bounding box center [762, 660] width 68 height 30
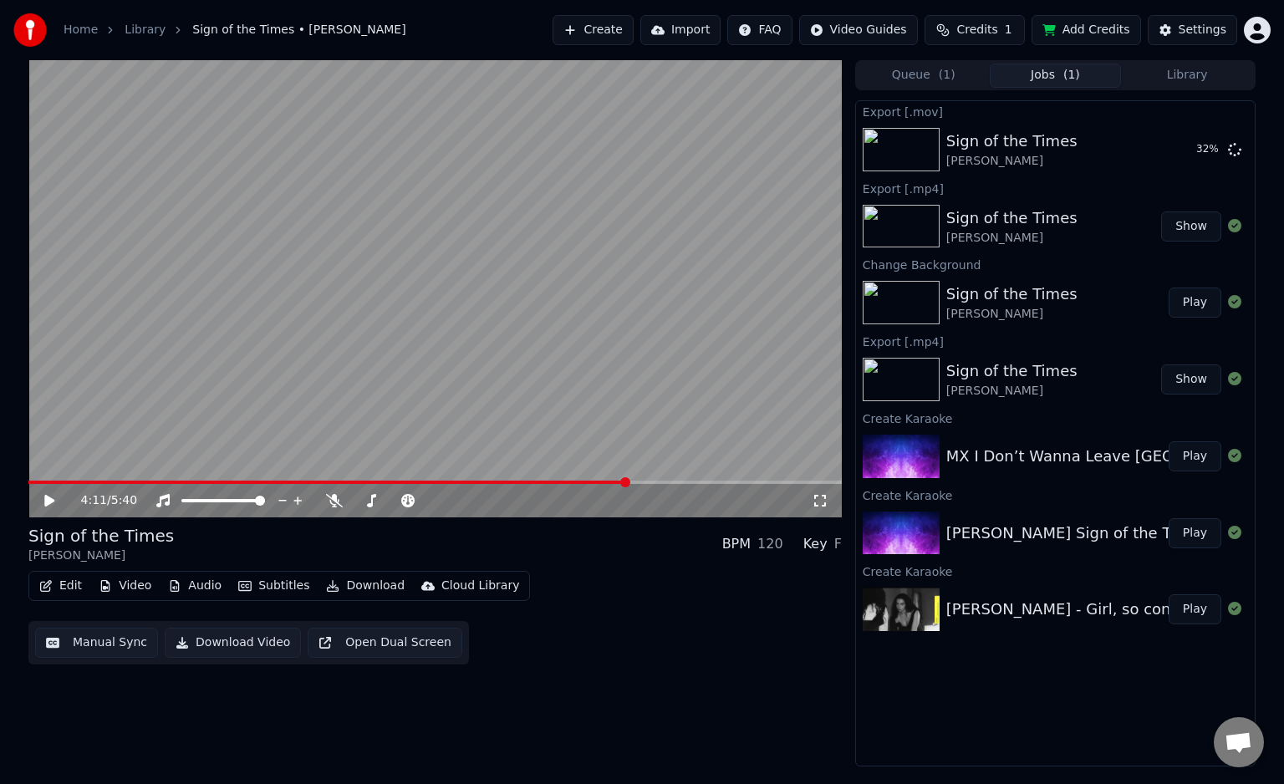
click at [80, 582] on button "Edit" at bounding box center [61, 585] width 56 height 23
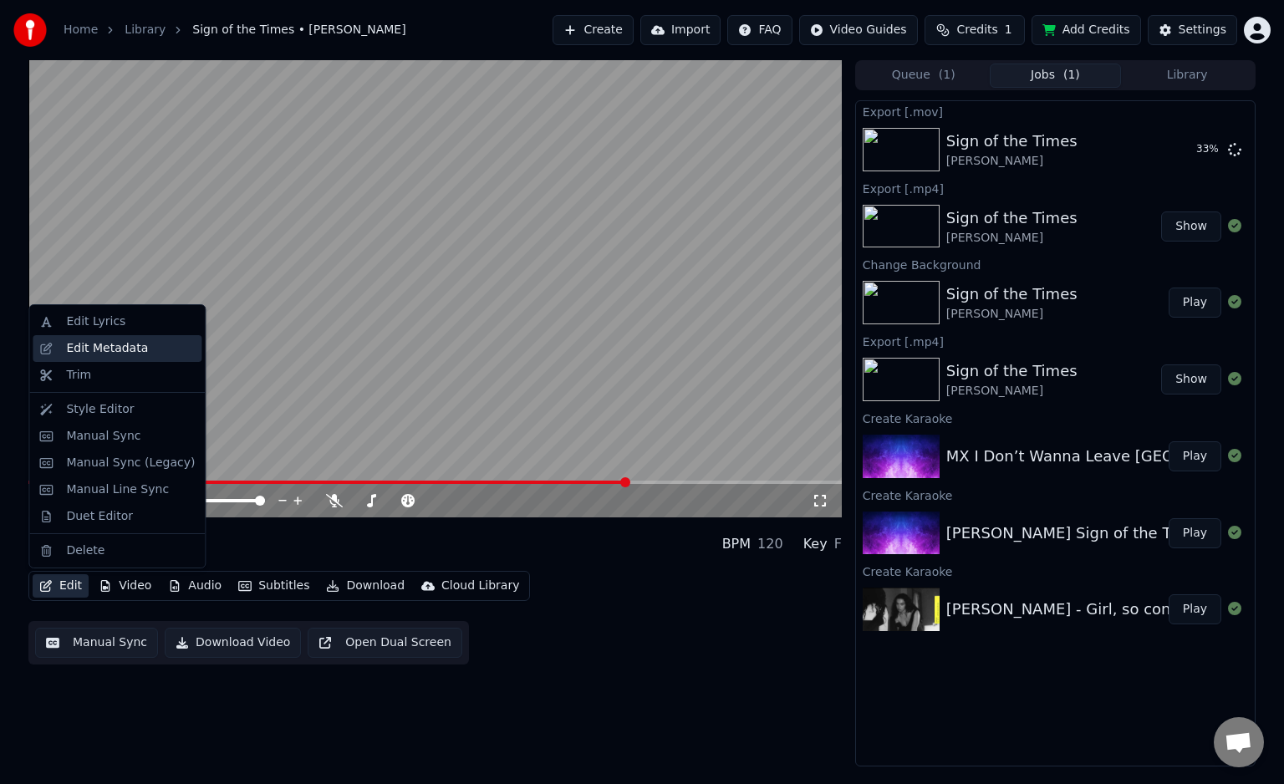
click at [120, 356] on div "Edit Metadata" at bounding box center [107, 348] width 82 height 17
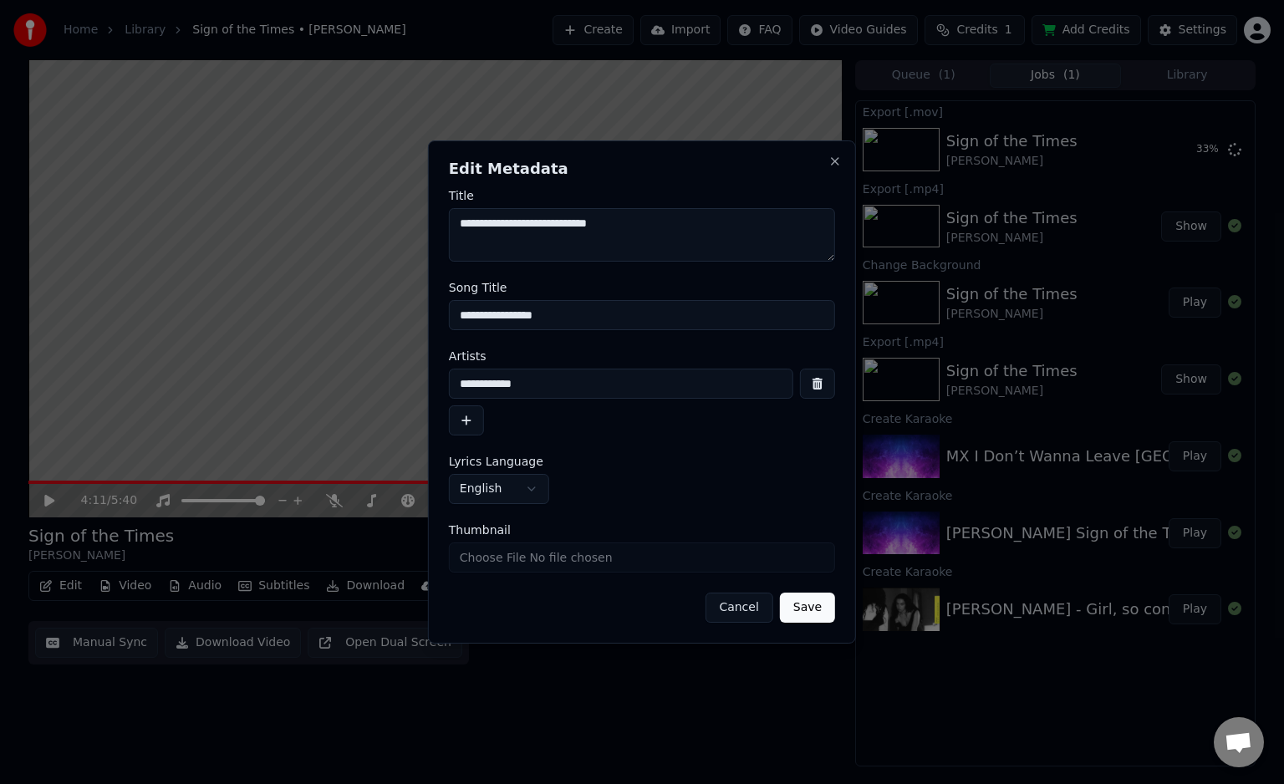
click at [734, 610] on button "Cancel" at bounding box center [739, 608] width 68 height 30
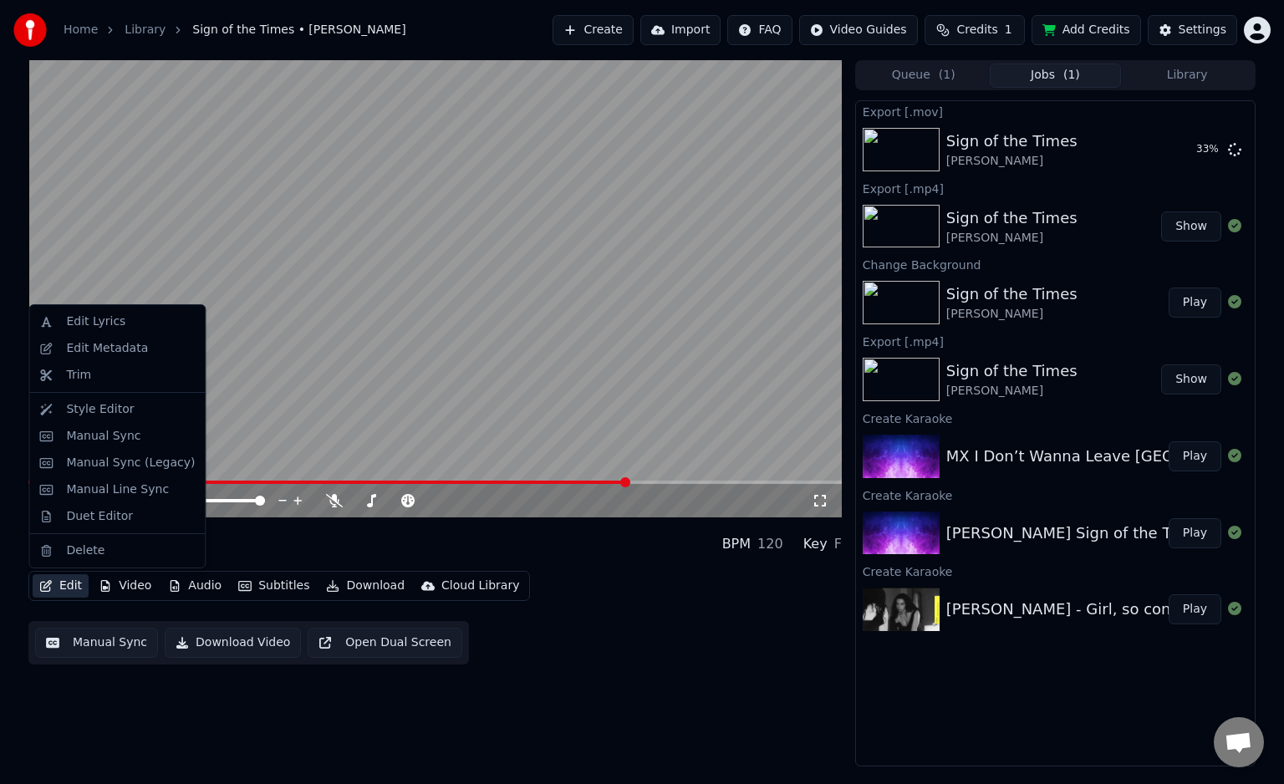
click at [51, 579] on button "Edit" at bounding box center [61, 585] width 56 height 23
click at [121, 418] on div "Style Editor" at bounding box center [117, 409] width 169 height 27
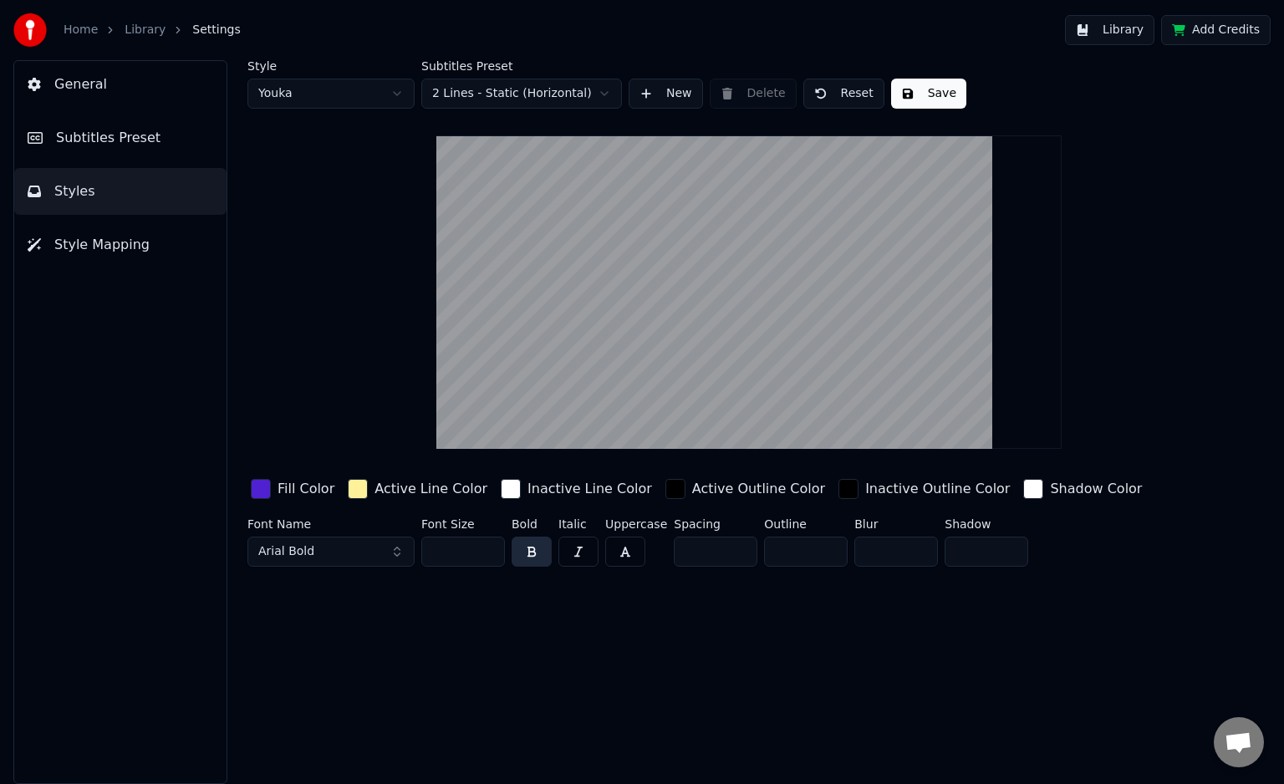
click at [440, 553] on input "**" at bounding box center [463, 552] width 84 height 30
type input "***"
click at [946, 93] on button "Save" at bounding box center [928, 94] width 75 height 30
click at [74, 35] on link "Home" at bounding box center [81, 30] width 34 height 17
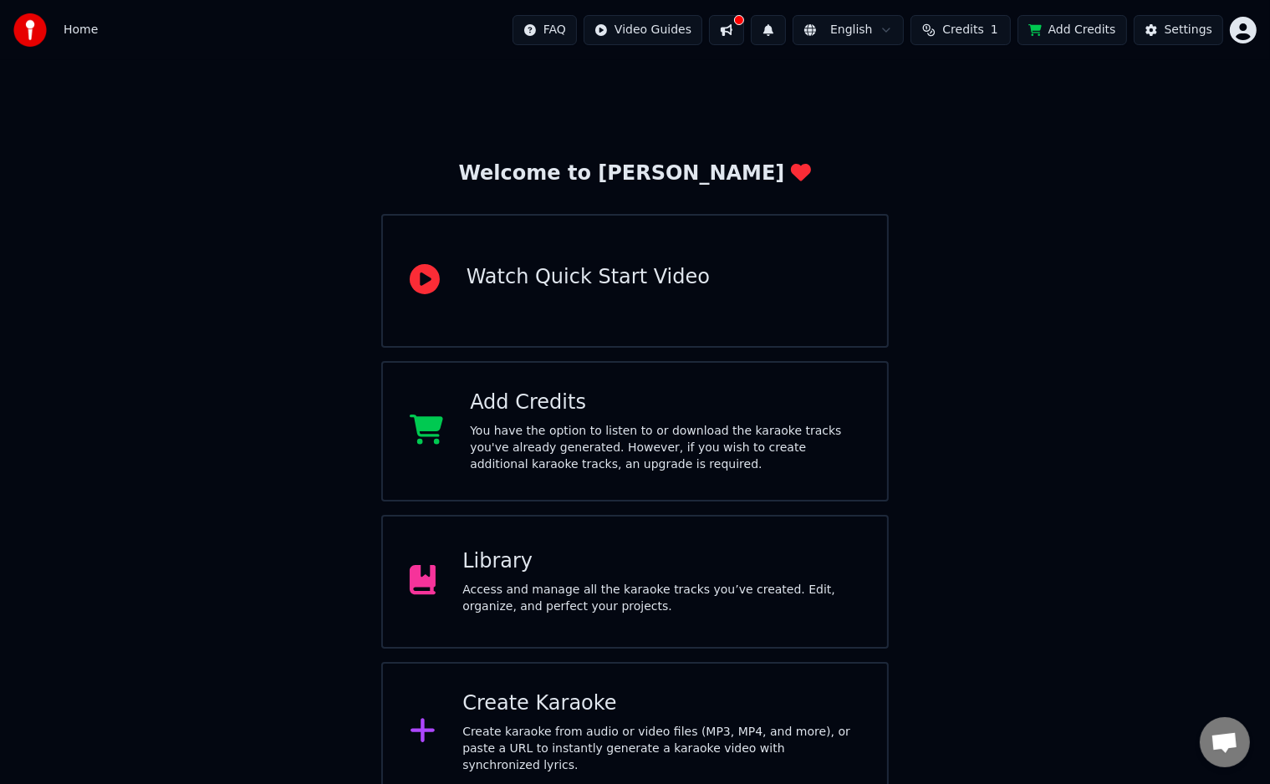
click at [743, 34] on button at bounding box center [726, 30] width 35 height 30
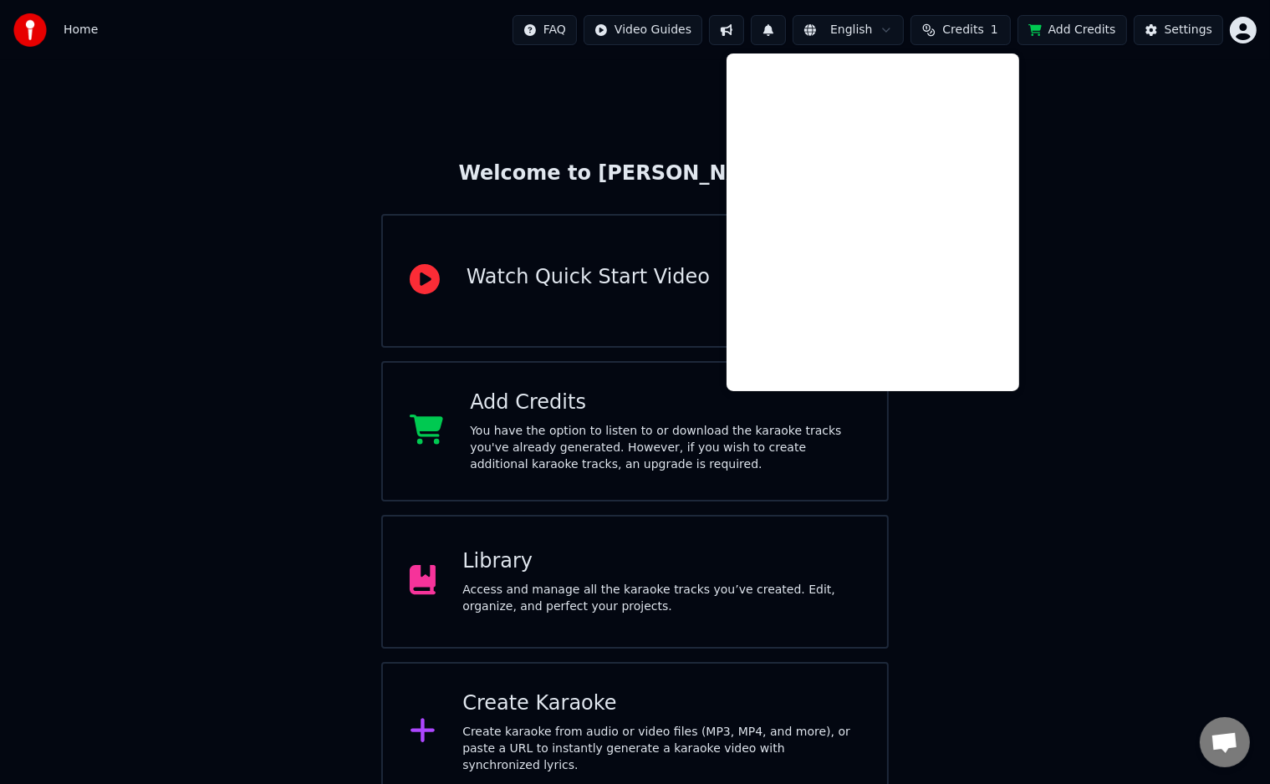
click at [1069, 375] on div "Welcome to Youka Watch Quick Start Video Add Credits You have the option to lis…" at bounding box center [635, 431] width 1270 height 742
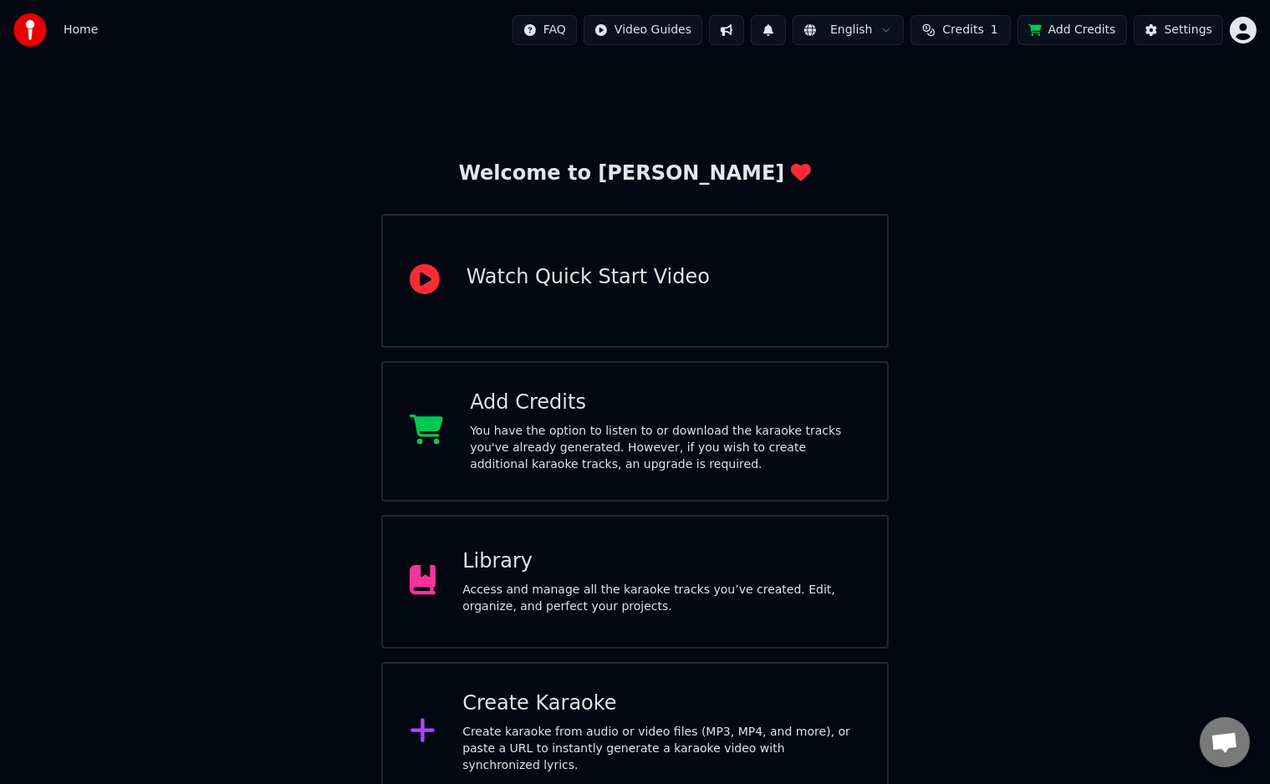
click at [623, 609] on div "Access and manage all the karaoke tracks you’ve created. Edit, organize, and pe…" at bounding box center [661, 598] width 398 height 33
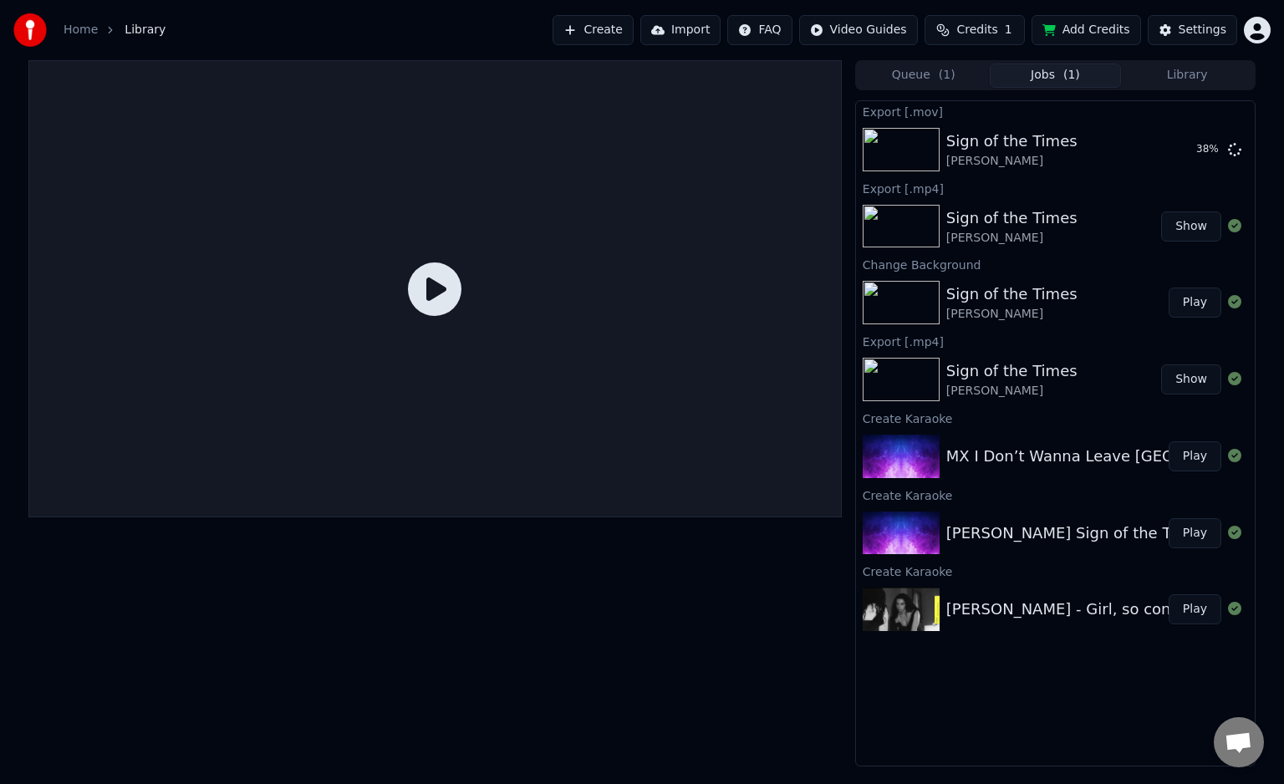
click at [1202, 529] on button "Play" at bounding box center [1195, 533] width 53 height 30
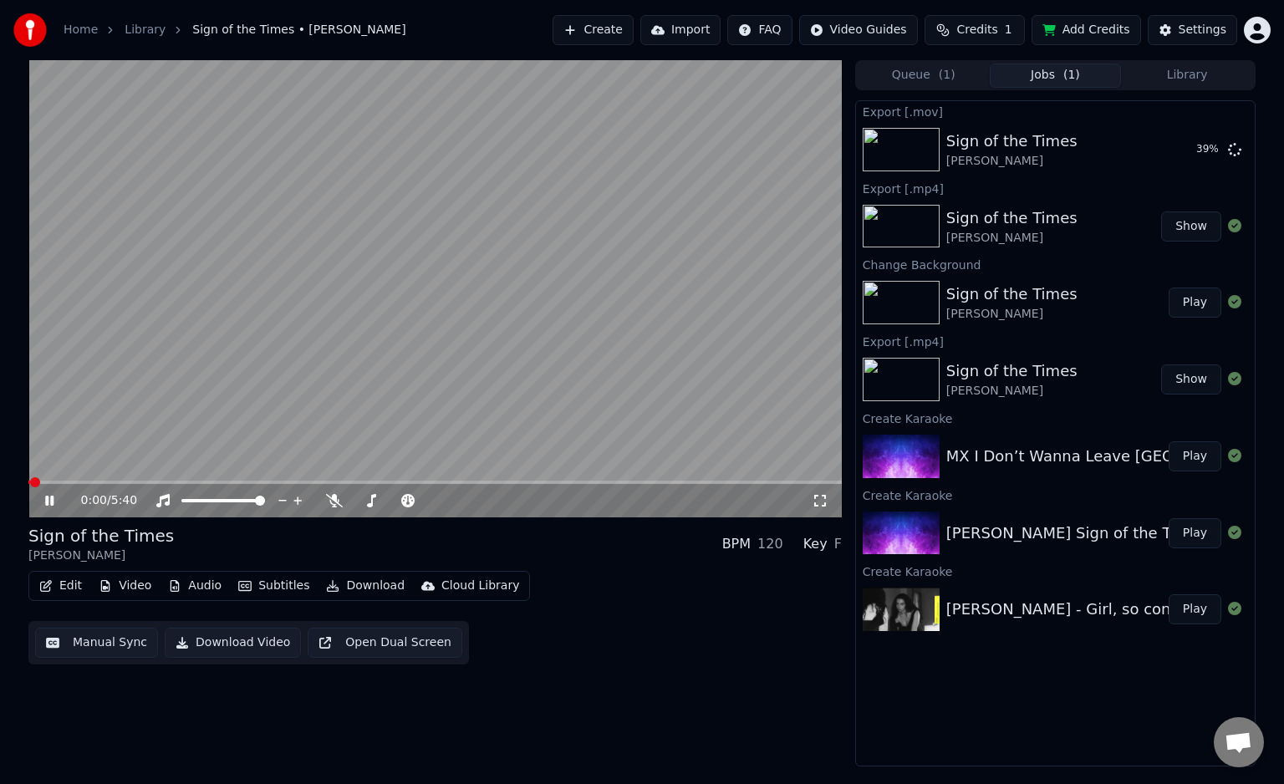
click at [217, 481] on span at bounding box center [435, 482] width 814 height 3
click at [824, 508] on div "1:25 / 5:40" at bounding box center [435, 500] width 800 height 17
click at [824, 502] on icon at bounding box center [820, 500] width 17 height 13
click at [623, 378] on video at bounding box center [435, 288] width 814 height 457
click at [1201, 31] on div "Settings" at bounding box center [1203, 30] width 48 height 17
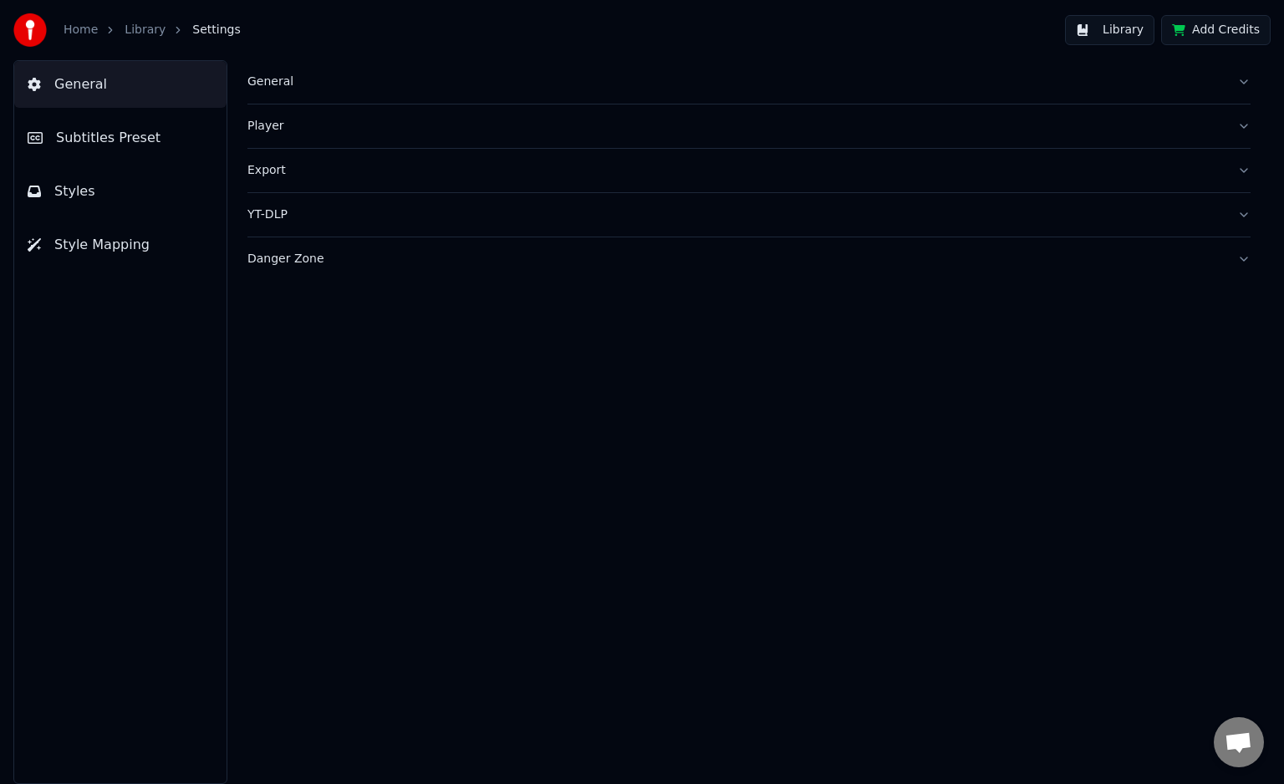
click at [151, 137] on button "Subtitles Preset" at bounding box center [120, 138] width 212 height 47
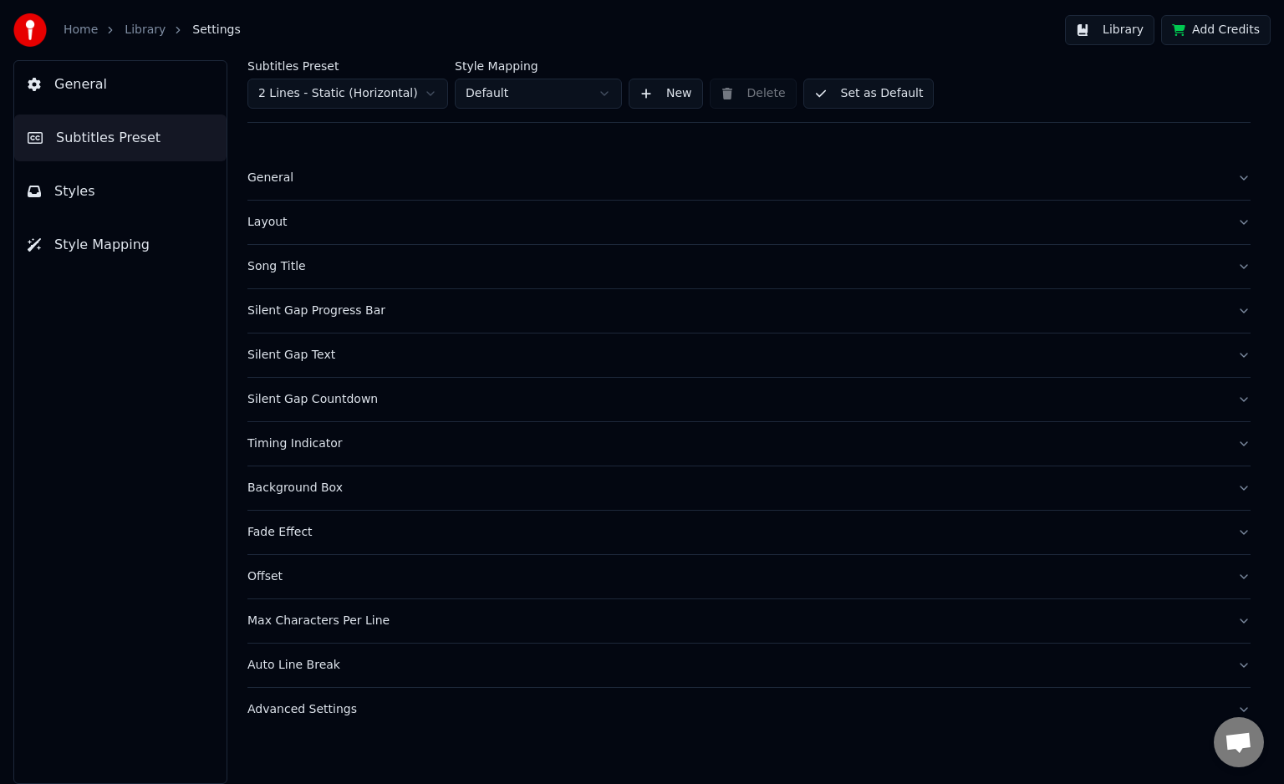
click at [287, 194] on button "General" at bounding box center [748, 177] width 1003 height 43
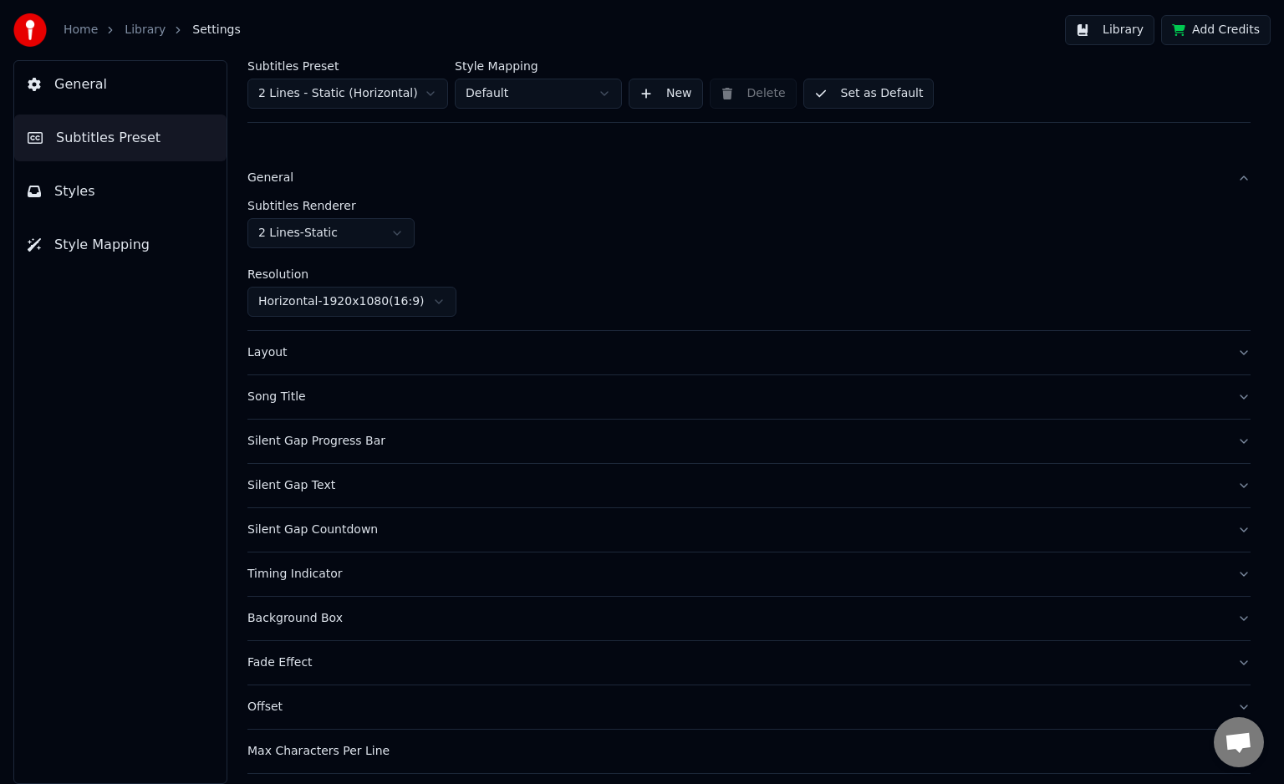
click at [307, 368] on button "Layout" at bounding box center [748, 352] width 1003 height 43
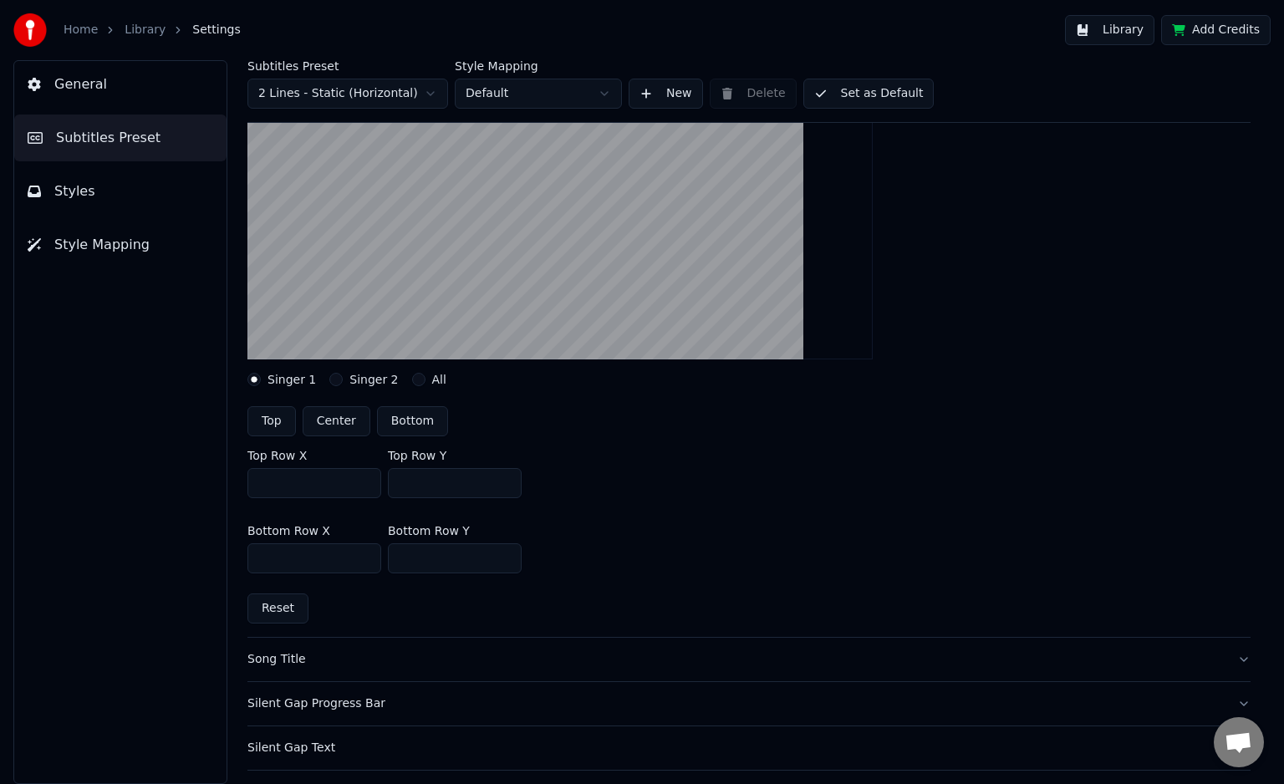
scroll to position [245, 0]
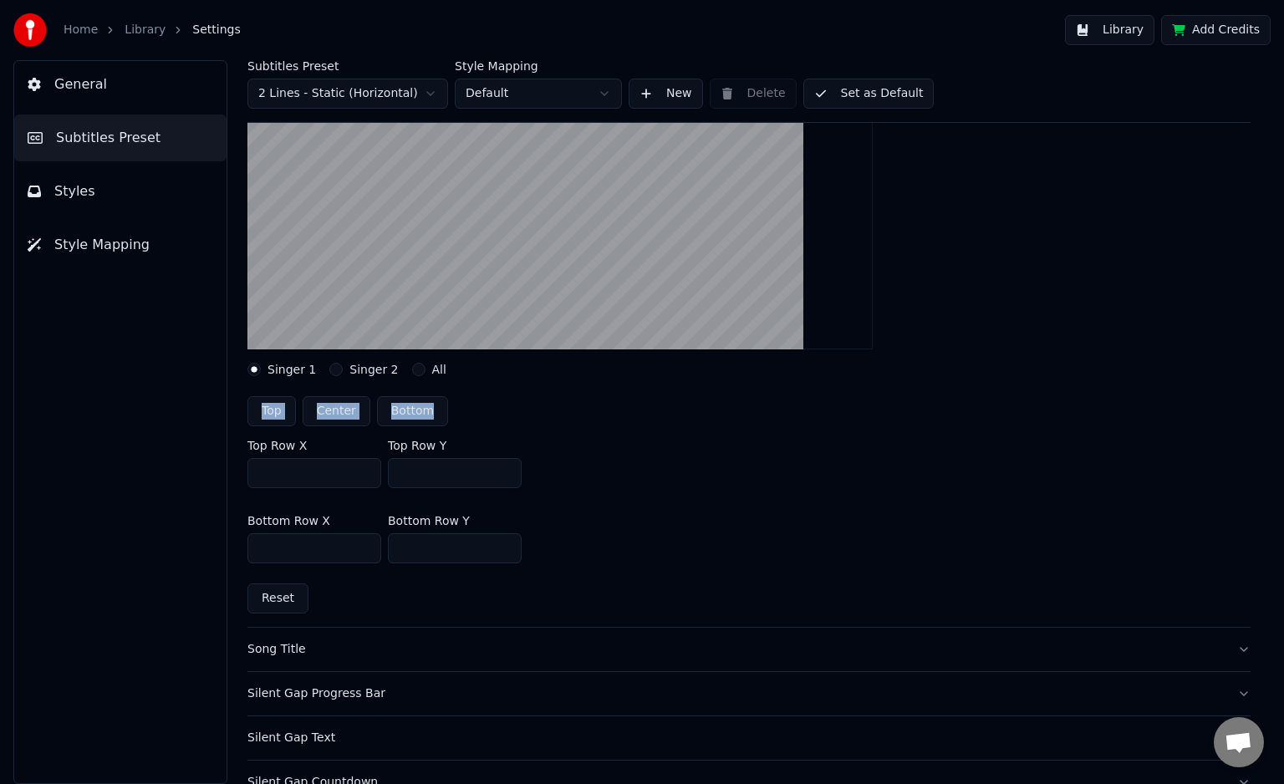
drag, startPoint x: 1267, startPoint y: 321, endPoint x: 1251, endPoint y: 380, distance: 61.7
click at [1251, 380] on div "Subtitles Preset 2 Lines - Static (Horizontal) Style Mapping Default New Delete…" at bounding box center [749, 422] width 1070 height 724
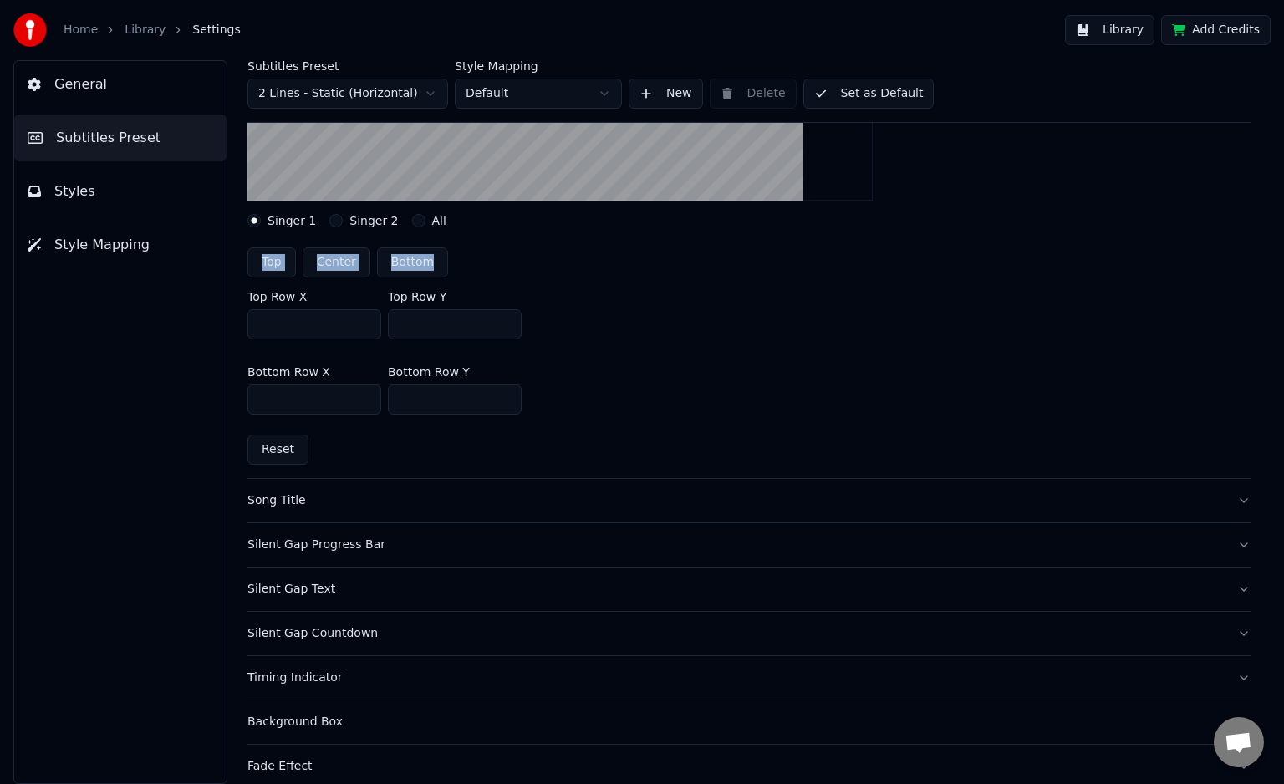
scroll to position [429, 0]
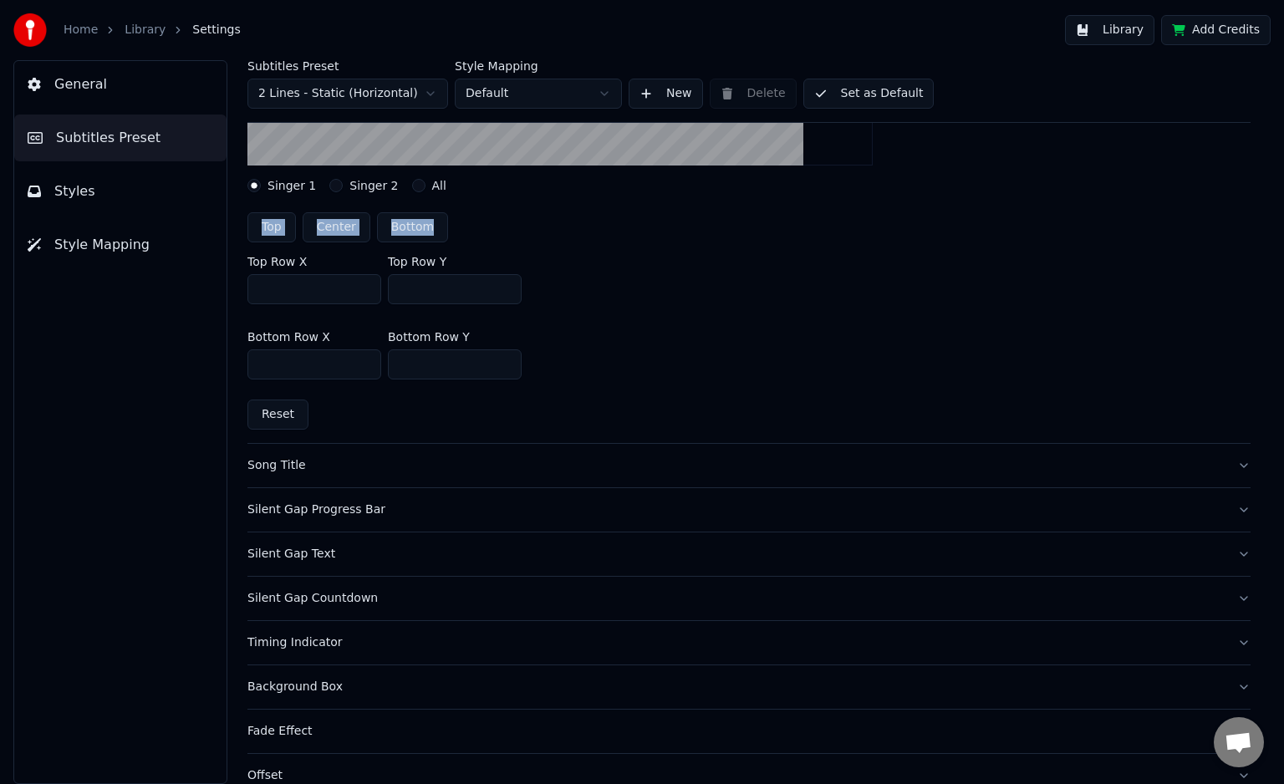
click at [291, 478] on button "Song Title" at bounding box center [748, 465] width 1003 height 43
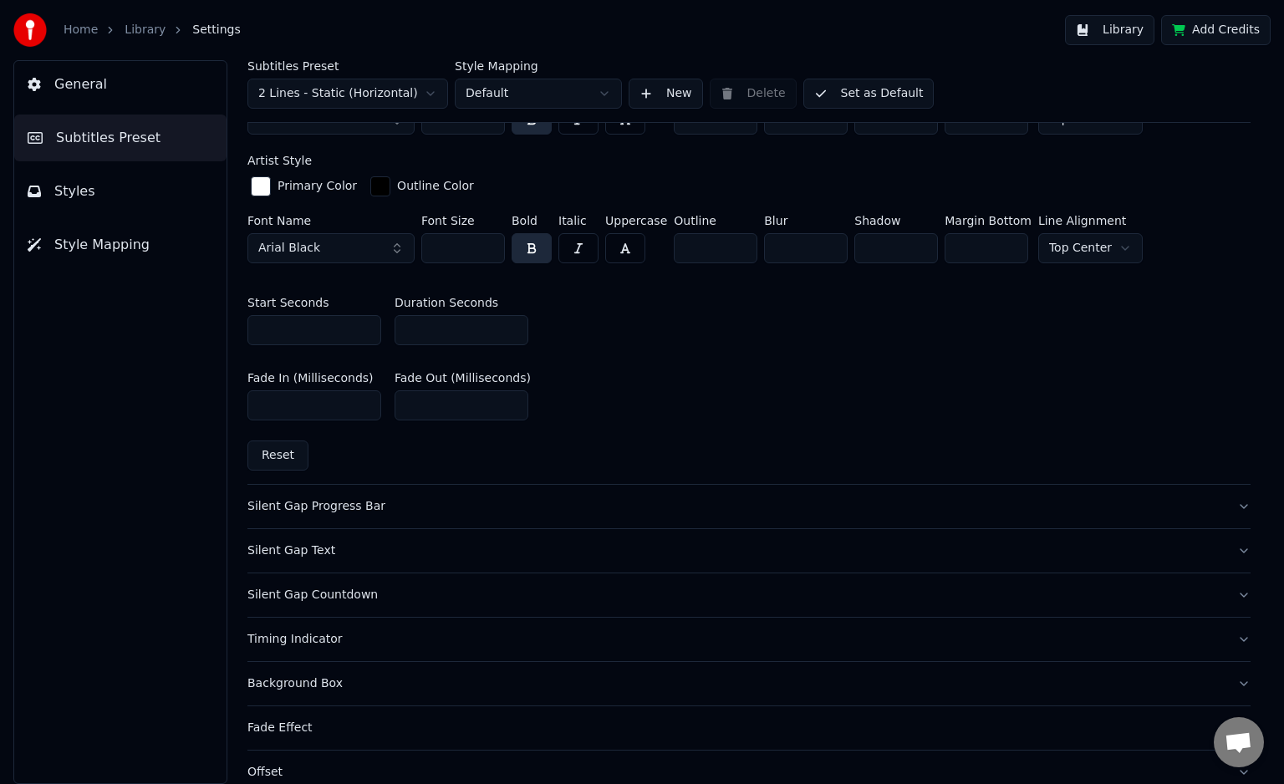
scroll to position [755, 0]
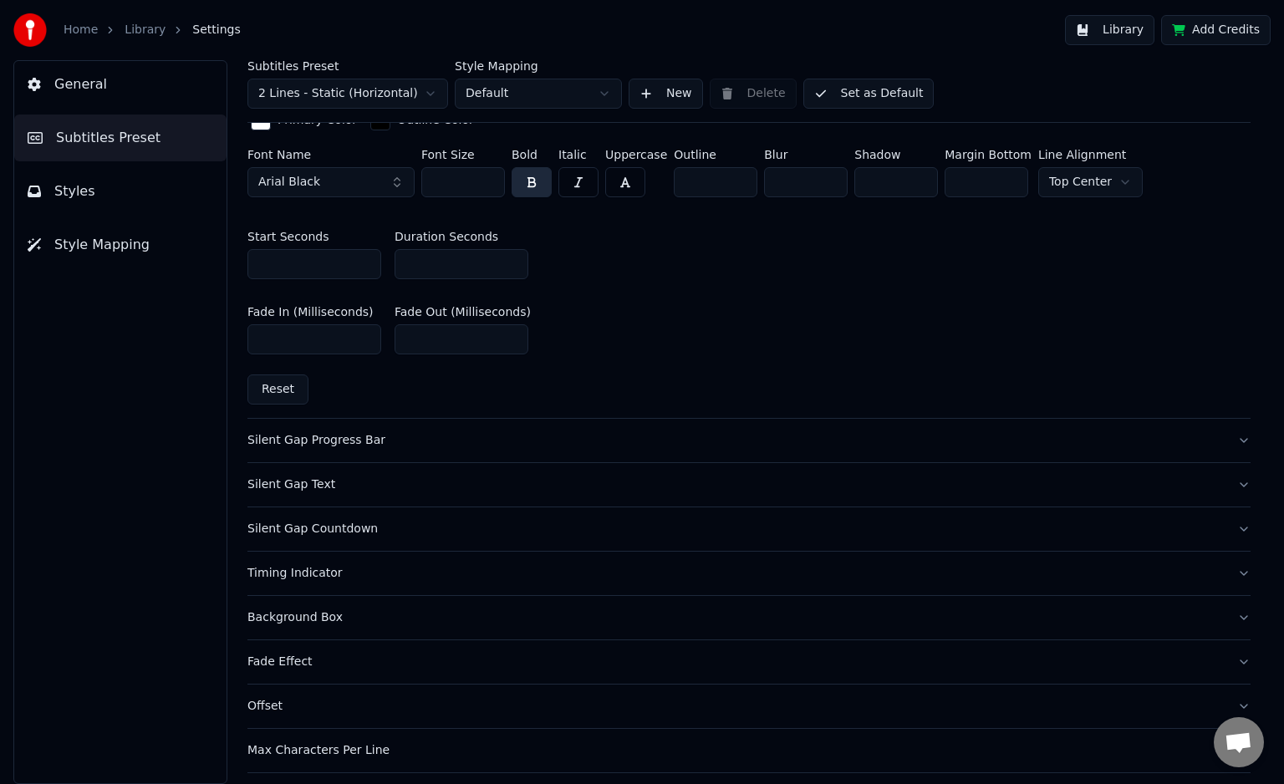
click at [313, 454] on button "Silent Gap Progress Bar" at bounding box center [748, 440] width 1003 height 43
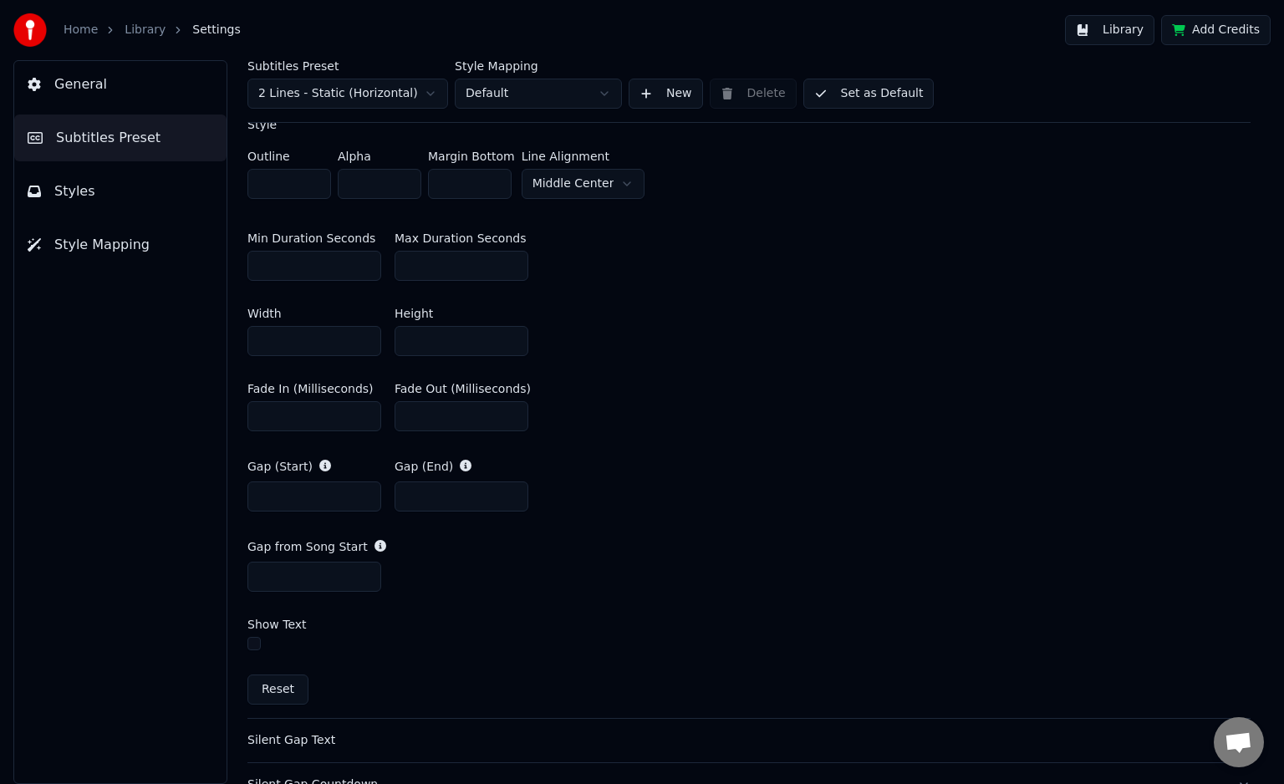
scroll to position [997, 0]
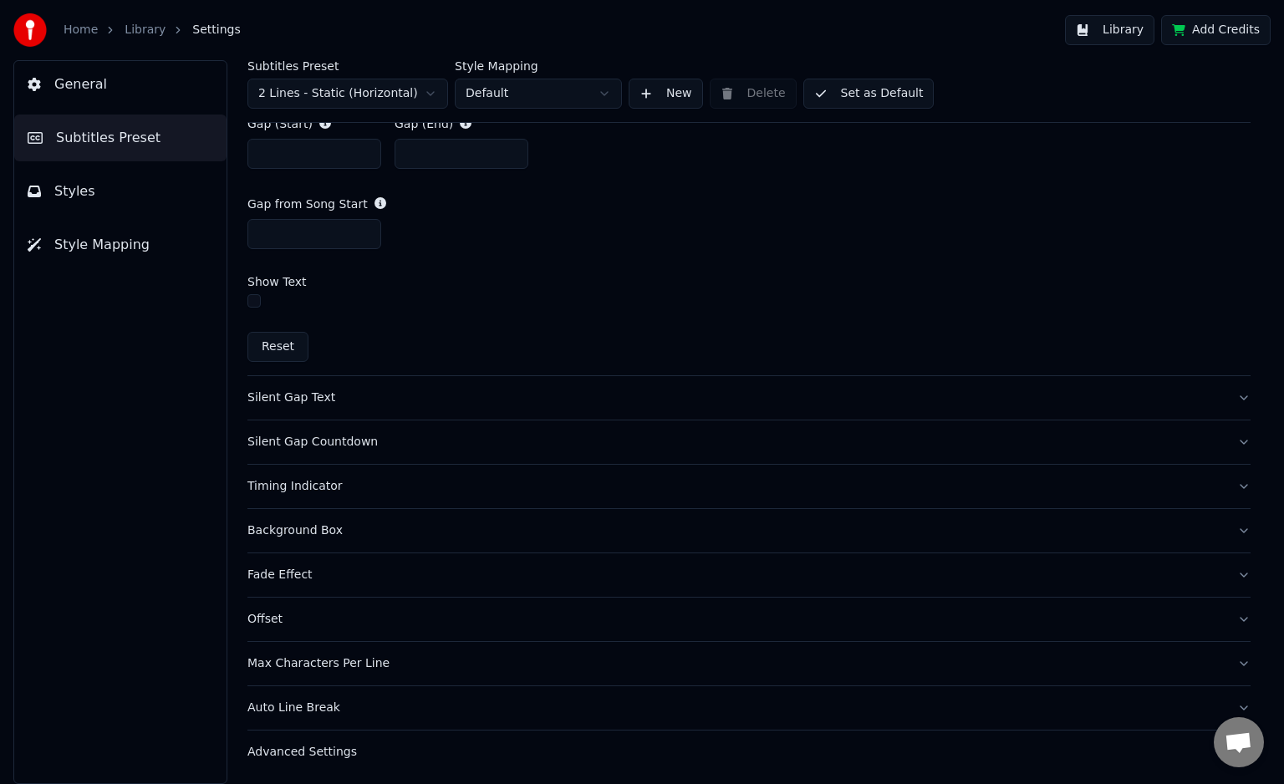
click at [402, 407] on button "Silent Gap Text" at bounding box center [748, 397] width 1003 height 43
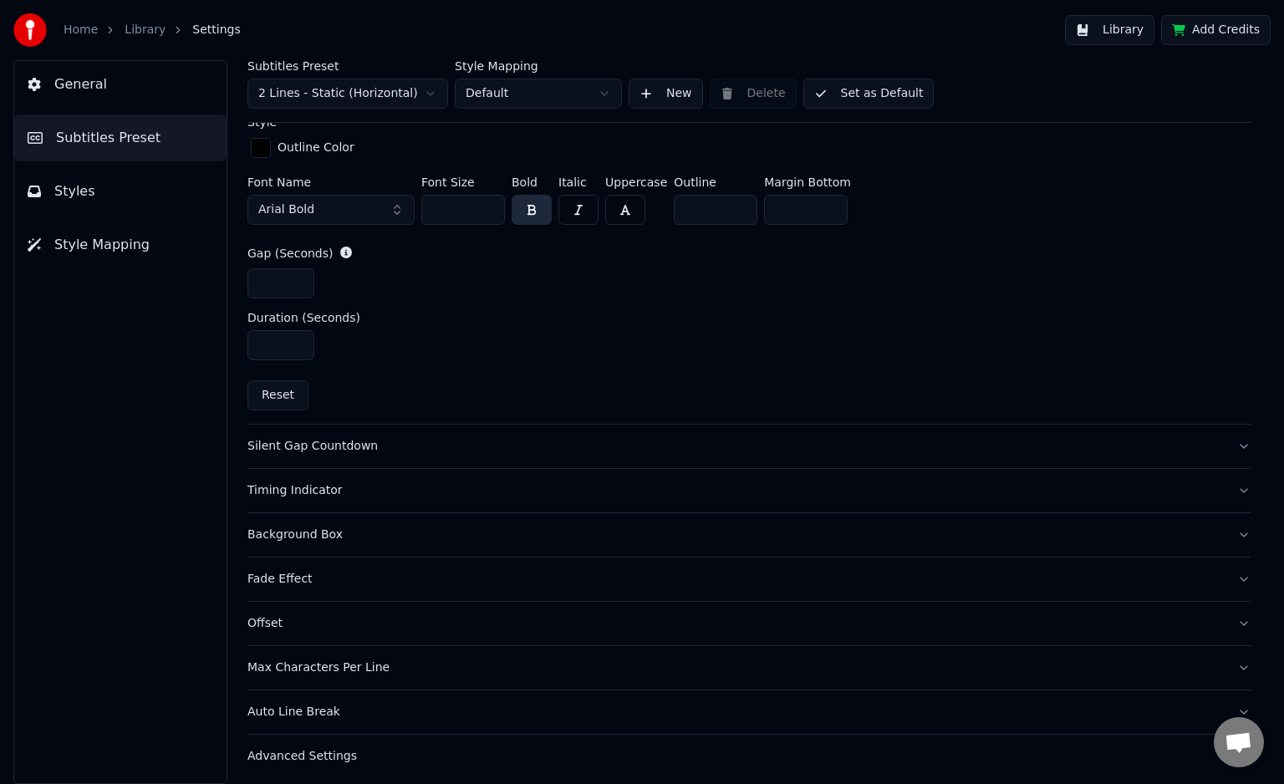
scroll to position [766, 0]
click at [378, 437] on div "Silent Gap Countdown" at bounding box center [735, 443] width 977 height 17
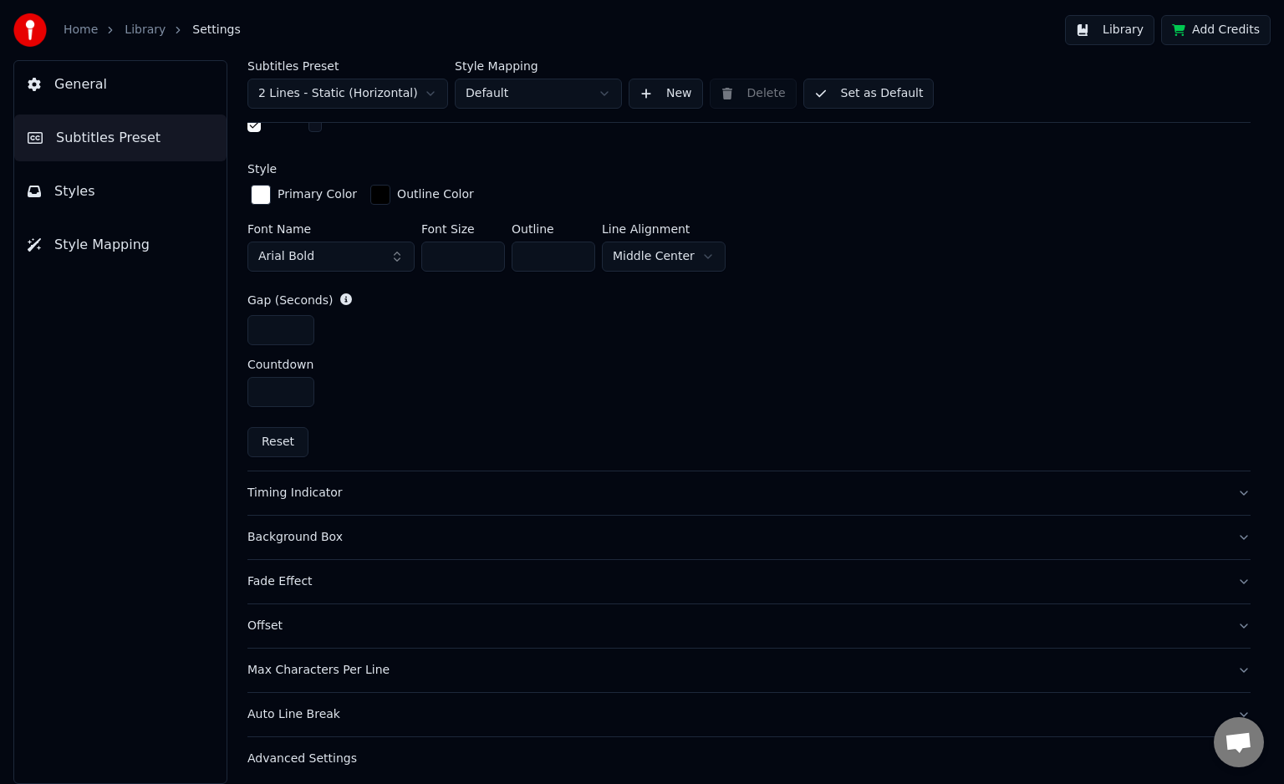
scroll to position [704, 0]
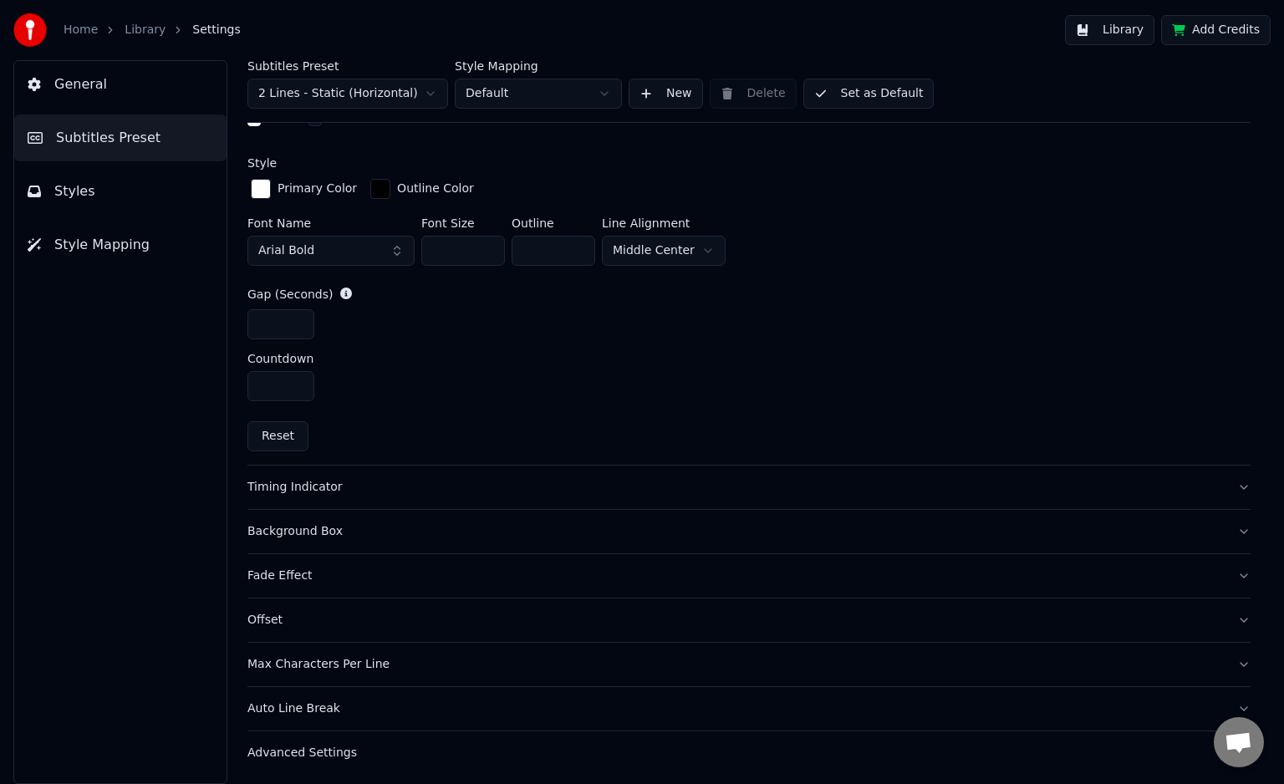
click at [294, 490] on div "Timing Indicator" at bounding box center [735, 487] width 977 height 17
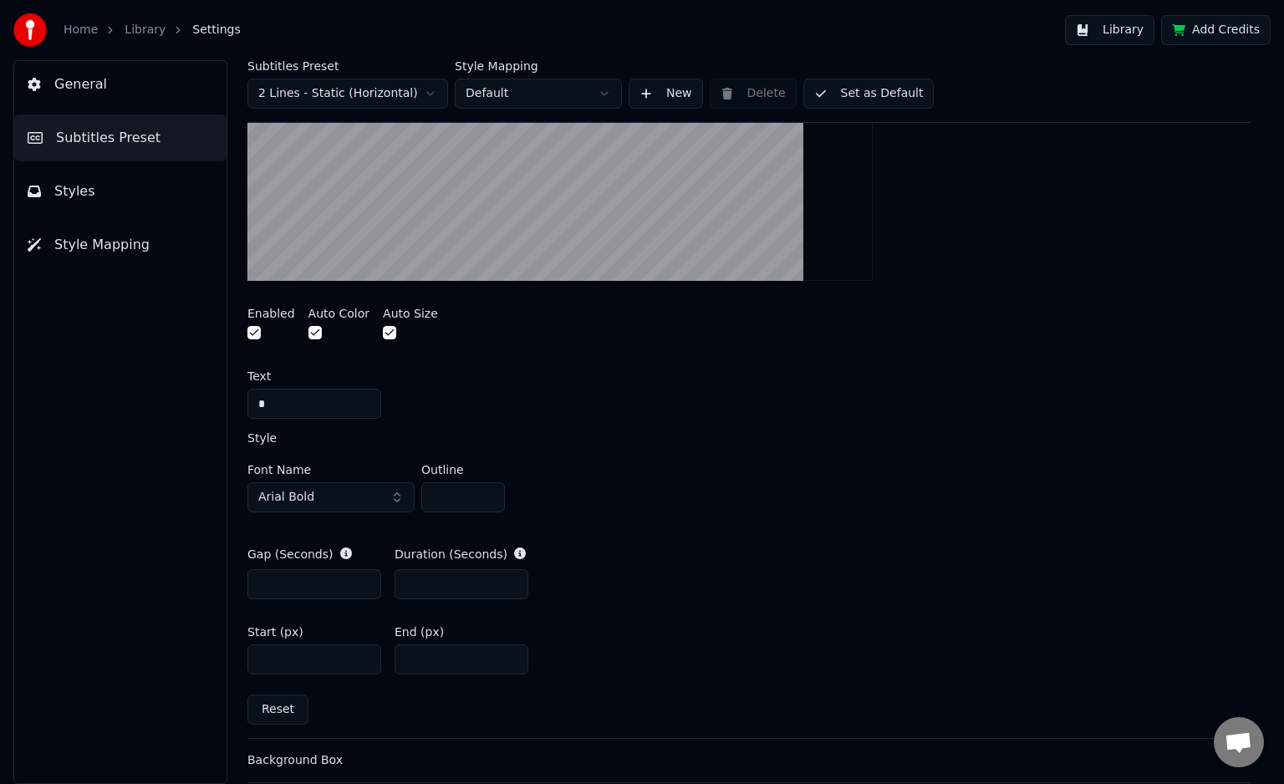
scroll to position [401, 0]
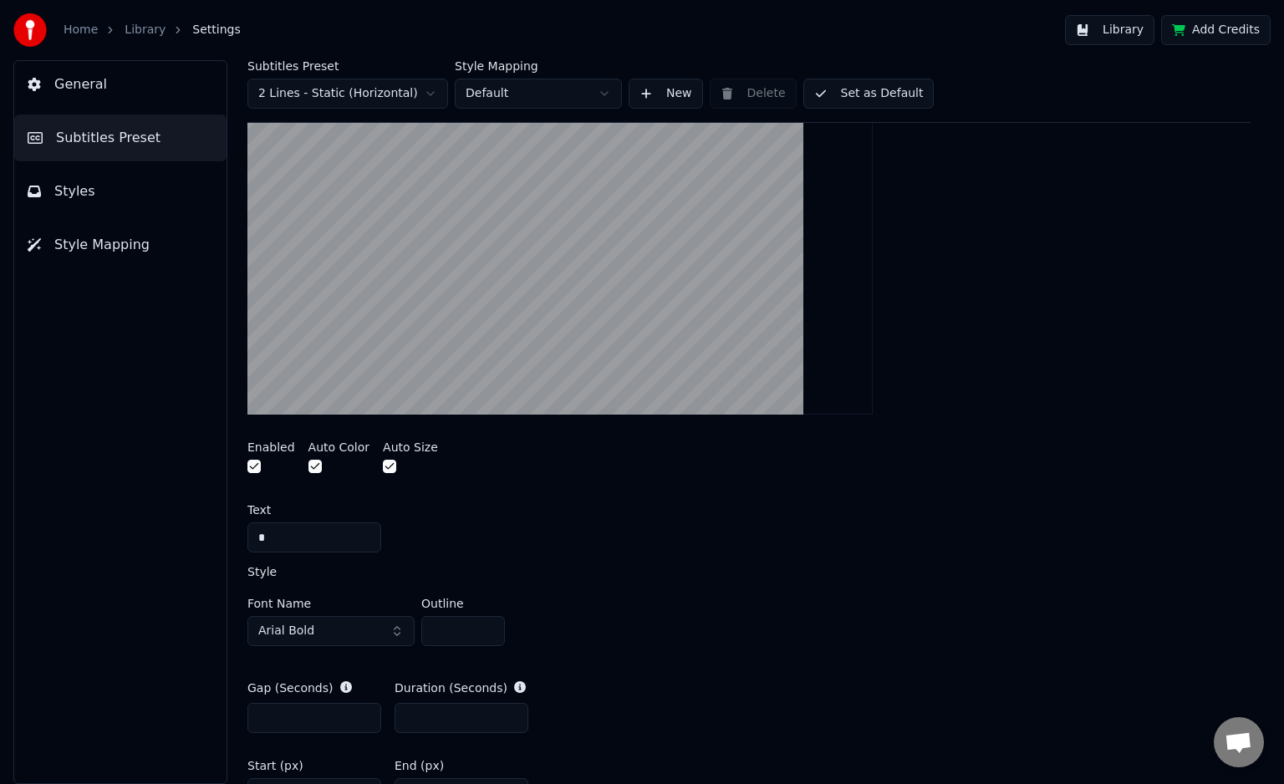
click at [334, 523] on input "*" at bounding box center [314, 538] width 134 height 30
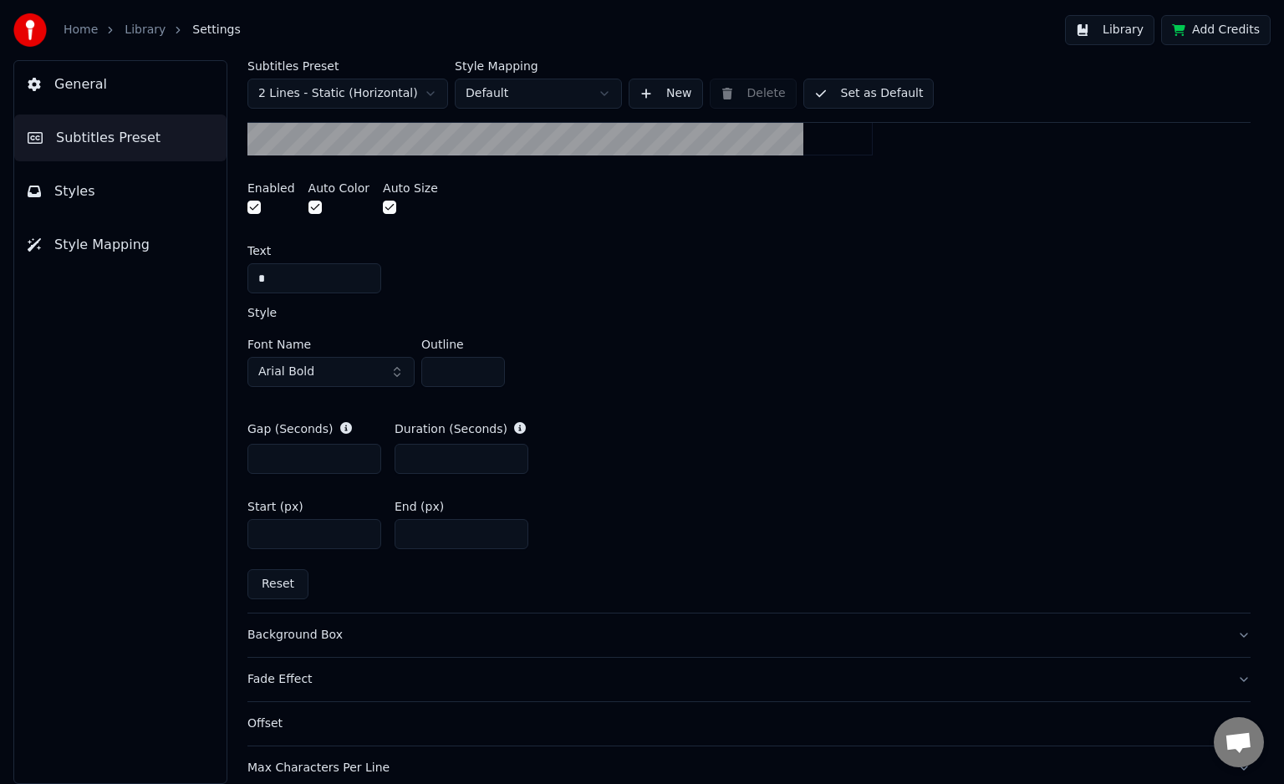
scroll to position [766, 0]
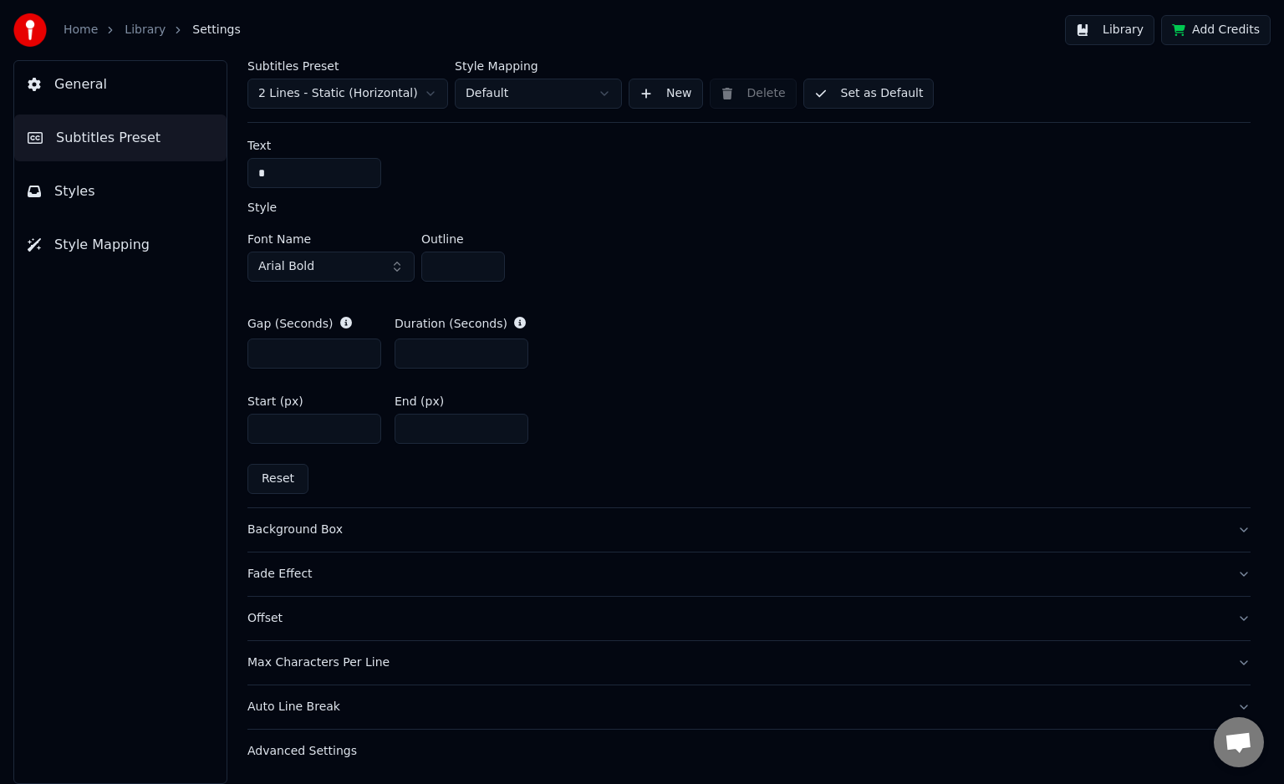
type input "*"
click at [879, 90] on button "Set as Default" at bounding box center [868, 94] width 131 height 30
click at [839, 95] on button "Done" at bounding box center [842, 94] width 79 height 30
click at [78, 33] on link "Home" at bounding box center [81, 30] width 34 height 17
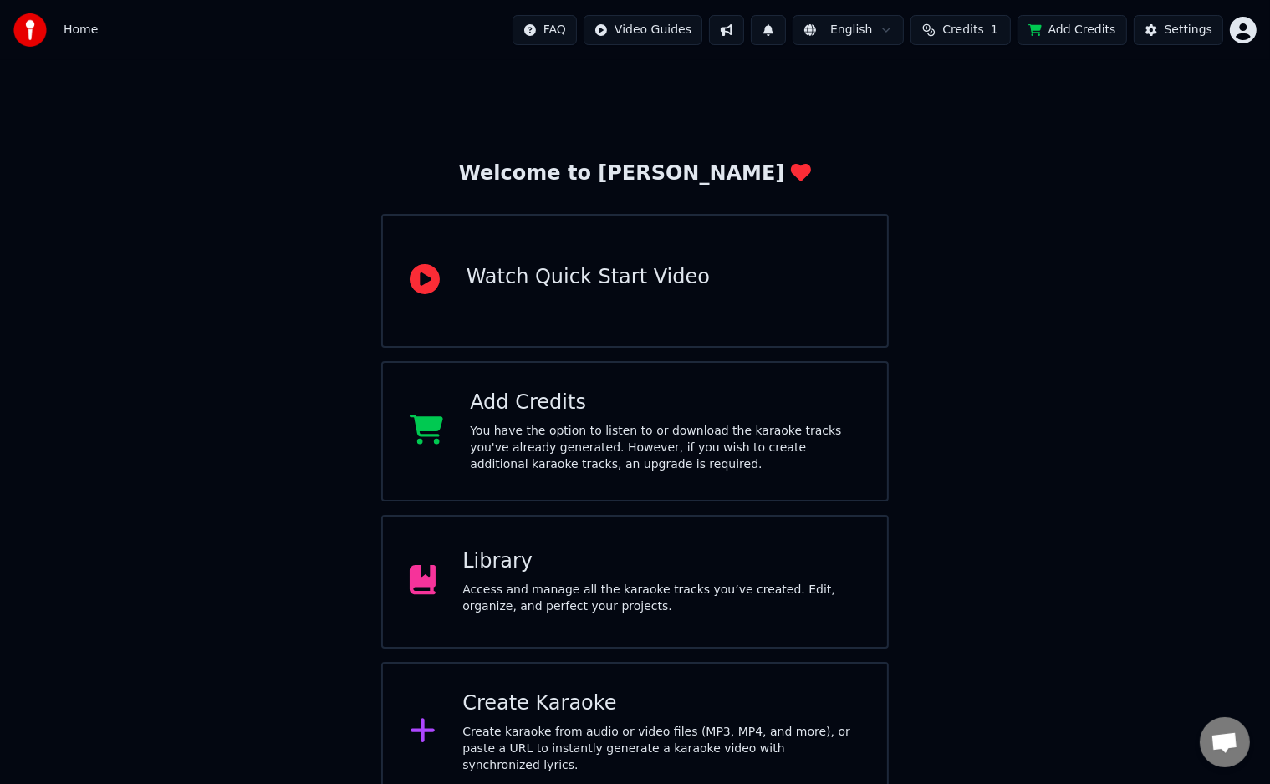
click at [718, 582] on div "Access and manage all the karaoke tracks you’ve created. Edit, organize, and pe…" at bounding box center [661, 598] width 398 height 33
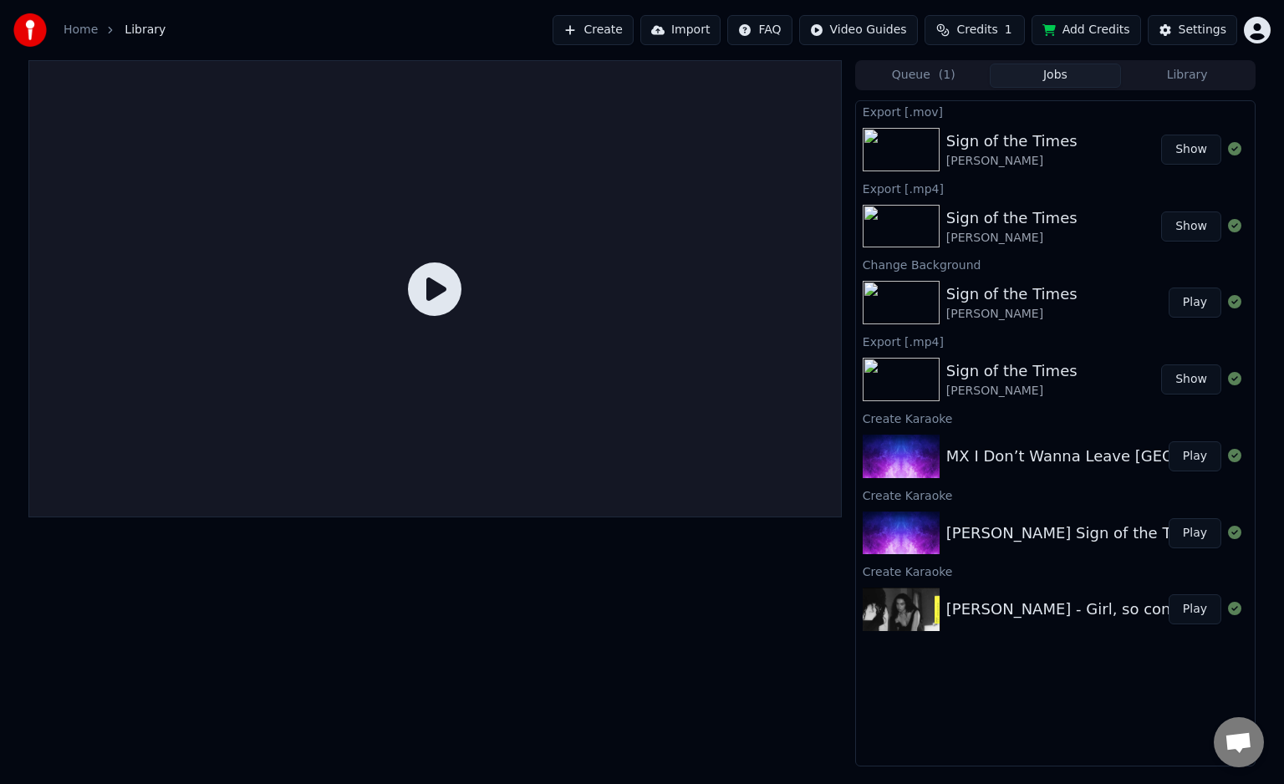
click at [435, 281] on icon at bounding box center [435, 290] width 54 height 54
click at [456, 290] on icon at bounding box center [435, 290] width 54 height 54
click at [1192, 534] on button "Play" at bounding box center [1195, 533] width 53 height 30
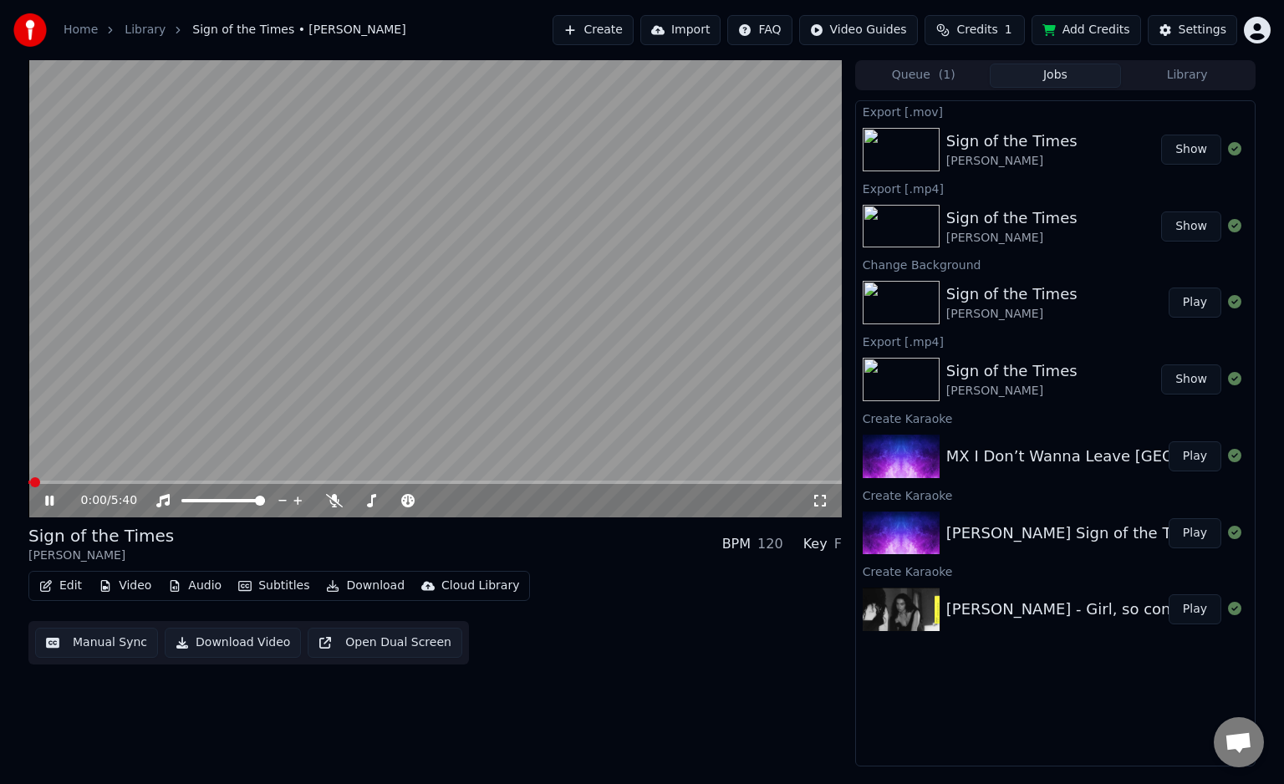
click at [824, 506] on icon at bounding box center [820, 501] width 12 height 12
click at [919, 613] on img at bounding box center [901, 609] width 77 height 43
click at [1187, 599] on button "Play" at bounding box center [1195, 609] width 53 height 30
click at [331, 498] on icon at bounding box center [334, 500] width 17 height 13
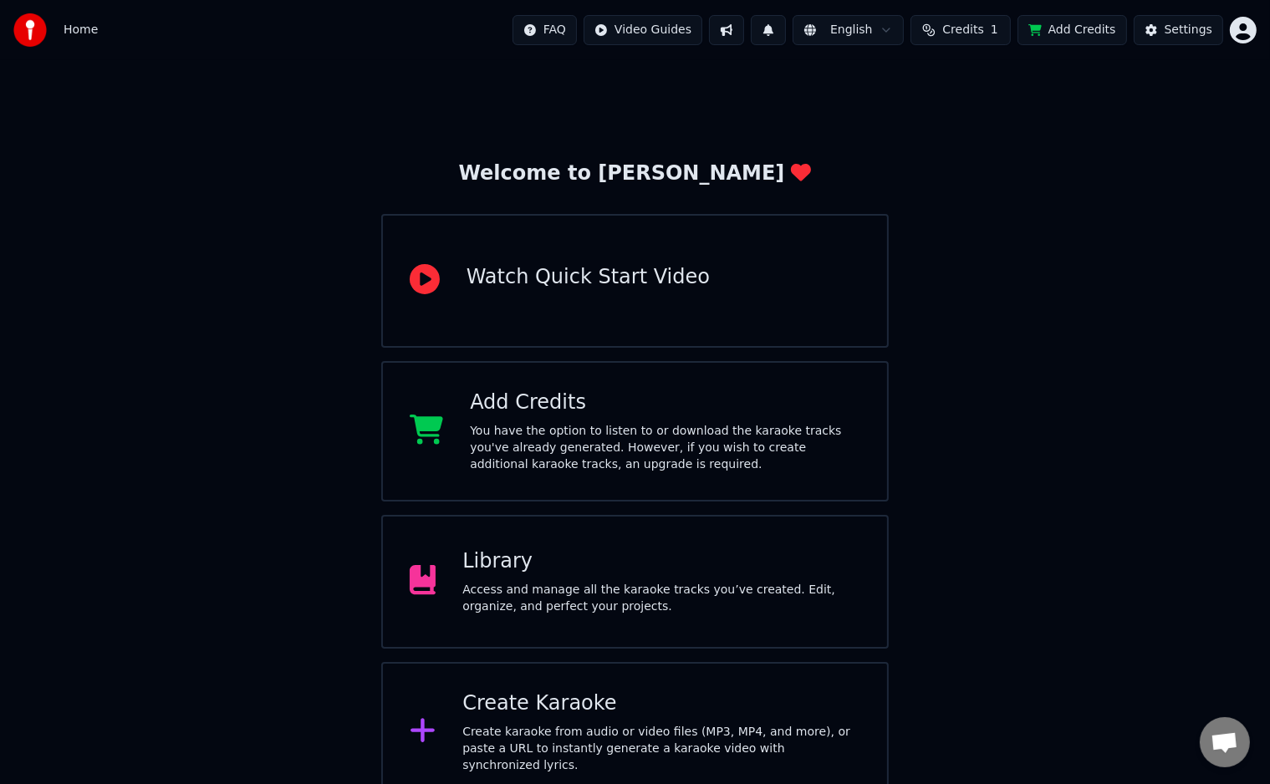
click at [611, 560] on div "Library" at bounding box center [661, 561] width 398 height 27
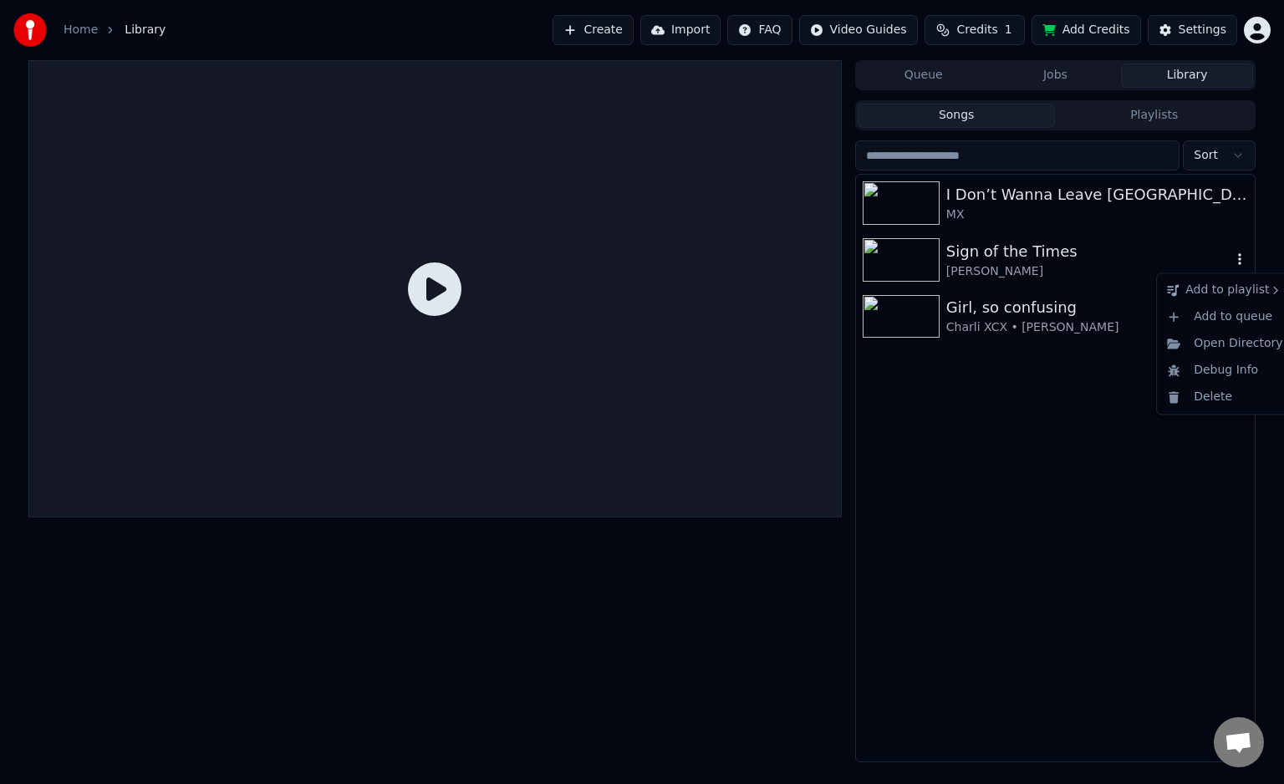
click at [1237, 260] on icon "button" at bounding box center [1240, 258] width 17 height 13
click at [1162, 271] on div "Harry Styles" at bounding box center [1088, 271] width 285 height 17
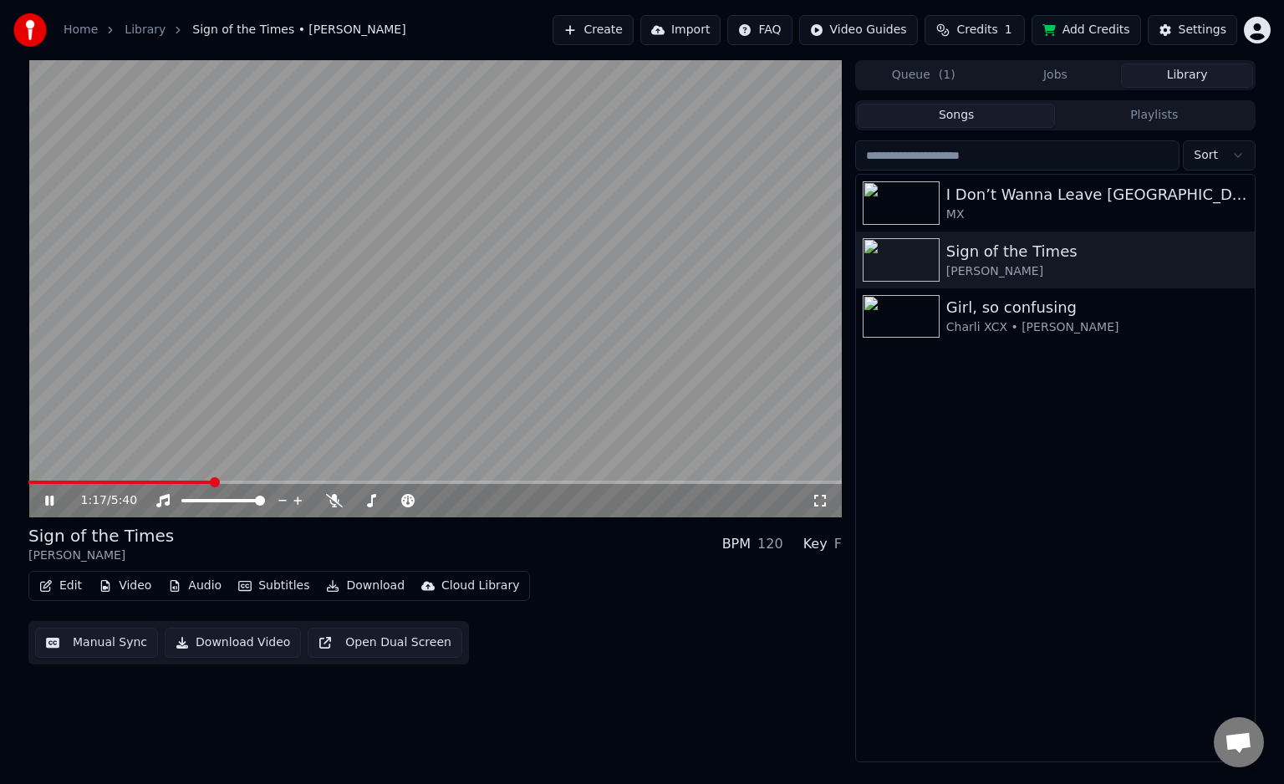
click at [212, 482] on span at bounding box center [435, 482] width 814 height 3
click at [237, 647] on button "Download Video" at bounding box center [233, 643] width 136 height 30
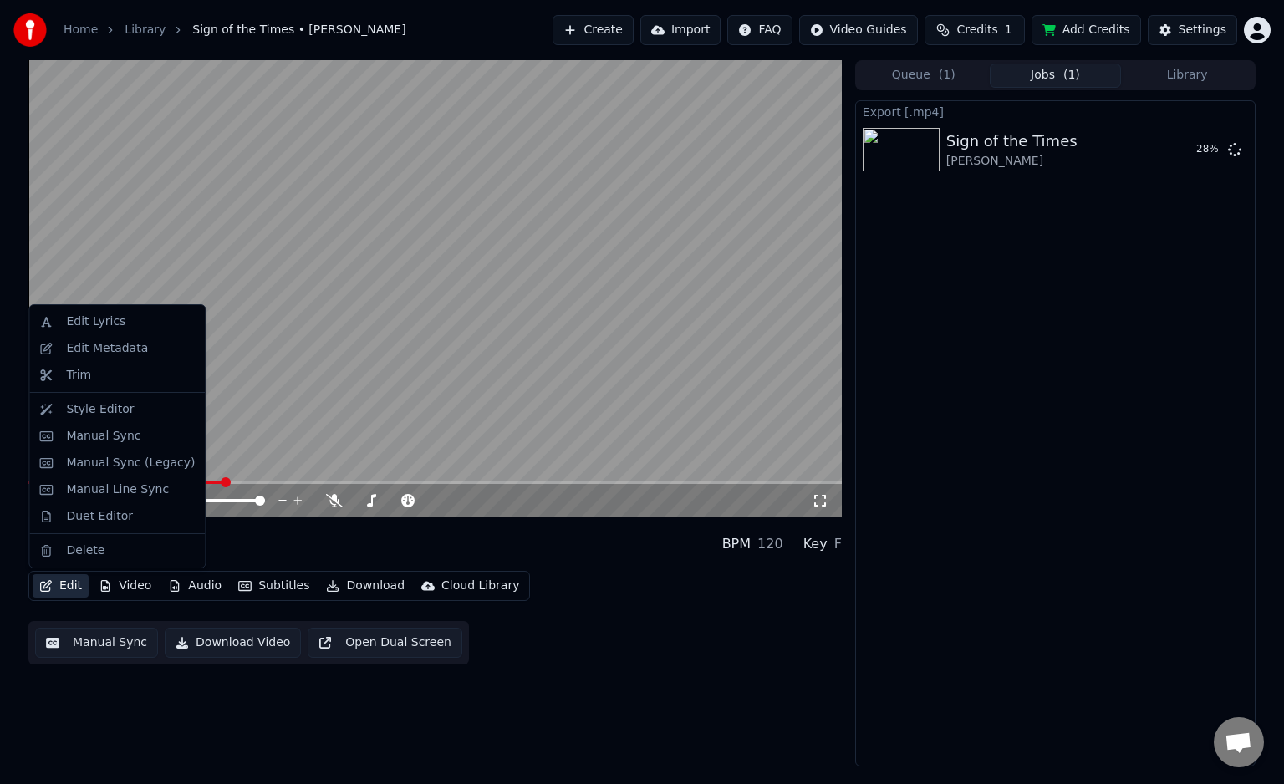
click at [57, 590] on button "Edit" at bounding box center [61, 585] width 56 height 23
click at [127, 357] on div "Edit Metadata" at bounding box center [117, 348] width 169 height 27
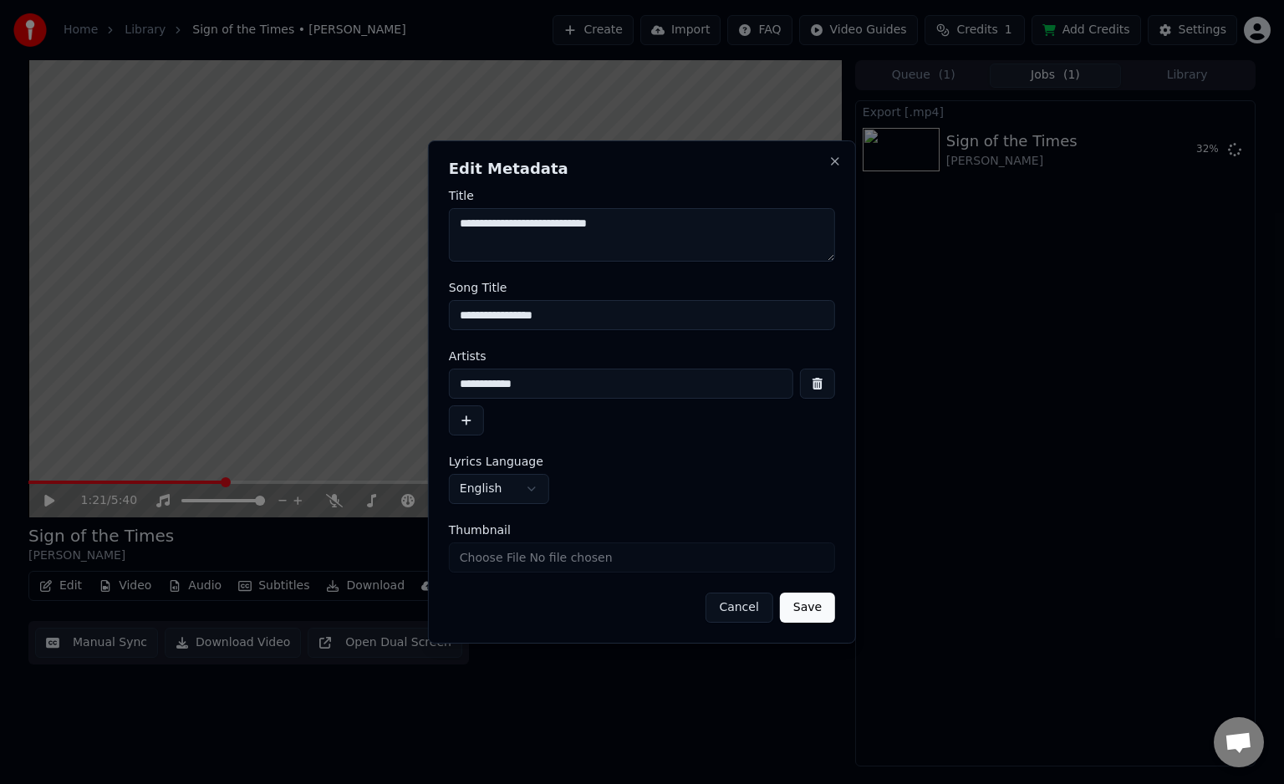
click at [720, 609] on button "Cancel" at bounding box center [739, 608] width 68 height 30
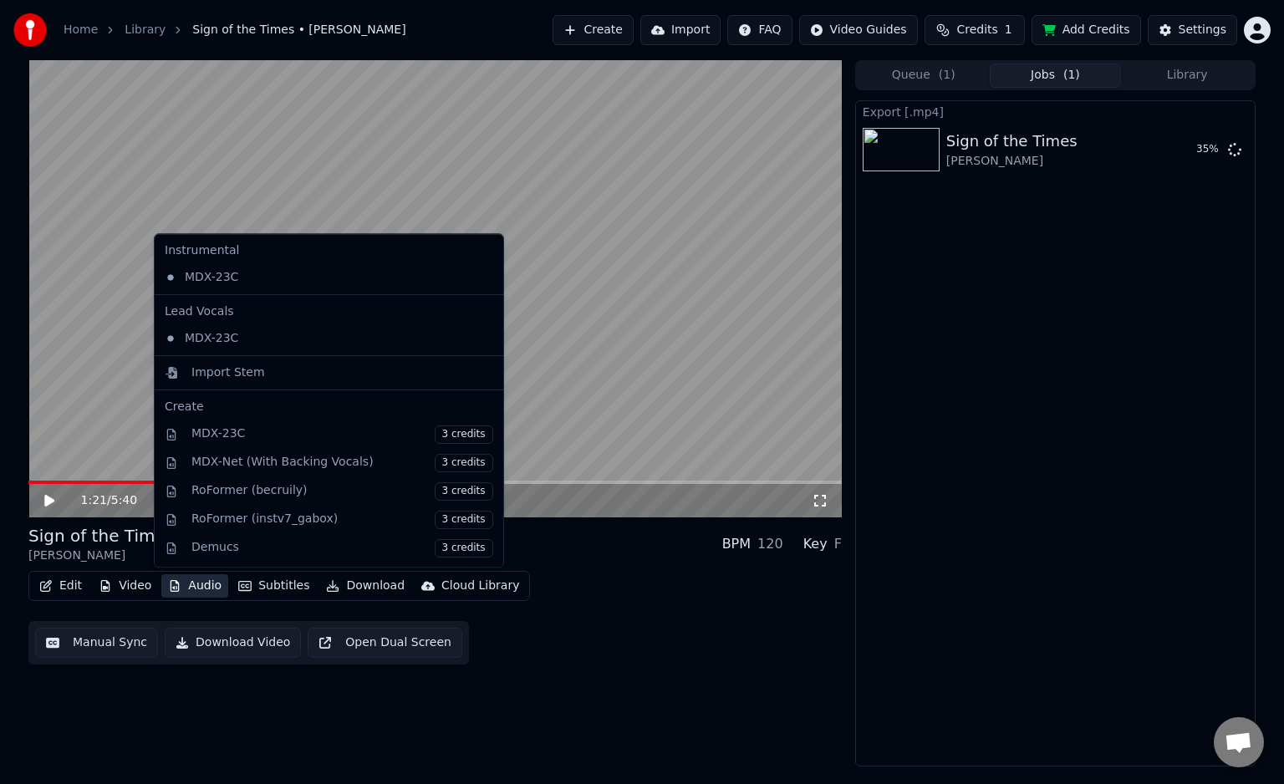
click at [201, 584] on button "Audio" at bounding box center [194, 585] width 67 height 23
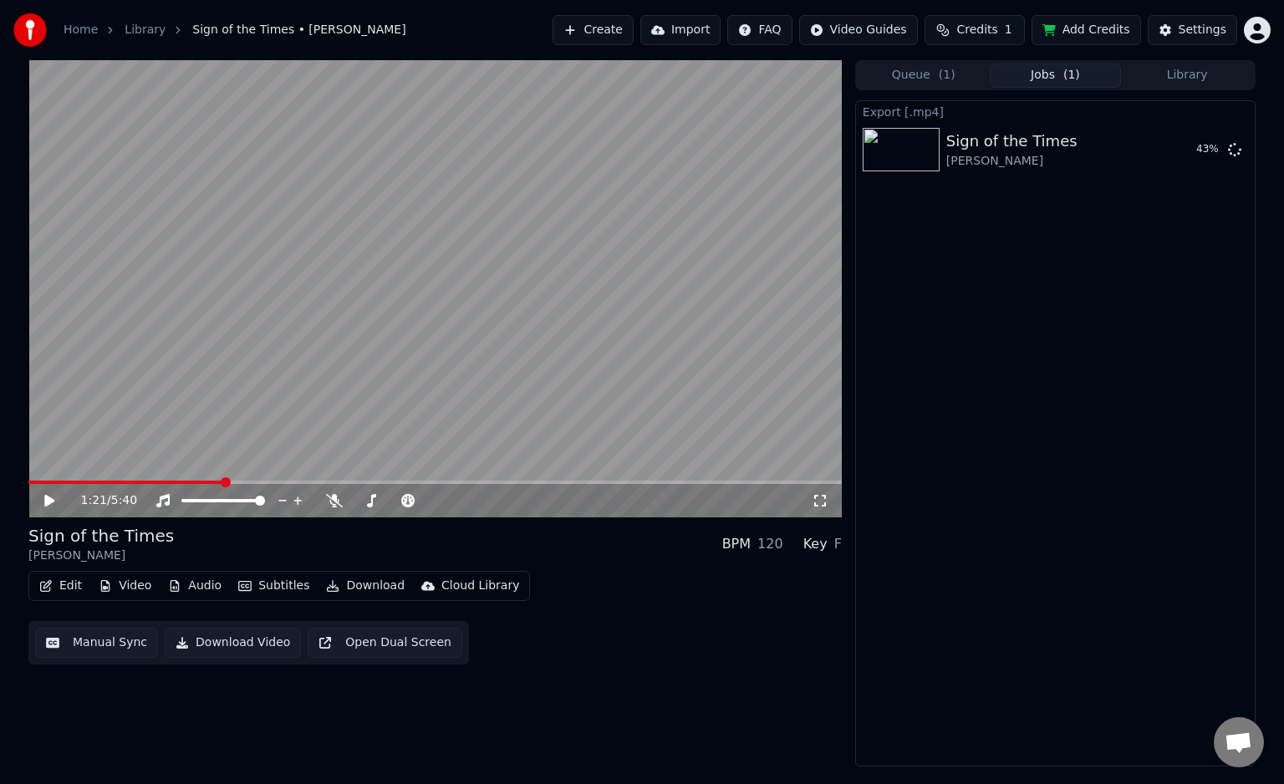
click at [385, 482] on div "1:21 / 5:40" at bounding box center [435, 499] width 814 height 37
click at [385, 482] on span at bounding box center [435, 482] width 814 height 3
